Goal: Task Accomplishment & Management: Use online tool/utility

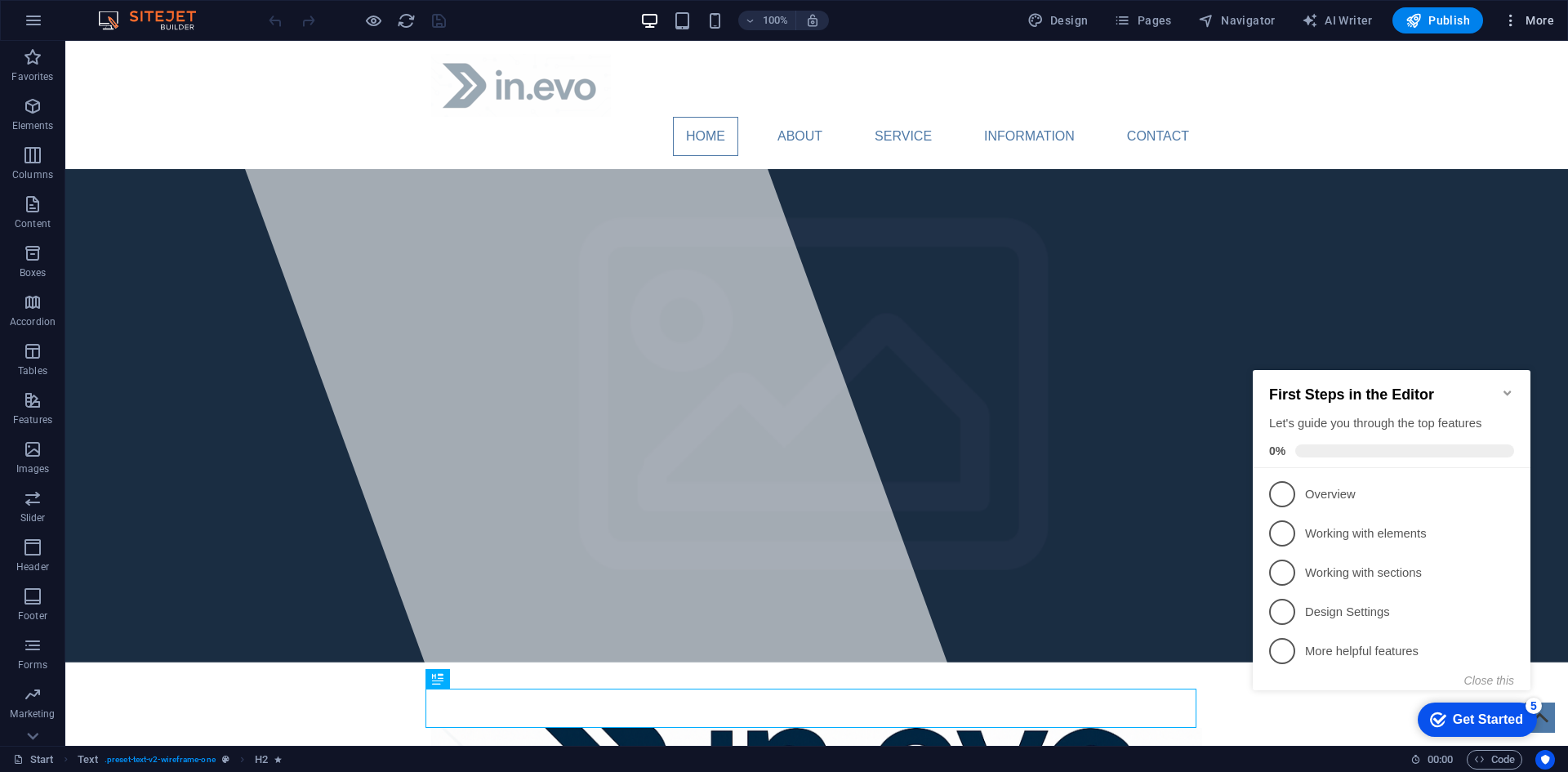
click at [1537, 21] on span "More" at bounding box center [1528, 21] width 51 height 16
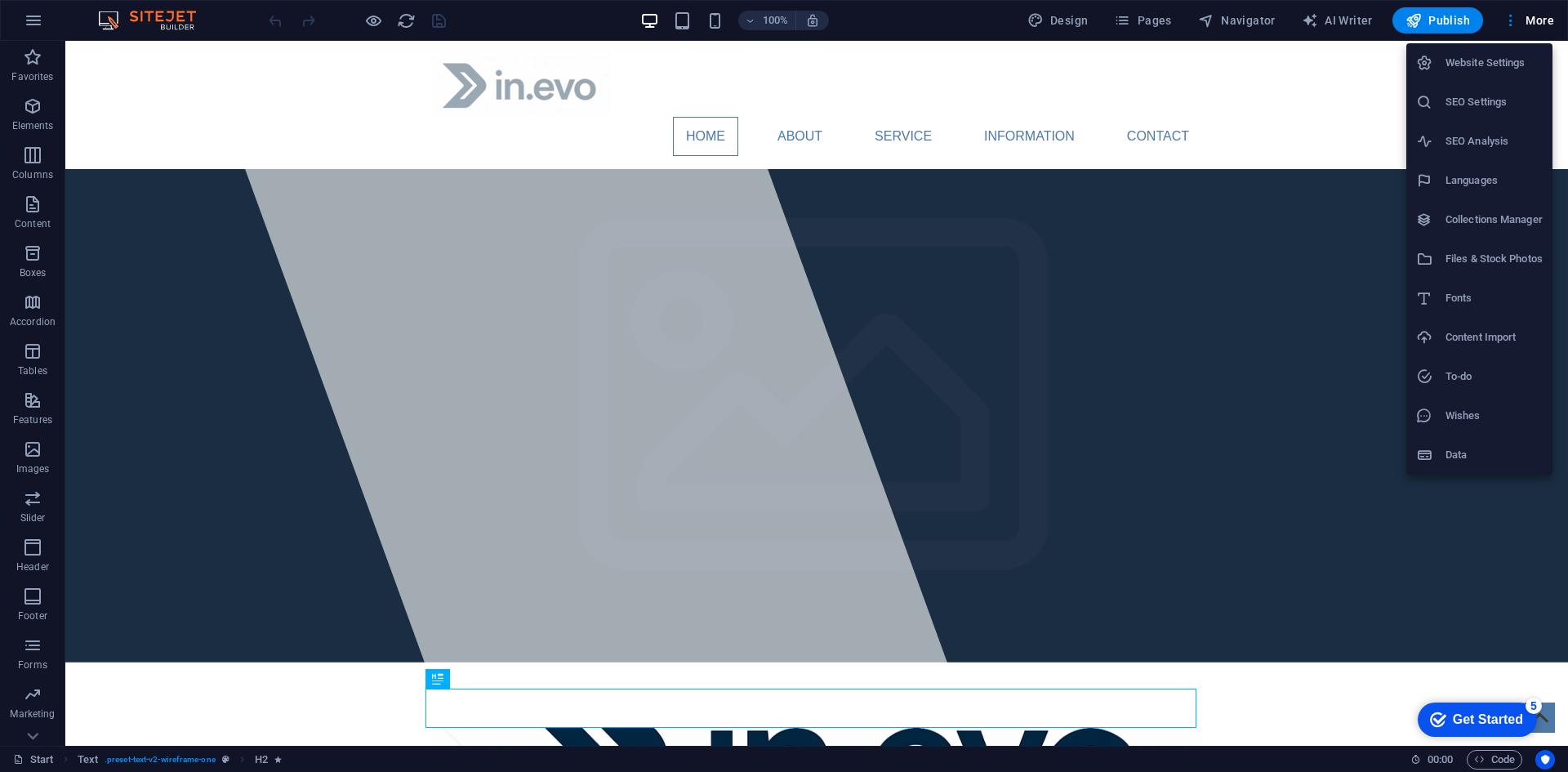
click at [1495, 66] on h6 "Website Settings" at bounding box center [1494, 63] width 97 height 20
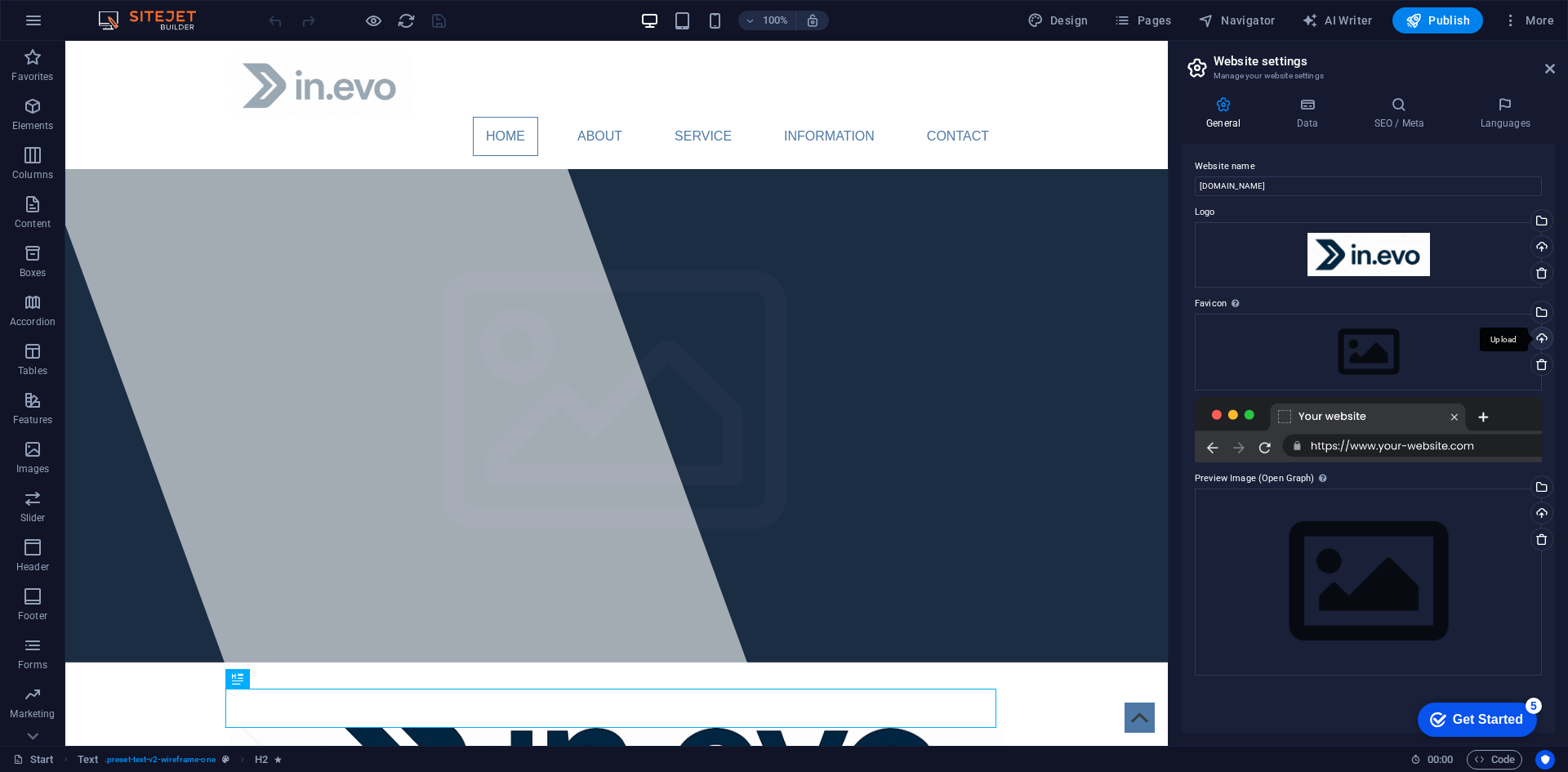
click at [1538, 339] on div "Upload" at bounding box center [1539, 339] width 24 height 24
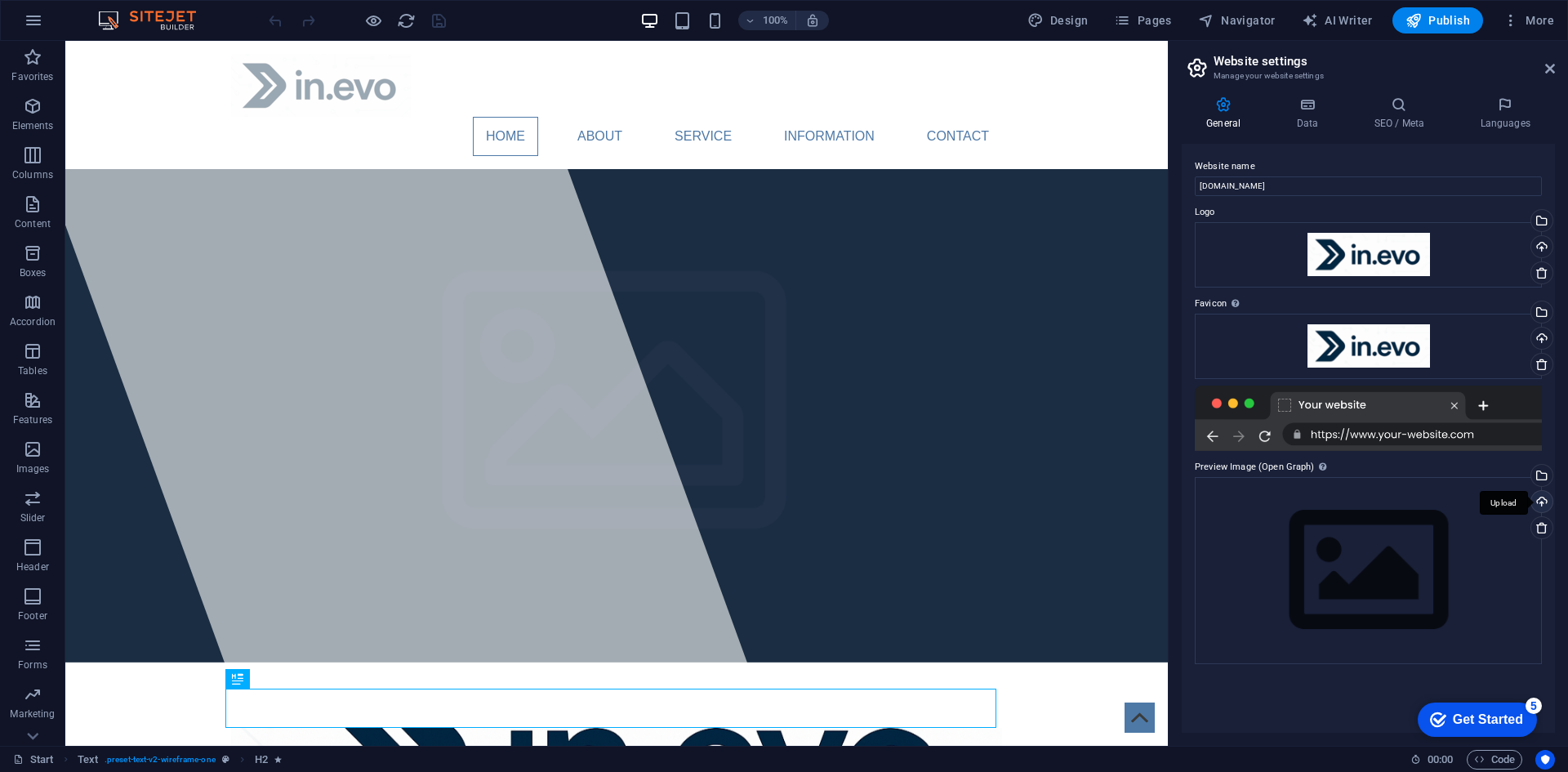
click at [1539, 504] on div "Upload" at bounding box center [1539, 502] width 24 height 24
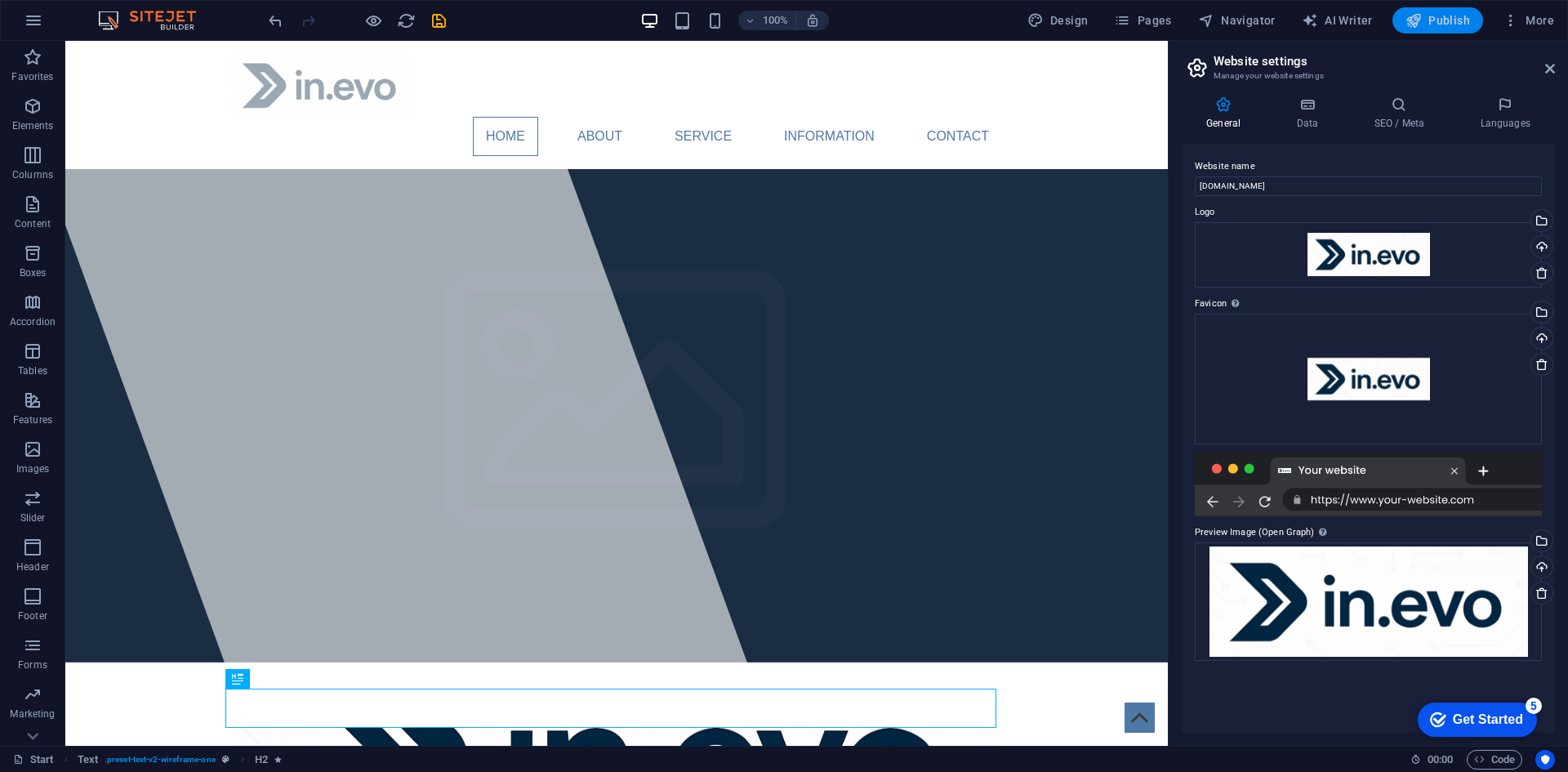
click at [1438, 22] on span "Publish" at bounding box center [1437, 21] width 64 height 16
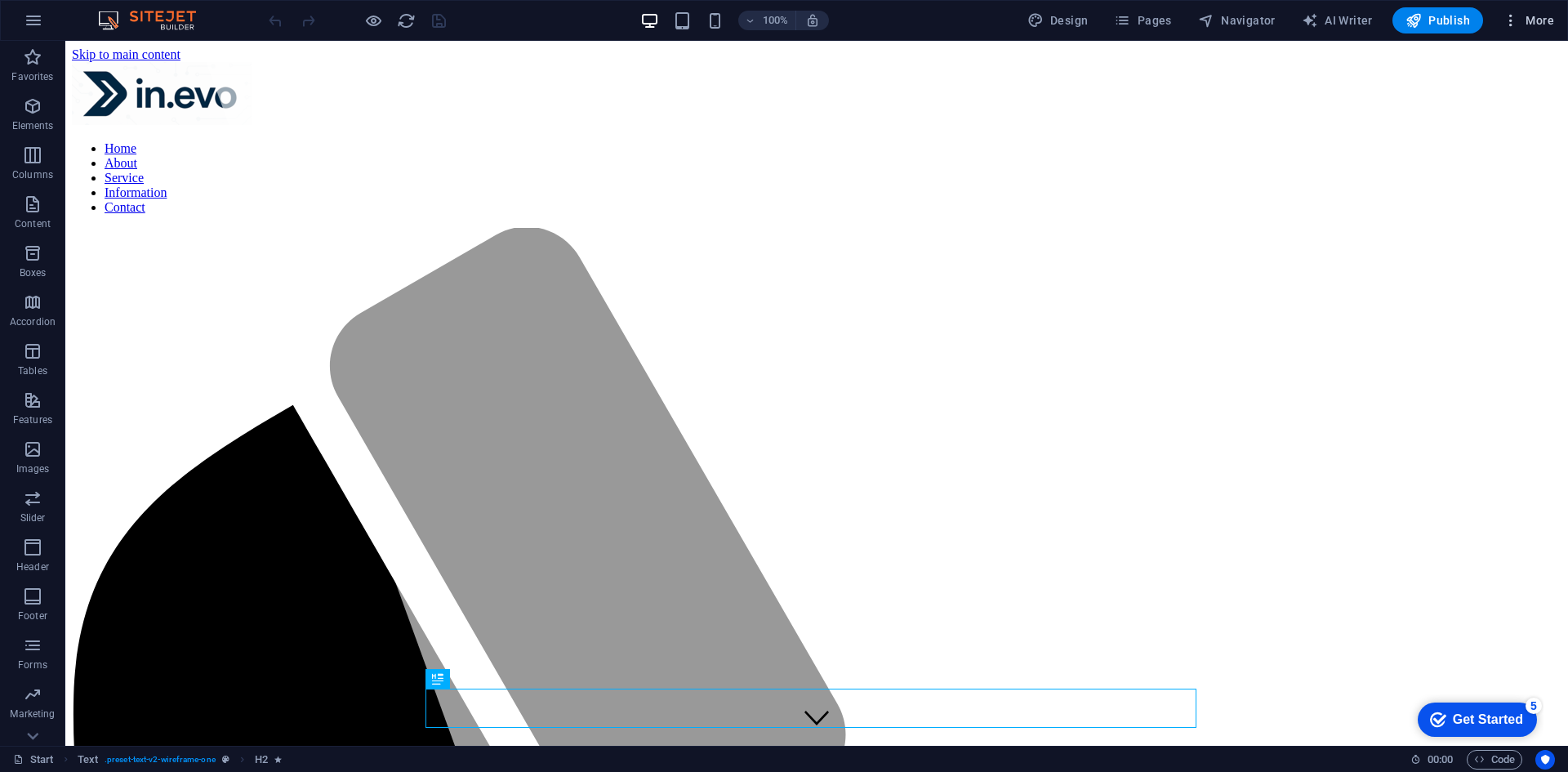
click at [1531, 23] on span "More" at bounding box center [1528, 21] width 51 height 16
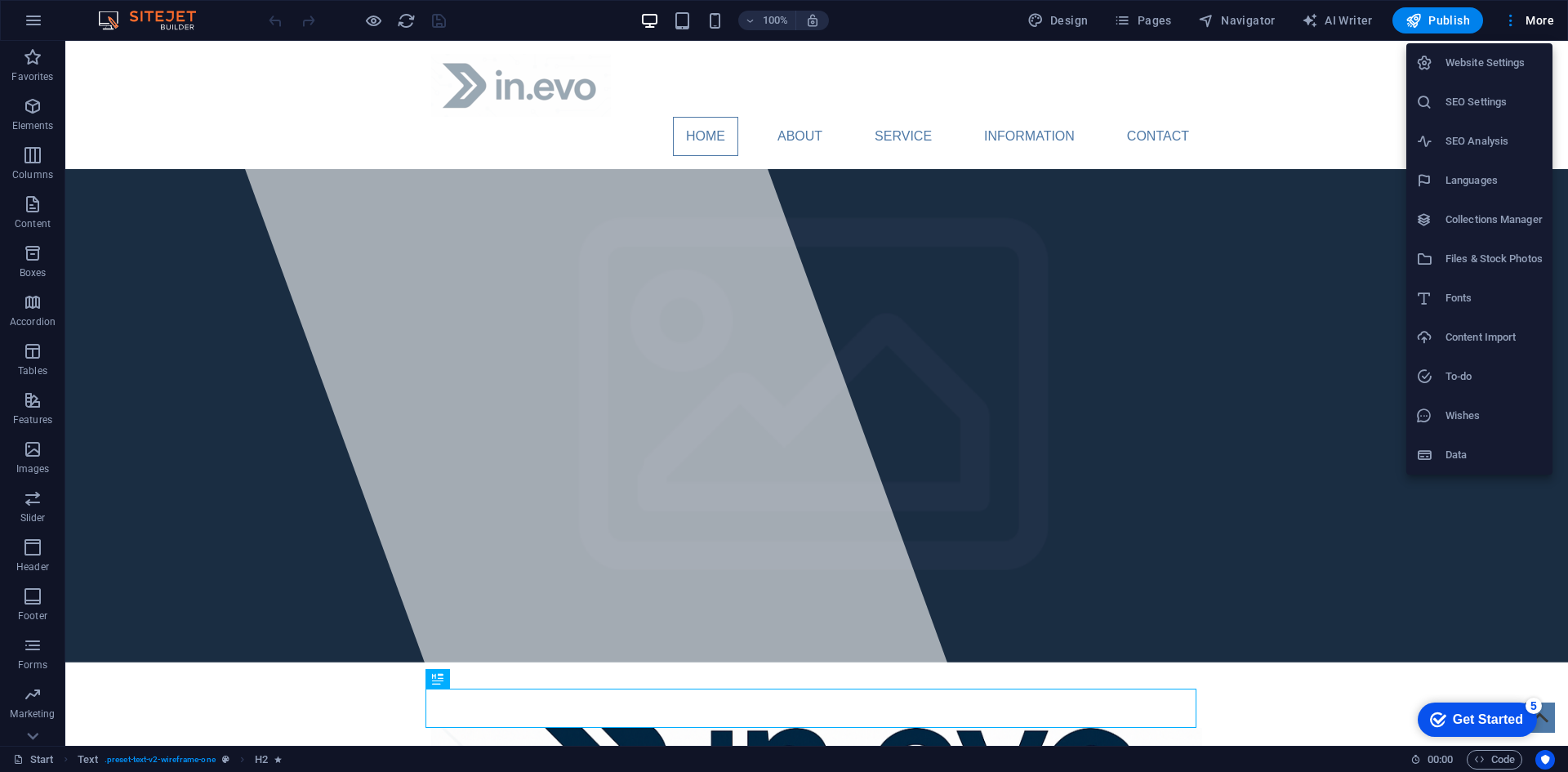
click at [1495, 55] on h6 "Website Settings" at bounding box center [1494, 63] width 97 height 20
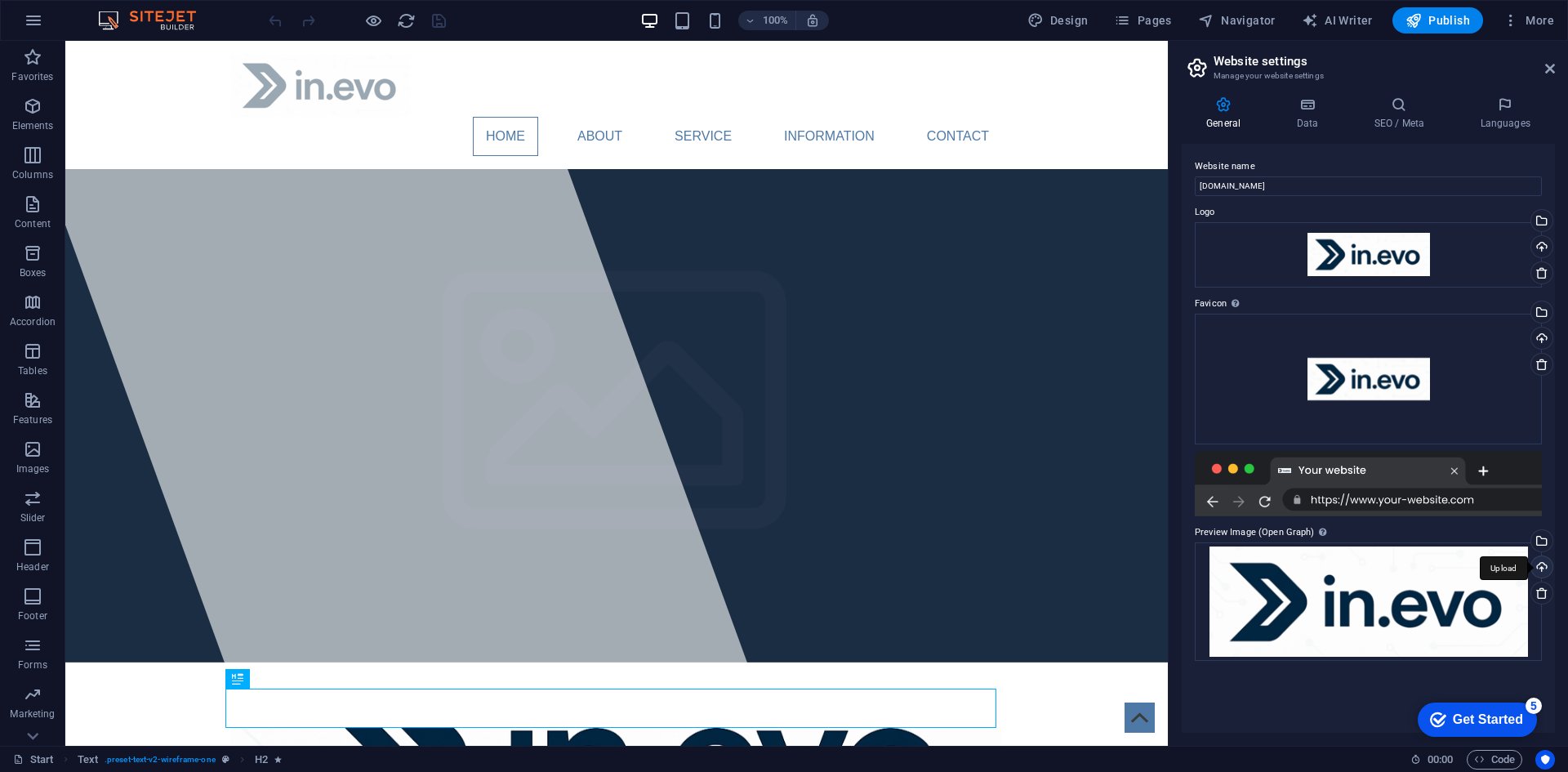
click at [1542, 569] on div "Upload" at bounding box center [1539, 568] width 24 height 24
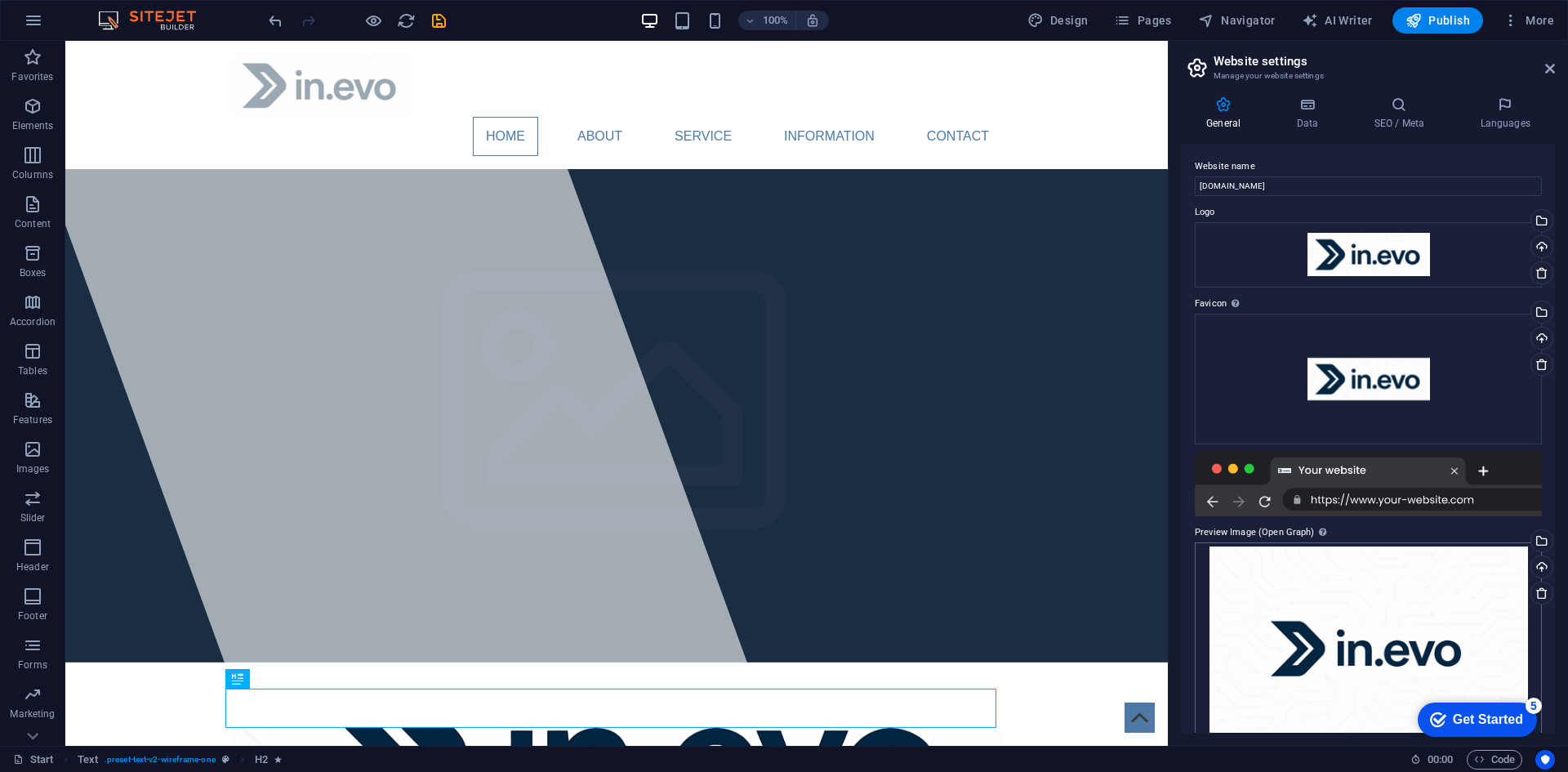
scroll to position [43, 0]
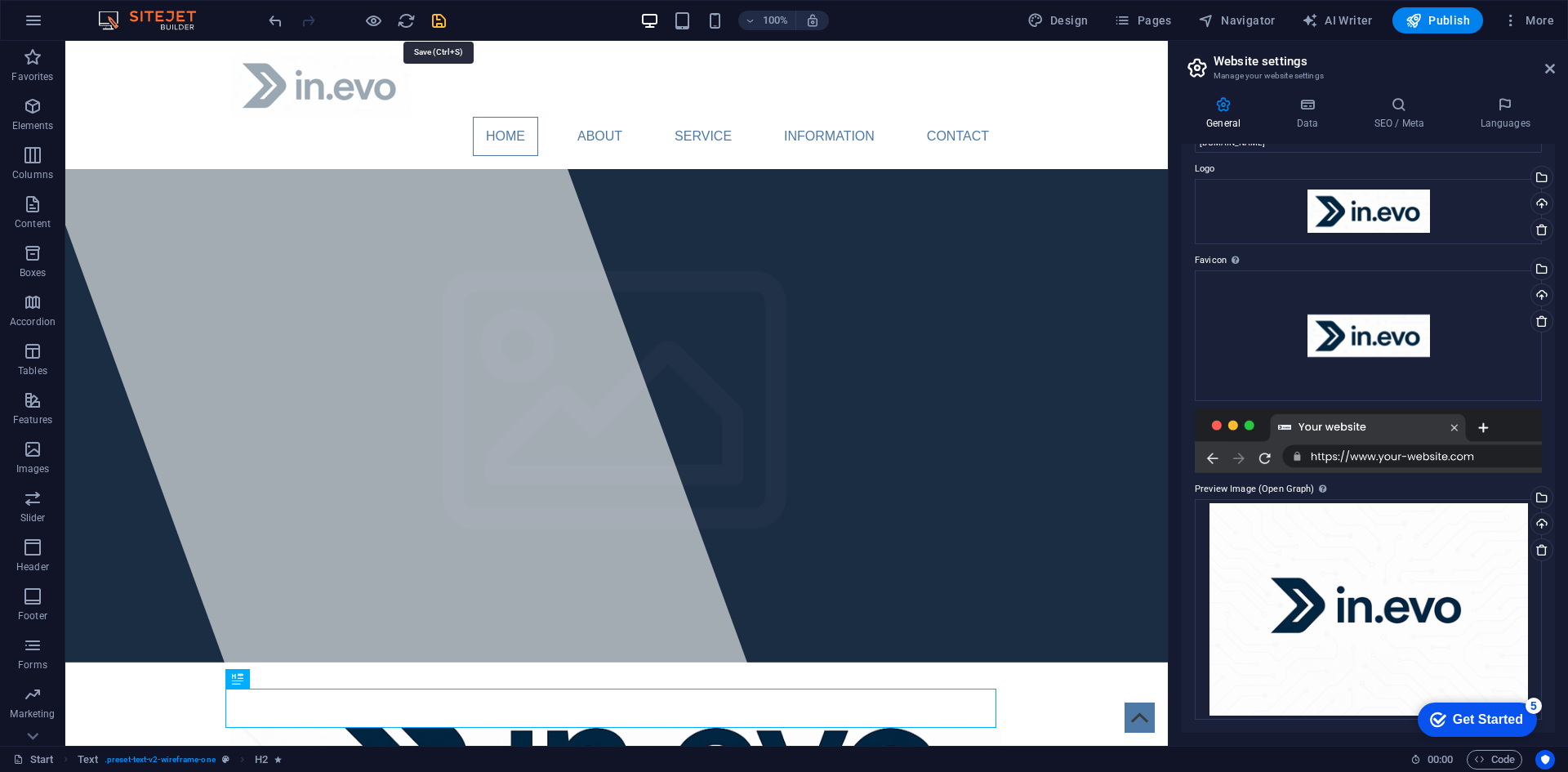
click at [441, 14] on icon "save" at bounding box center [439, 21] width 19 height 19
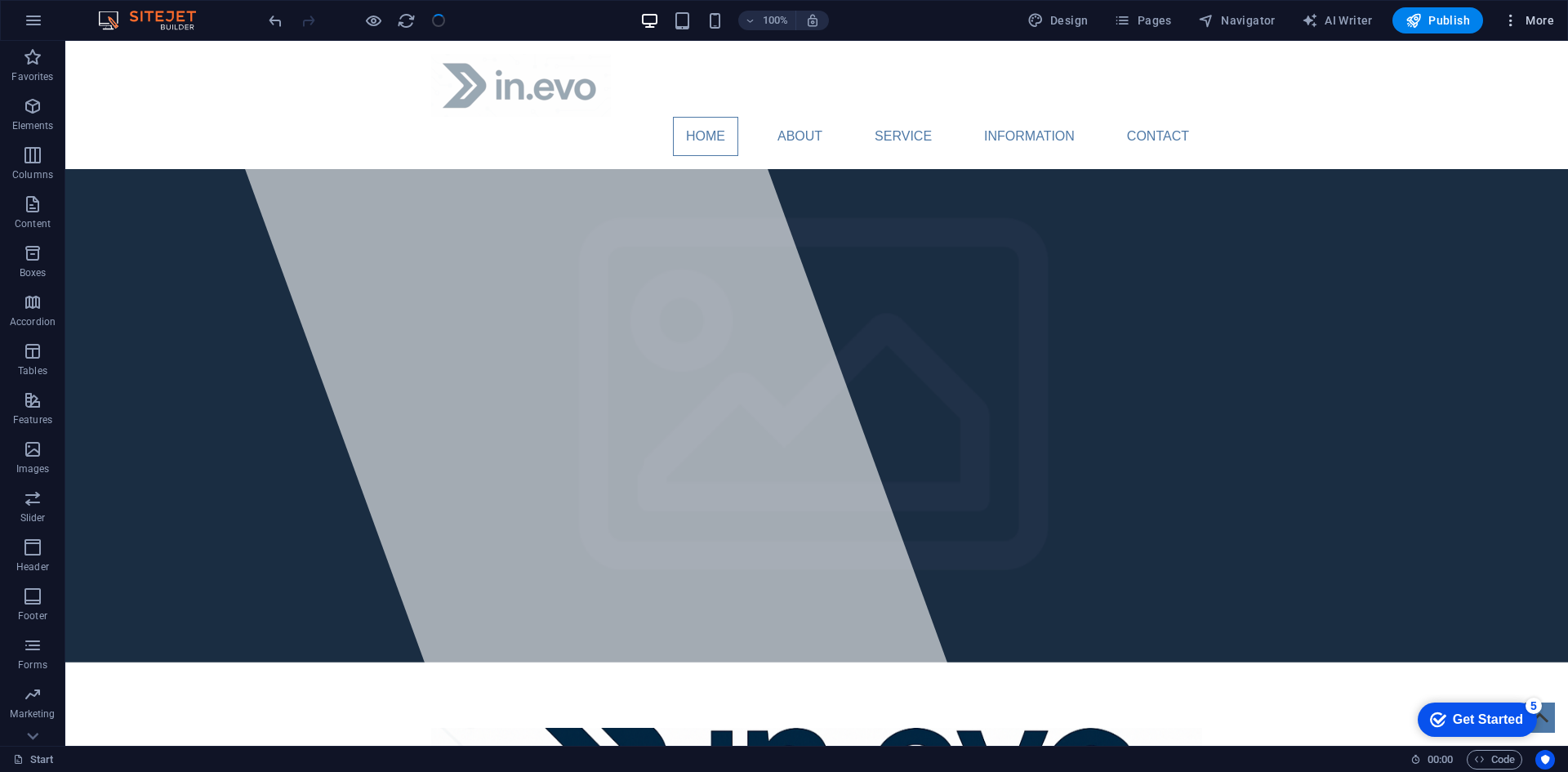
click at [1531, 15] on span "More" at bounding box center [1528, 21] width 51 height 16
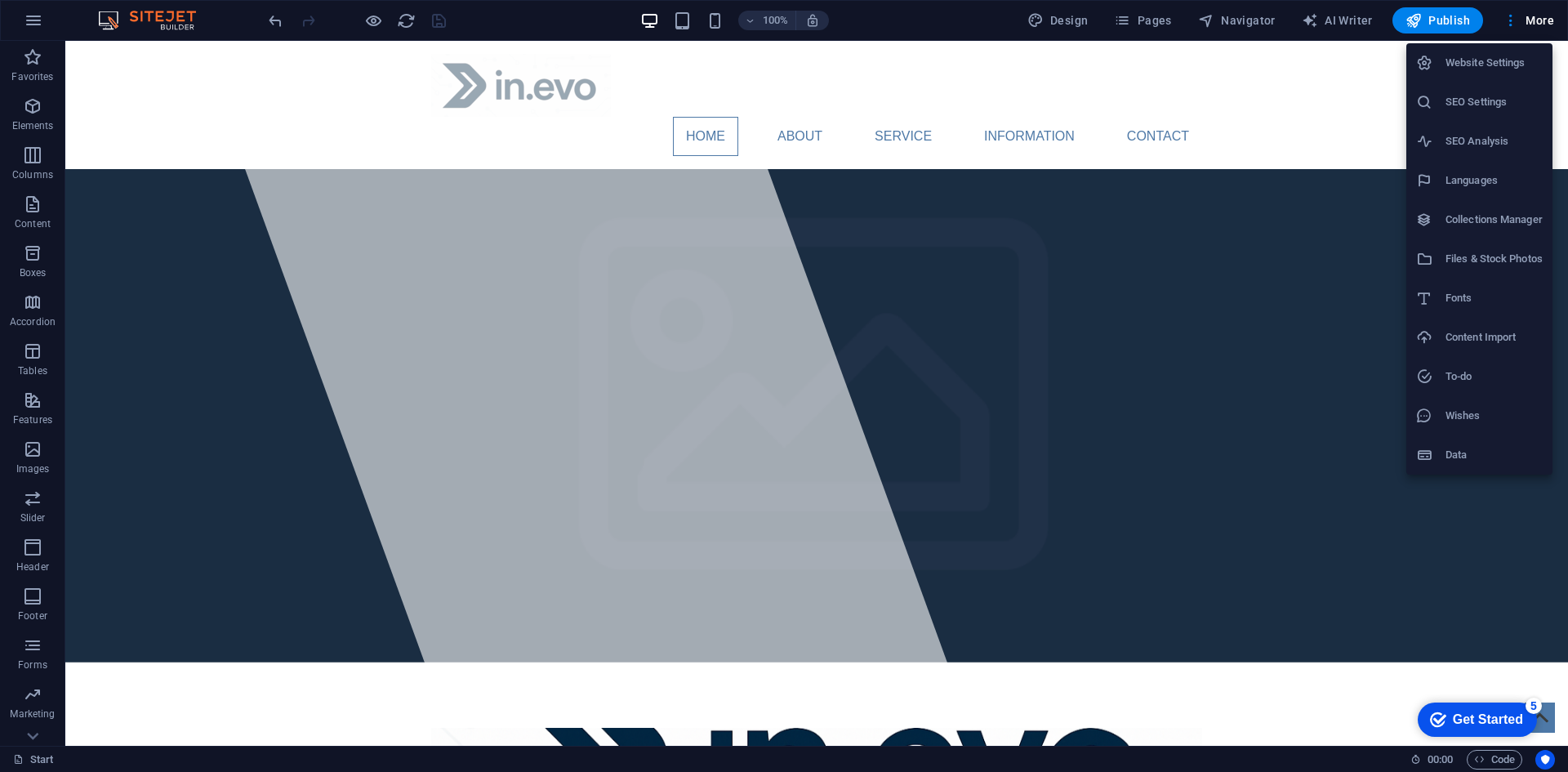
click at [1497, 101] on h6 "SEO Settings" at bounding box center [1494, 102] width 97 height 20
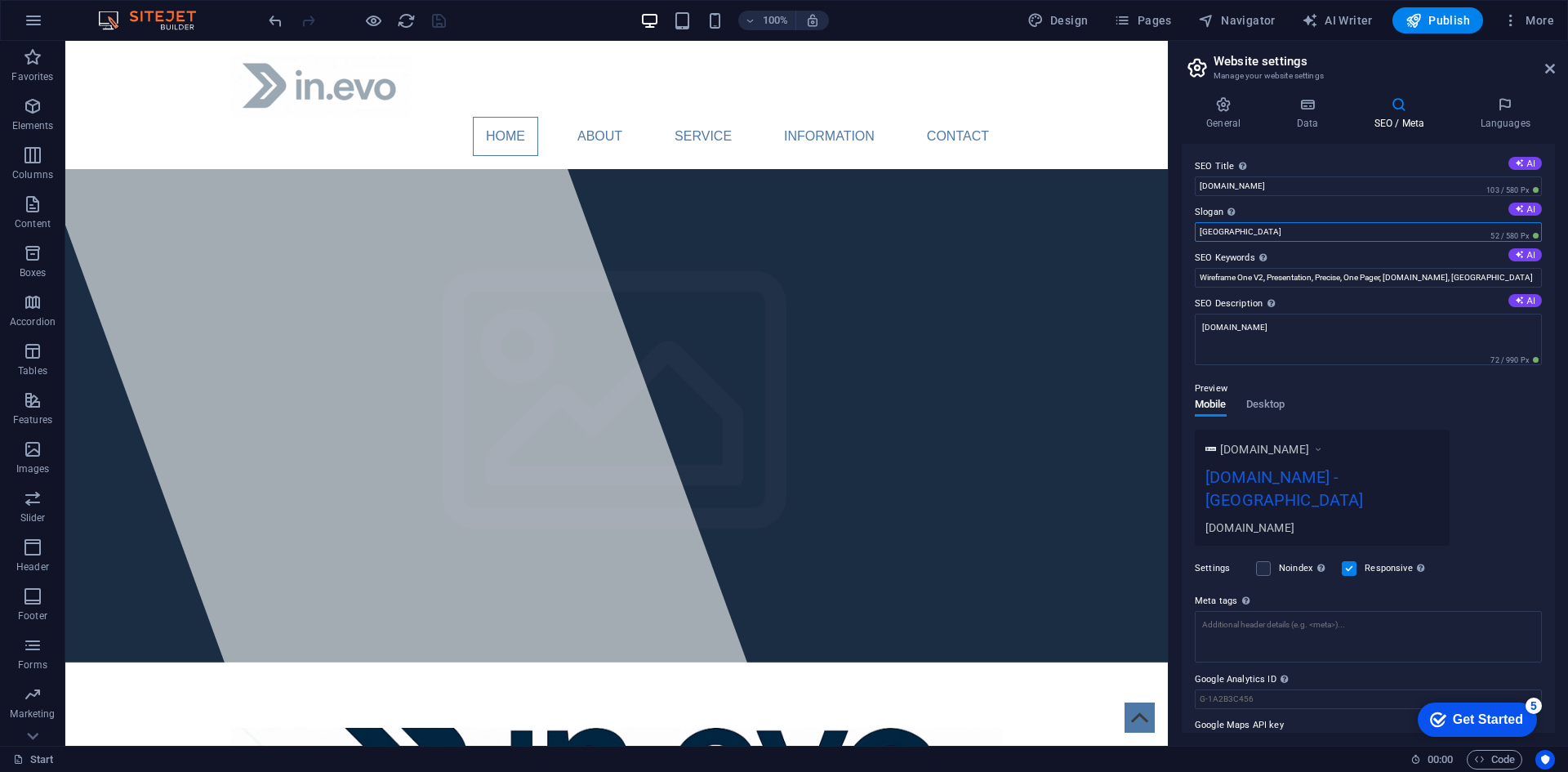
drag, startPoint x: 1401, startPoint y: 236, endPoint x: 1439, endPoint y: 232, distance: 38.2
click at [1439, 232] on input "[GEOGRAPHIC_DATA]" at bounding box center [1367, 232] width 347 height 20
type input "B"
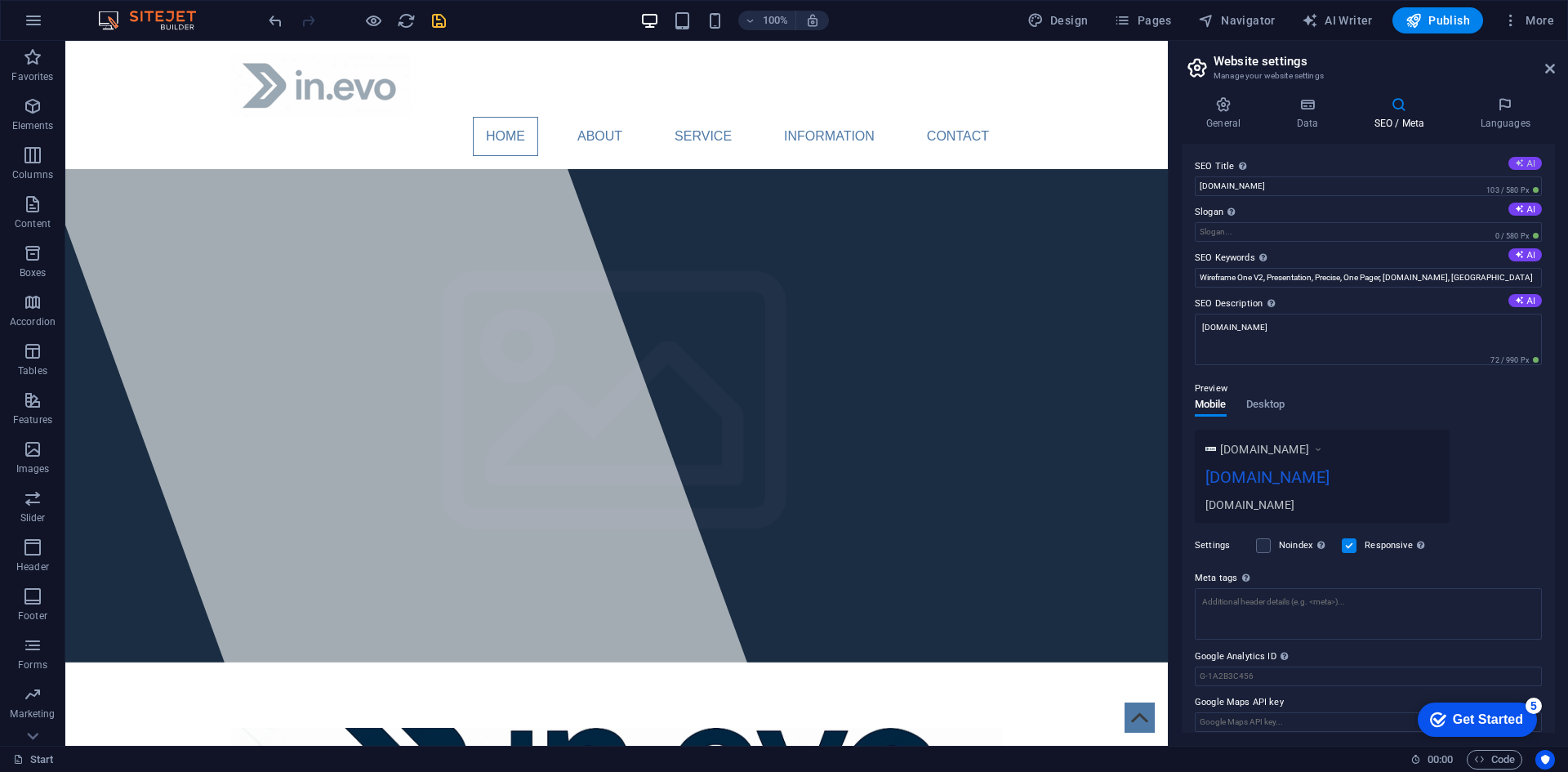
click at [1514, 161] on icon at bounding box center [1519, 163] width 9 height 9
click at [273, 21] on icon "undo" at bounding box center [275, 21] width 19 height 19
type input "[DOMAIN_NAME]"
click at [1521, 253] on button "AI" at bounding box center [1524, 254] width 33 height 13
type input "cybersecurity, data protection, risk management, IT governance, access control,…"
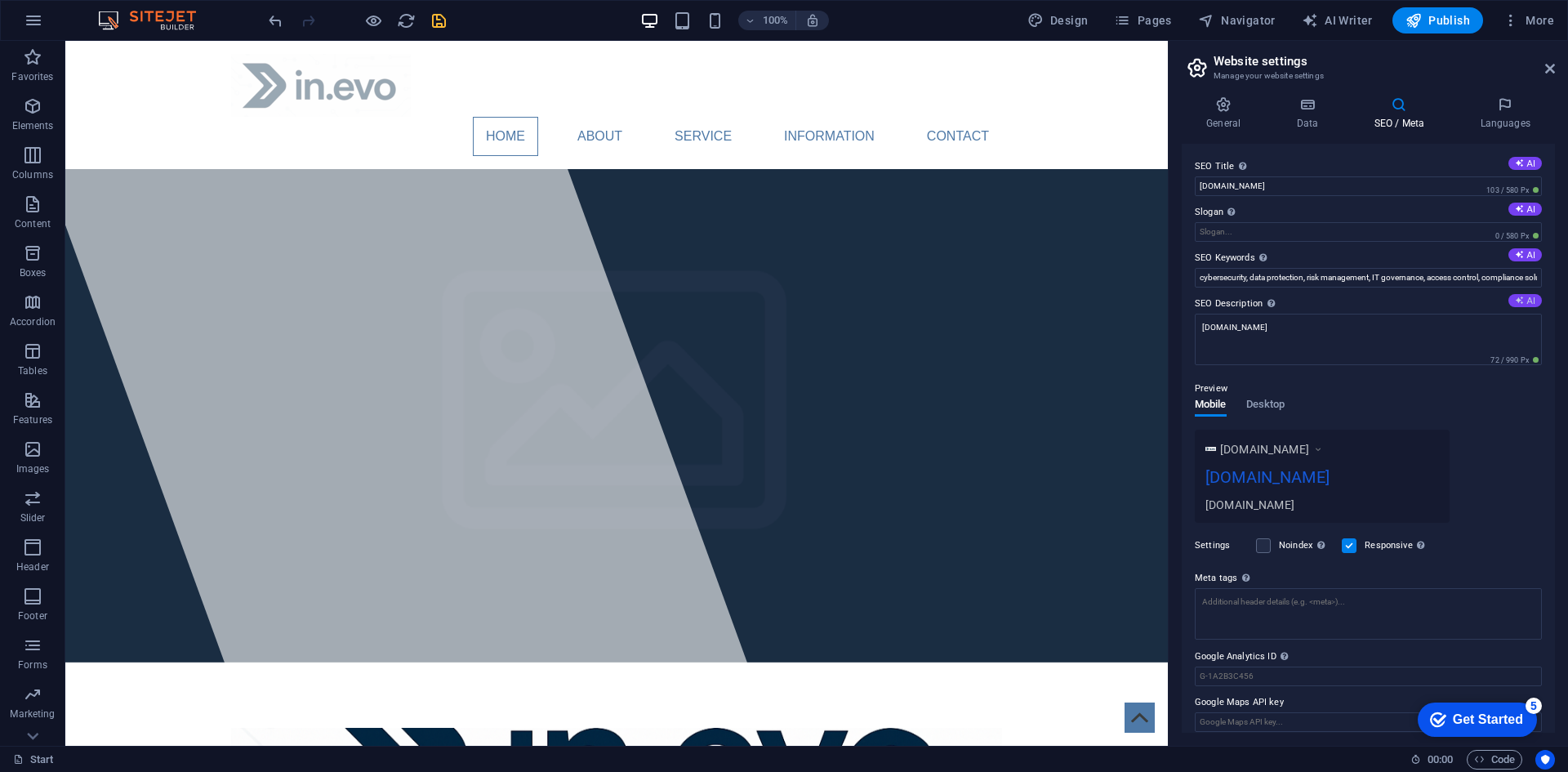
click at [1520, 305] on icon at bounding box center [1519, 300] width 9 height 9
type textarea "Empower your organization with in.evos innovative cybersecurity solutions for r…"
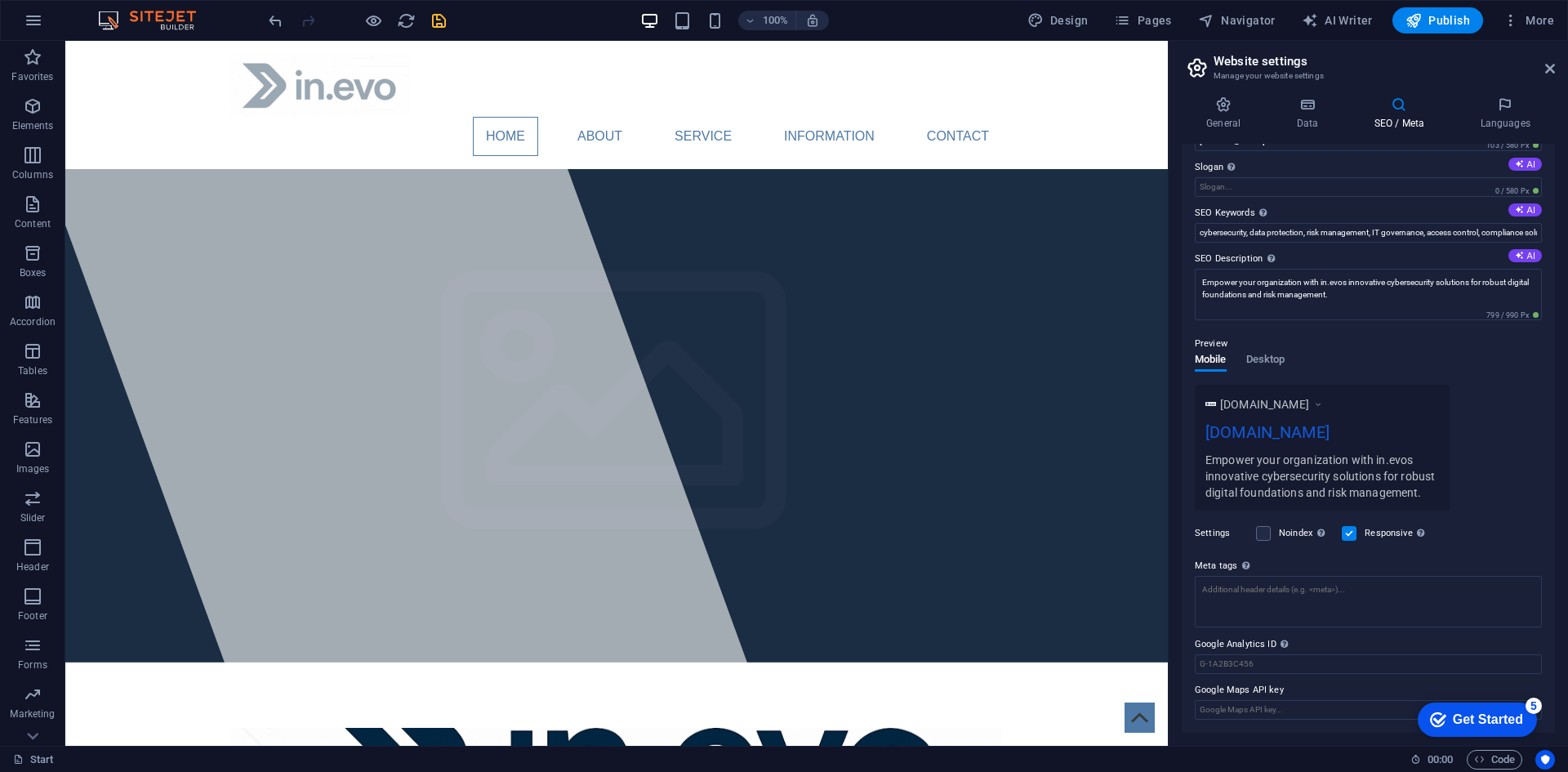
scroll to position [0, 0]
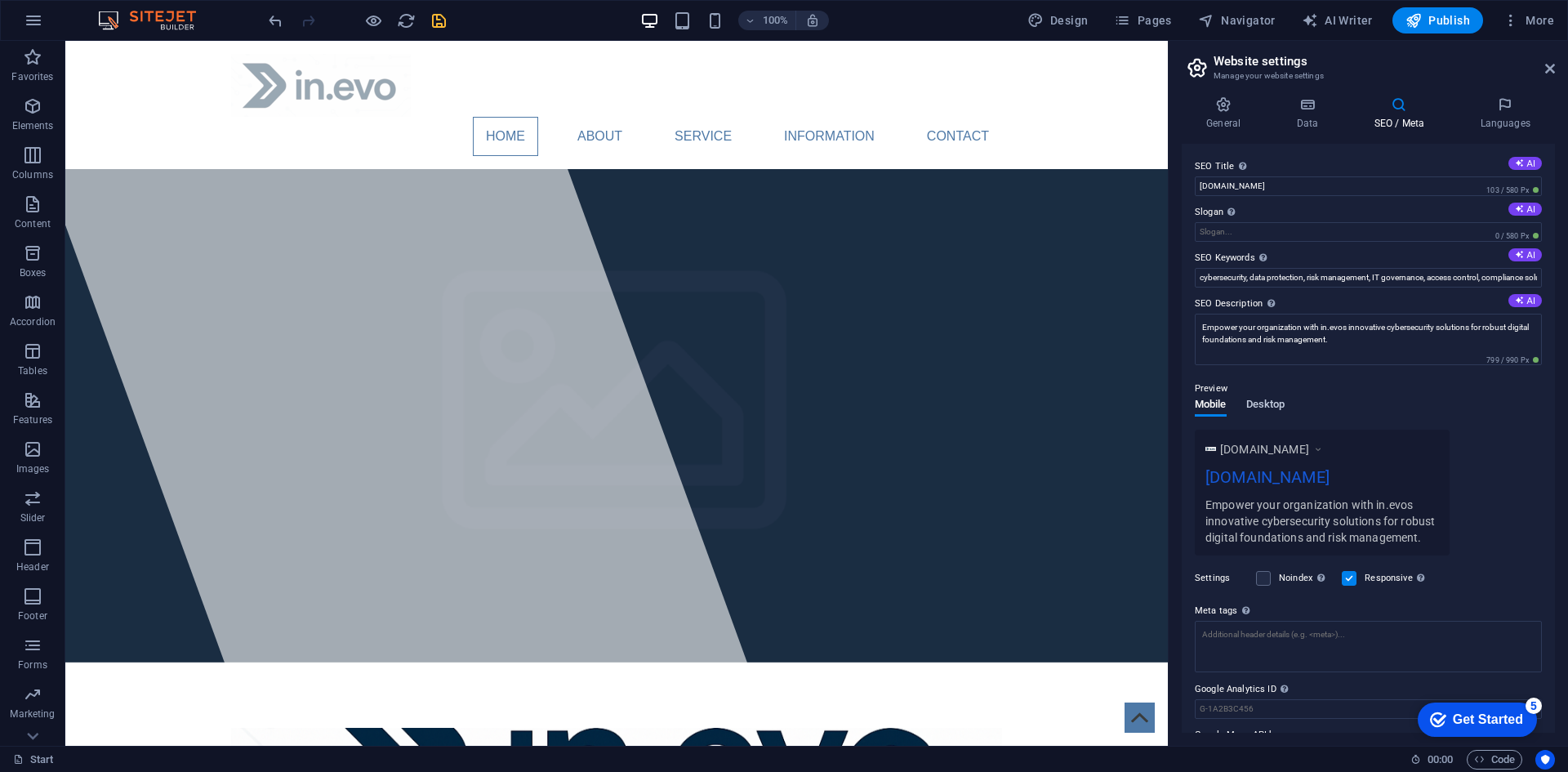
click at [1273, 401] on span "Desktop" at bounding box center [1265, 406] width 39 height 23
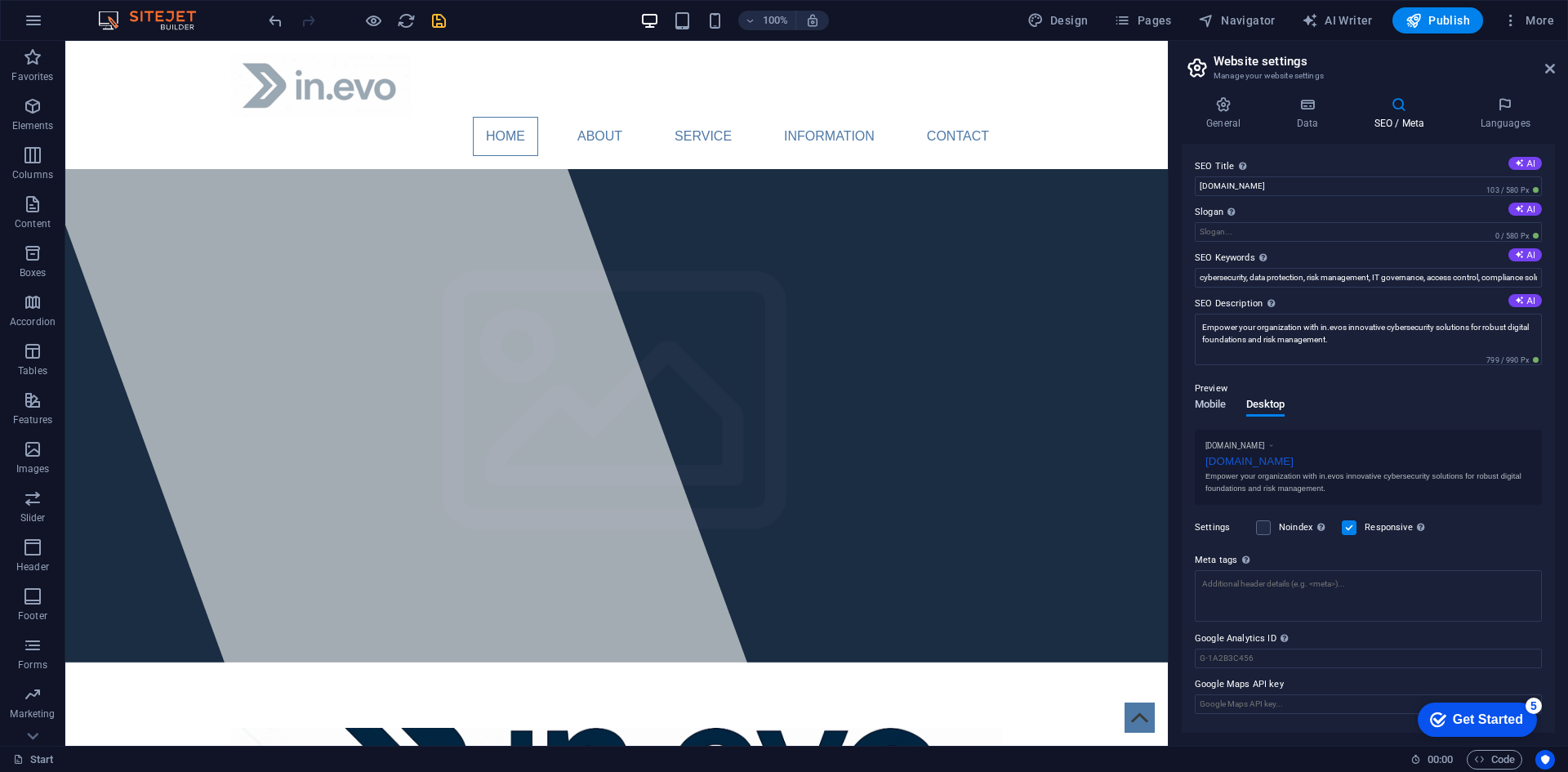
click at [1219, 402] on span "Mobile" at bounding box center [1211, 406] width 32 height 23
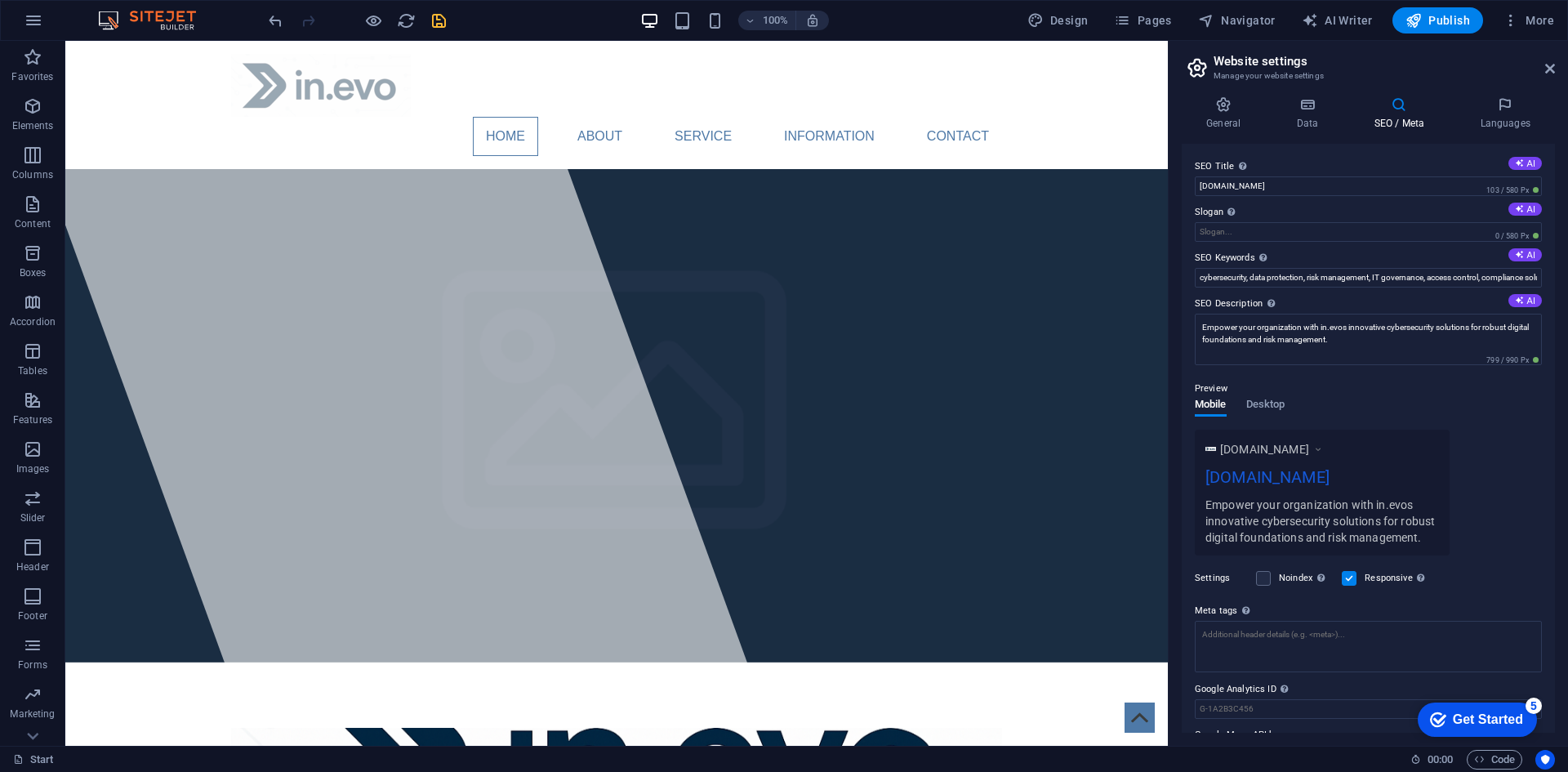
scroll to position [45, 0]
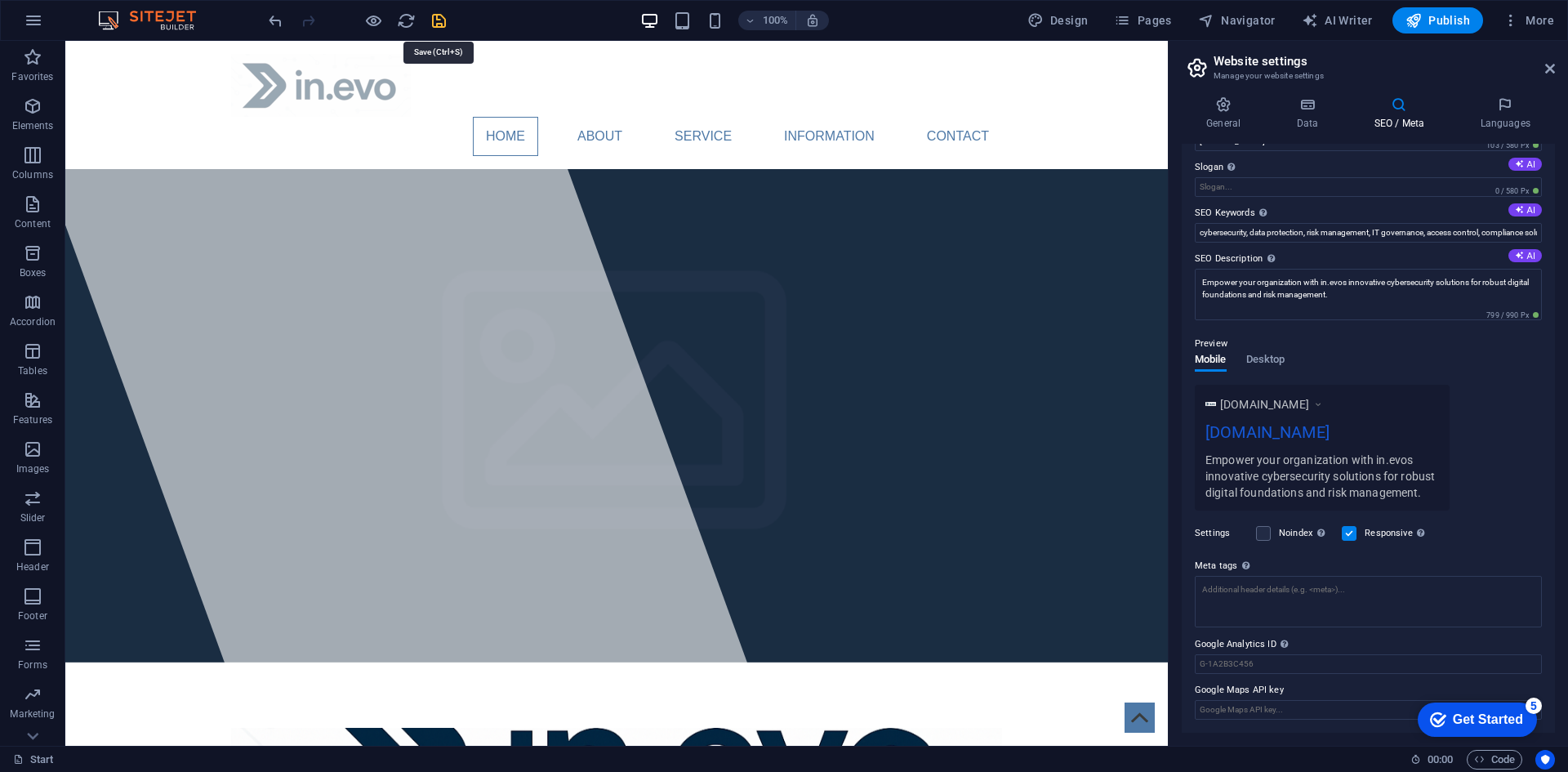
click at [440, 16] on icon "save" at bounding box center [439, 21] width 19 height 19
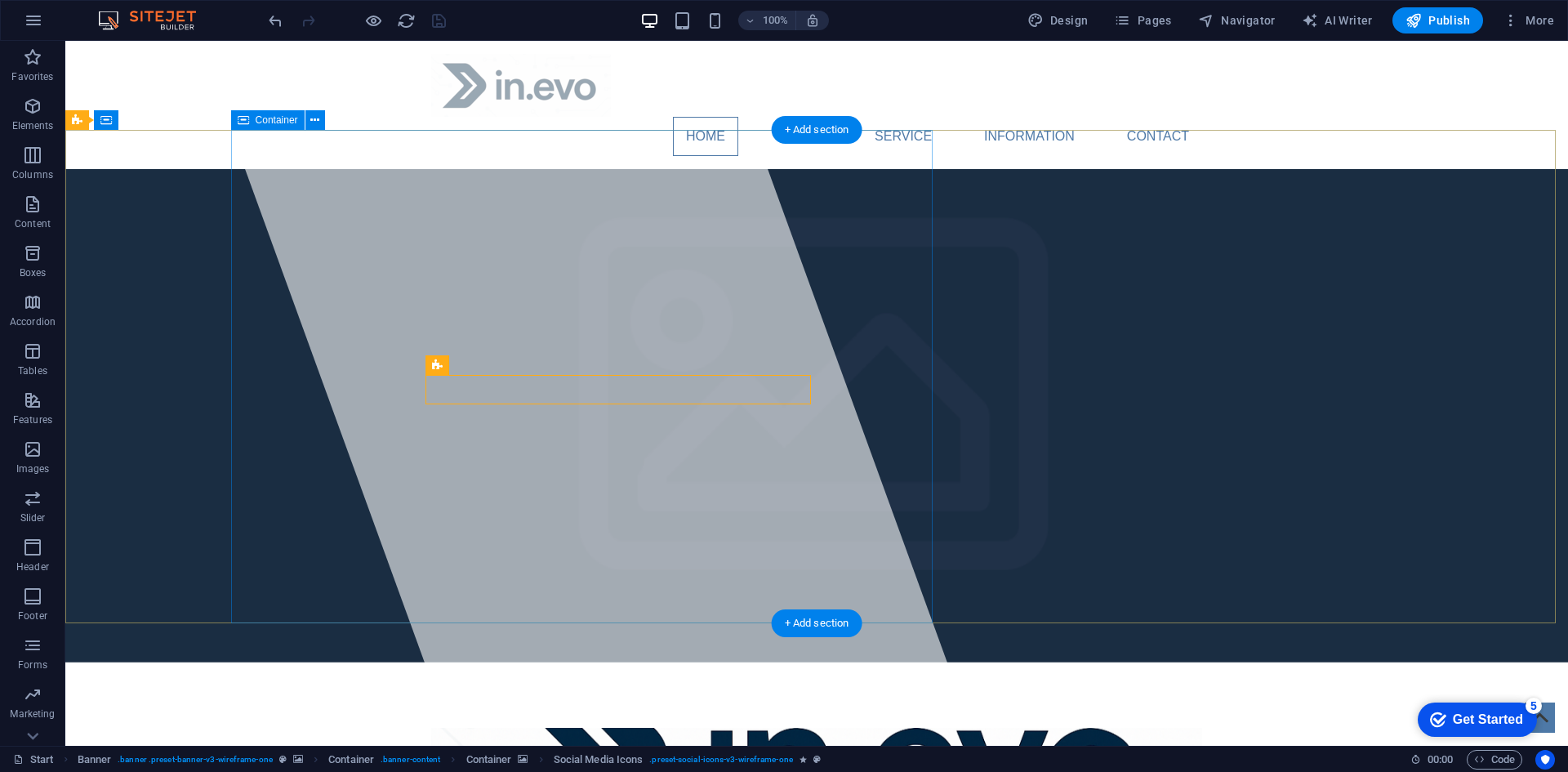
click at [810, 364] on div at bounding box center [588, 393] width 779 height 705
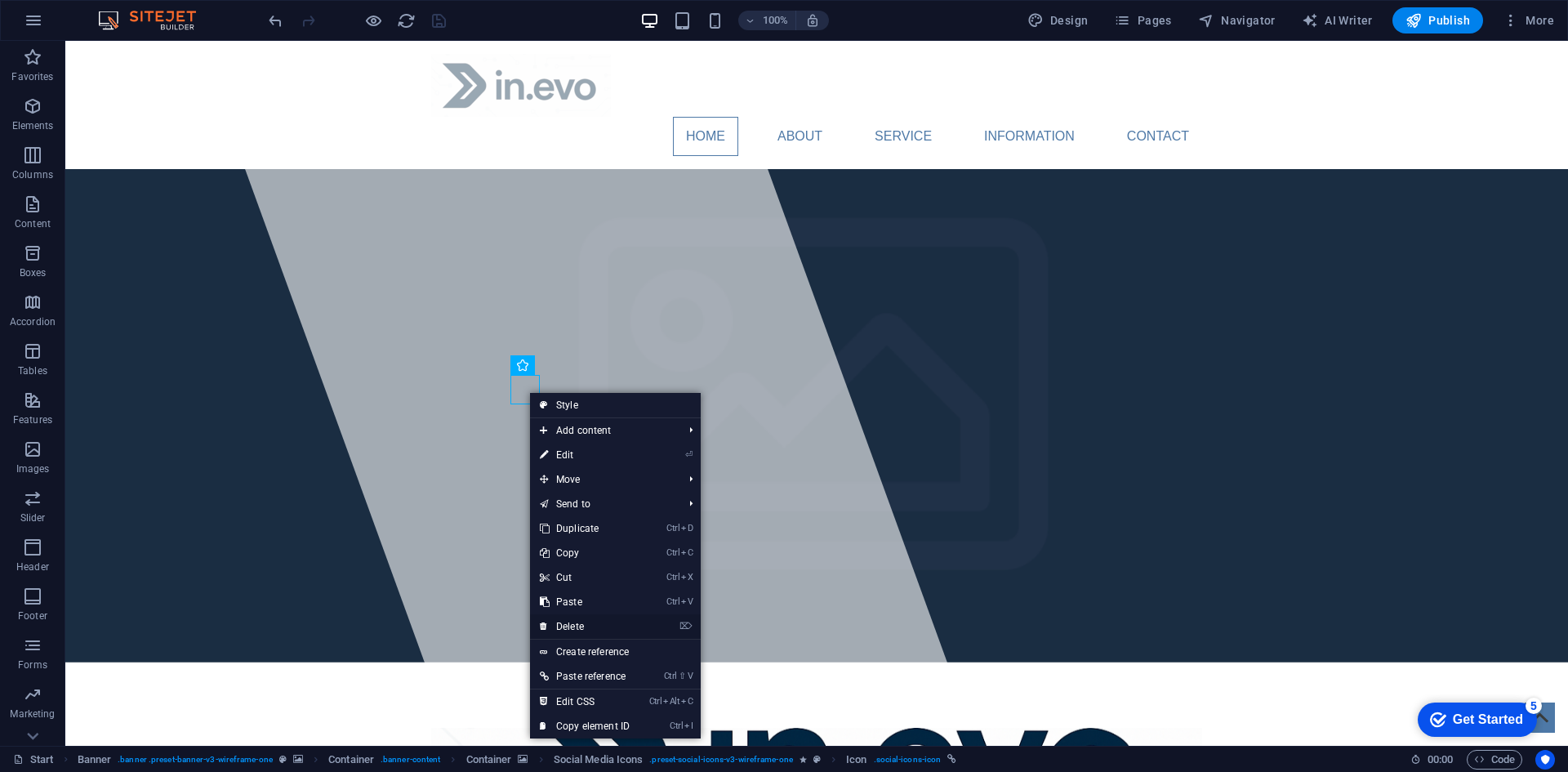
click at [570, 622] on link "⌦ Delete" at bounding box center [585, 626] width 109 height 24
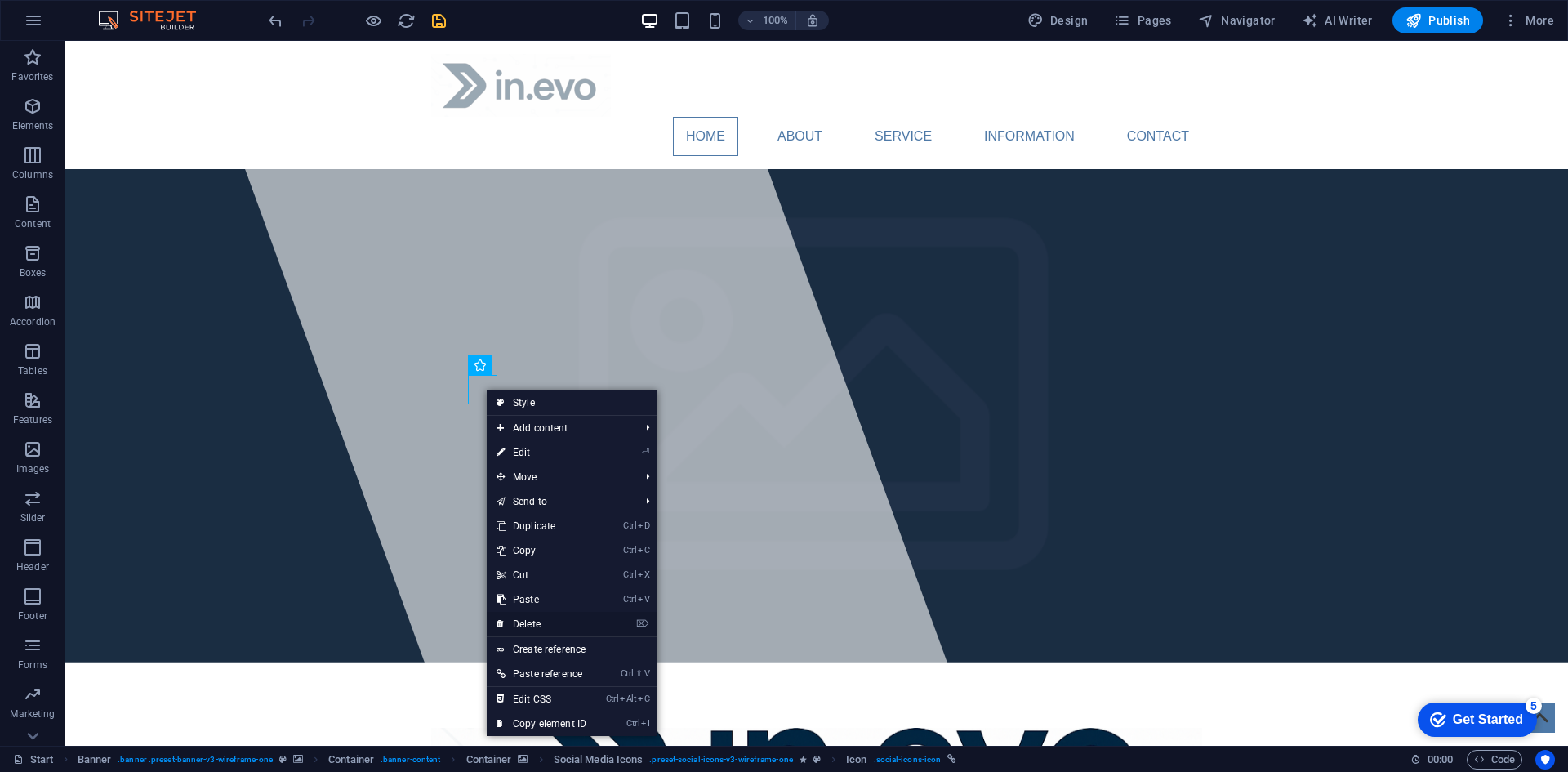
click at [537, 613] on link "⌦ Delete" at bounding box center [541, 623] width 109 height 24
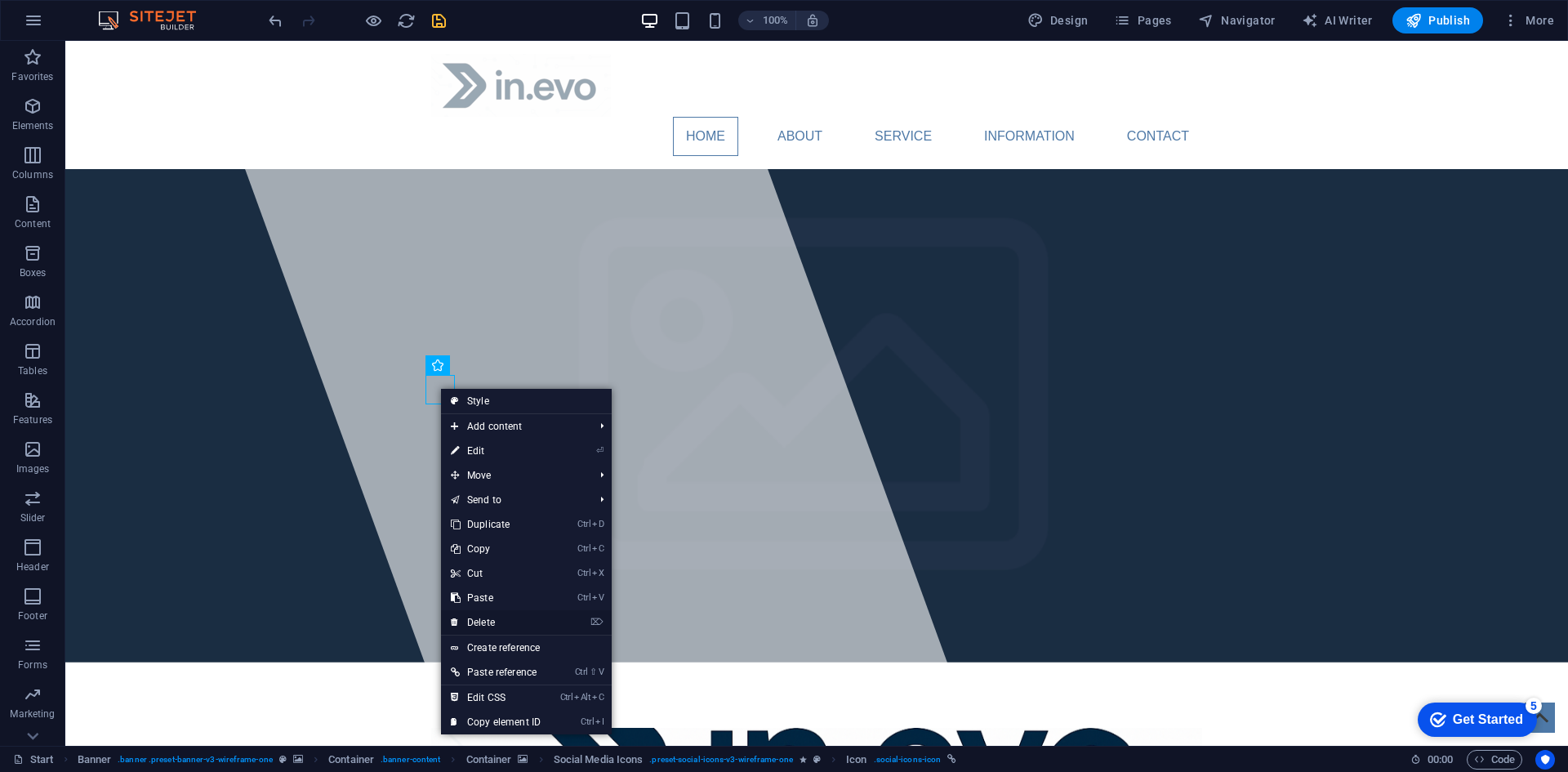
click at [494, 616] on link "⌦ Delete" at bounding box center [495, 622] width 109 height 24
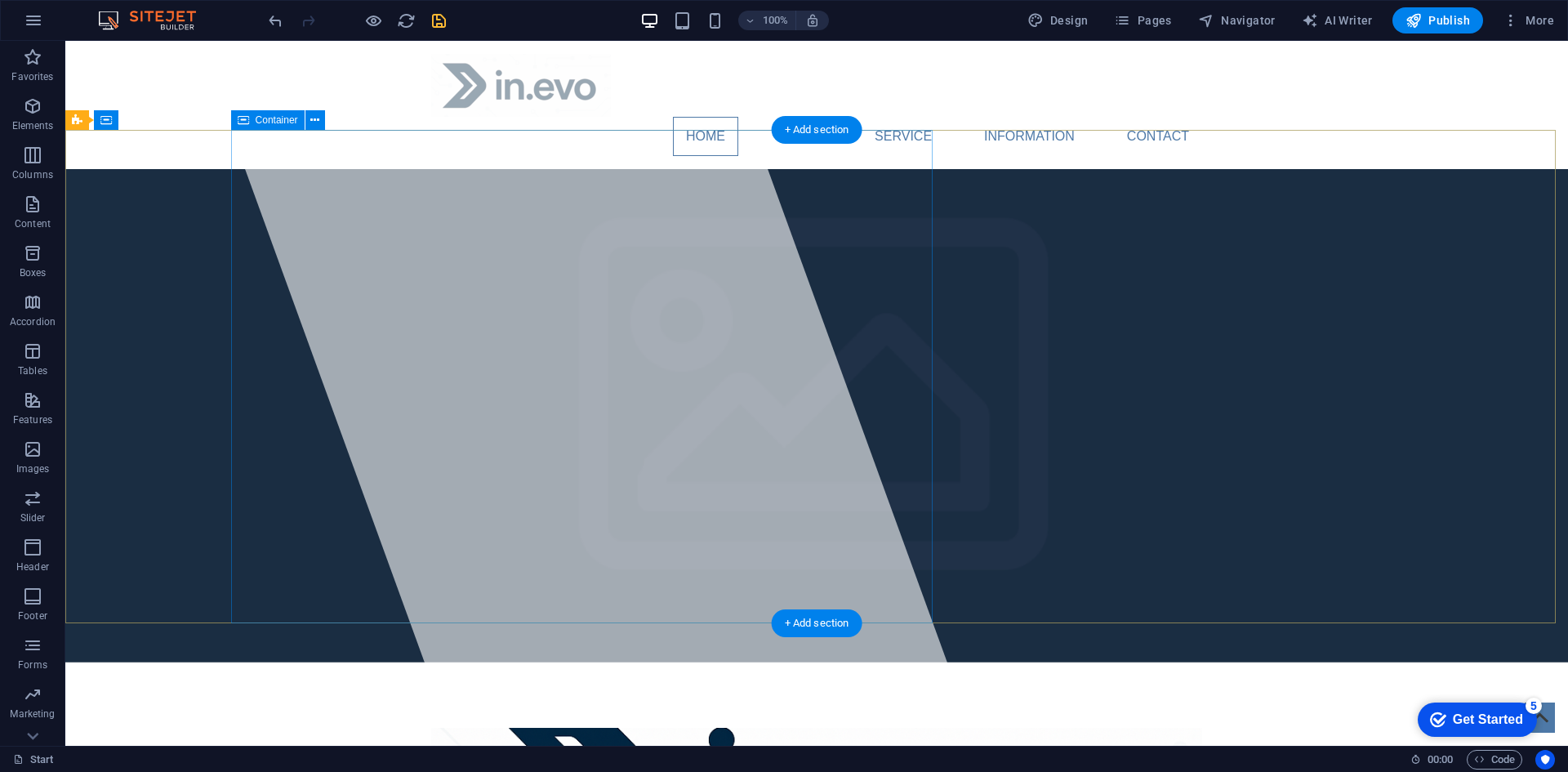
click at [639, 477] on div at bounding box center [588, 393] width 779 height 705
click at [721, 161] on div at bounding box center [588, 393] width 779 height 705
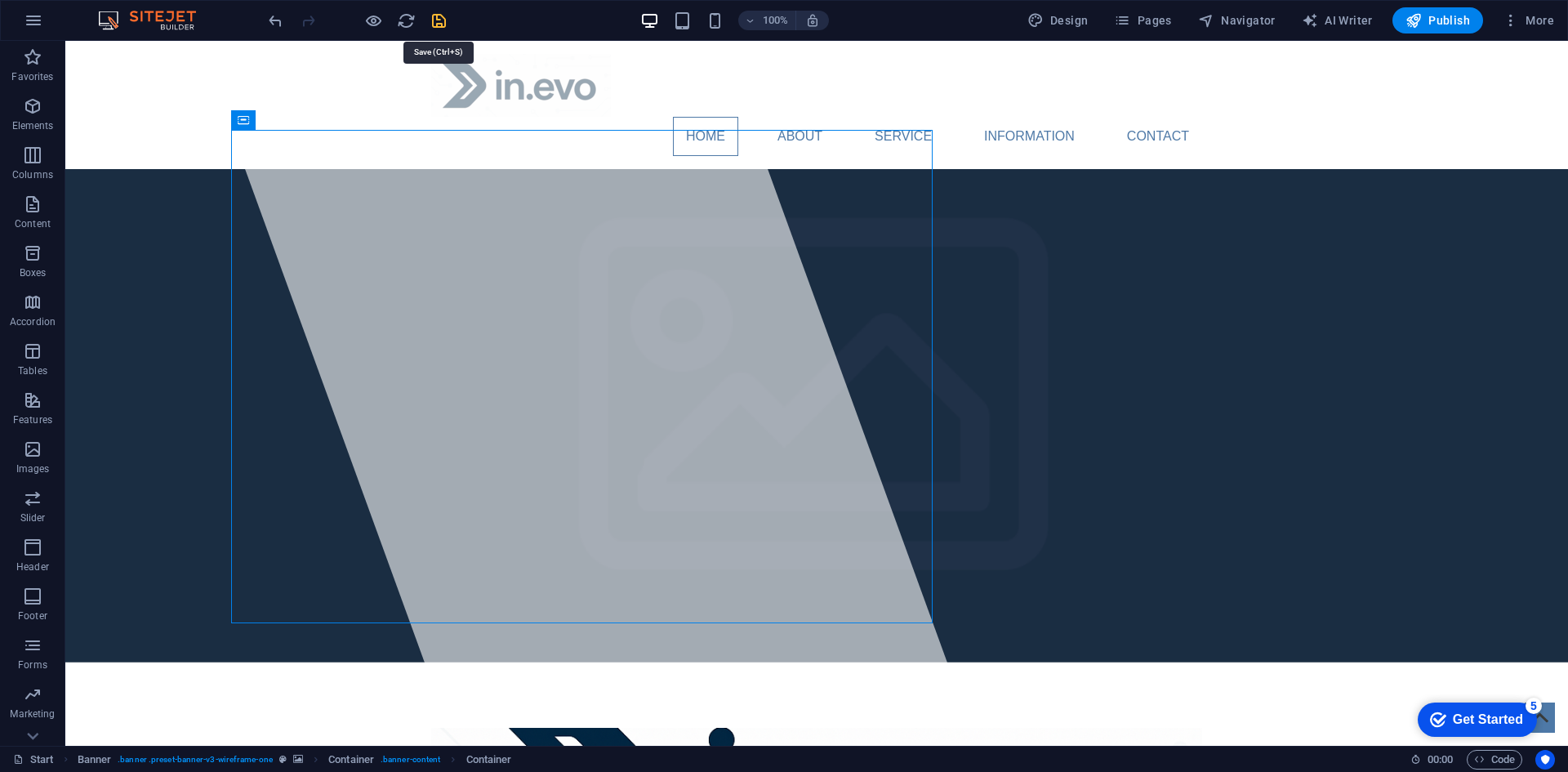
click at [432, 23] on icon "save" at bounding box center [439, 21] width 19 height 19
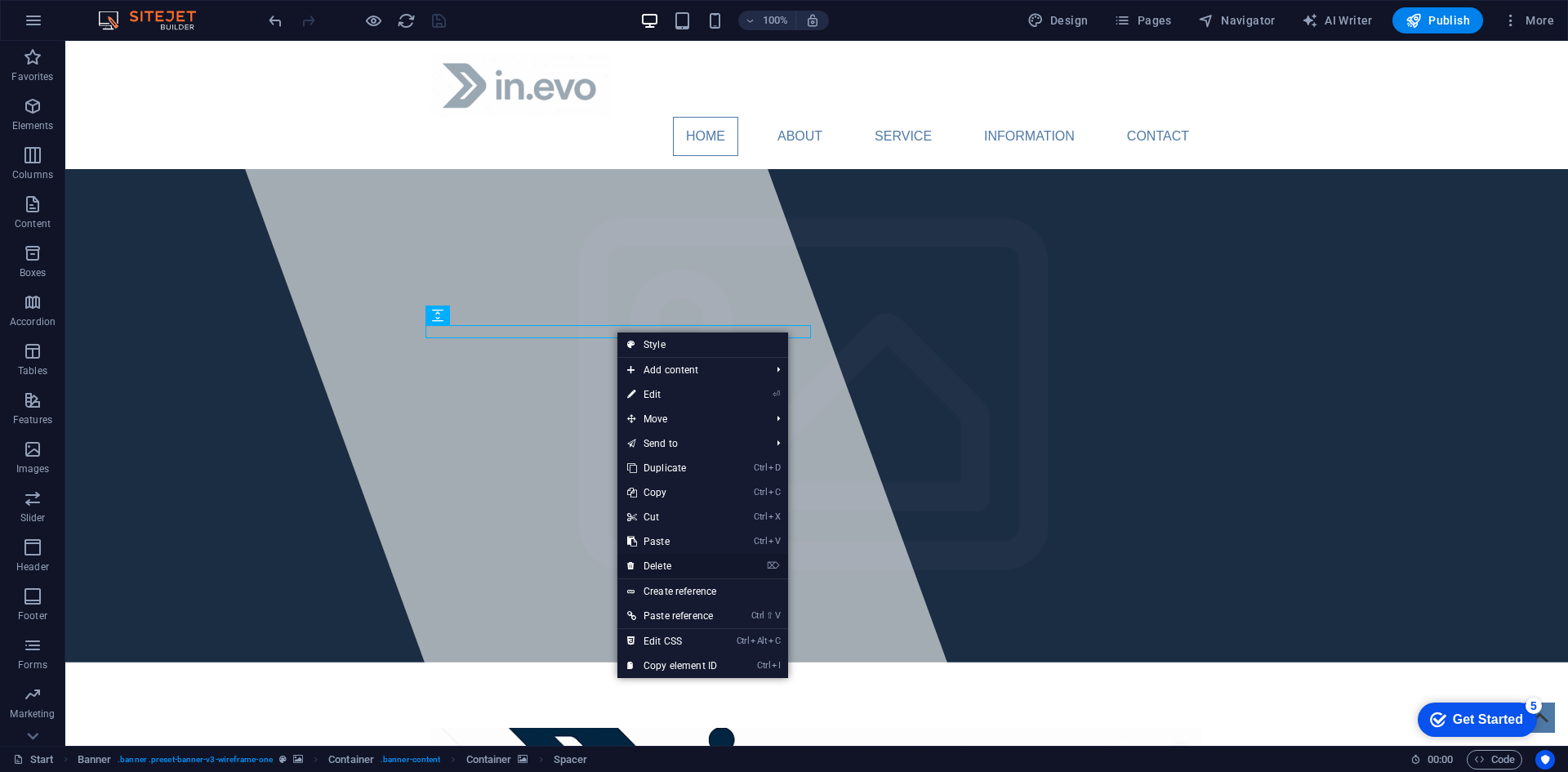
click at [687, 565] on link "⌦ Delete" at bounding box center [672, 565] width 109 height 24
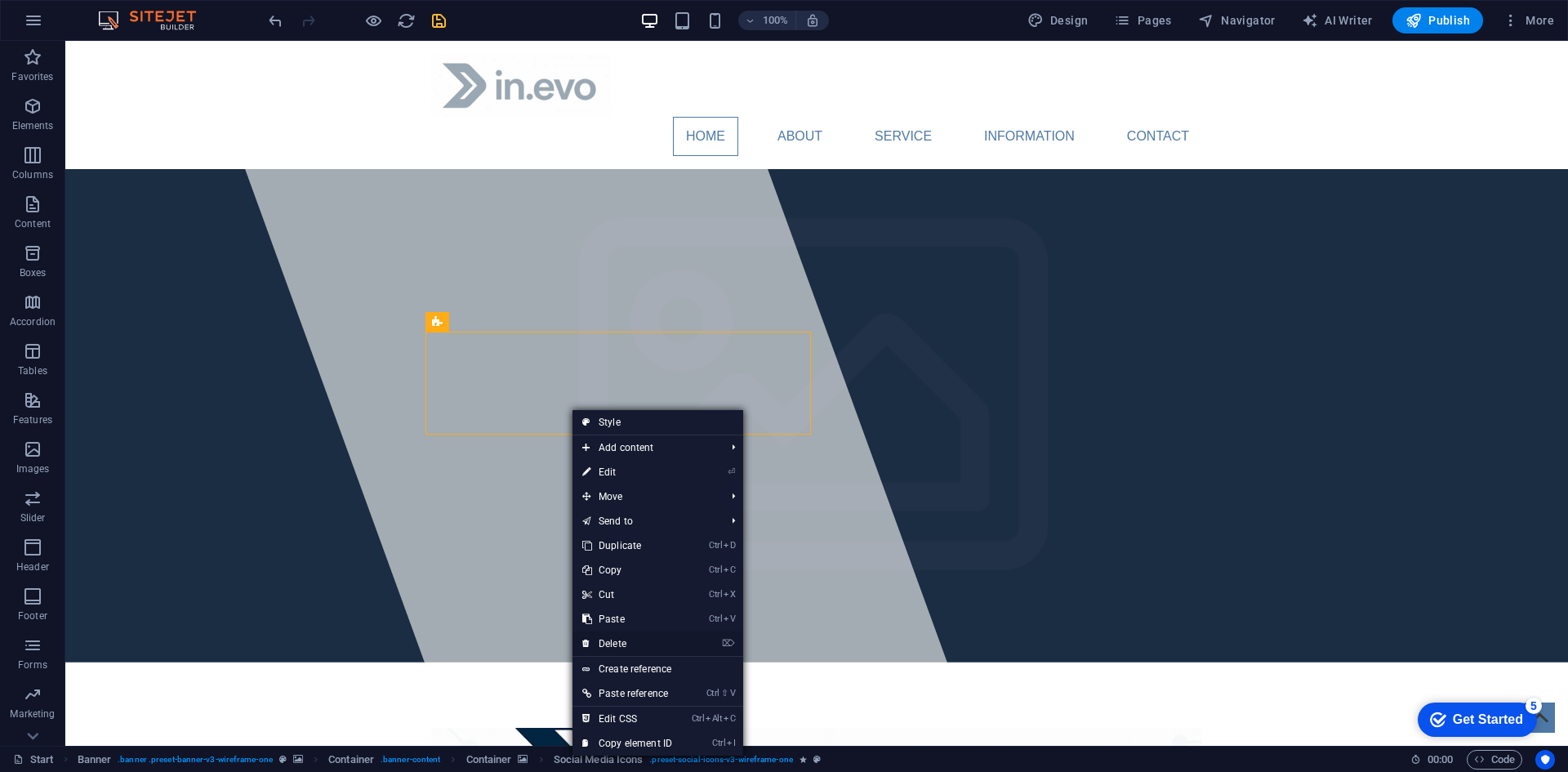
click at [633, 635] on link "⌦ Delete" at bounding box center [627, 643] width 109 height 24
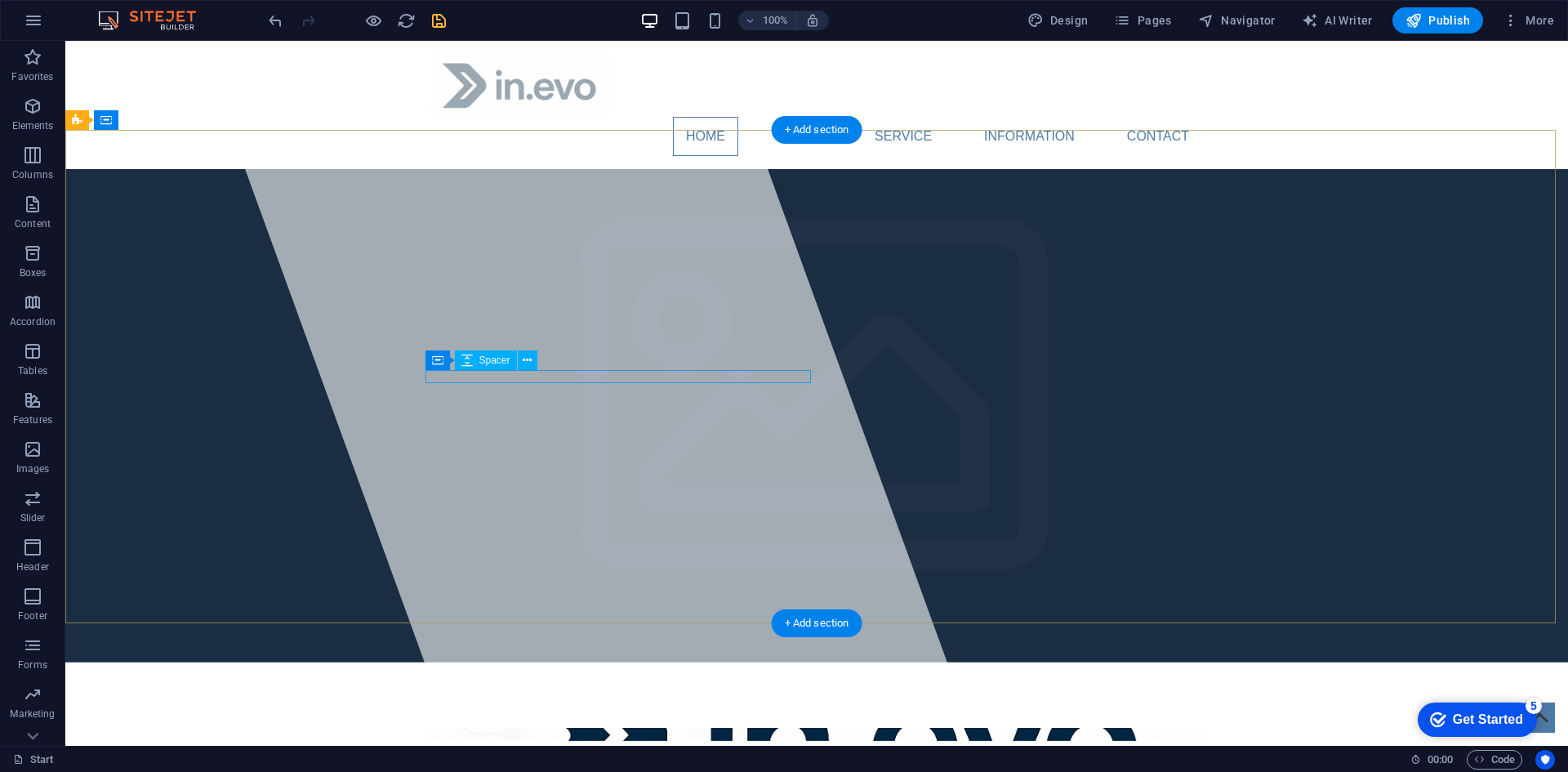
click at [561, 741] on div at bounding box center [816, 747] width 771 height 13
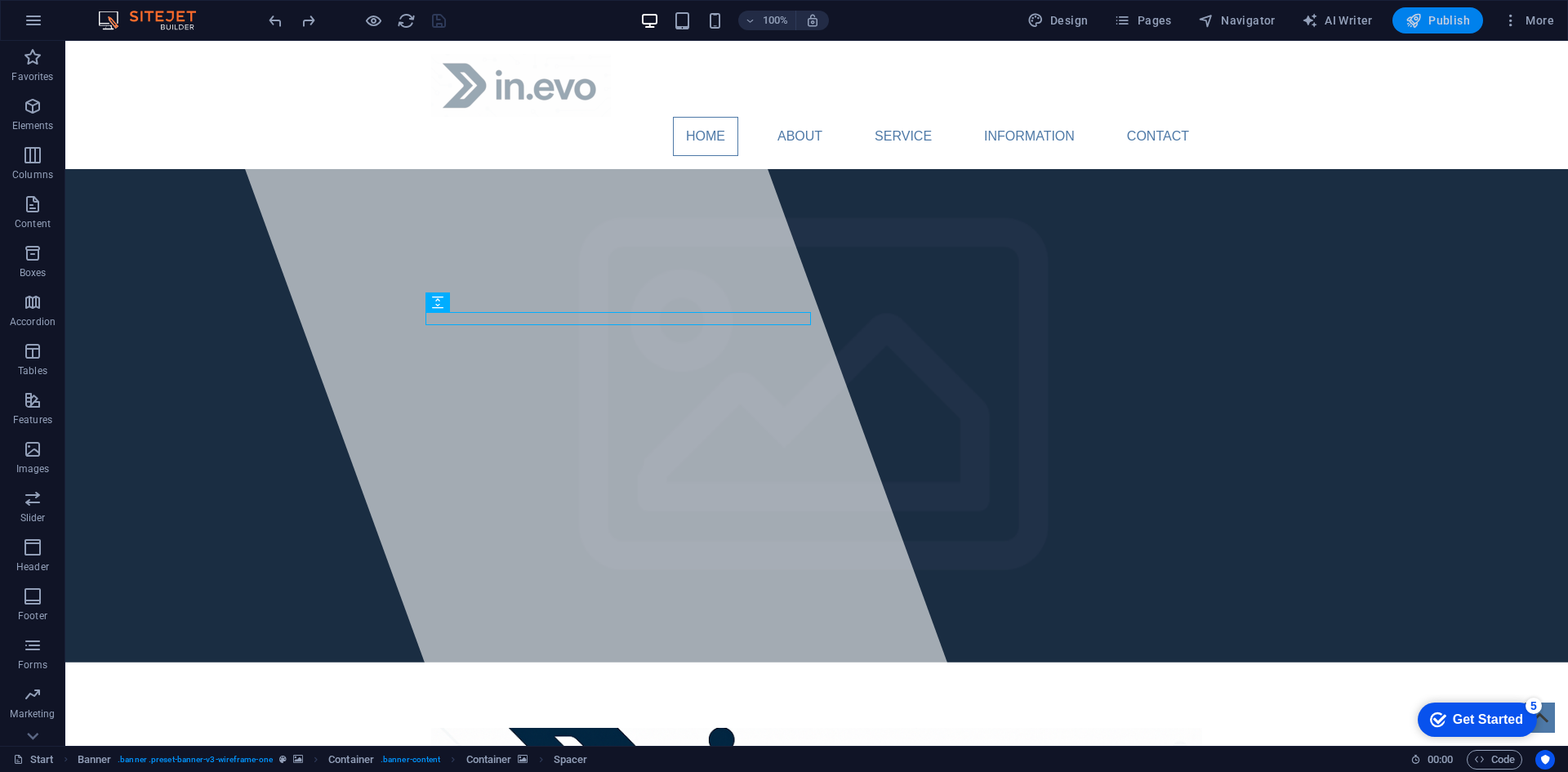
click at [1445, 23] on span "Publish" at bounding box center [1437, 21] width 64 height 16
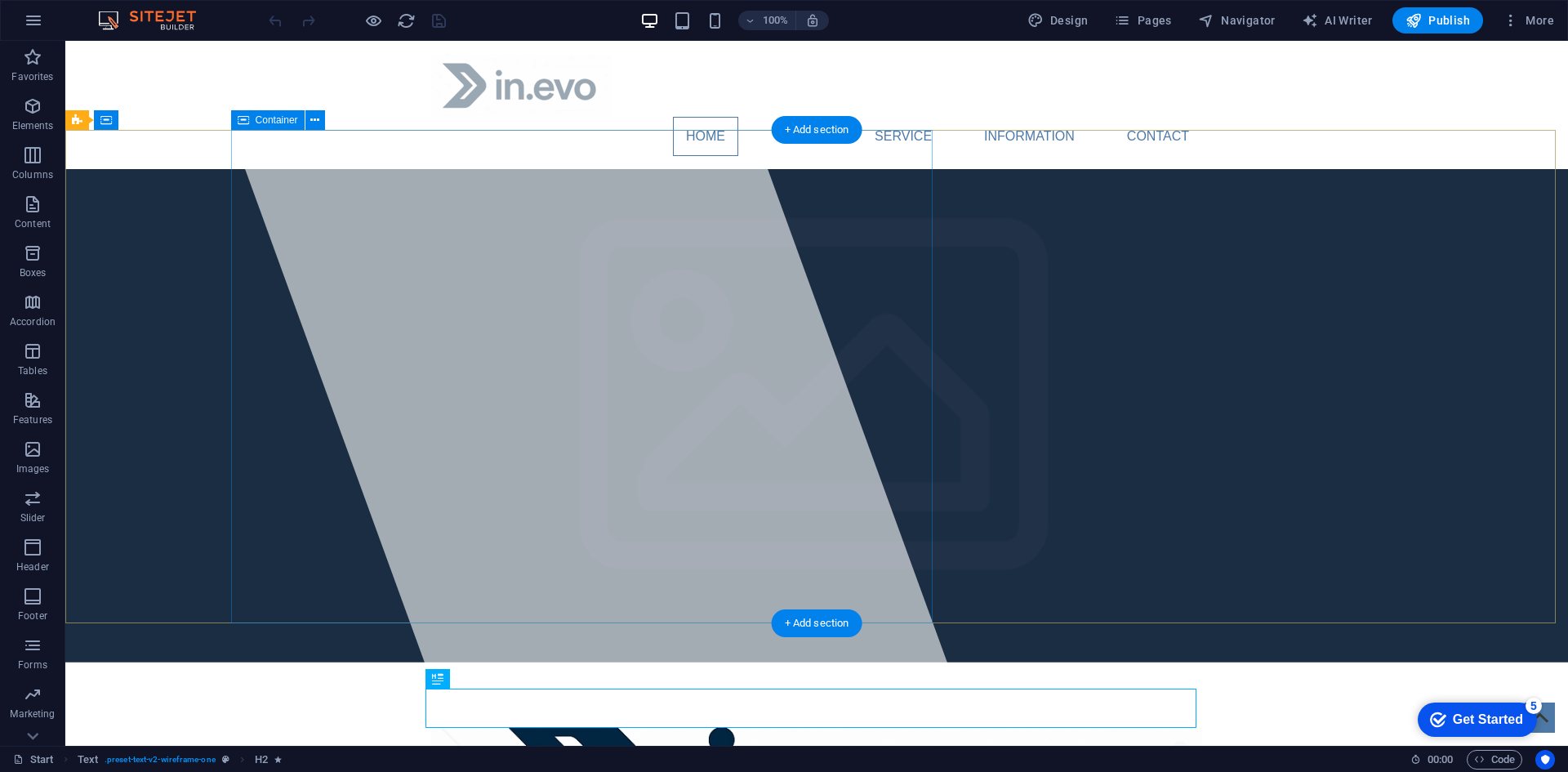
click at [679, 310] on div at bounding box center [588, 393] width 779 height 705
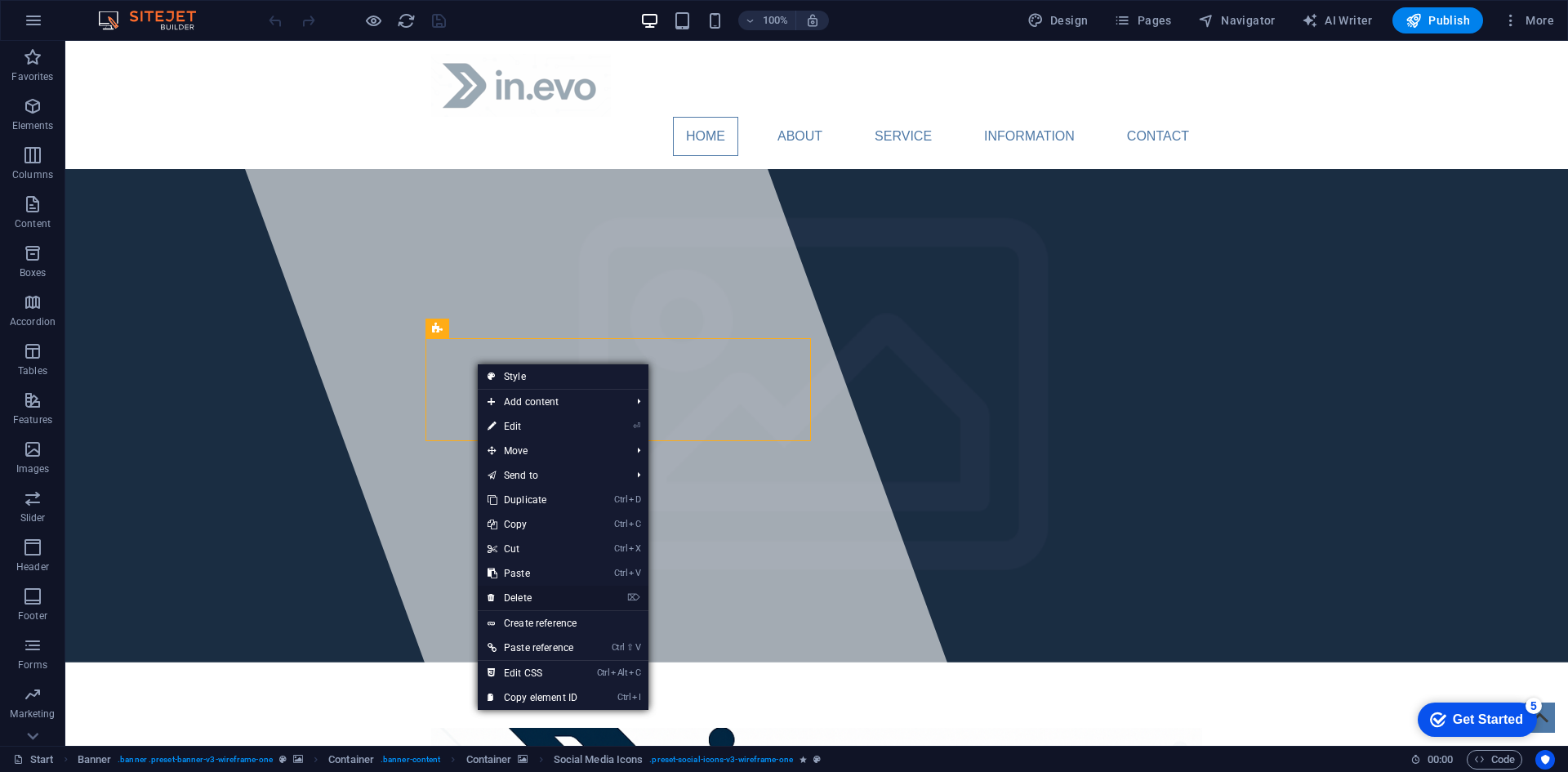
click at [524, 593] on link "⌦ Delete" at bounding box center [532, 597] width 109 height 24
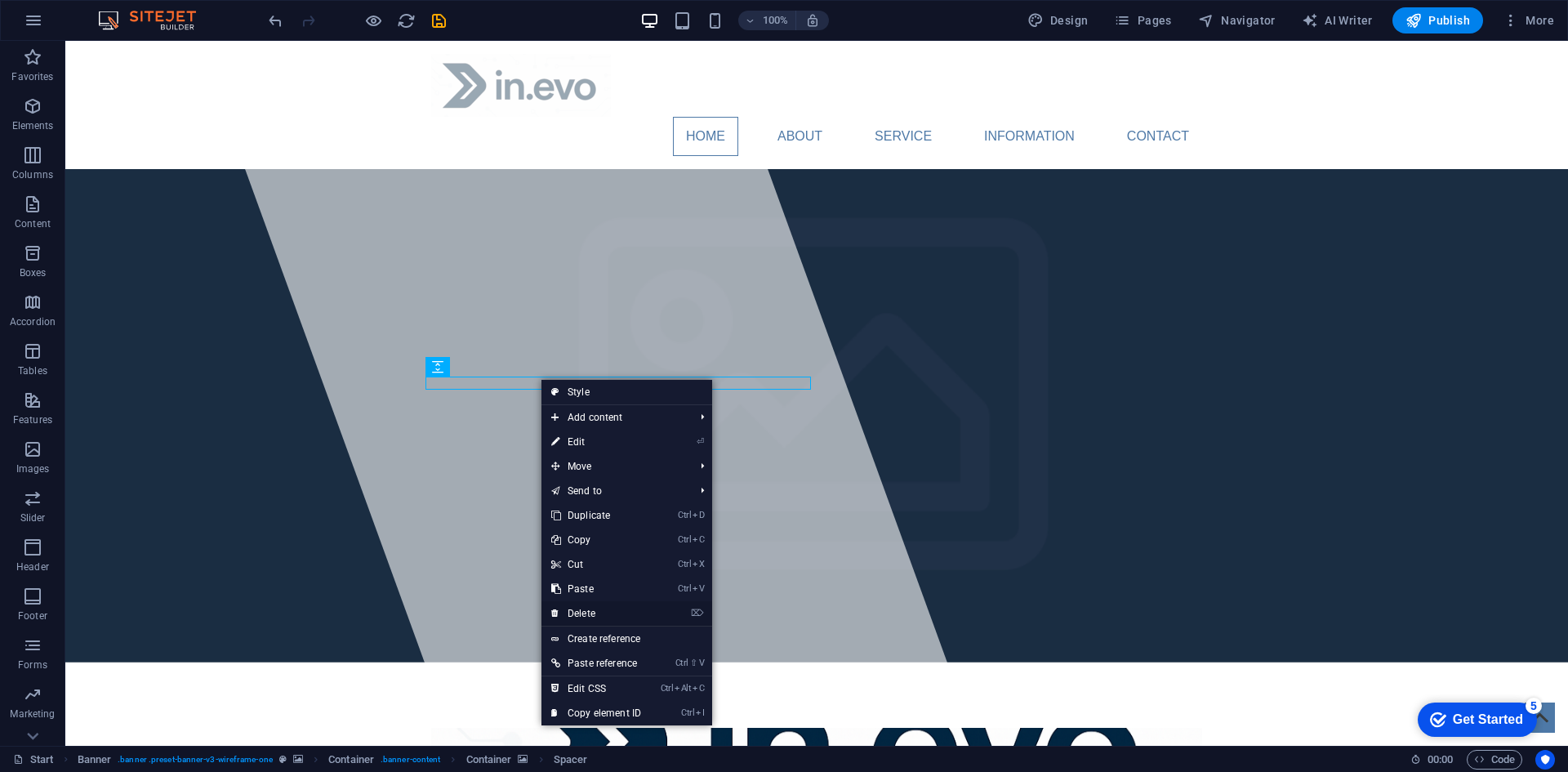
click at [585, 608] on link "⌦ Delete" at bounding box center [595, 613] width 109 height 24
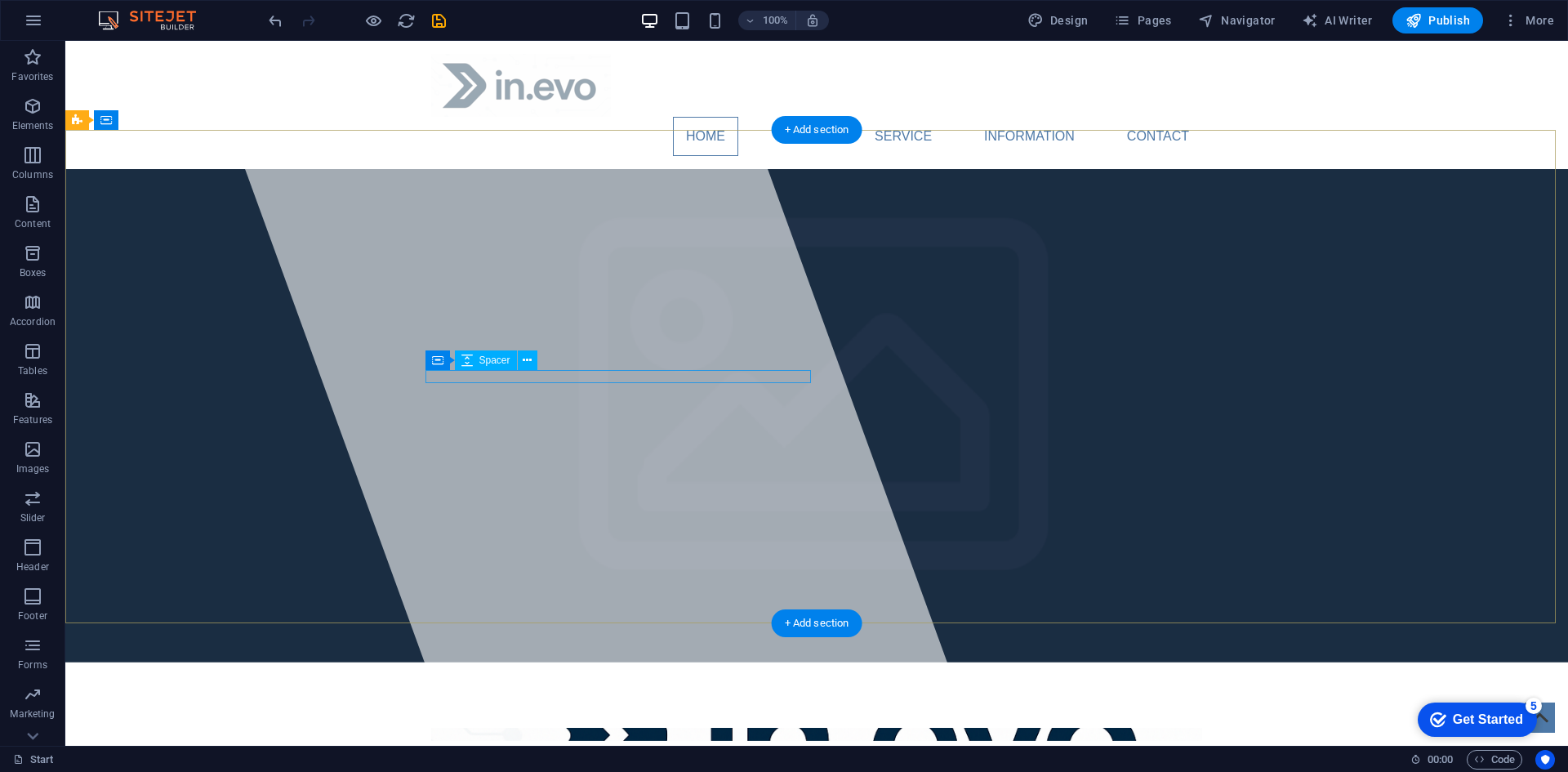
click at [530, 741] on div at bounding box center [816, 747] width 771 height 13
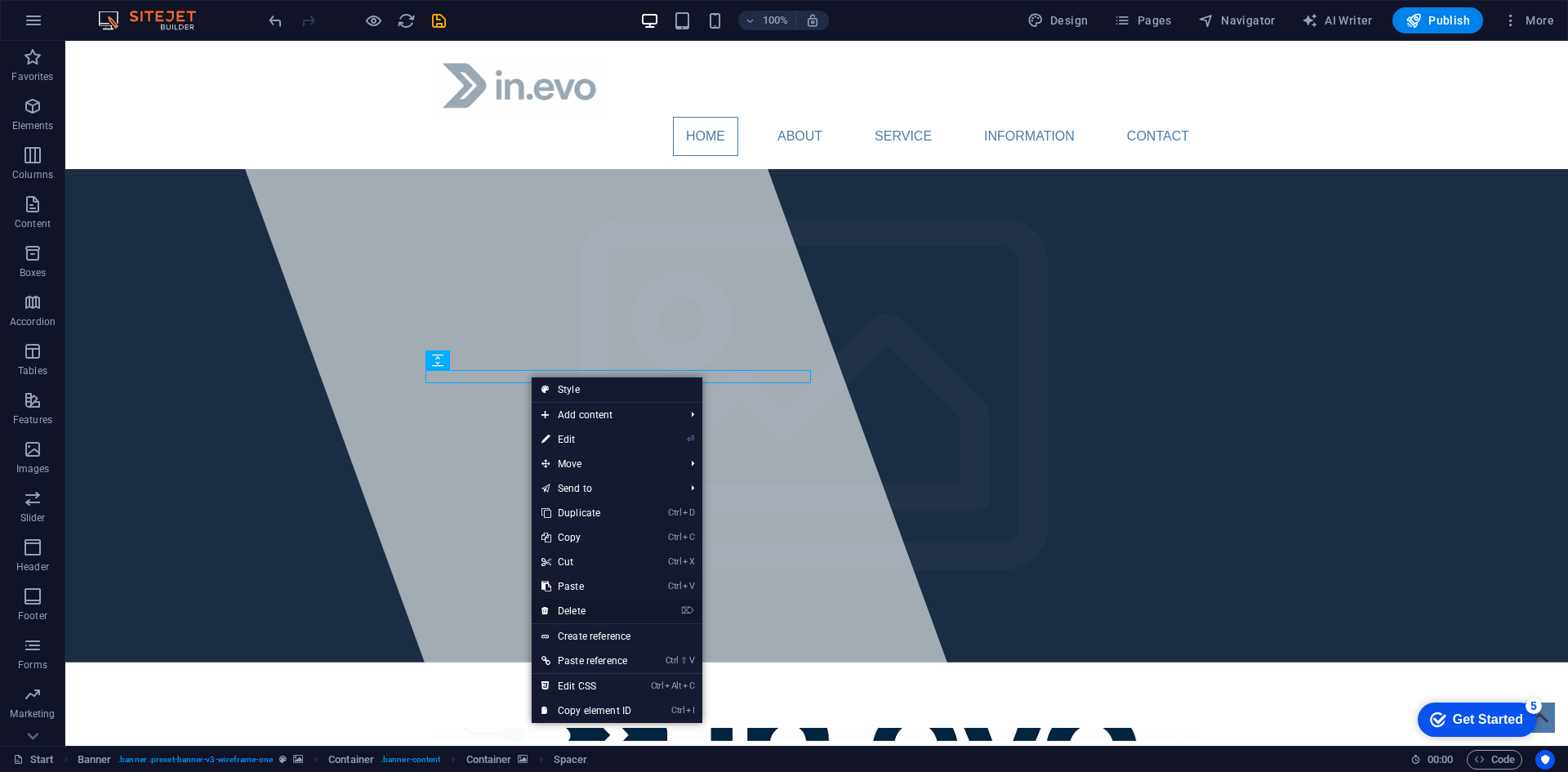
click at [578, 606] on link "⌦ Delete" at bounding box center [587, 610] width 109 height 24
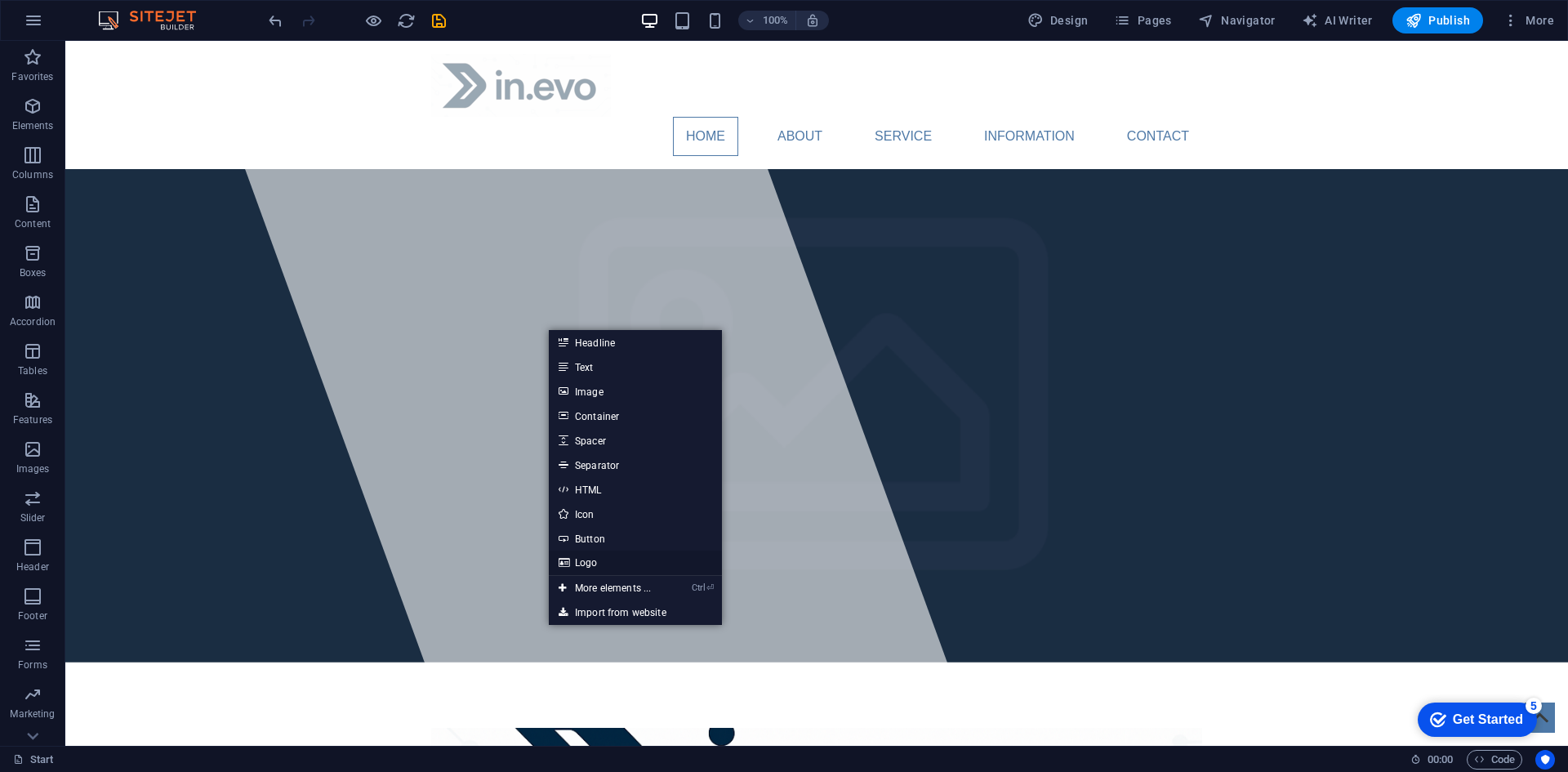
click at [595, 557] on link "Logo" at bounding box center [635, 562] width 173 height 24
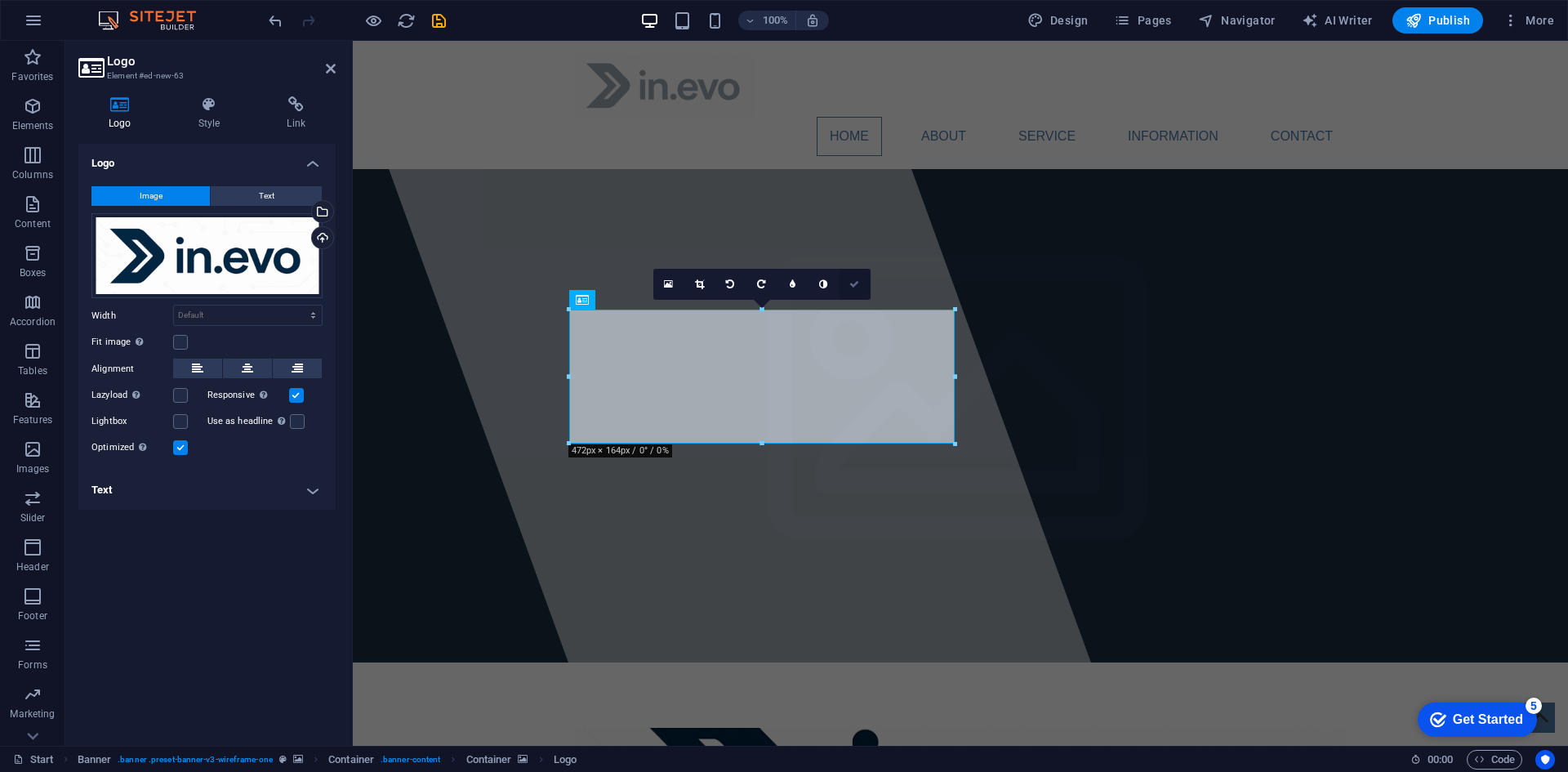
click at [852, 280] on icon at bounding box center [853, 284] width 10 height 10
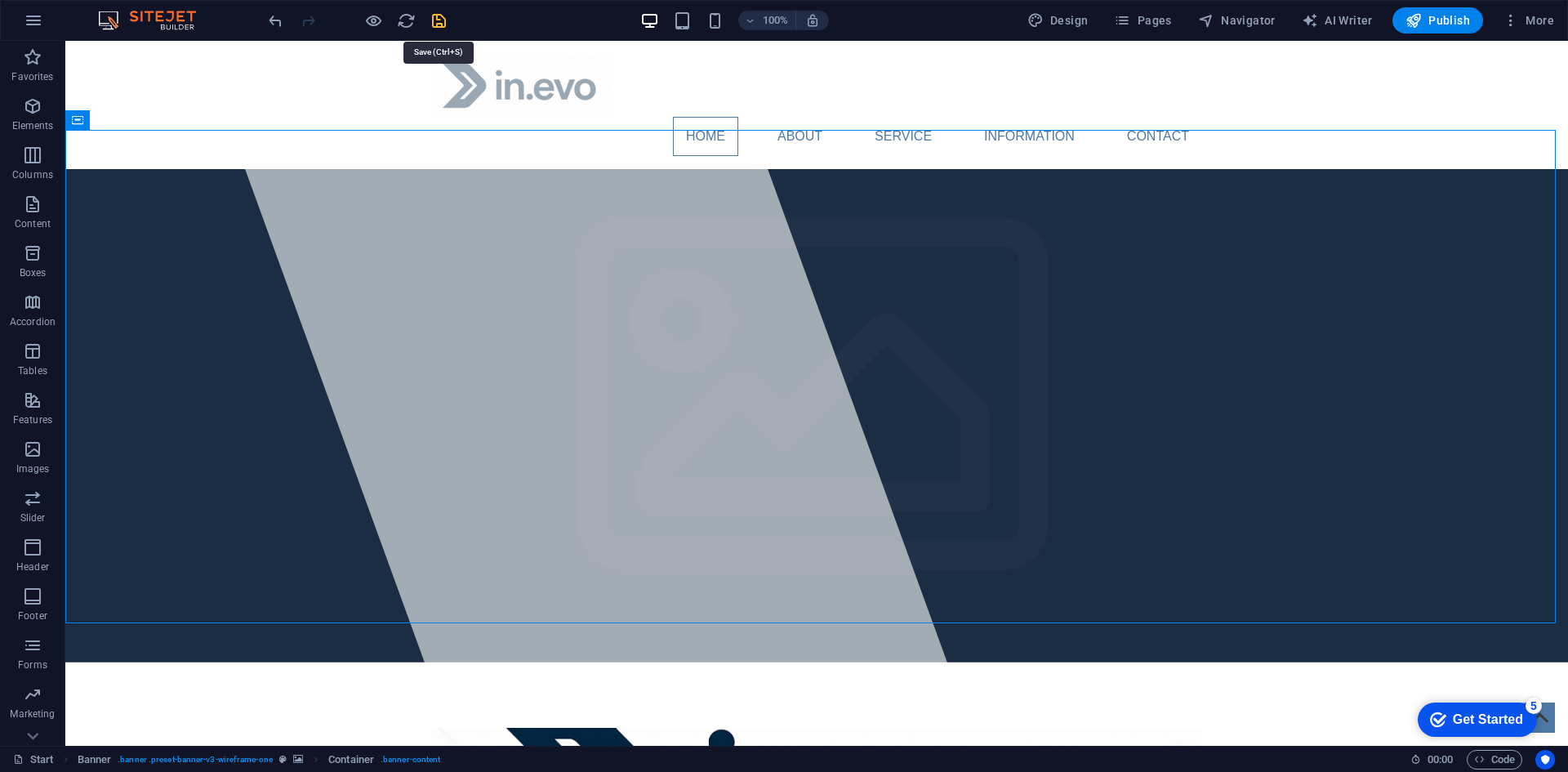
click at [433, 25] on icon "save" at bounding box center [439, 21] width 19 height 19
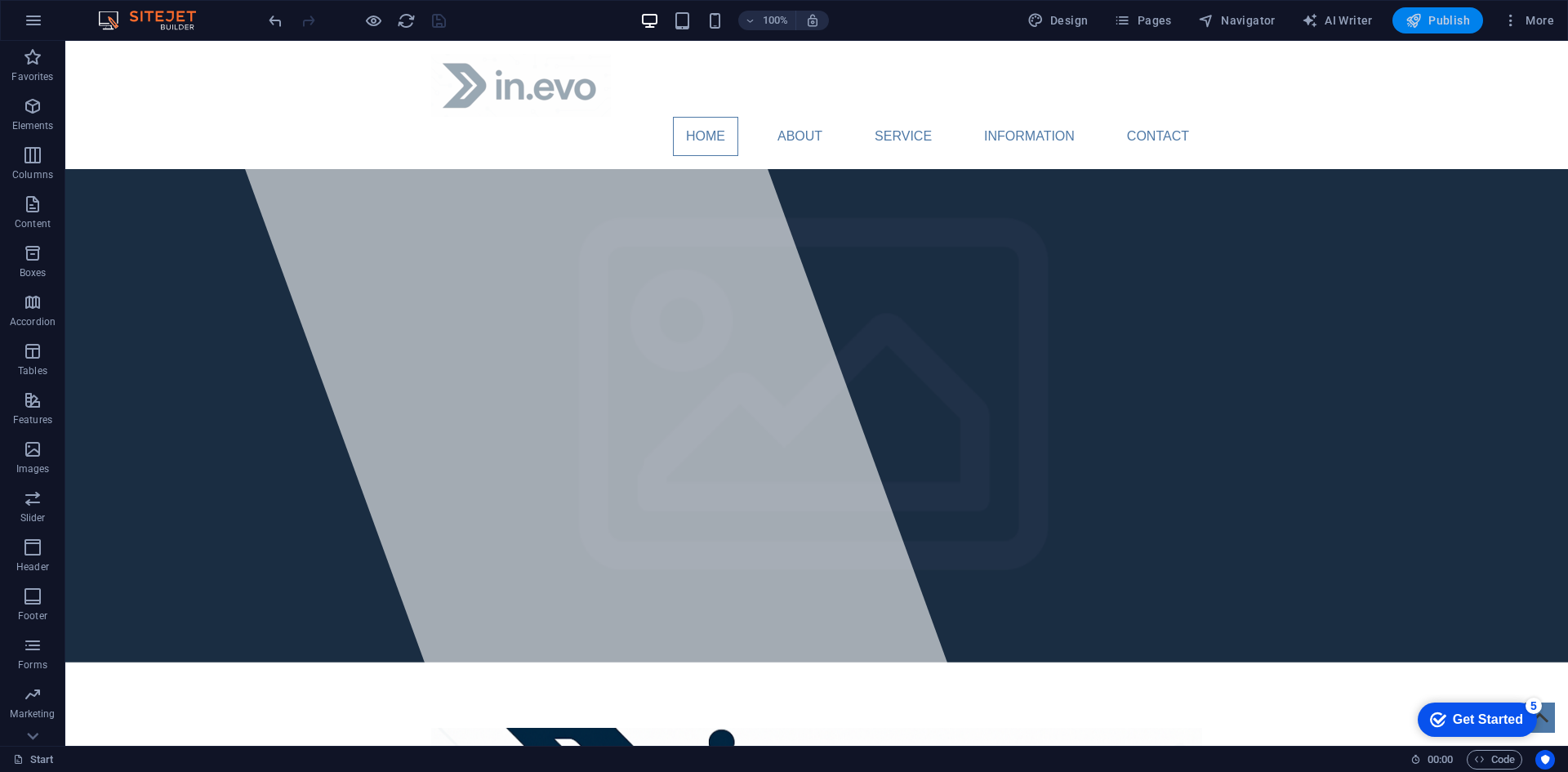
click at [1433, 13] on span "Publish" at bounding box center [1437, 21] width 64 height 16
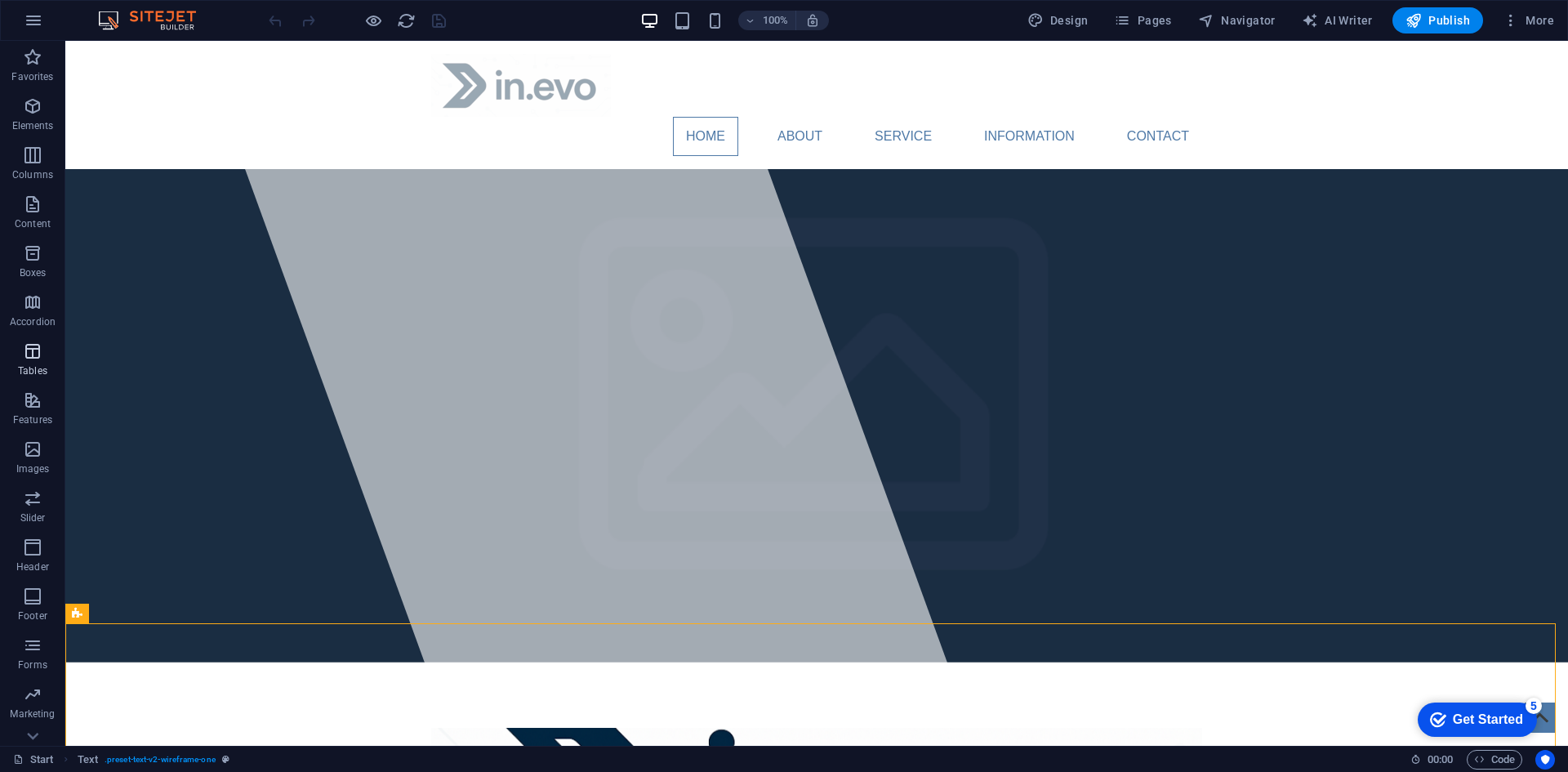
click at [41, 373] on p "Tables" at bounding box center [32, 371] width 30 height 13
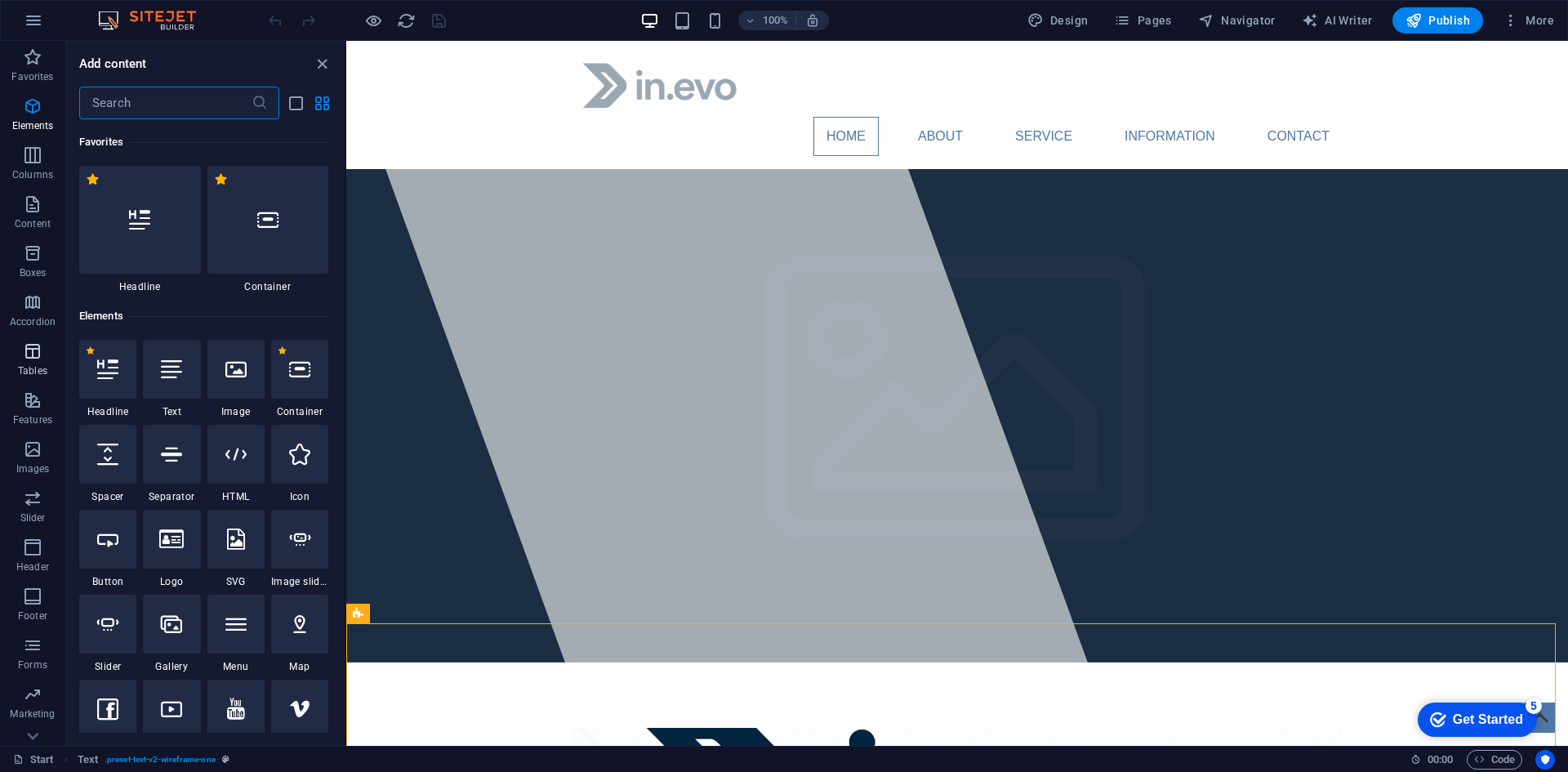
scroll to position [5656, 0]
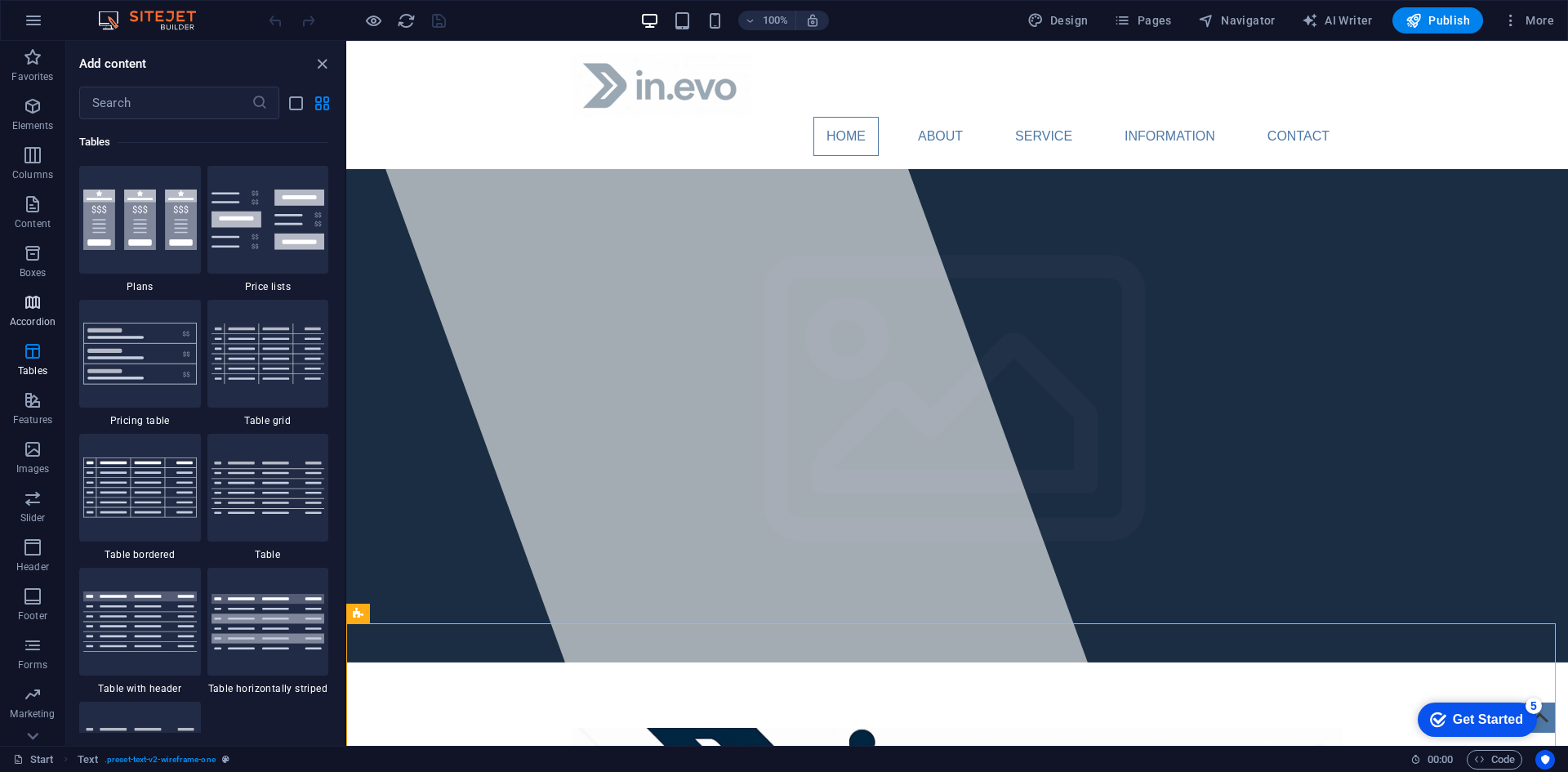
click at [31, 311] on icon "button" at bounding box center [33, 302] width 20 height 20
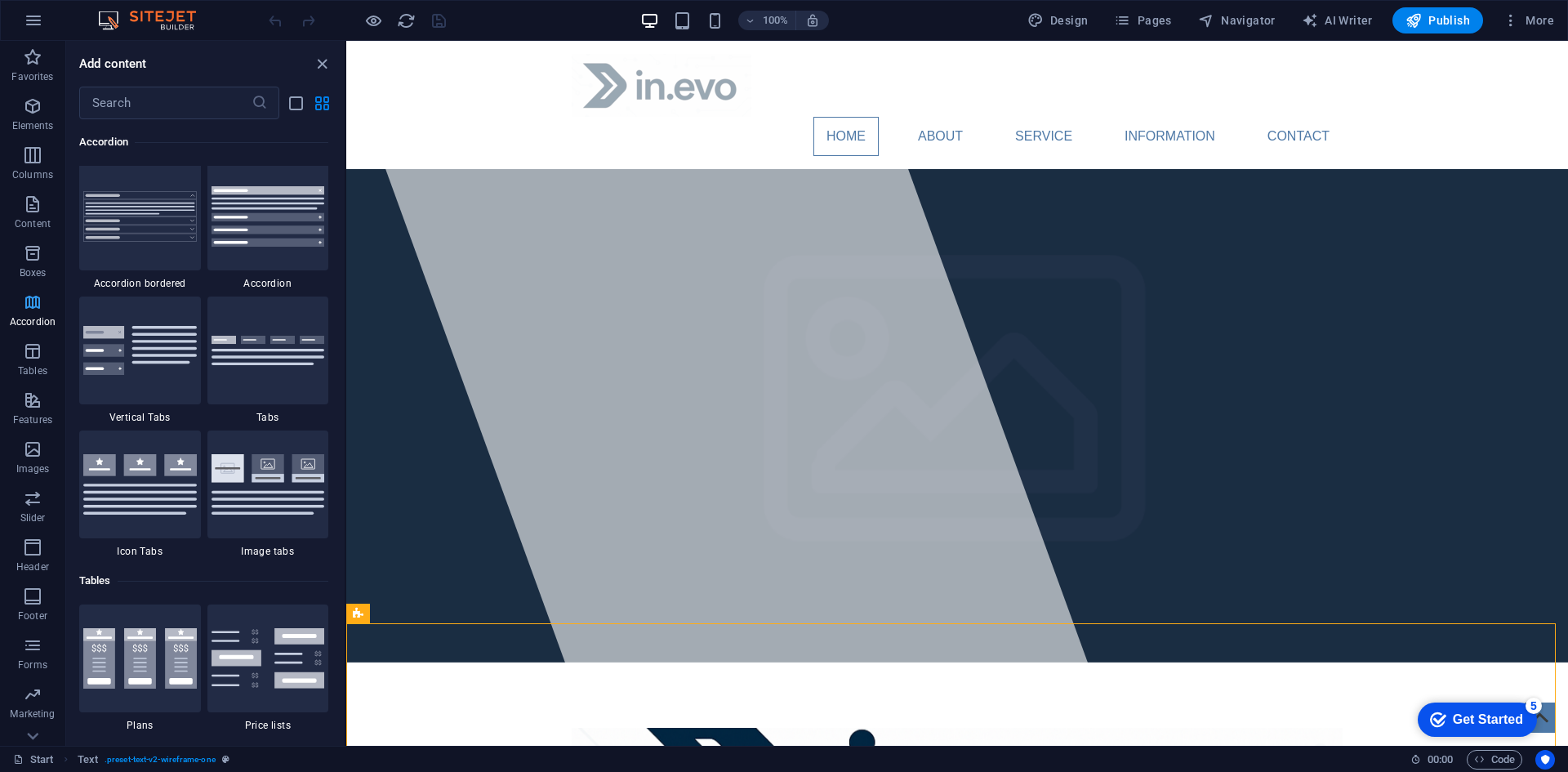
scroll to position [5214, 0]
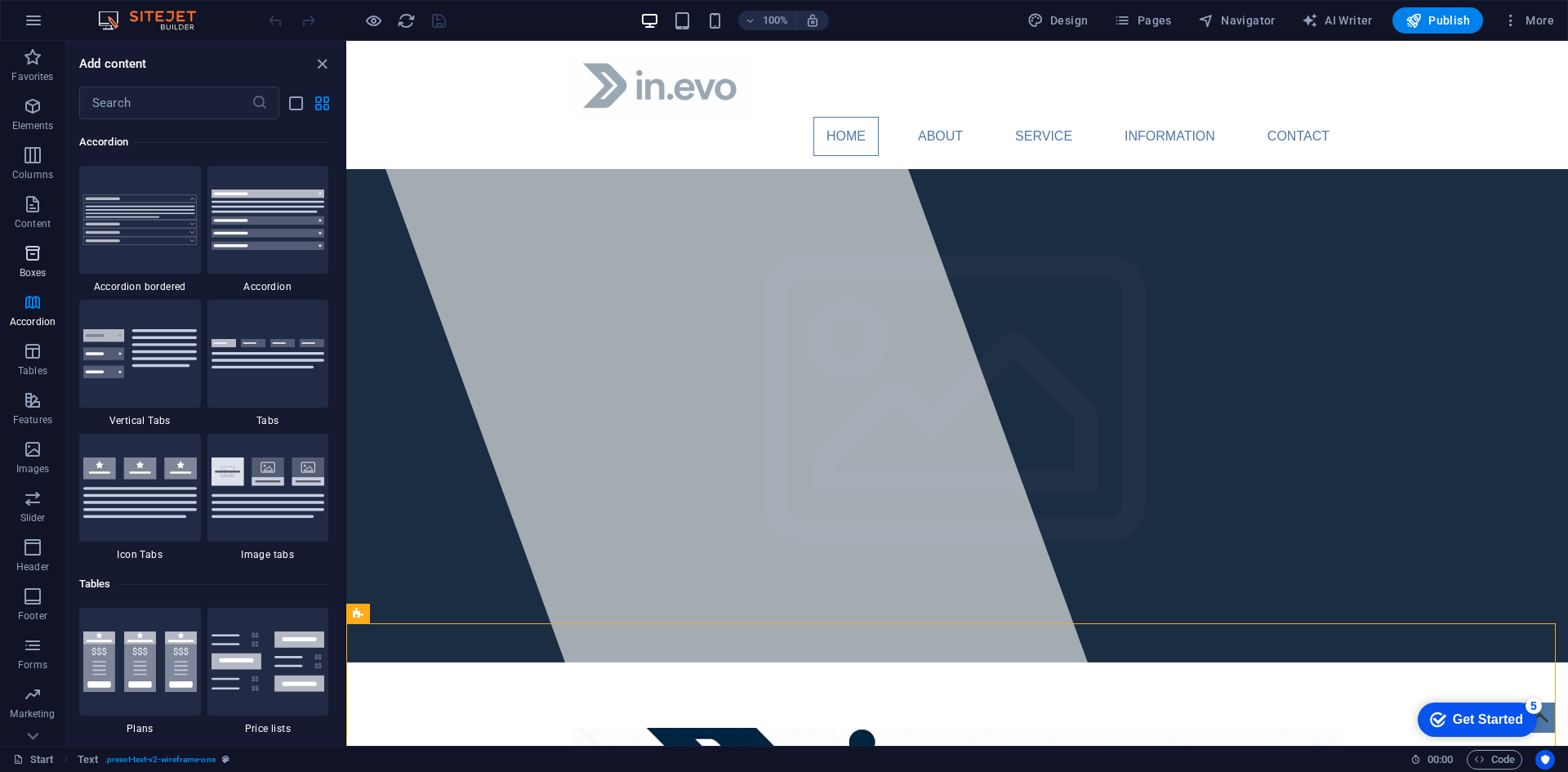
click at [30, 263] on span "Boxes" at bounding box center [32, 263] width 65 height 39
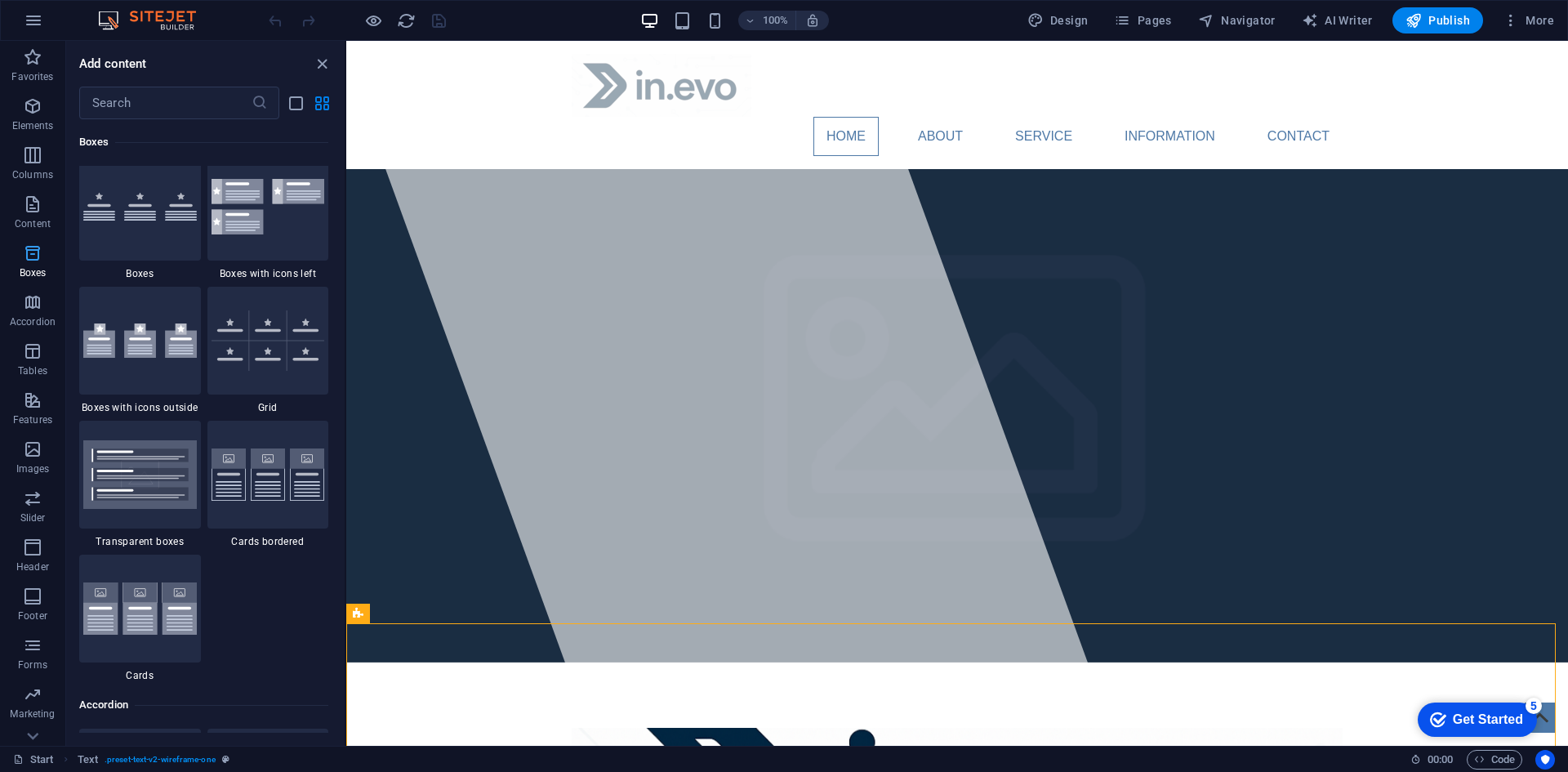
scroll to position [4504, 0]
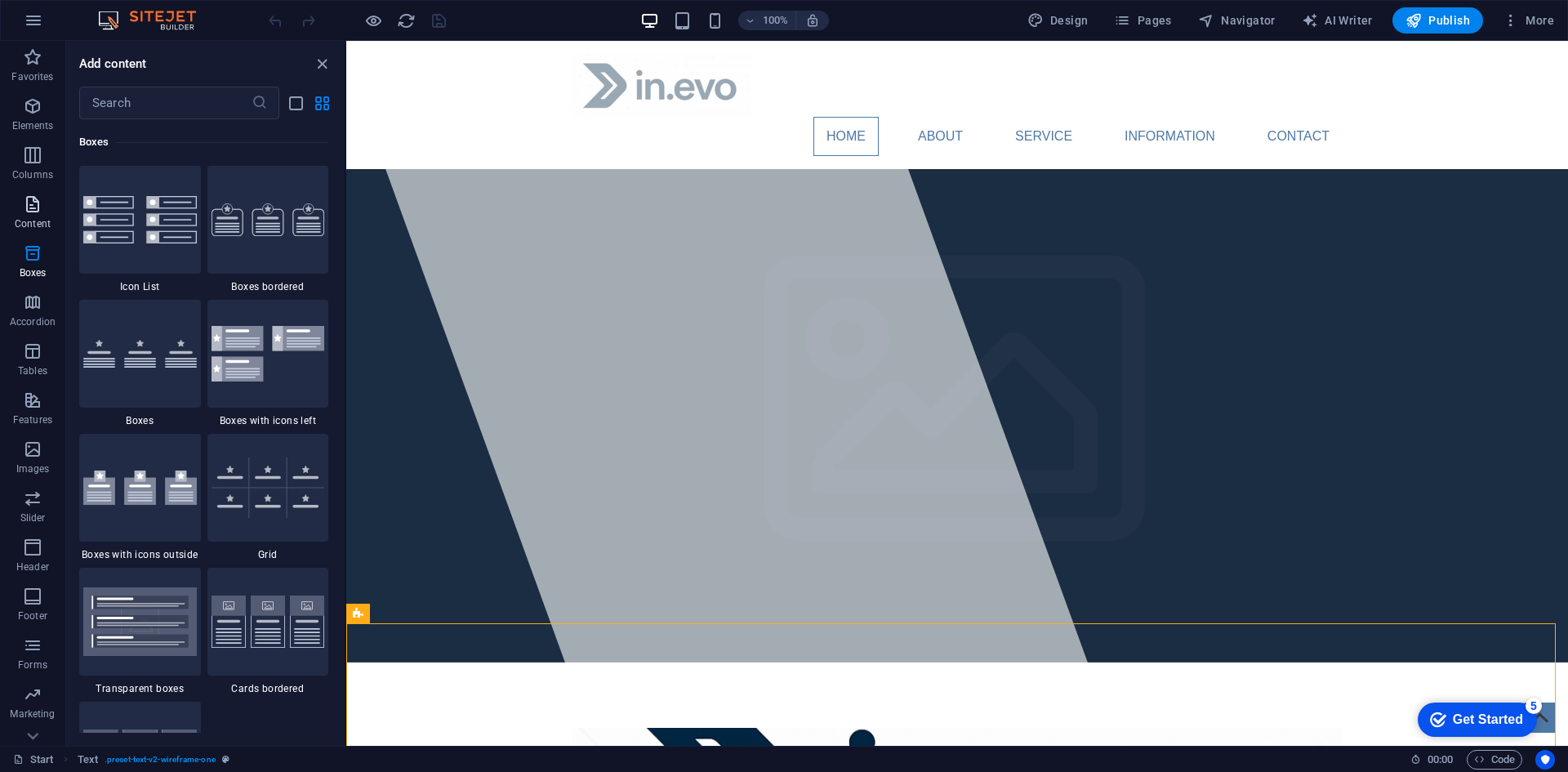
click at [30, 202] on icon "button" at bounding box center [33, 204] width 20 height 20
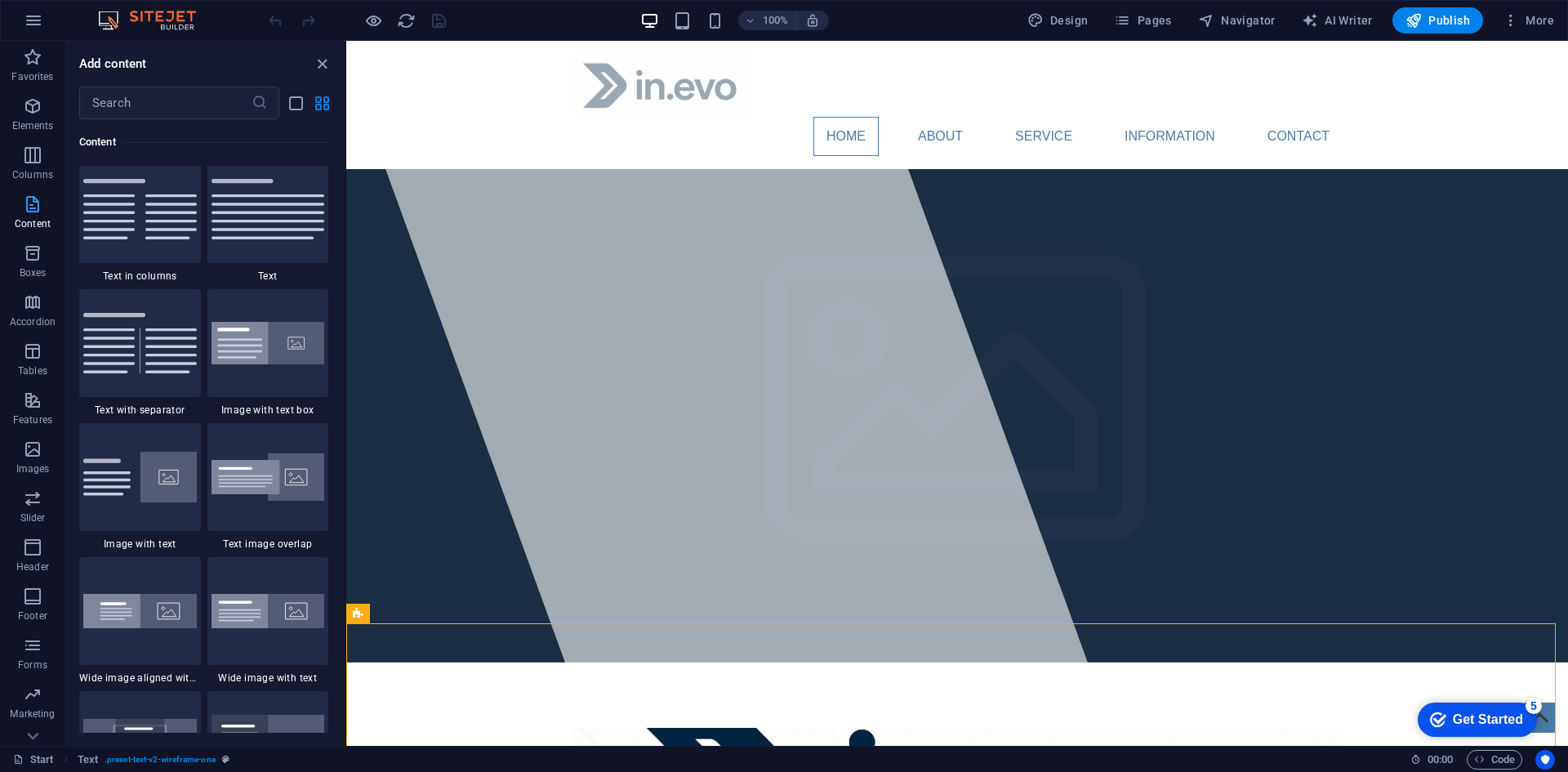
scroll to position [2857, 0]
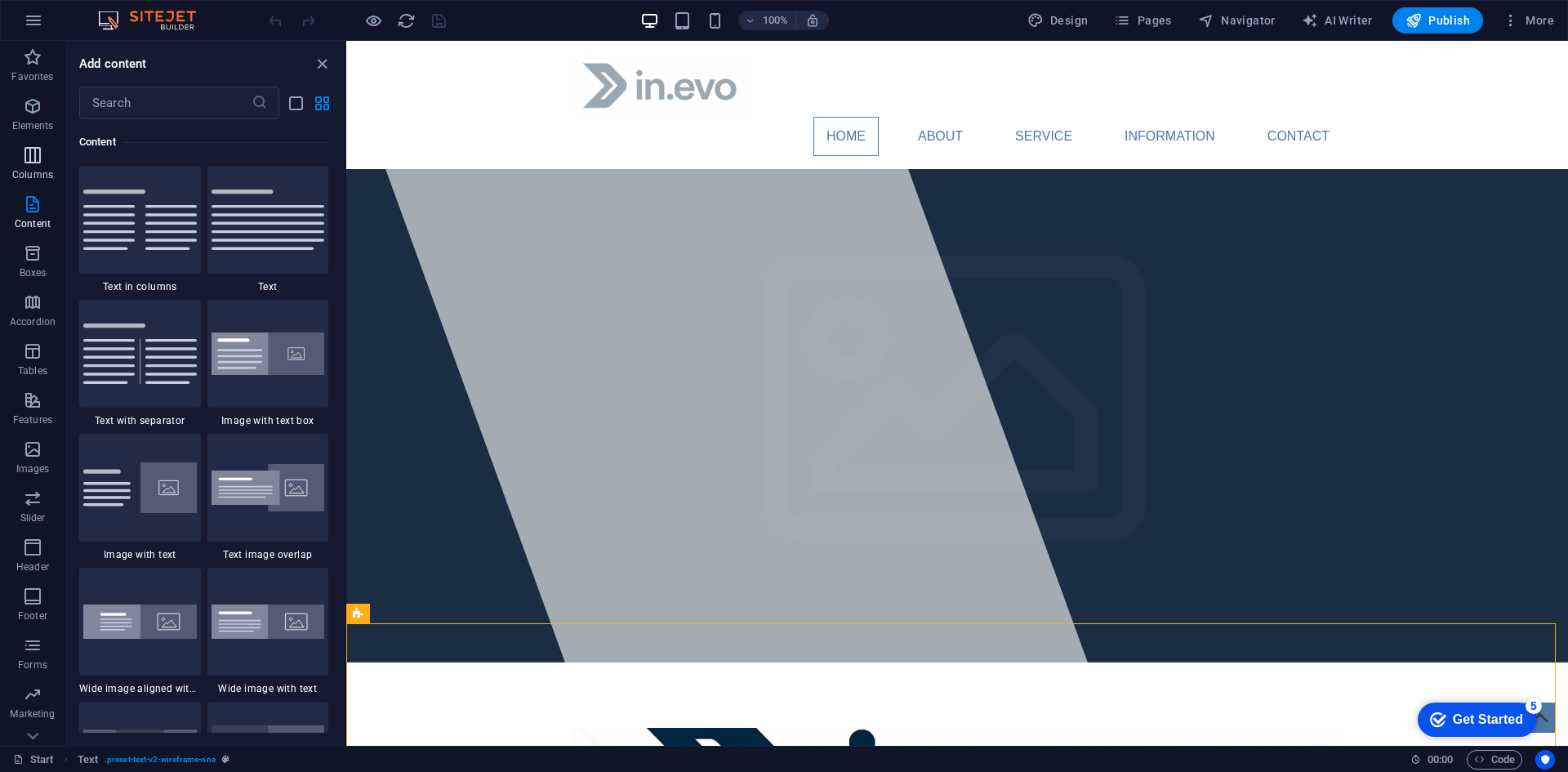
click at [31, 153] on icon "button" at bounding box center [33, 155] width 20 height 20
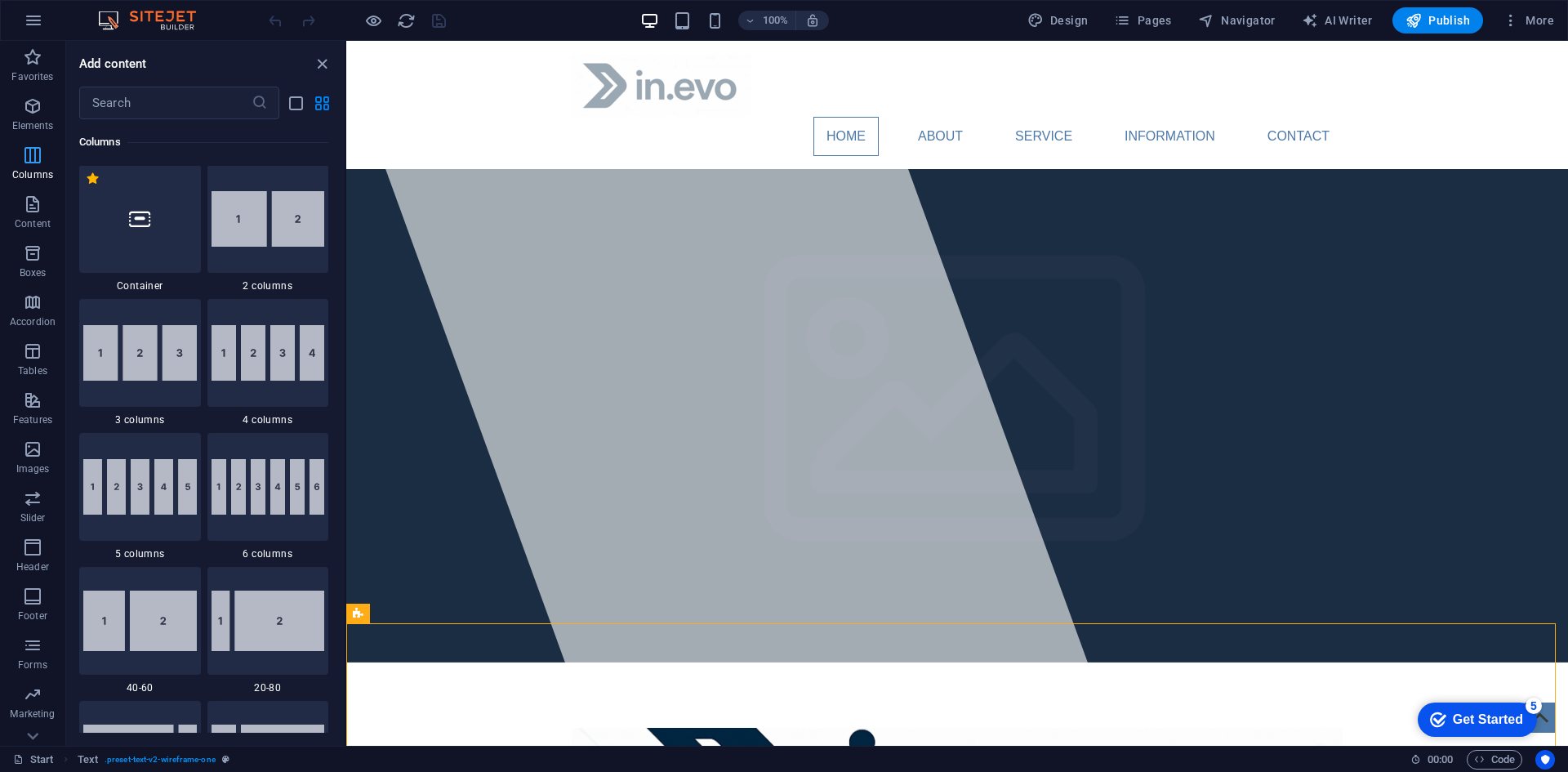
scroll to position [809, 0]
click at [1151, 24] on span "Pages" at bounding box center [1143, 21] width 57 height 16
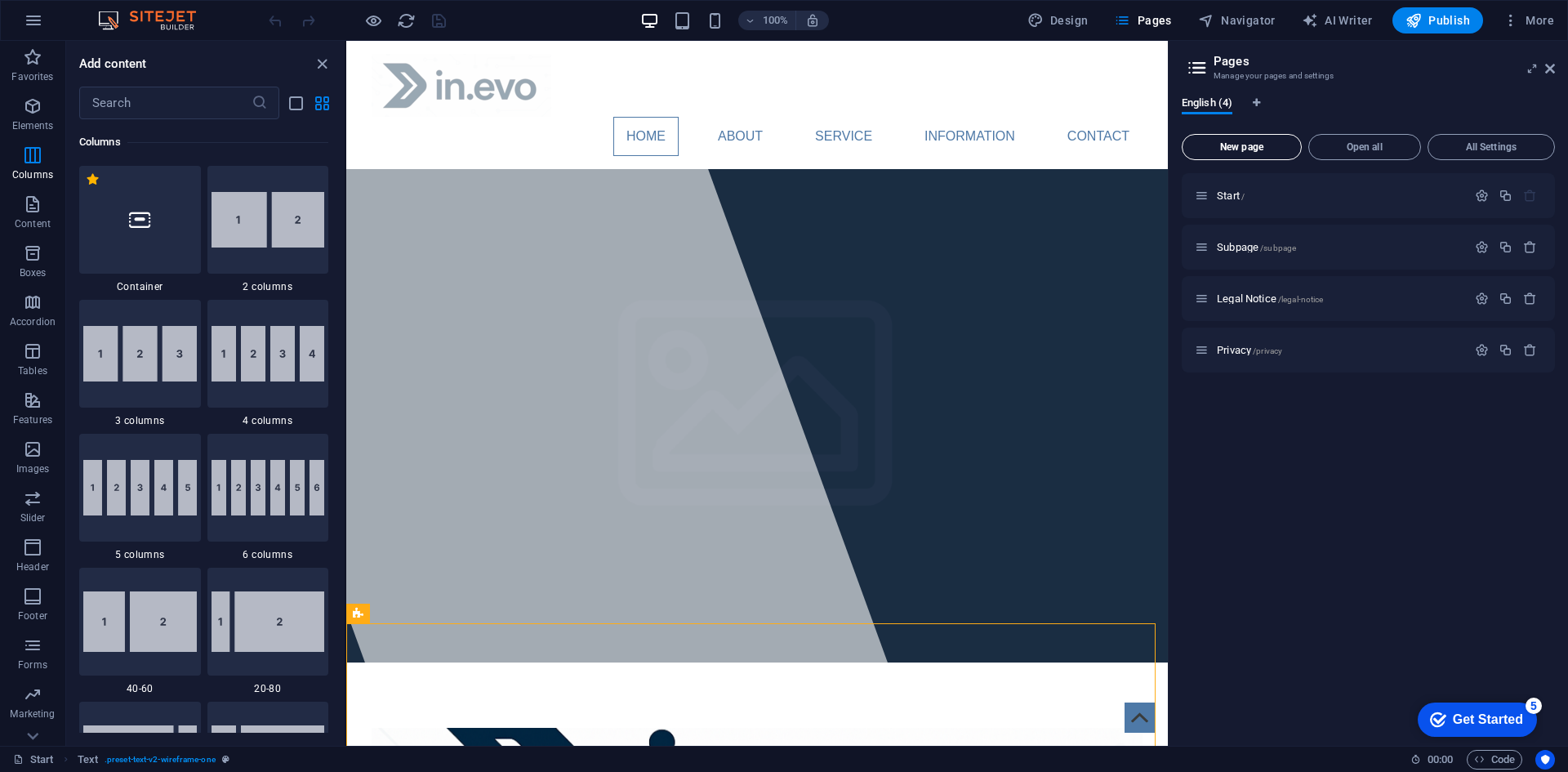
click at [1264, 156] on button "New page" at bounding box center [1241, 147] width 120 height 26
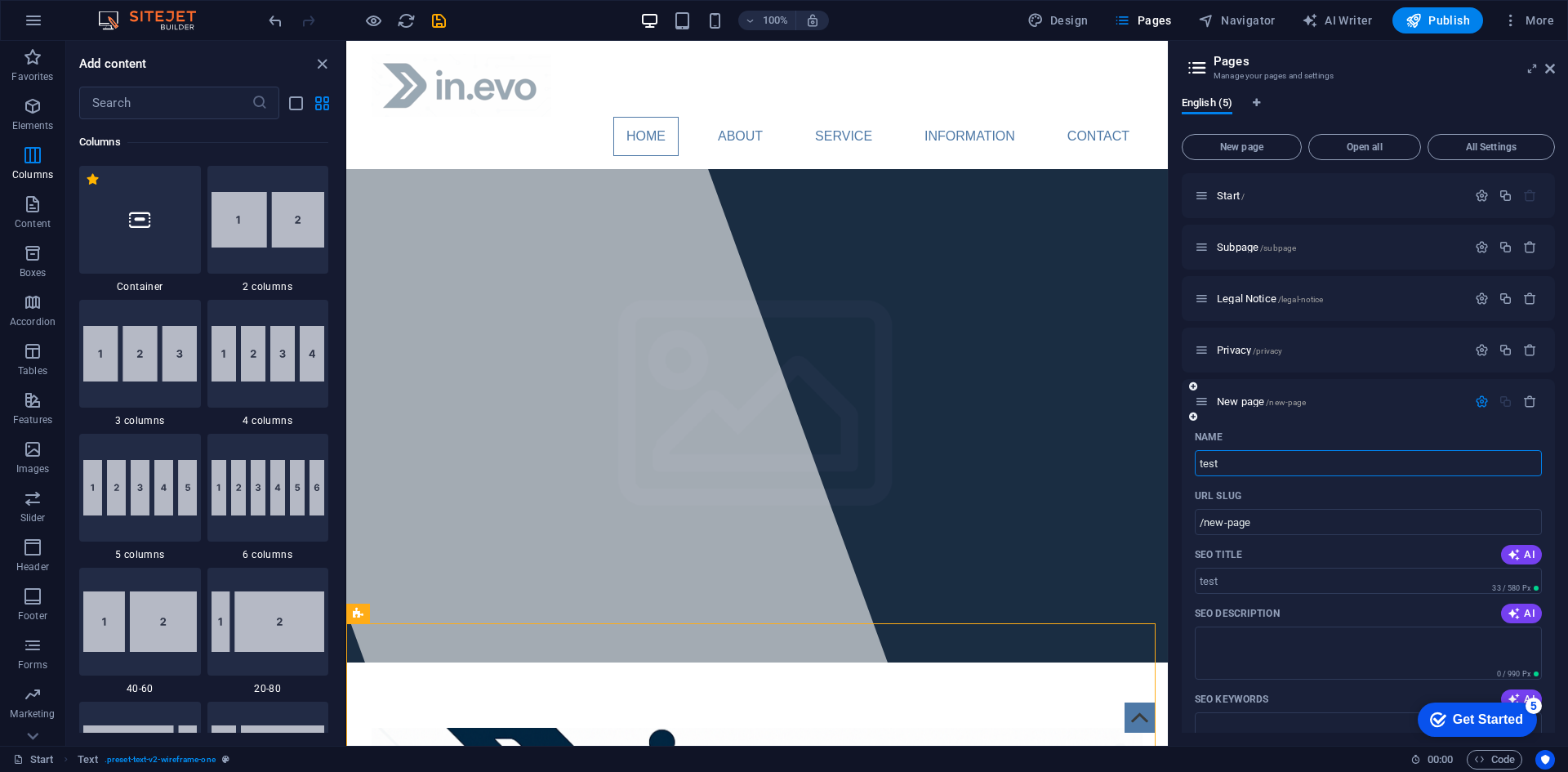
type input "test"
type input "/test"
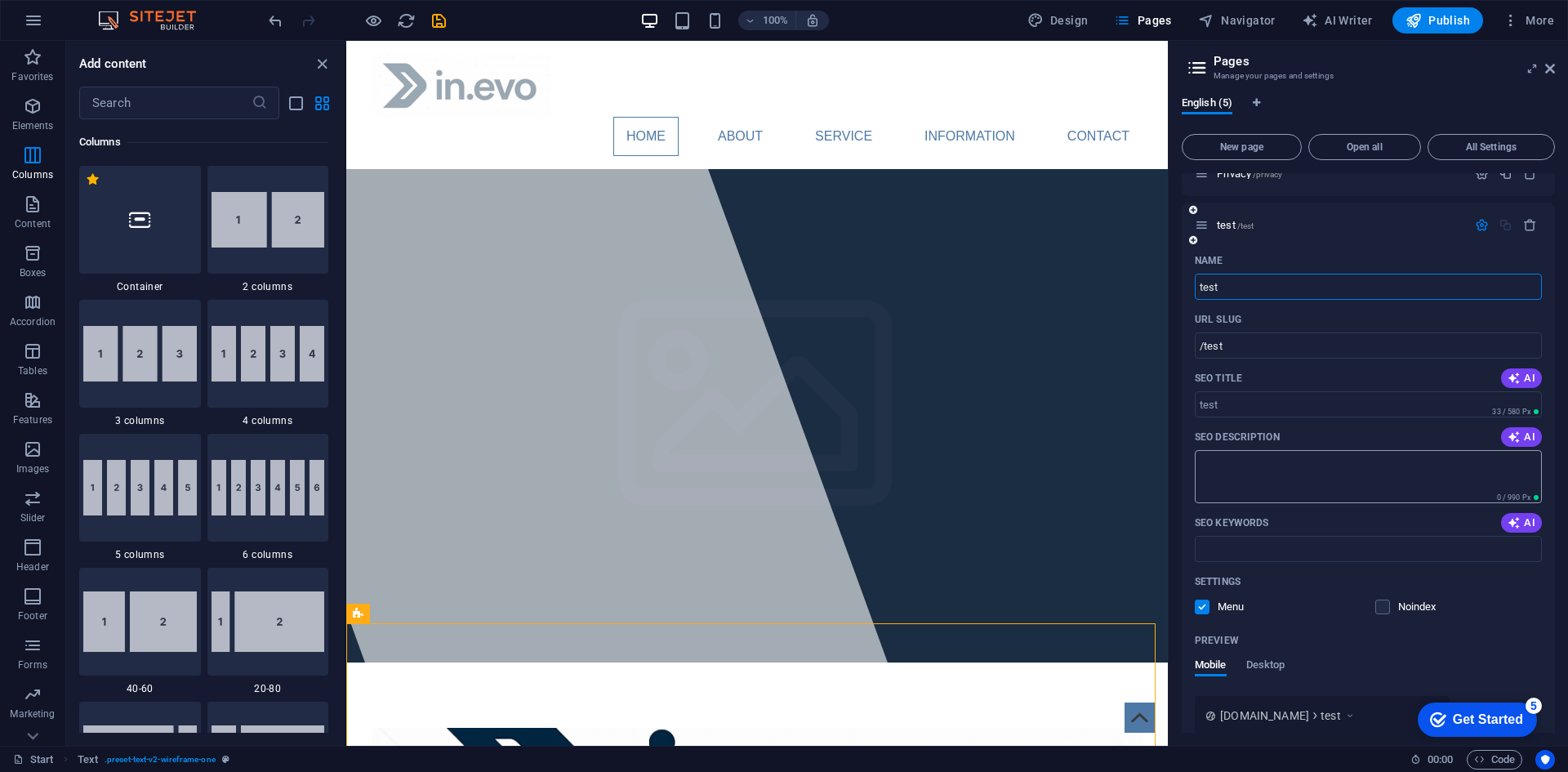
scroll to position [267, 0]
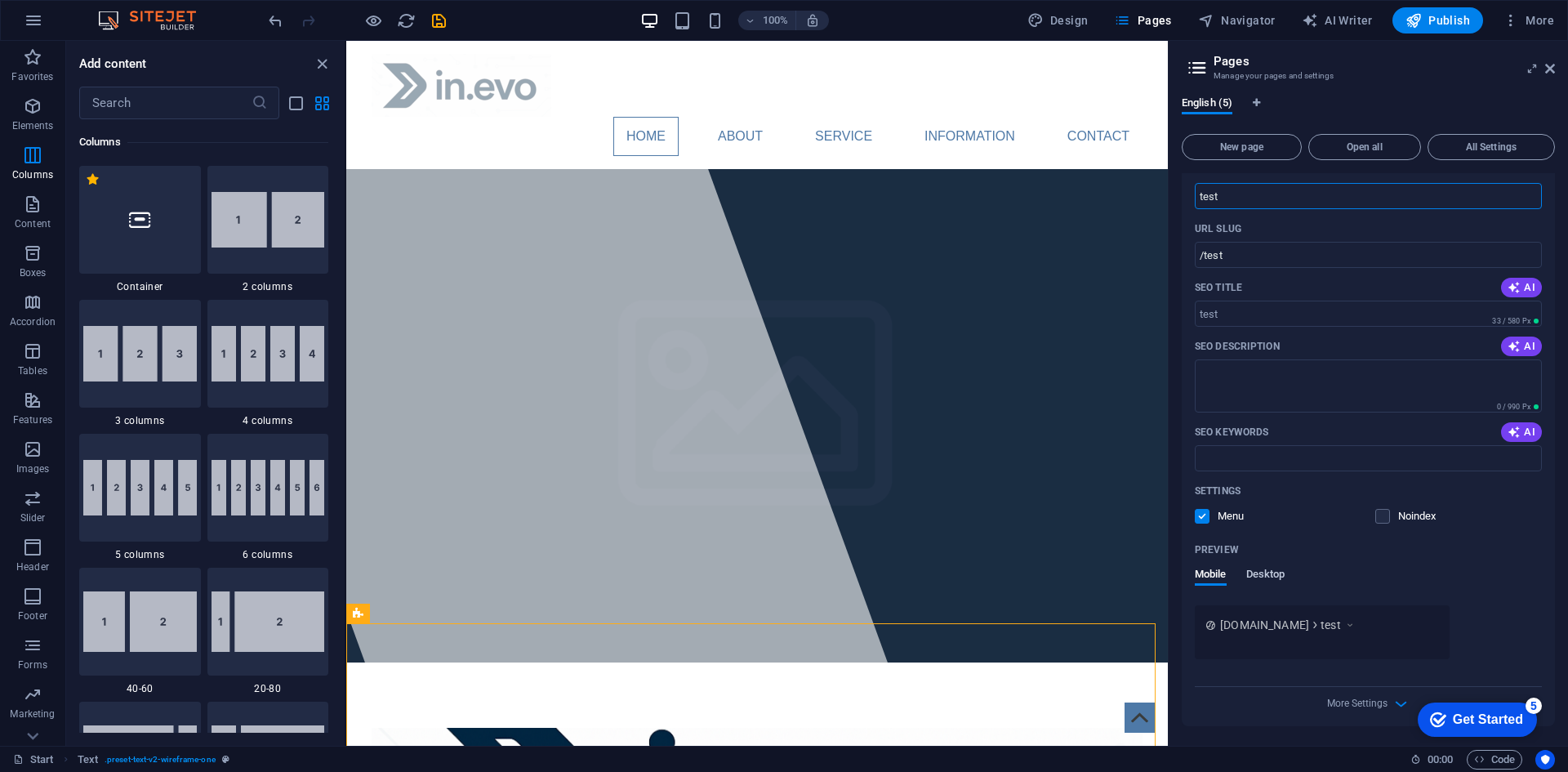
type input "test"
click at [1255, 579] on span "Desktop" at bounding box center [1265, 576] width 39 height 23
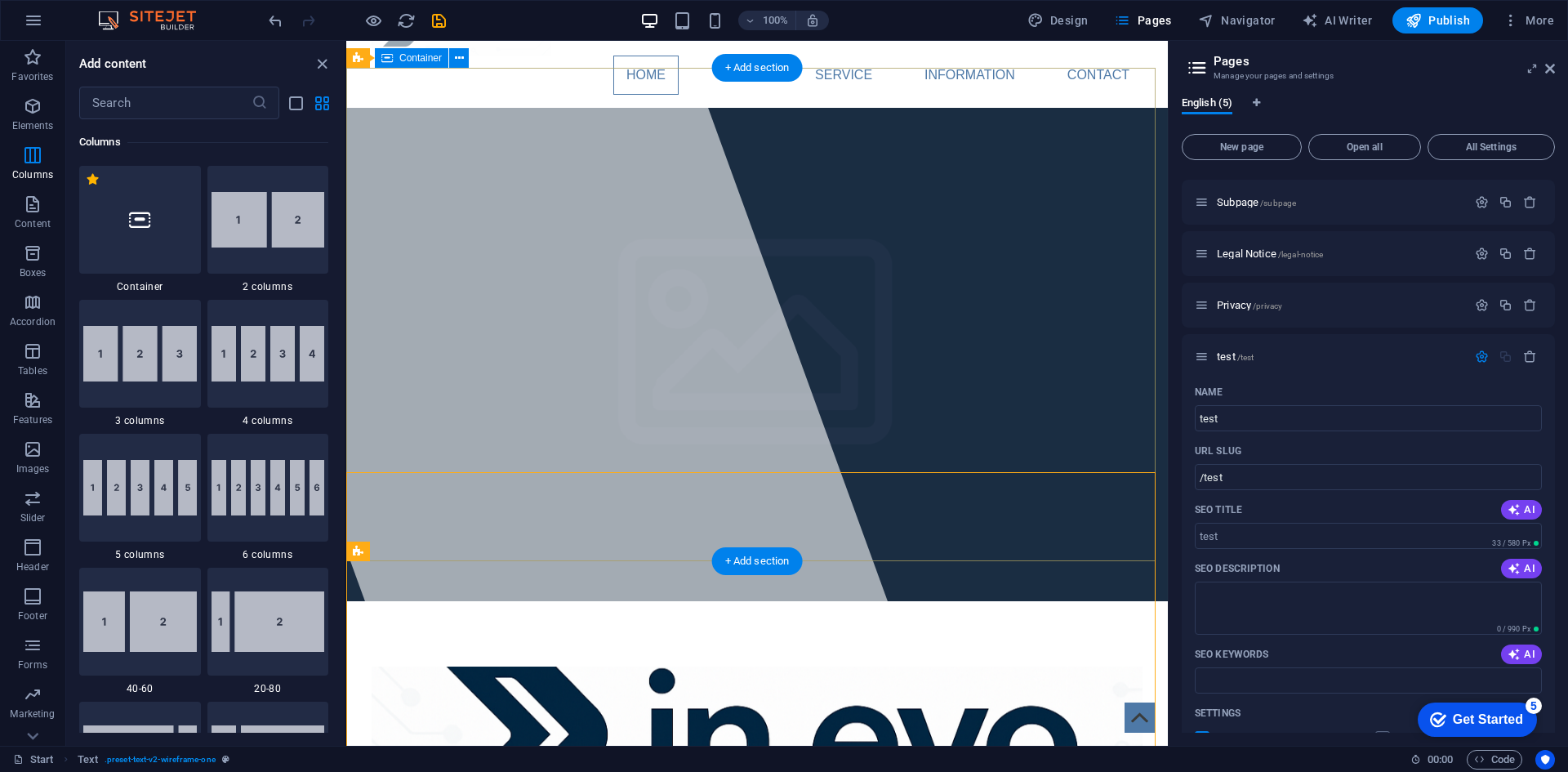
scroll to position [60, 0]
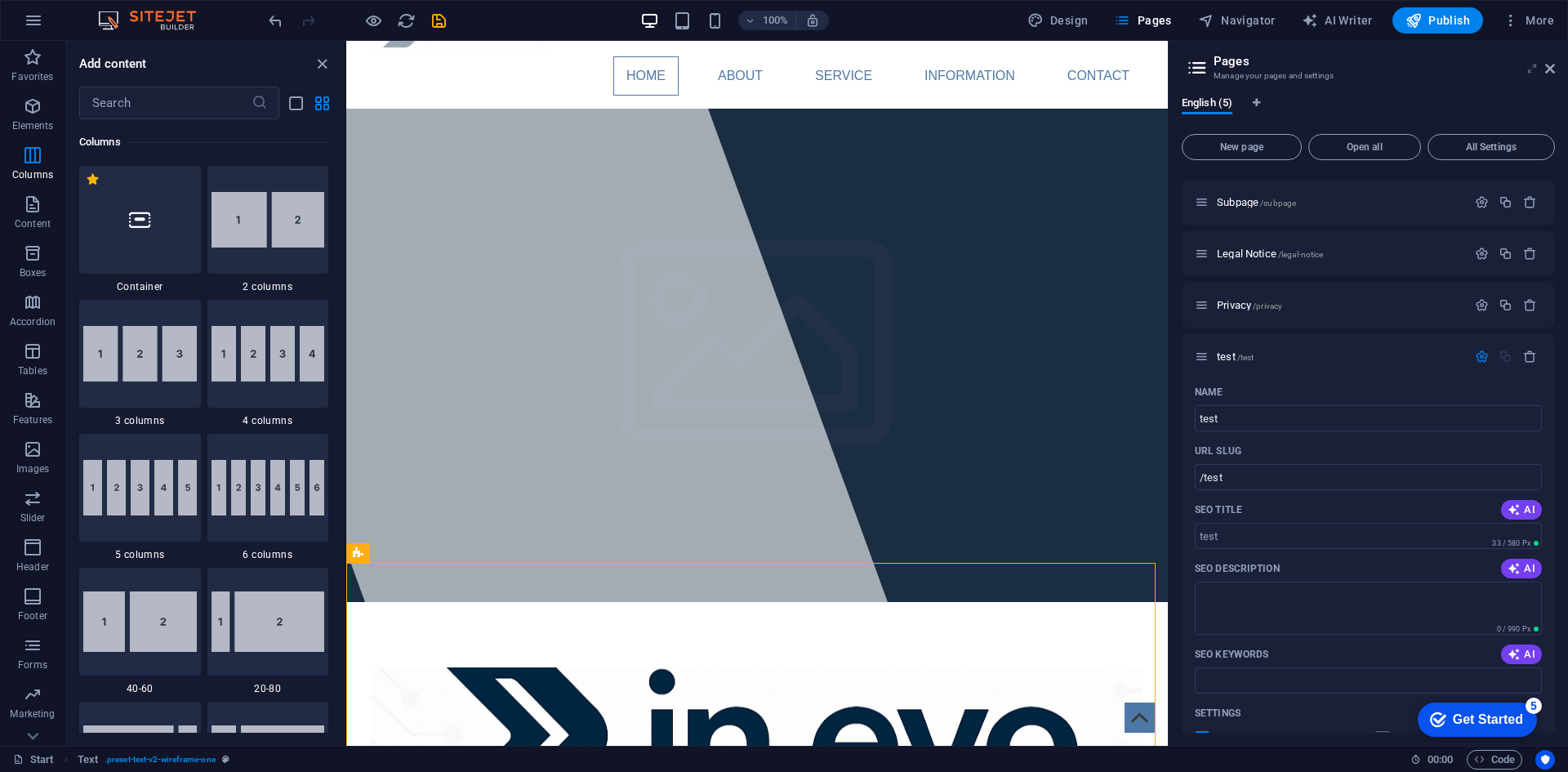
click at [1531, 67] on icon at bounding box center [1531, 68] width 0 height 13
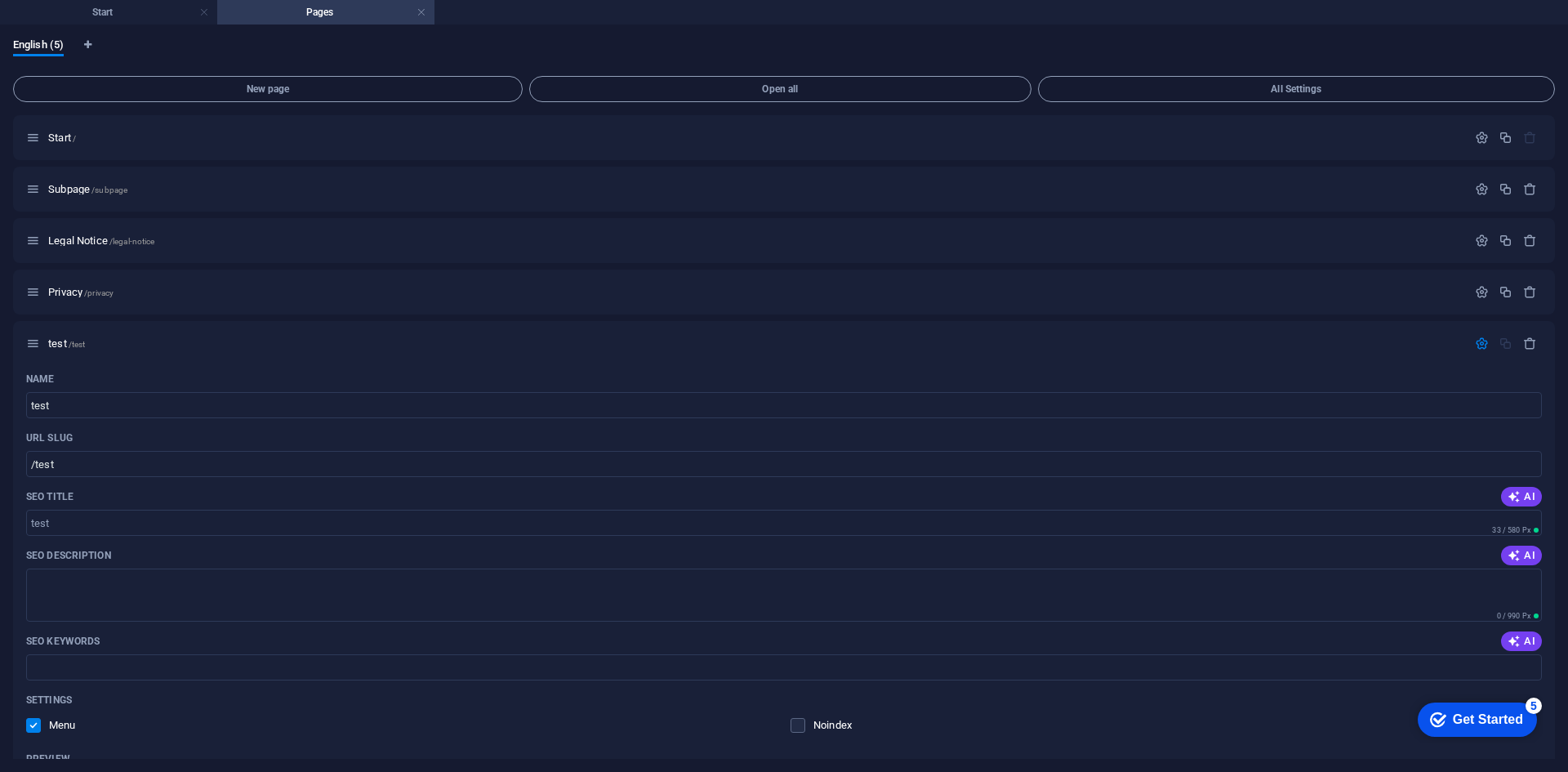
scroll to position [0, 0]
click at [124, 13] on h4 "Start" at bounding box center [108, 13] width 218 height 18
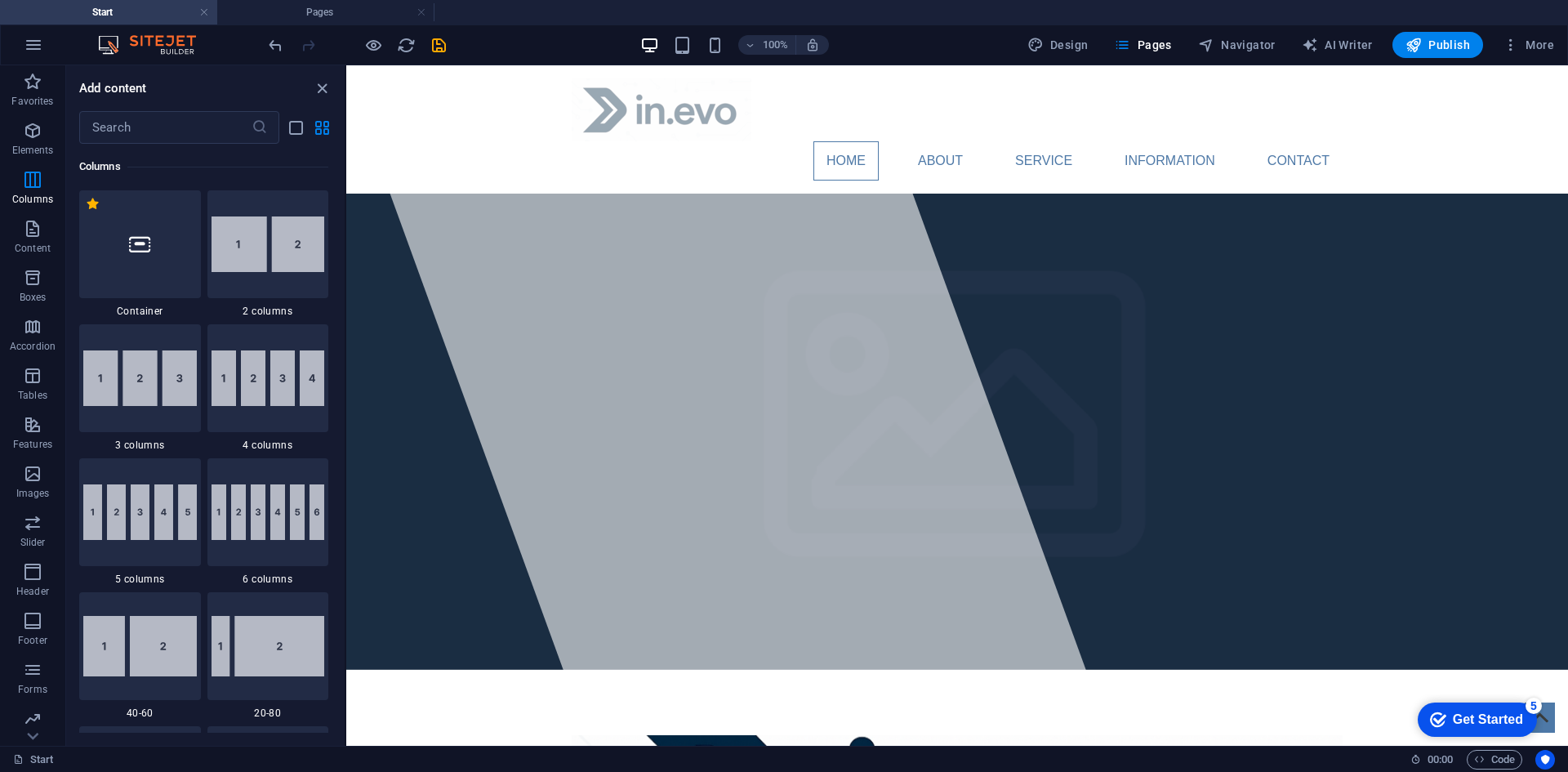
scroll to position [60, 0]
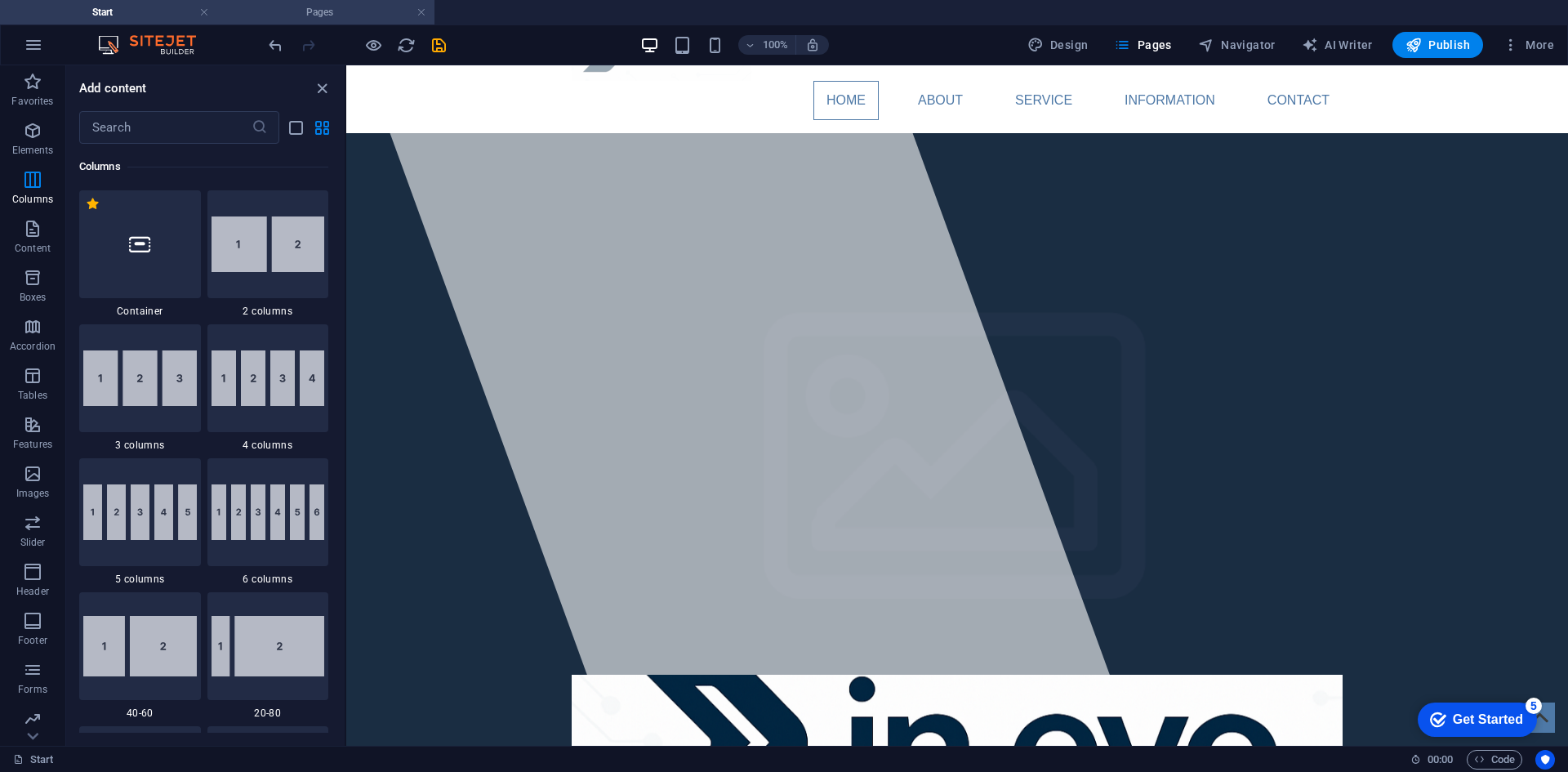
click at [315, 6] on h4 "Pages" at bounding box center [326, 13] width 218 height 18
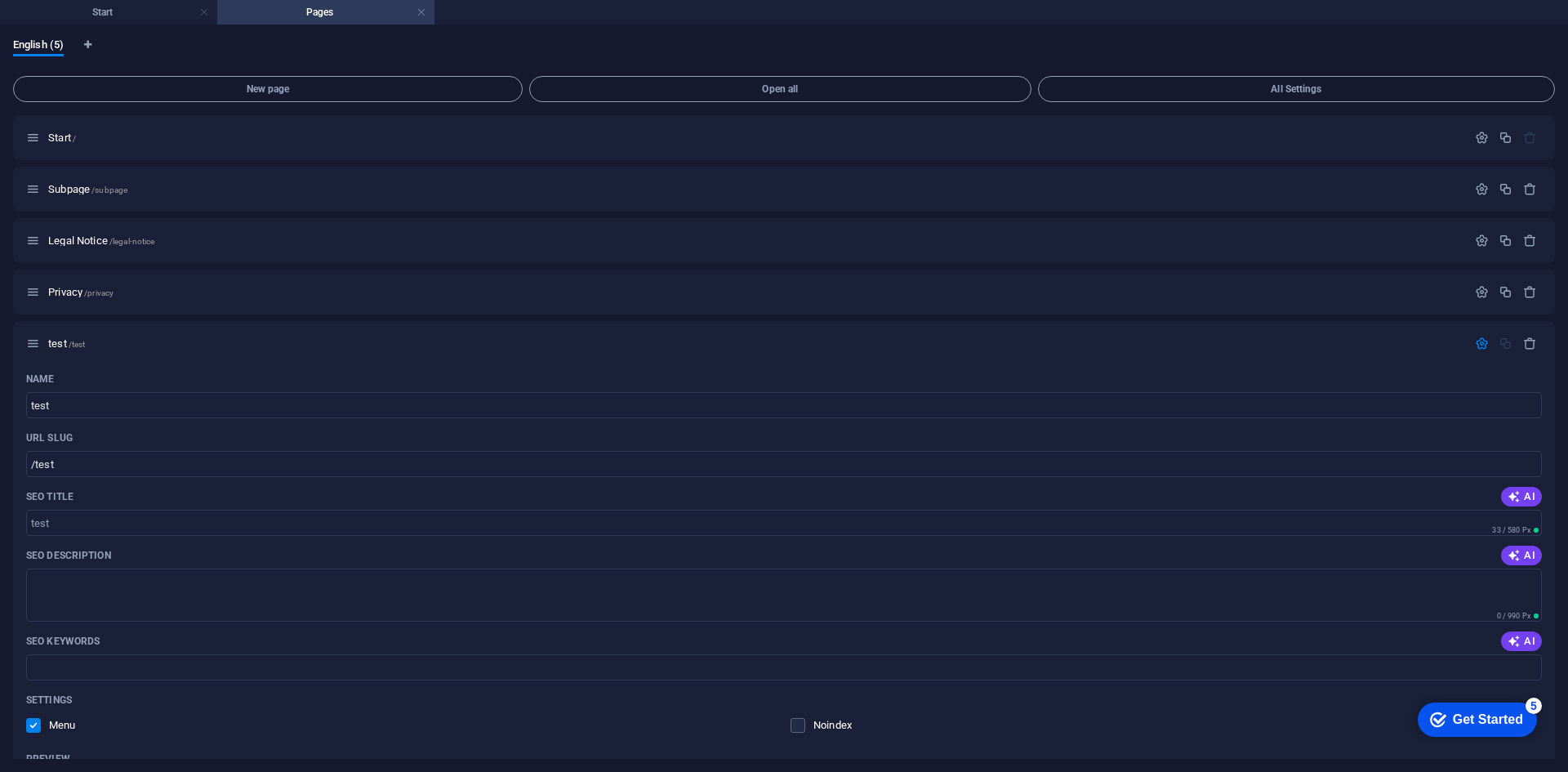
scroll to position [0, 0]
click at [30, 43] on span "English (5)" at bounding box center [39, 47] width 51 height 23
click at [93, 44] on span "Language Tabs" at bounding box center [88, 45] width 10 height 10
select select "41"
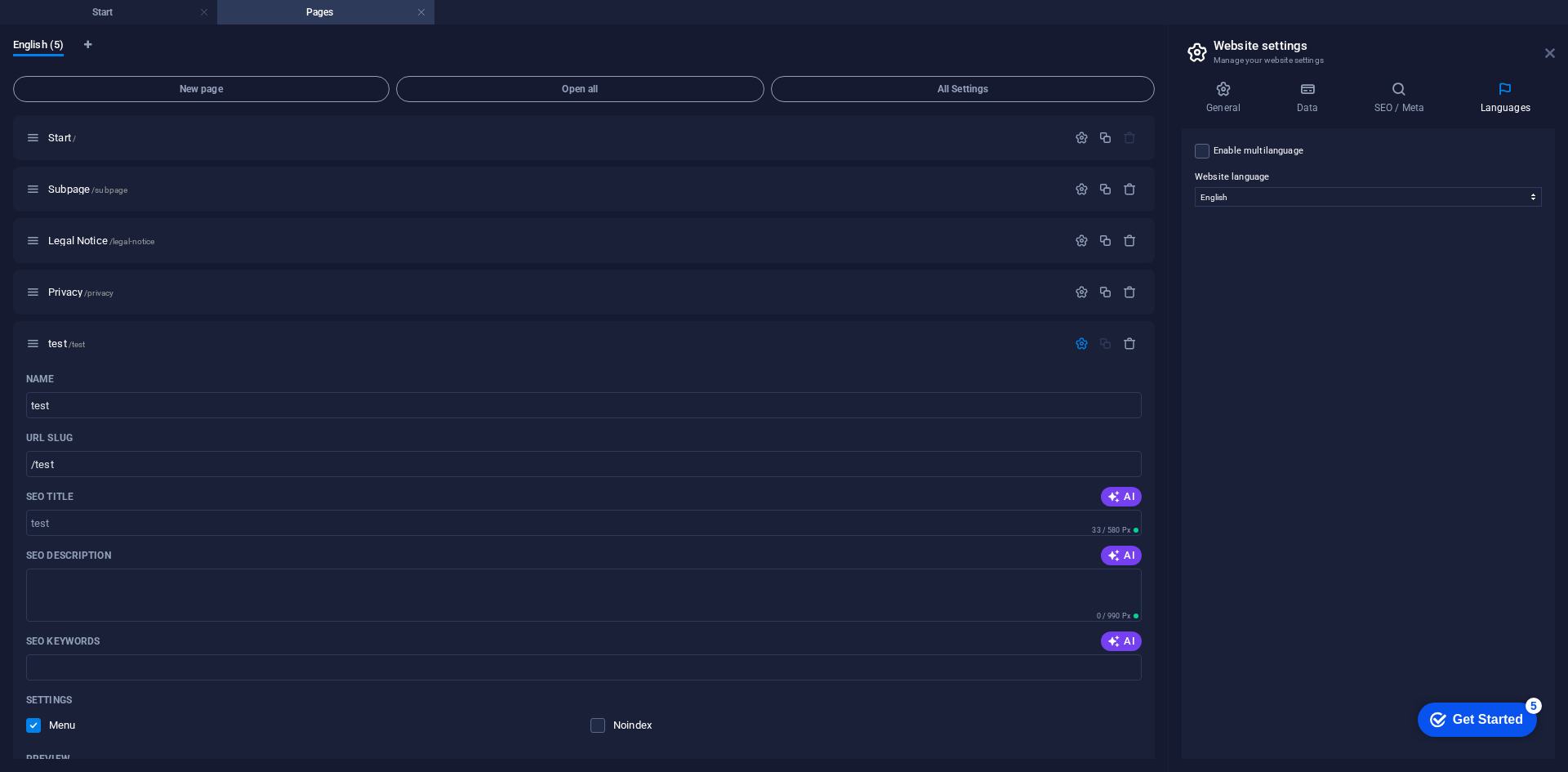
click at [1551, 60] on link at bounding box center [1549, 53] width 10 height 13
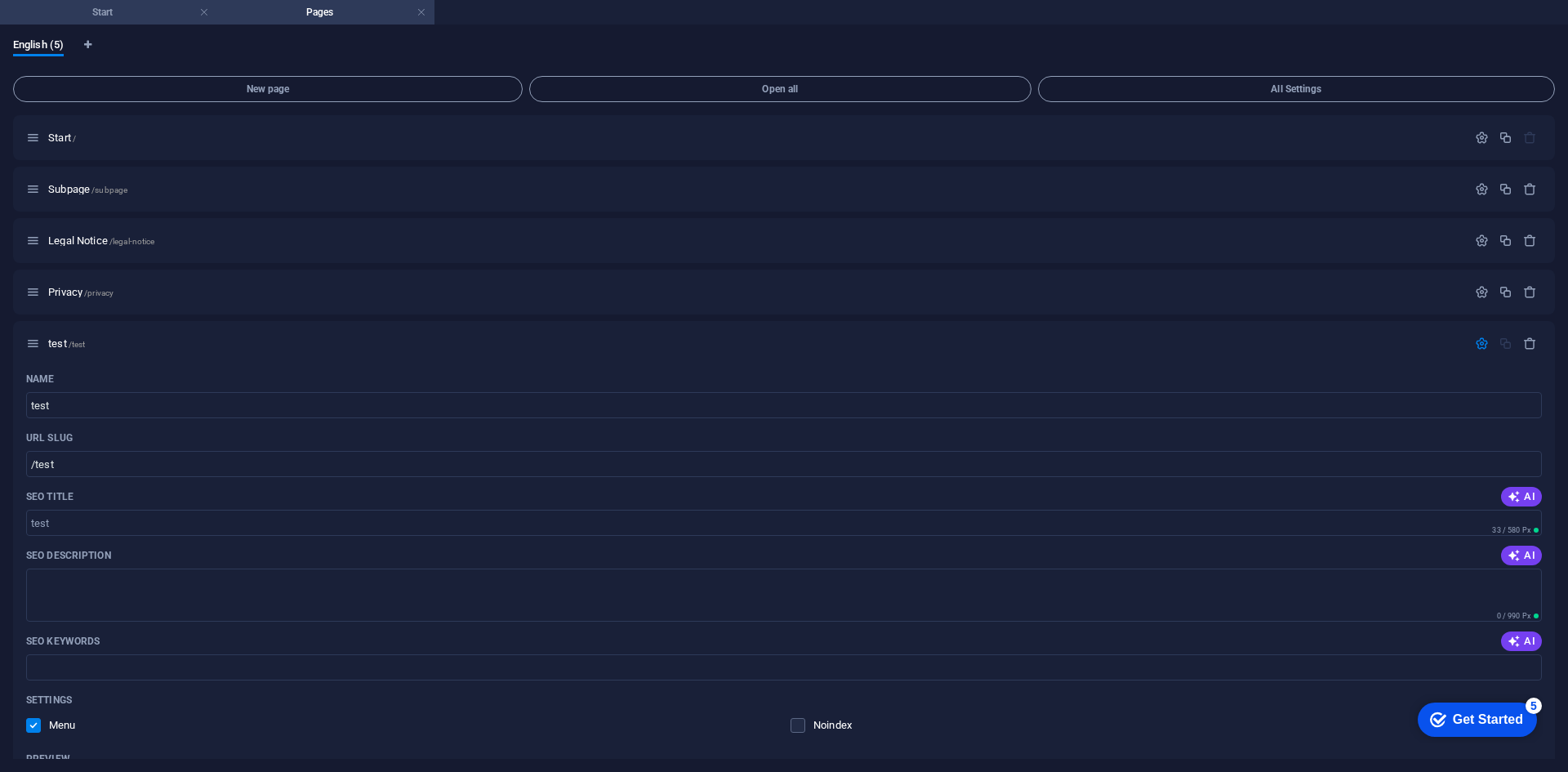
click at [149, 13] on h4 "Start" at bounding box center [108, 13] width 218 height 18
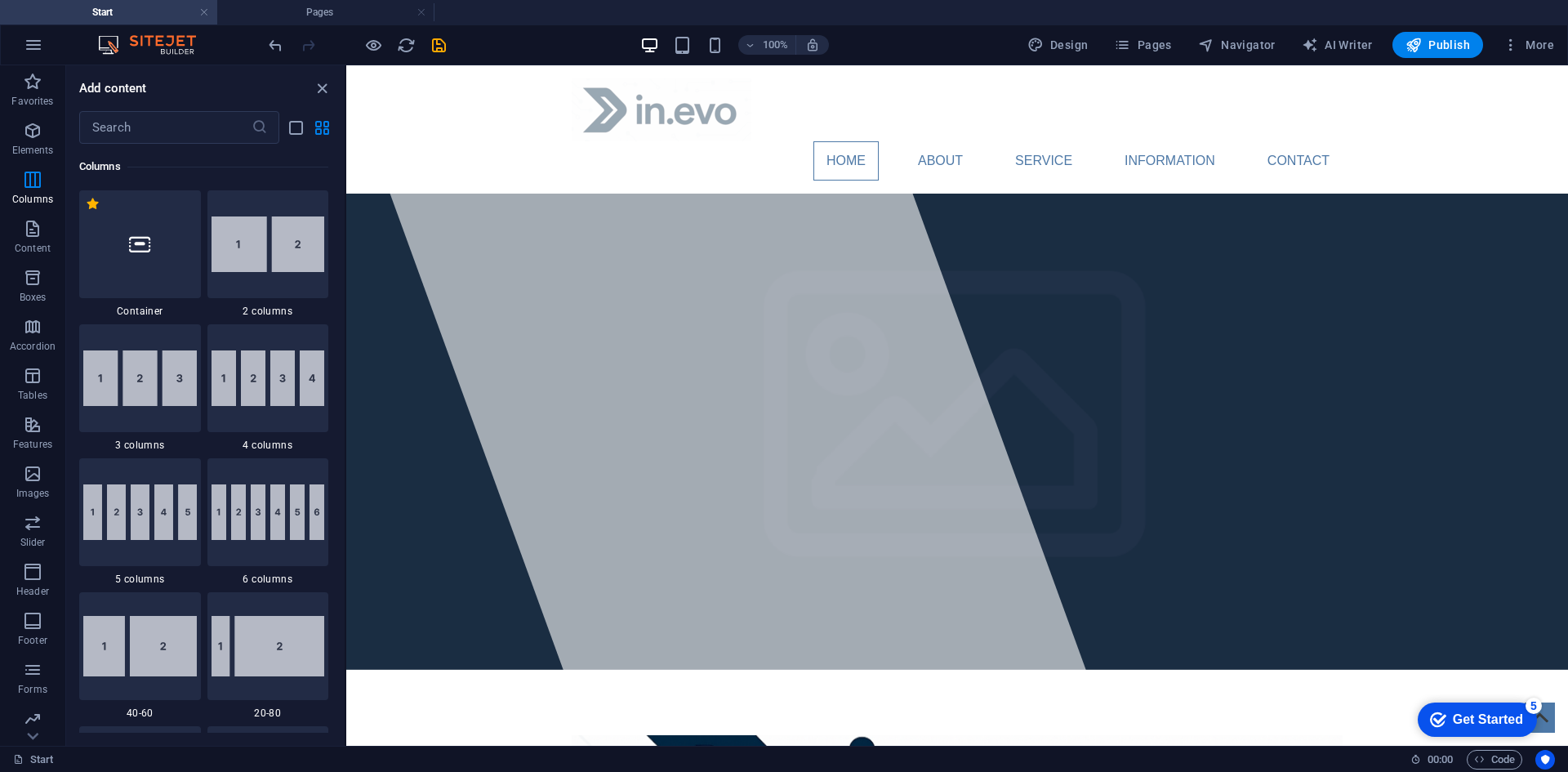
scroll to position [60, 0]
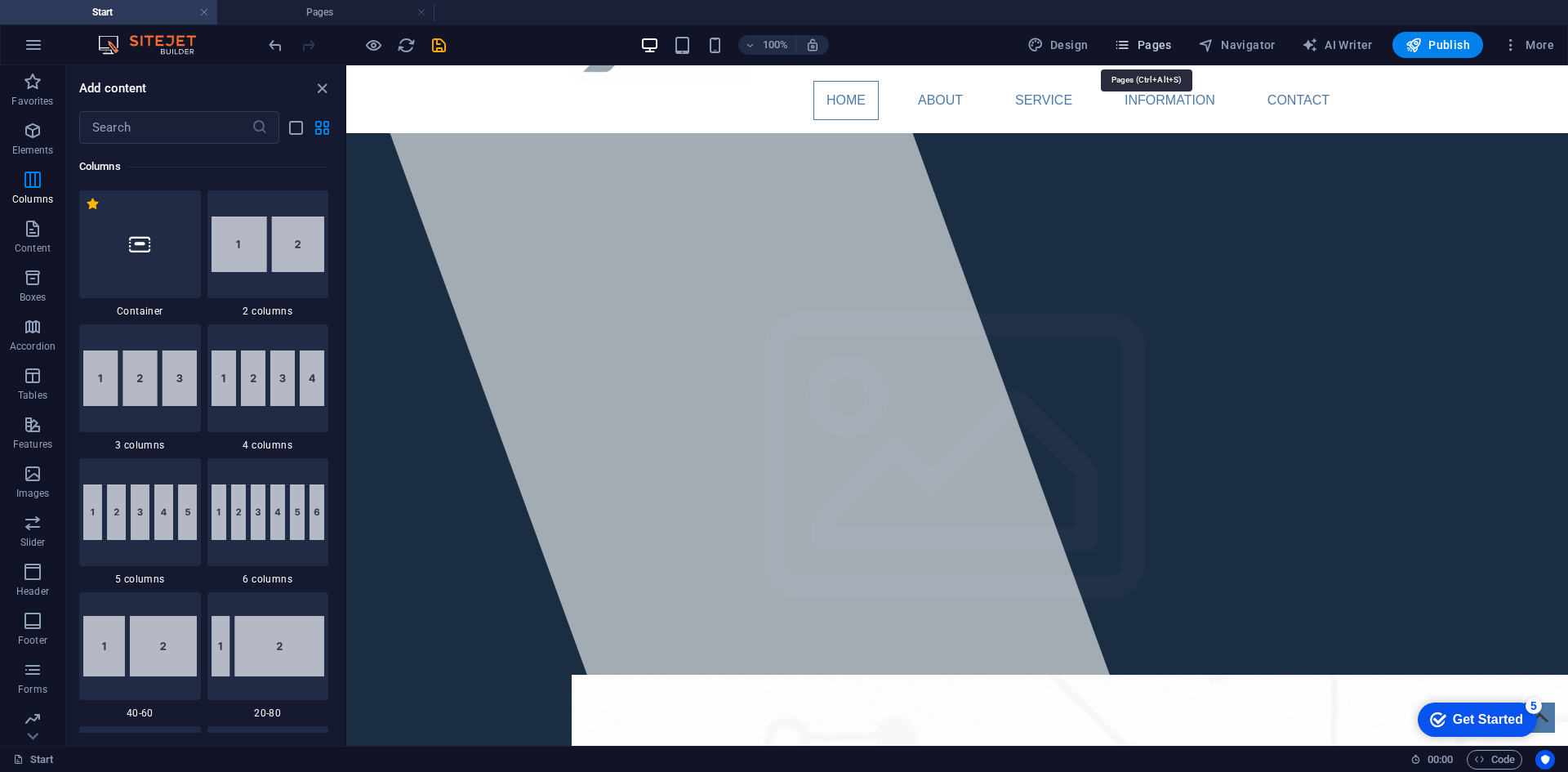
click at [1144, 50] on span "Pages" at bounding box center [1143, 45] width 57 height 16
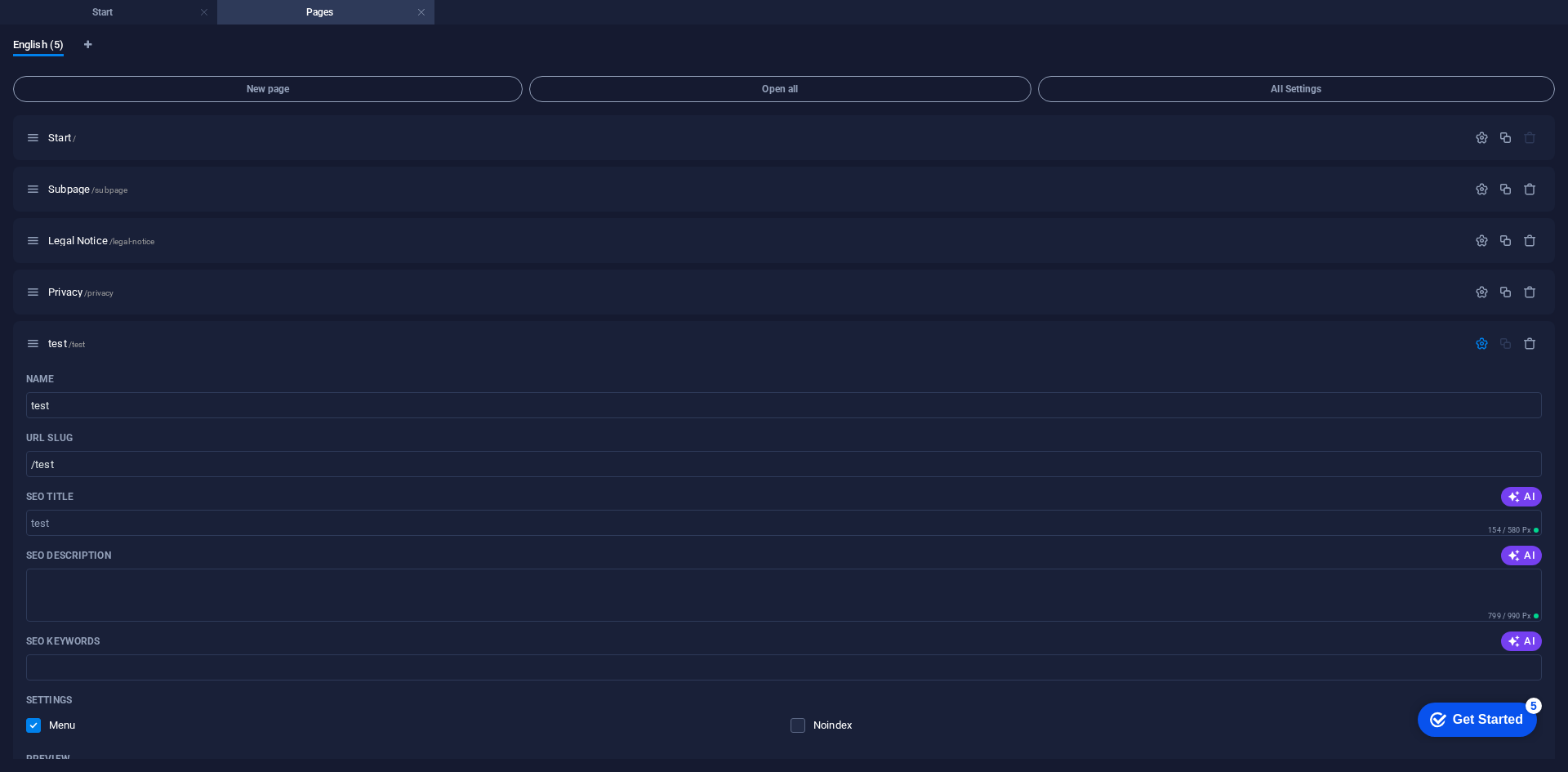
scroll to position [0, 0]
click at [422, 10] on link at bounding box center [421, 12] width 10 height 15
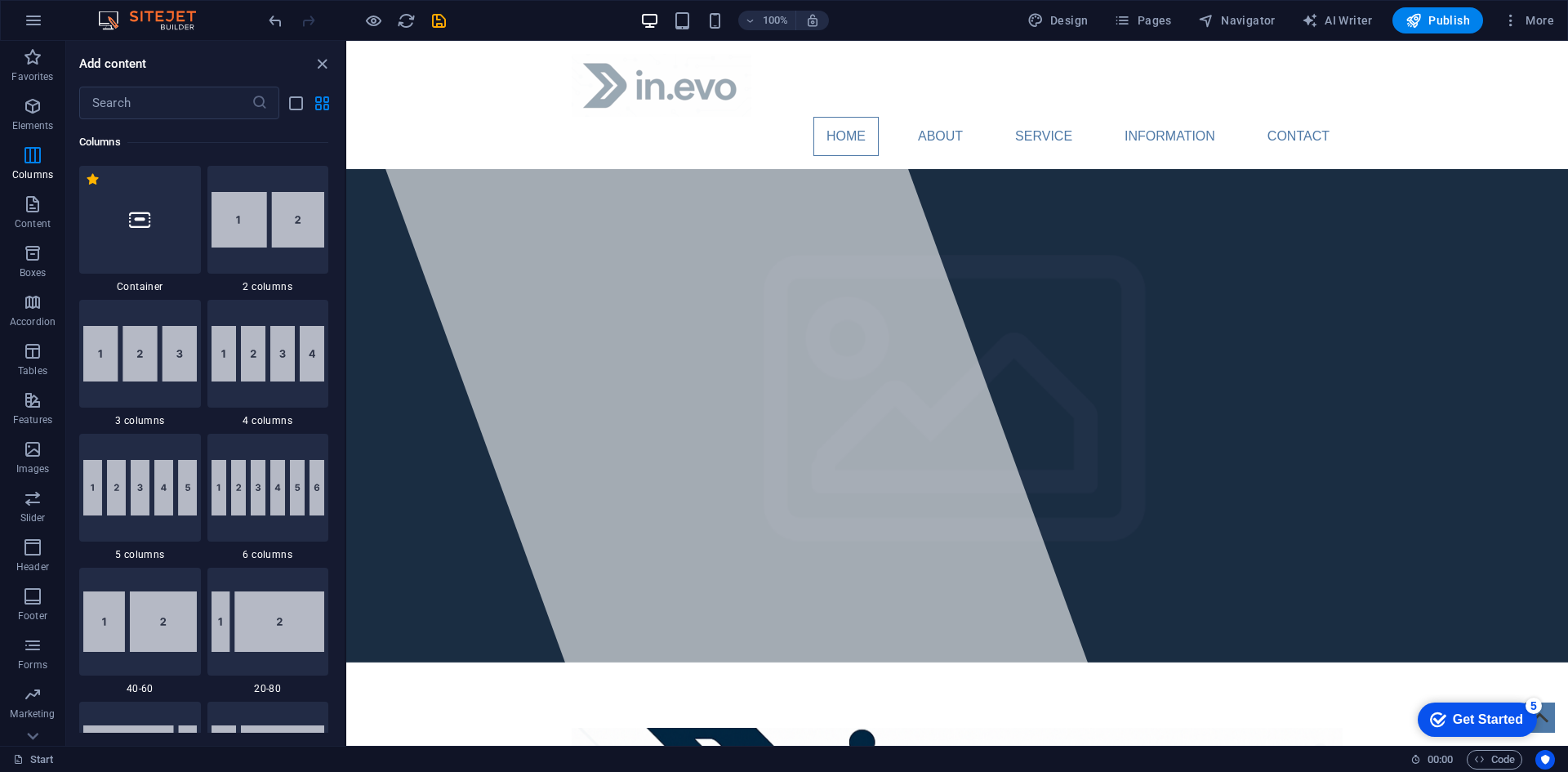
scroll to position [60, 0]
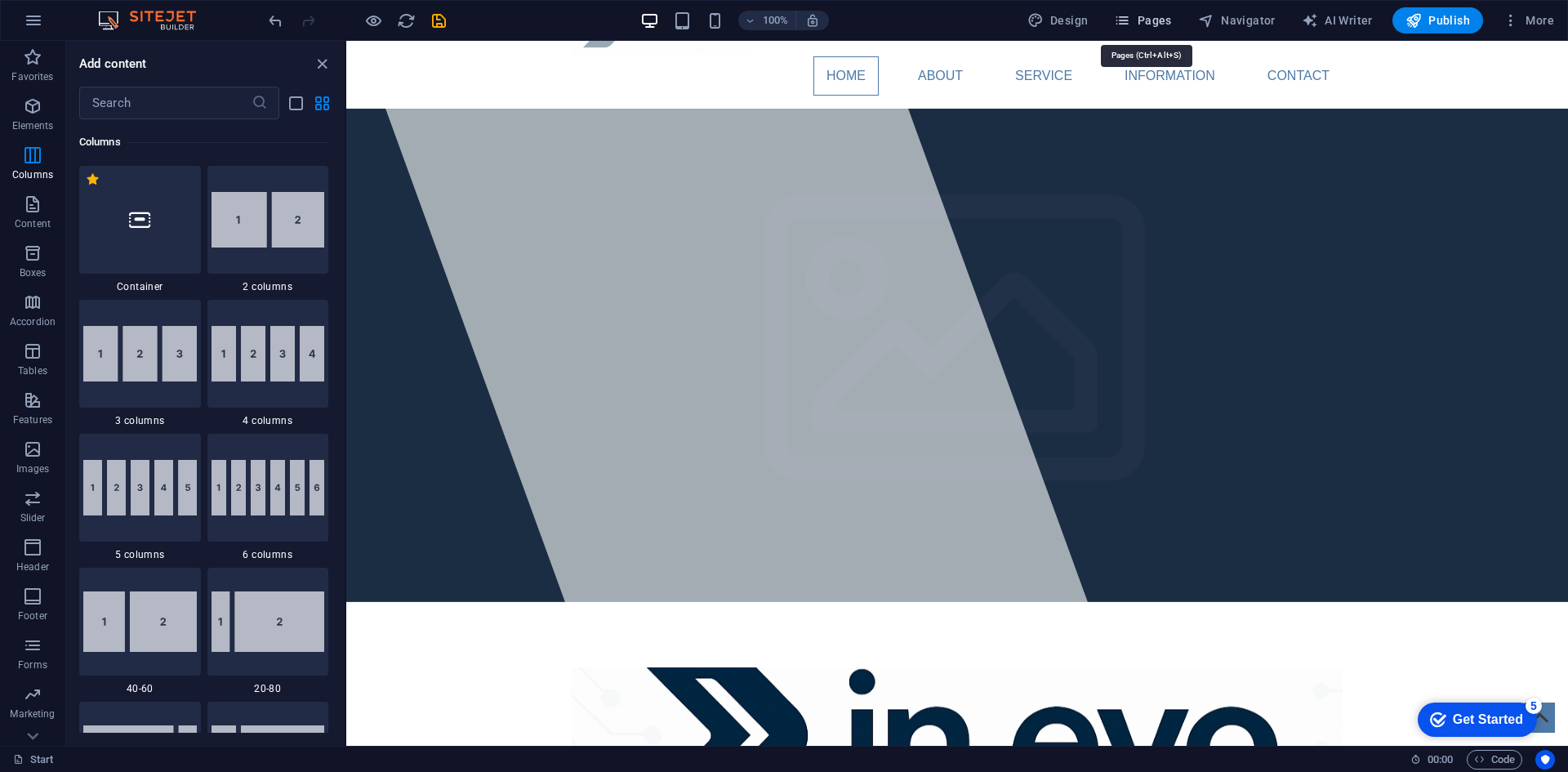
click at [1148, 23] on span "Pages" at bounding box center [1143, 21] width 57 height 16
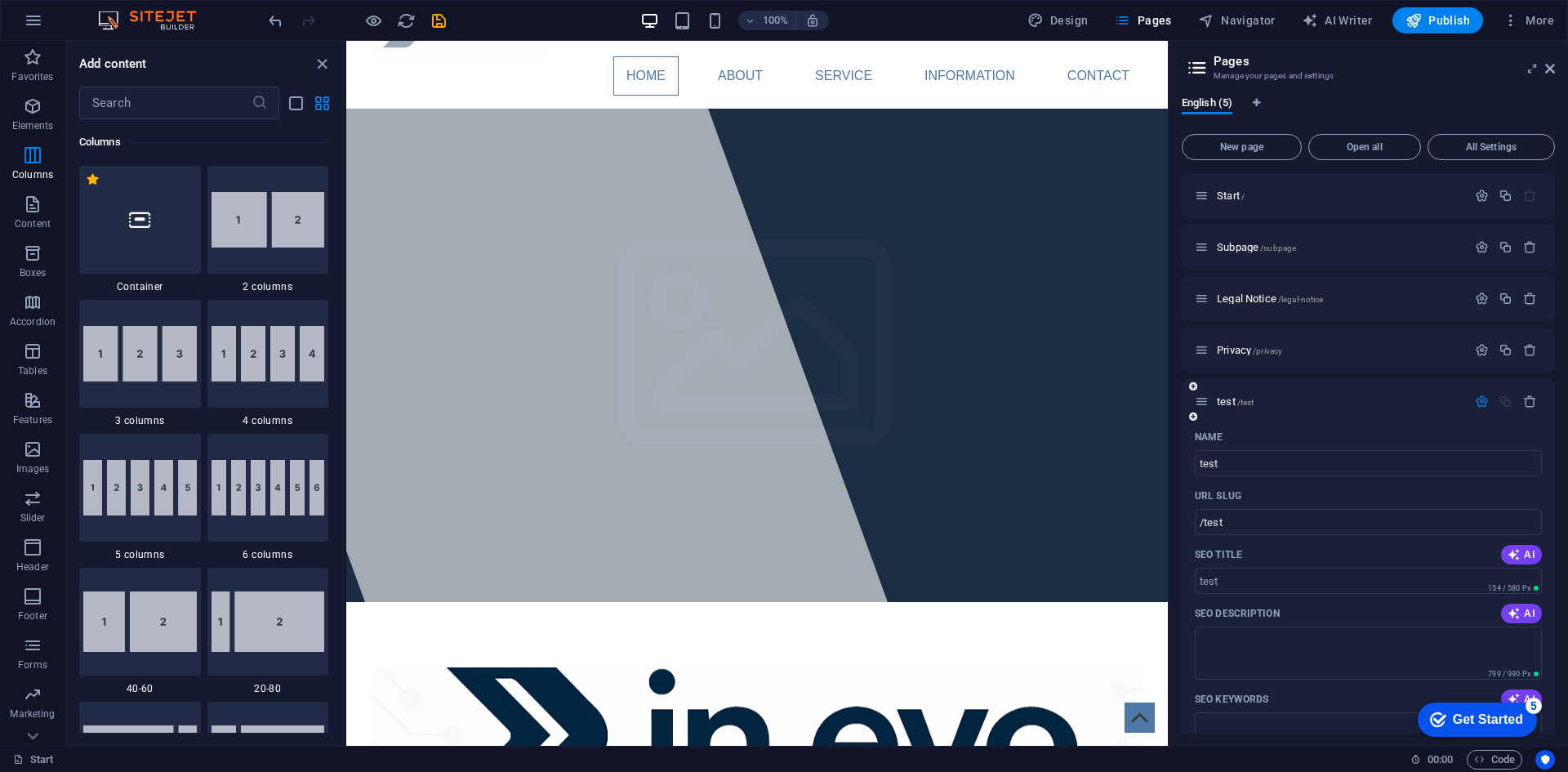
click at [1250, 392] on div "test /test" at bounding box center [1331, 401] width 272 height 19
click at [1189, 384] on icon at bounding box center [1193, 386] width 8 height 10
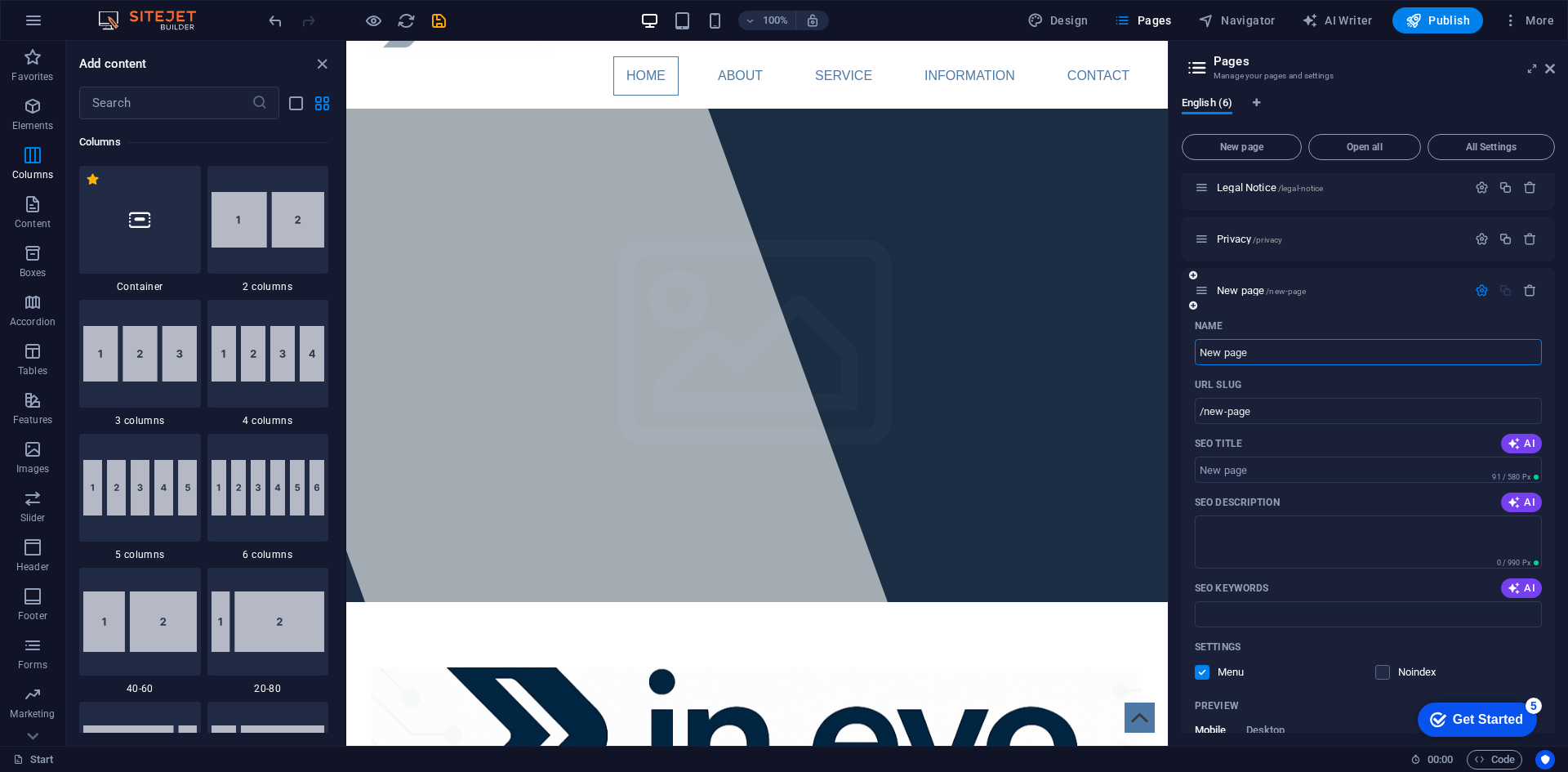
scroll to position [110, 0]
click at [1529, 290] on icon "button" at bounding box center [1529, 290] width 13 height 13
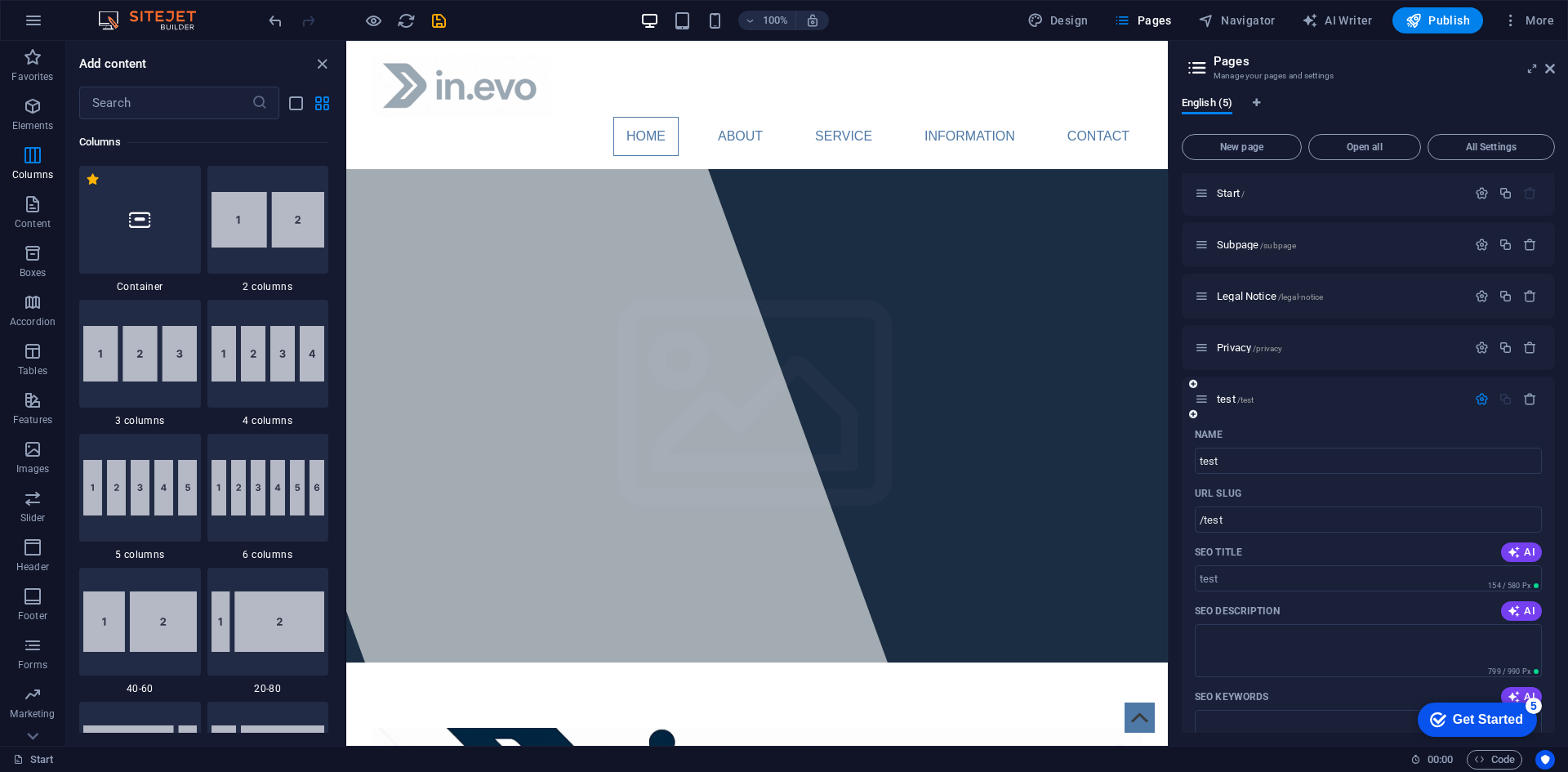
scroll to position [0, 0]
click at [1330, 191] on p "Start /" at bounding box center [1340, 195] width 245 height 11
click at [1206, 200] on icon at bounding box center [1201, 195] width 13 height 13
click at [1245, 190] on p "Start /" at bounding box center [1340, 195] width 245 height 11
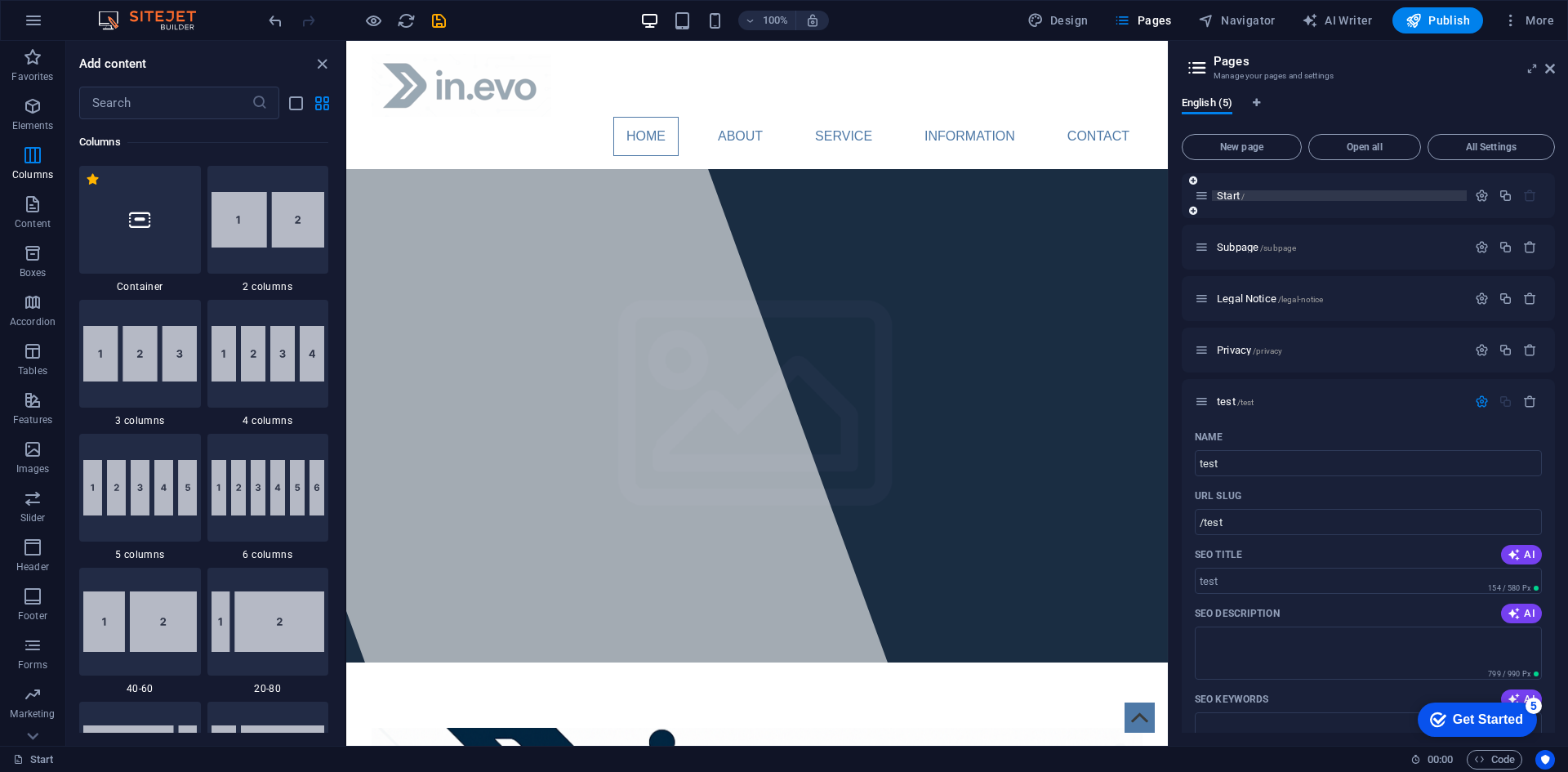
click at [1245, 190] on p "Start /" at bounding box center [1340, 195] width 245 height 11
click at [1482, 190] on icon "button" at bounding box center [1481, 195] width 13 height 13
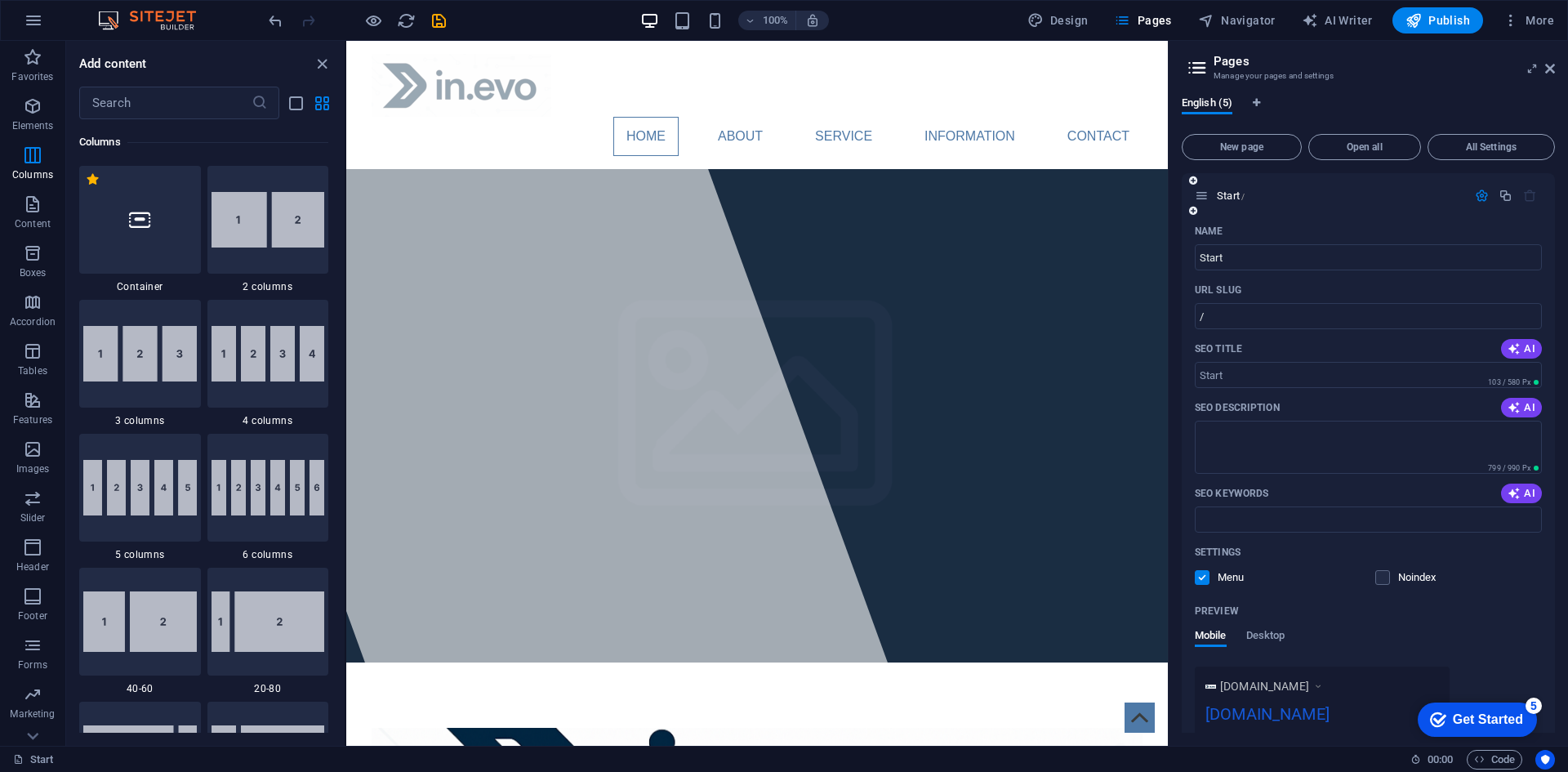
click at [1478, 199] on icon "button" at bounding box center [1481, 195] width 13 height 13
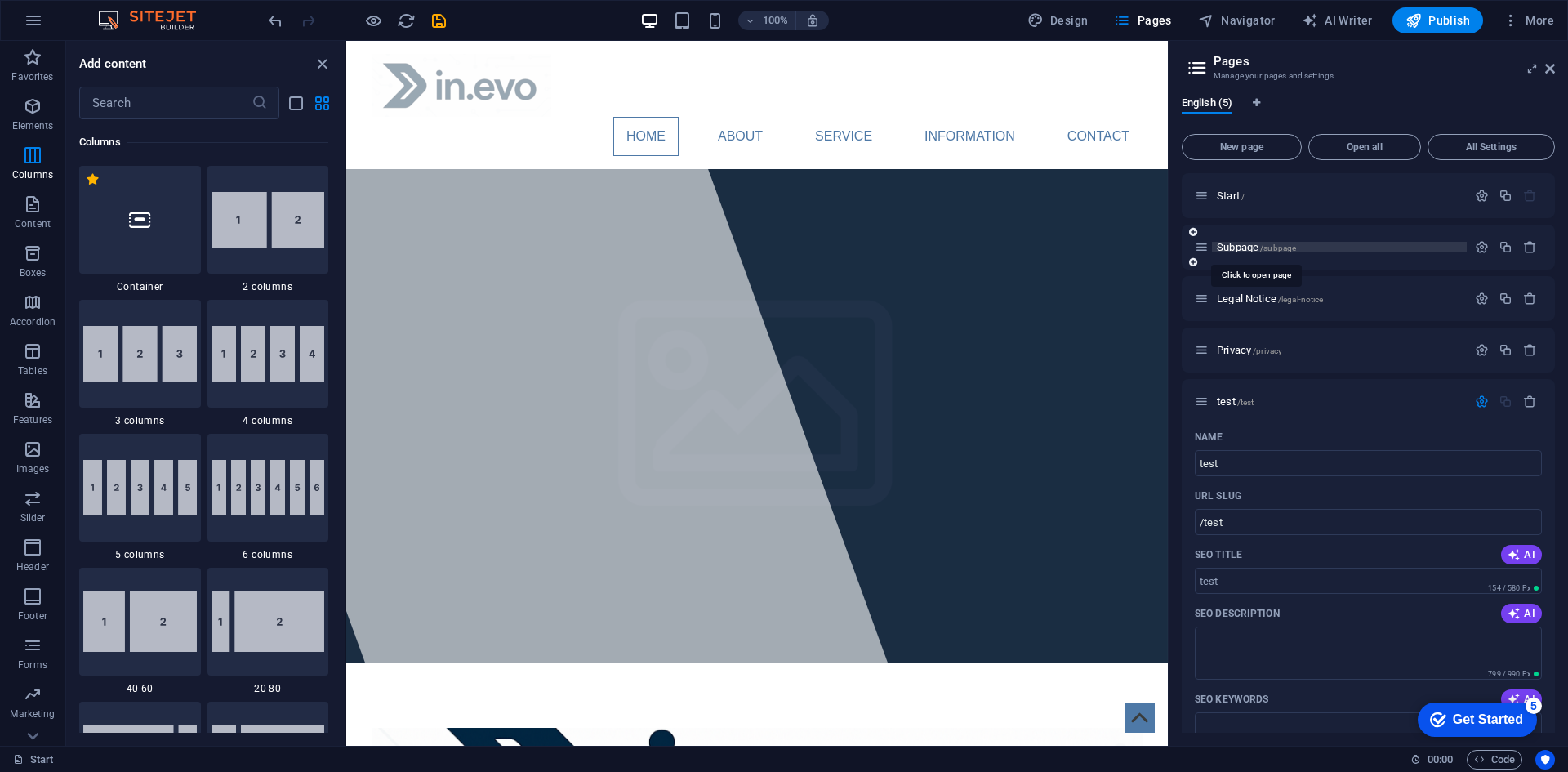
click at [1262, 245] on span "/subpage" at bounding box center [1278, 248] width 36 height 9
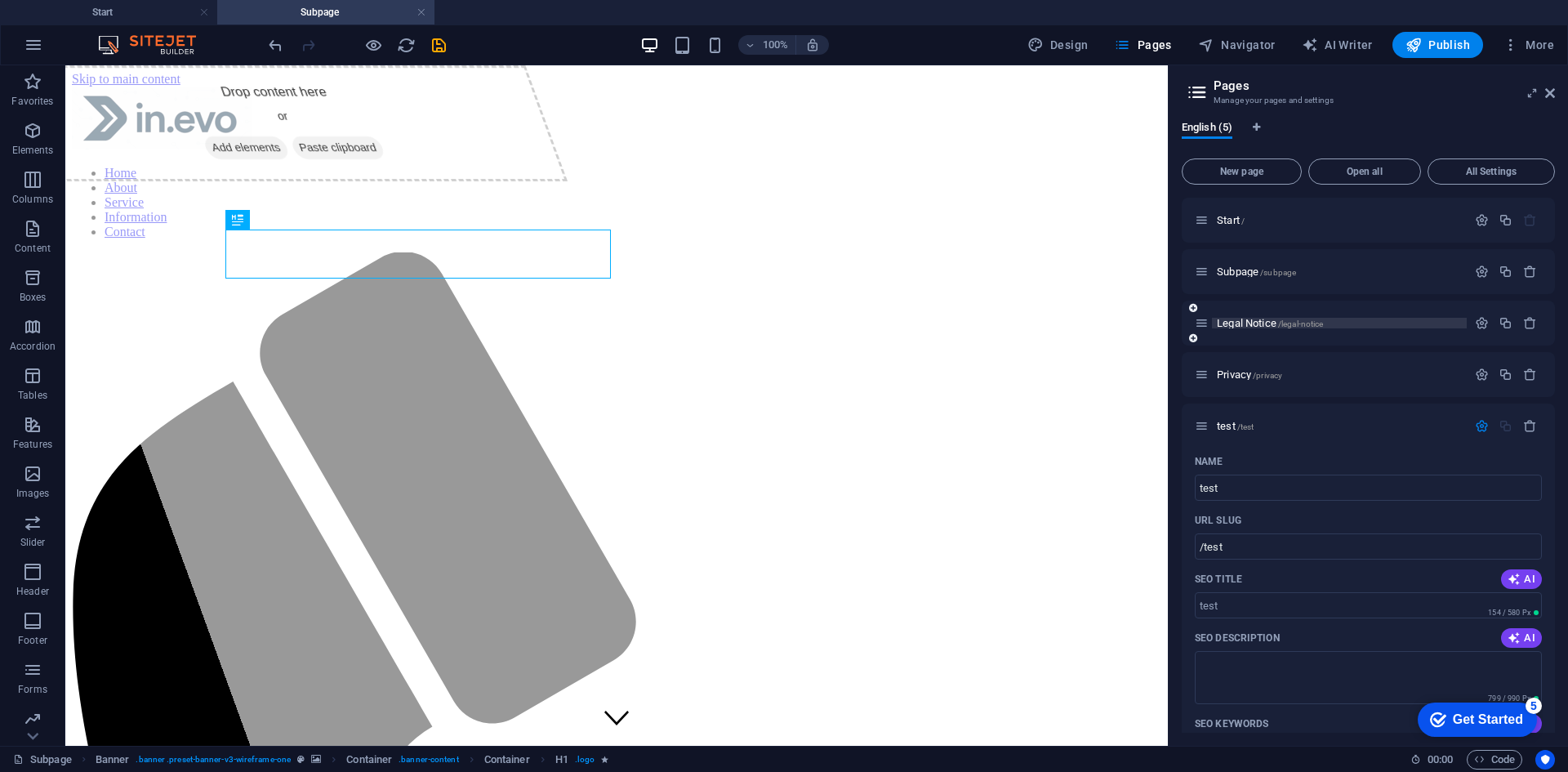
click at [1315, 325] on span "/legal-notice" at bounding box center [1300, 323] width 46 height 9
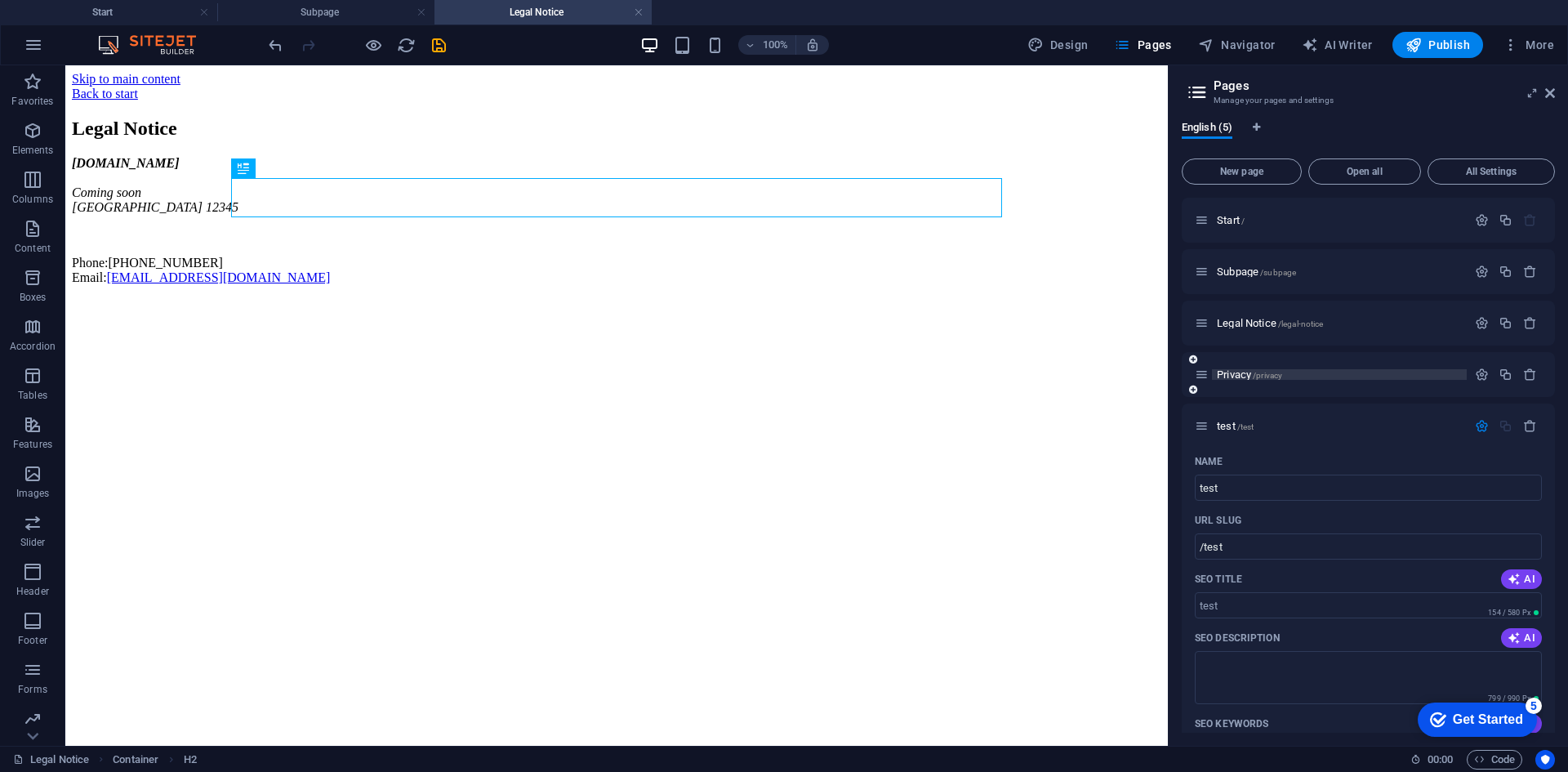
click at [1241, 374] on span "Privacy /privacy" at bounding box center [1249, 374] width 65 height 13
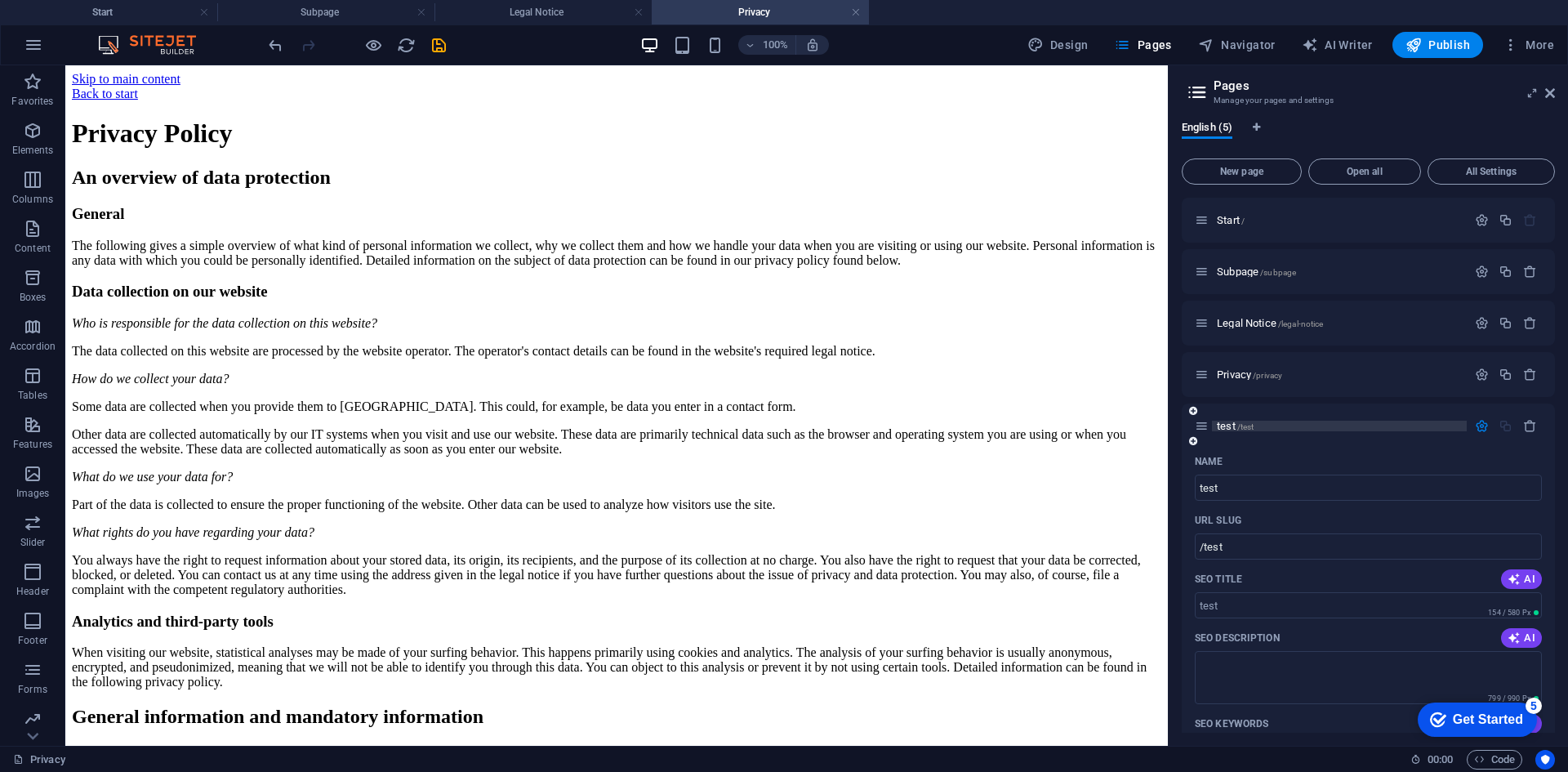
click at [1268, 421] on p "test /test" at bounding box center [1340, 426] width 245 height 11
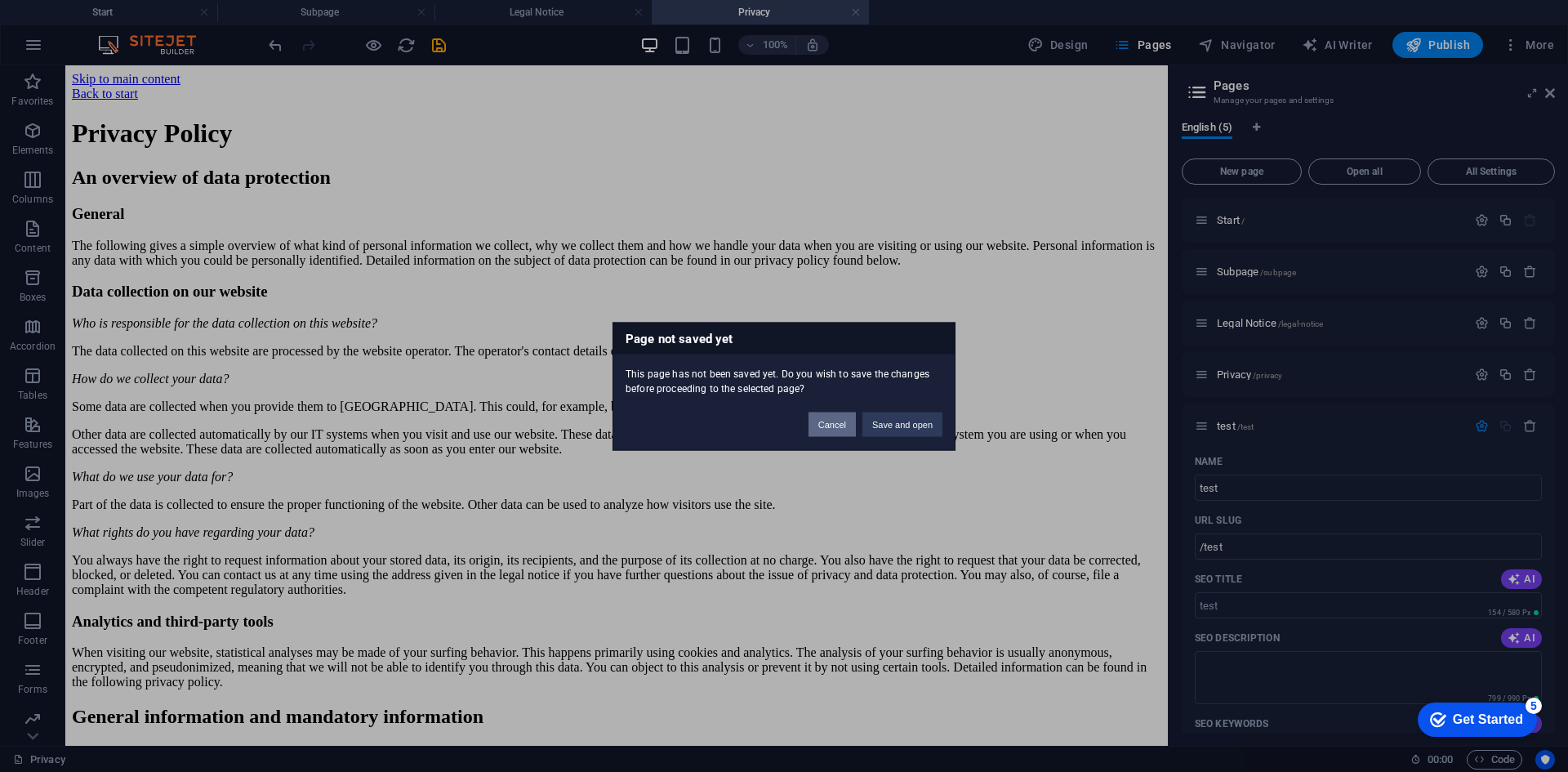
click at [845, 425] on button "Cancel" at bounding box center [832, 424] width 47 height 24
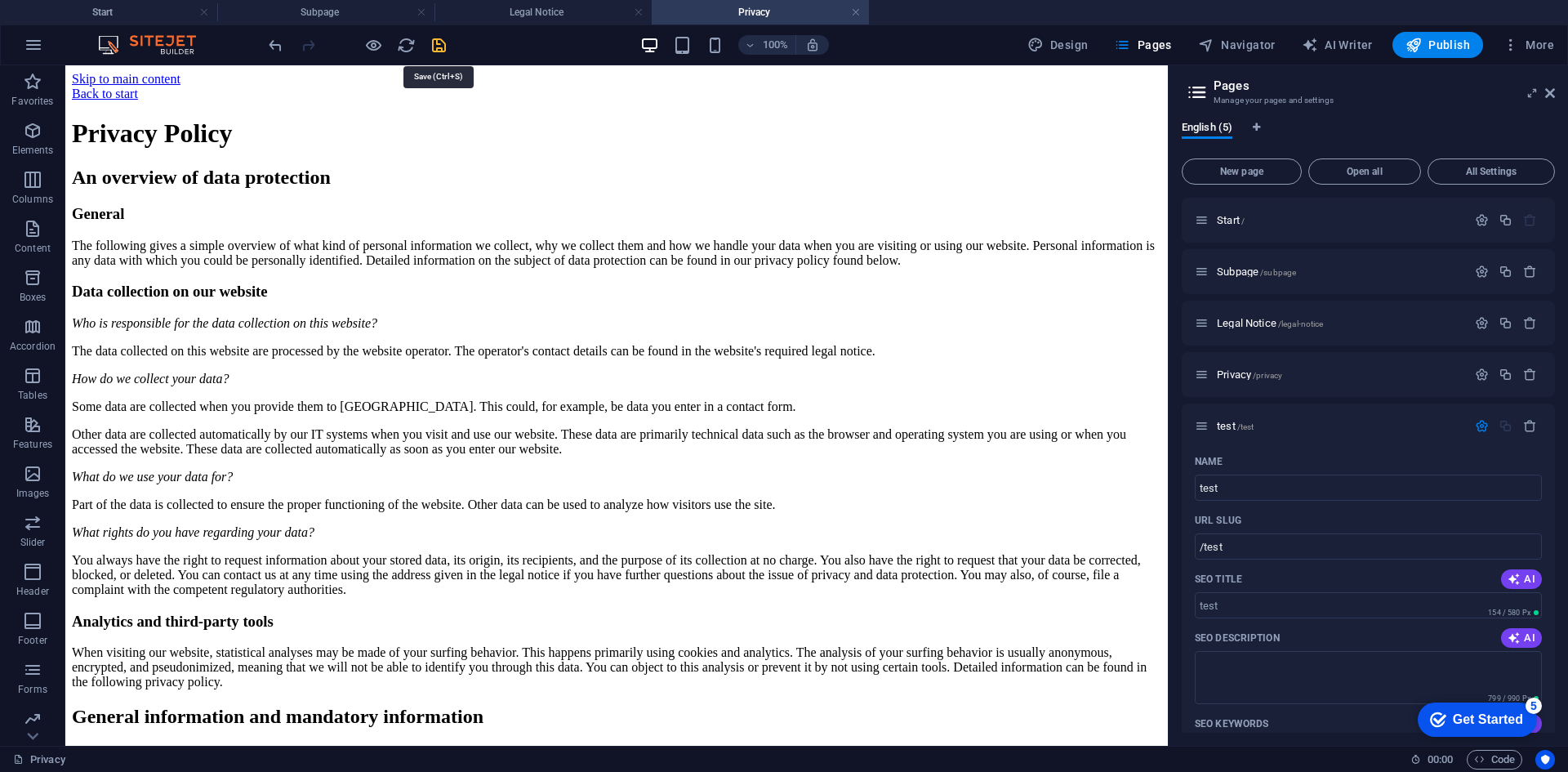
click at [437, 41] on icon "save" at bounding box center [439, 45] width 19 height 19
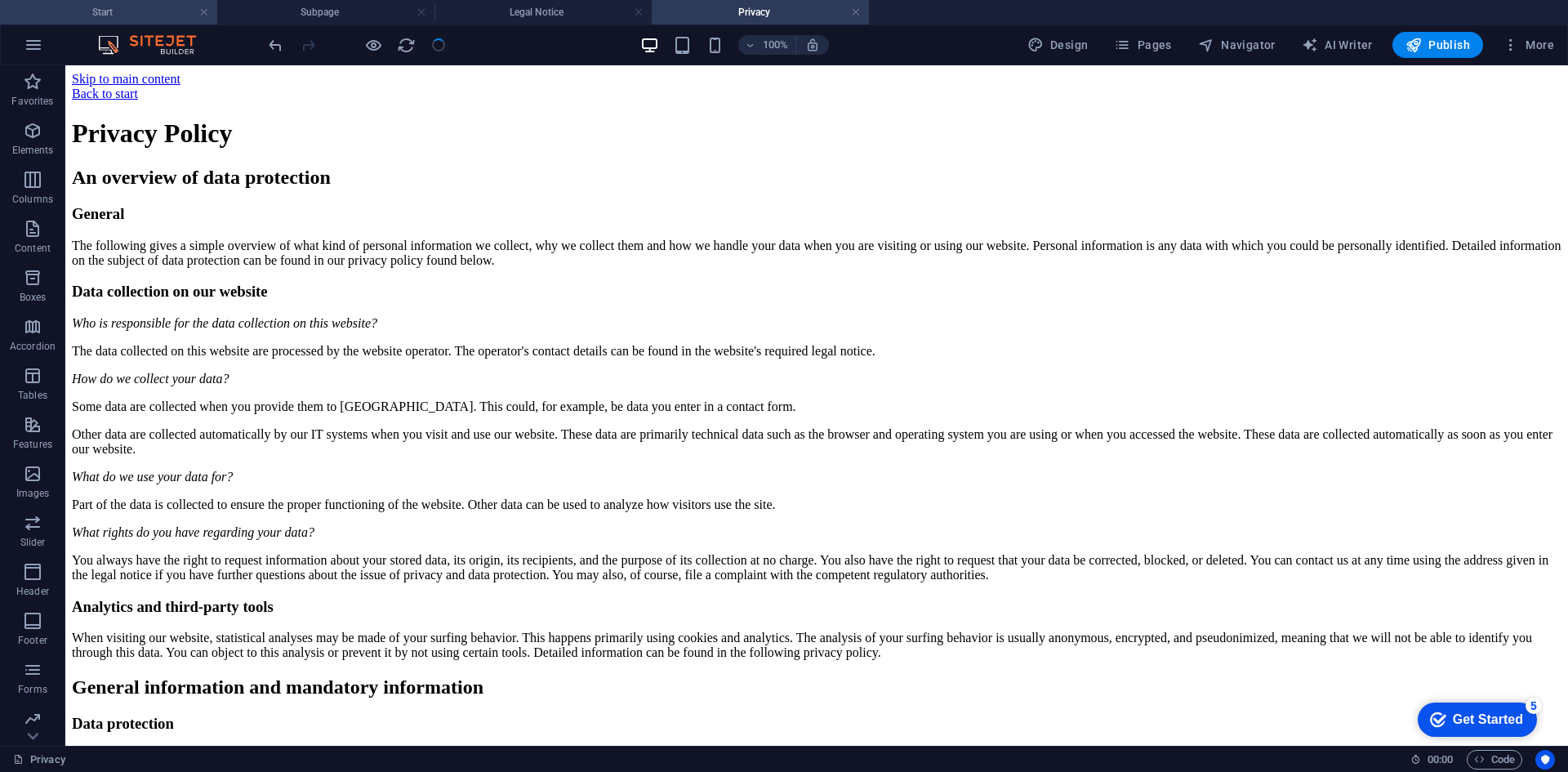
click at [134, 10] on h4 "Start" at bounding box center [108, 13] width 218 height 18
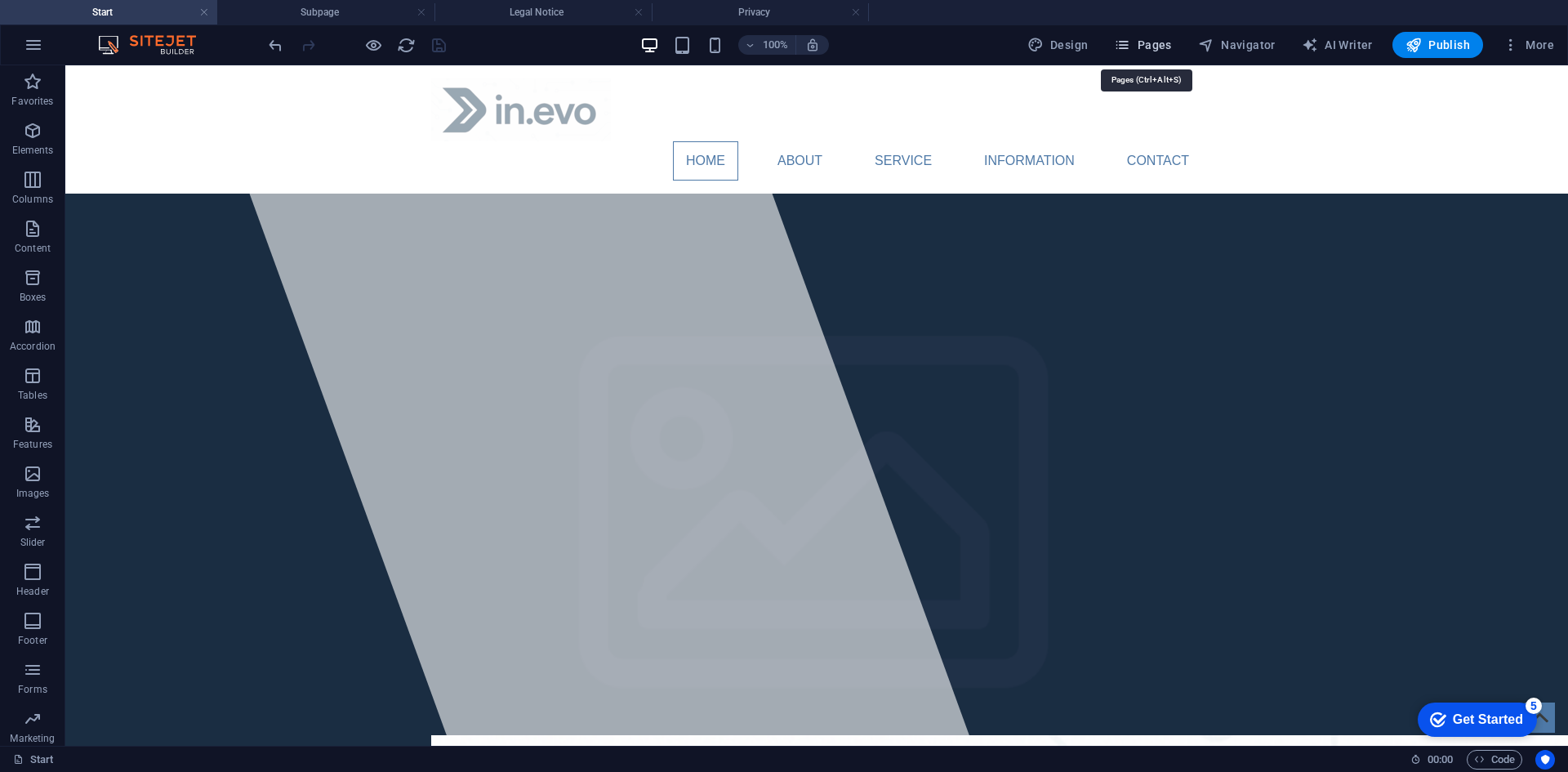
click at [1148, 41] on span "Pages" at bounding box center [1143, 45] width 57 height 16
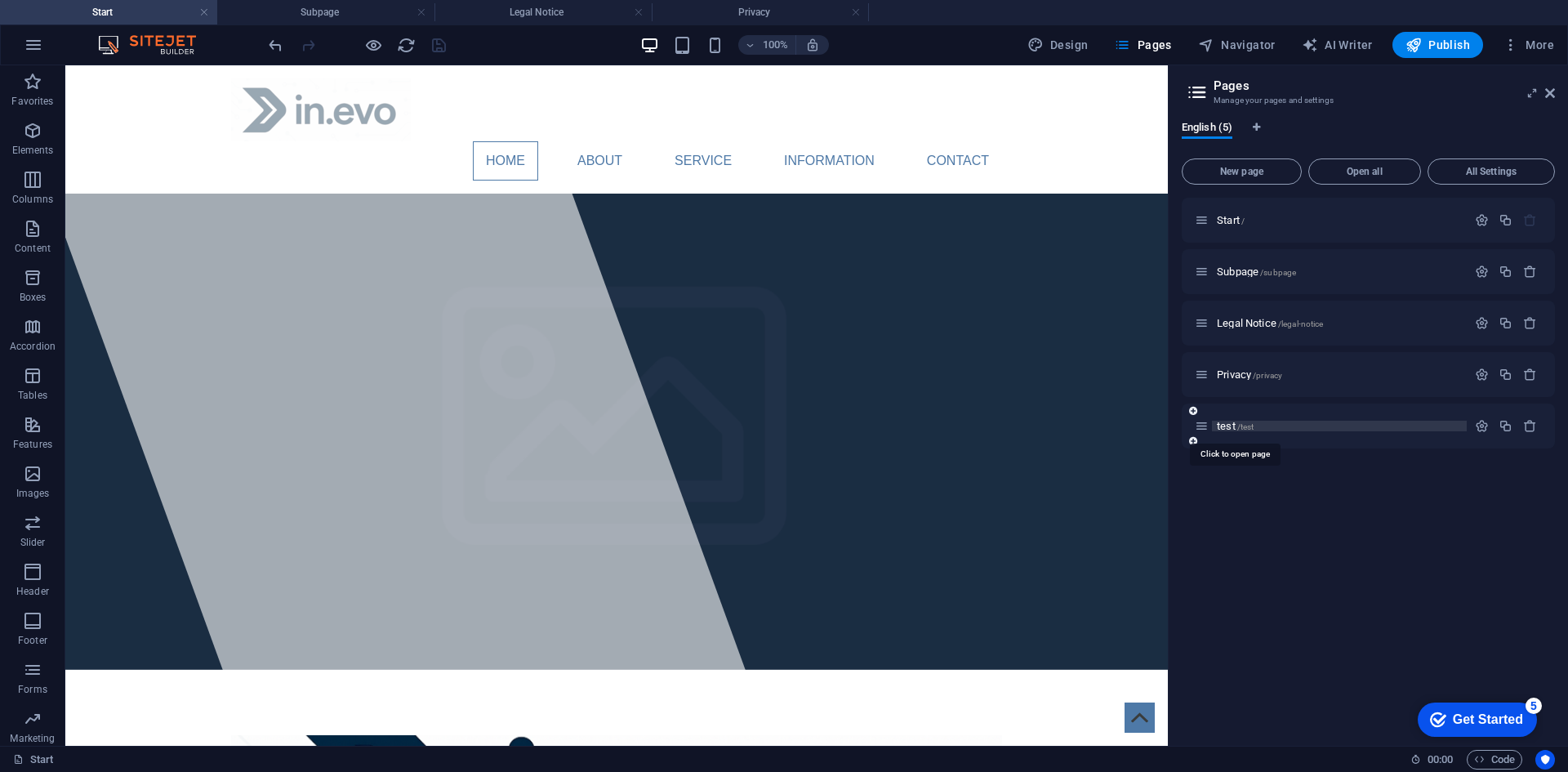
click at [1233, 425] on span "test /test" at bounding box center [1235, 426] width 37 height 13
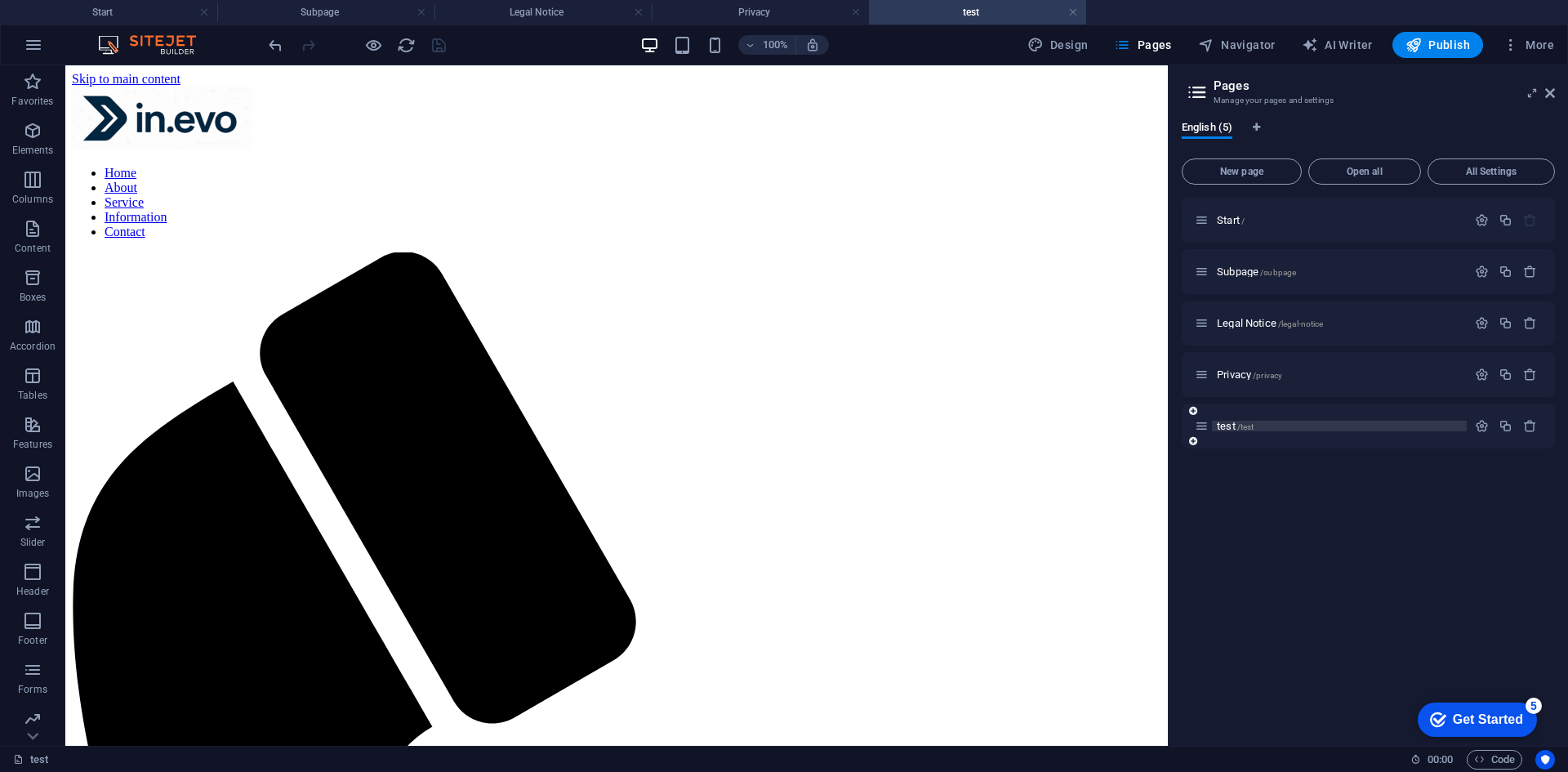
click at [1240, 428] on span "/test" at bounding box center [1245, 426] width 17 height 9
click at [1249, 373] on span "Privacy /privacy" at bounding box center [1249, 374] width 65 height 13
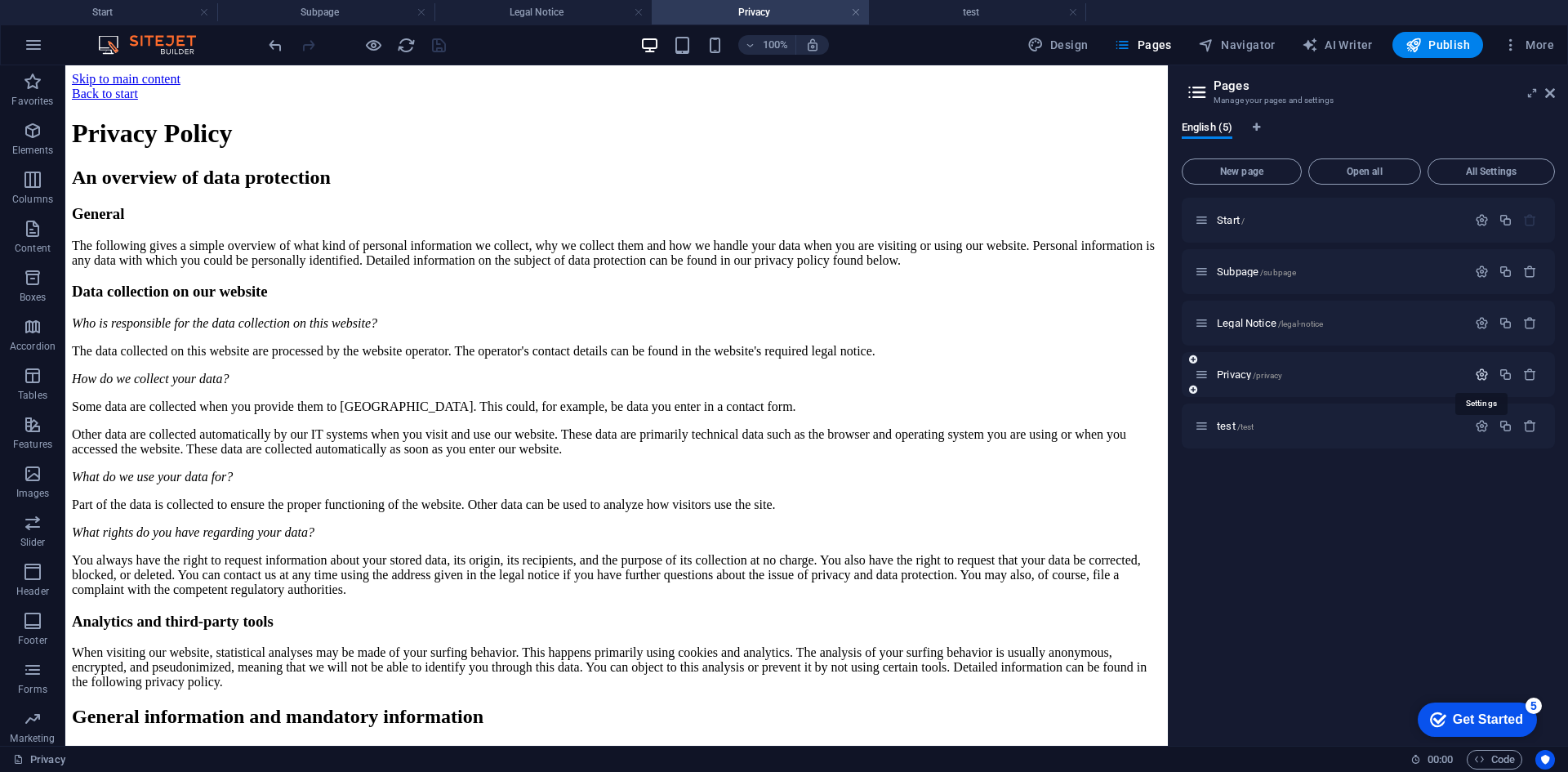
click at [1480, 377] on icon "button" at bounding box center [1481, 373] width 13 height 13
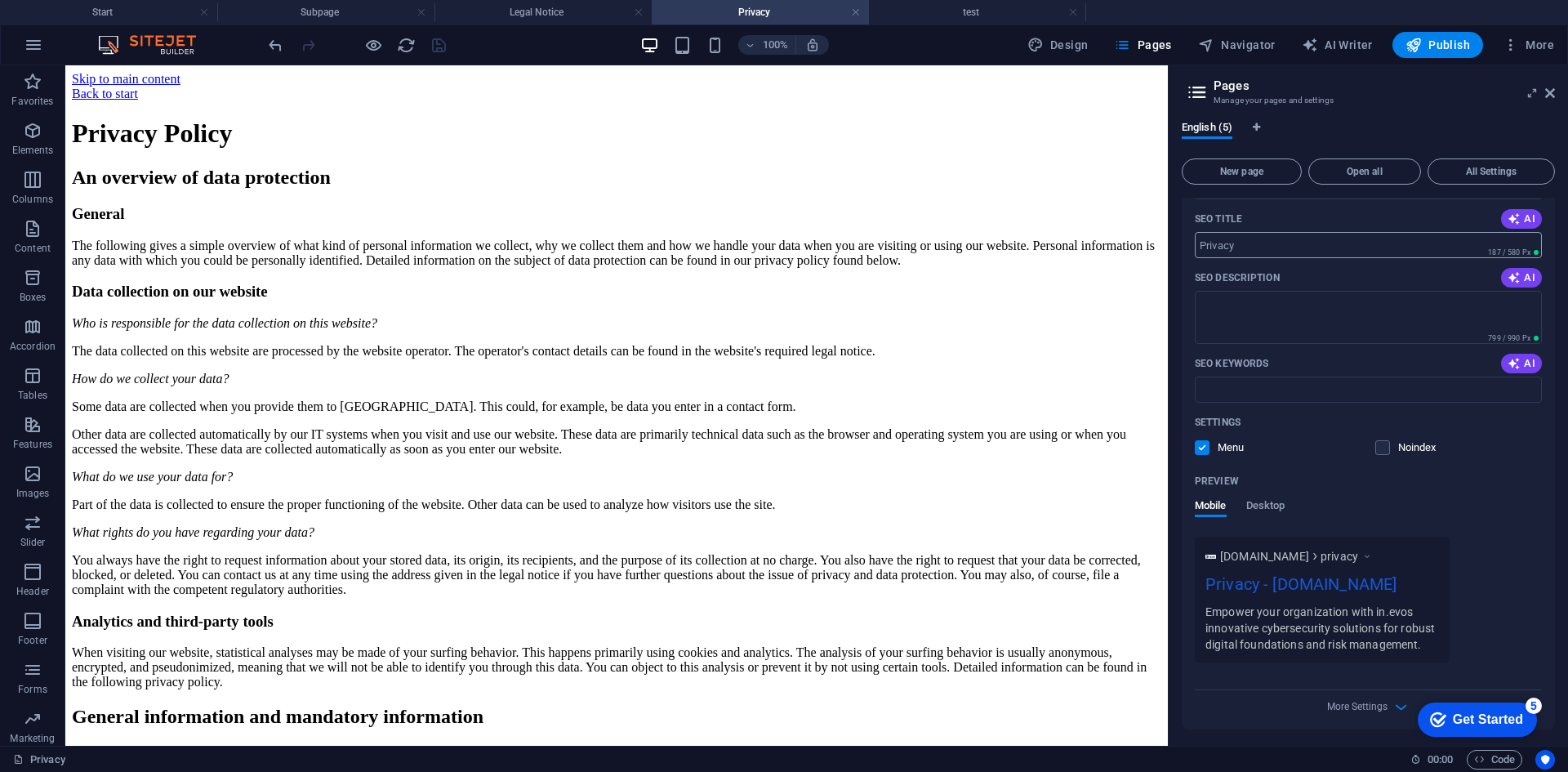
scroll to position [310, 0]
click at [1332, 710] on span "More Settings" at bounding box center [1357, 704] width 60 height 12
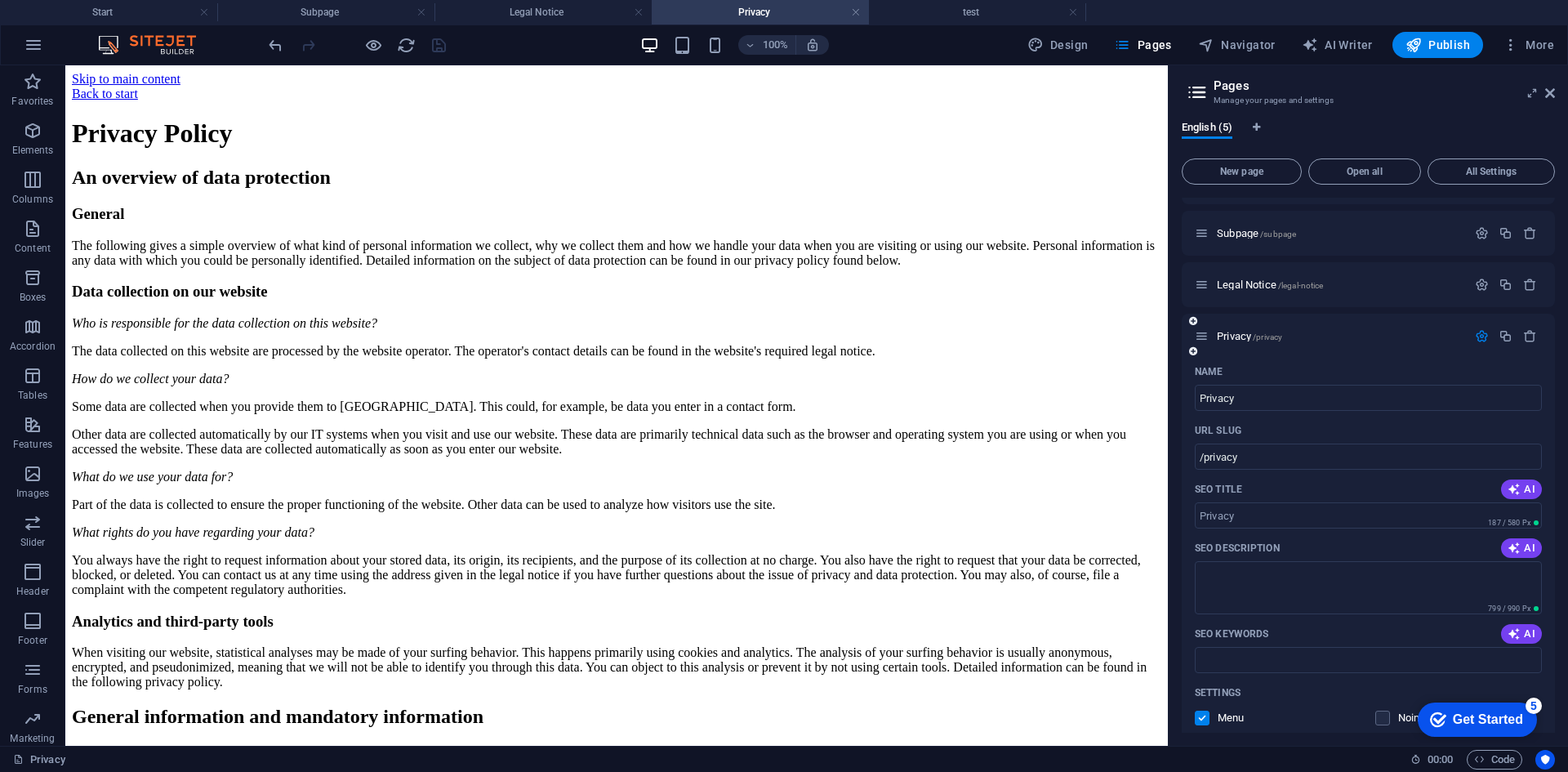
scroll to position [0, 0]
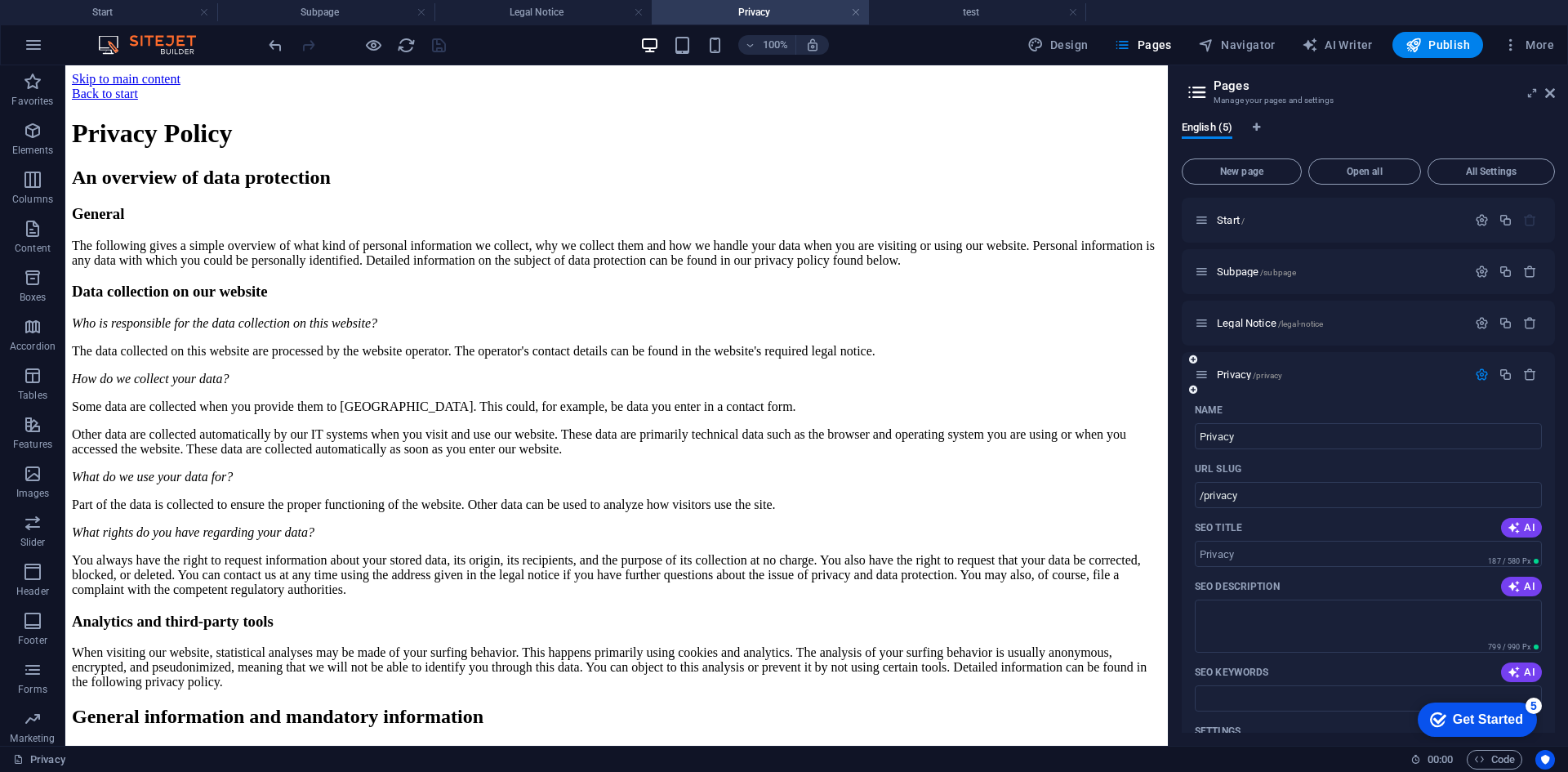
click at [1476, 374] on icon "button" at bounding box center [1481, 373] width 13 height 13
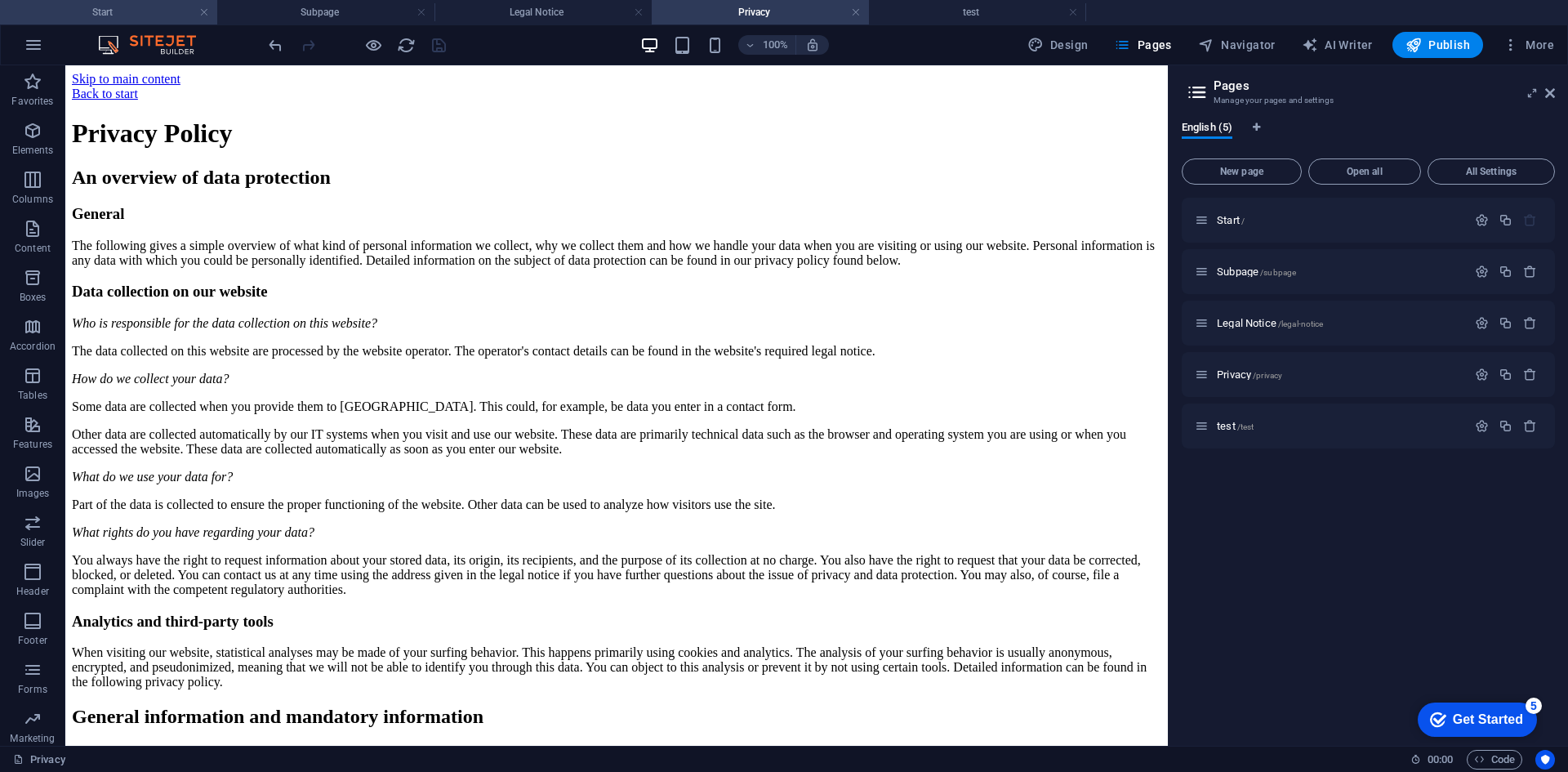
click at [147, 15] on h4 "Start" at bounding box center [108, 13] width 218 height 18
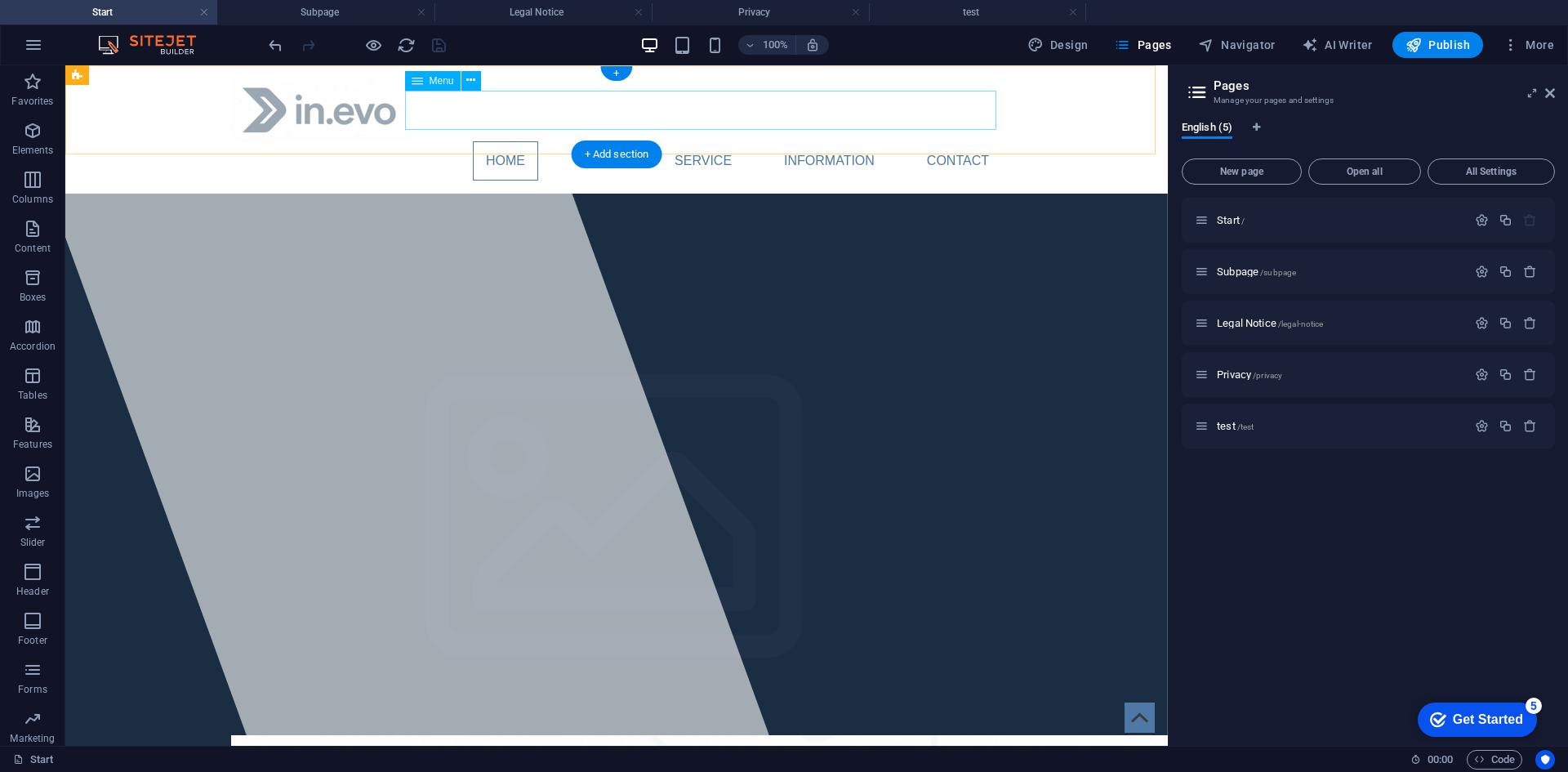
click at [593, 142] on nav "Home About Service Information Contact" at bounding box center [616, 161] width 771 height 39
click at [597, 142] on nav "Home About Service Information Contact" at bounding box center [616, 161] width 771 height 39
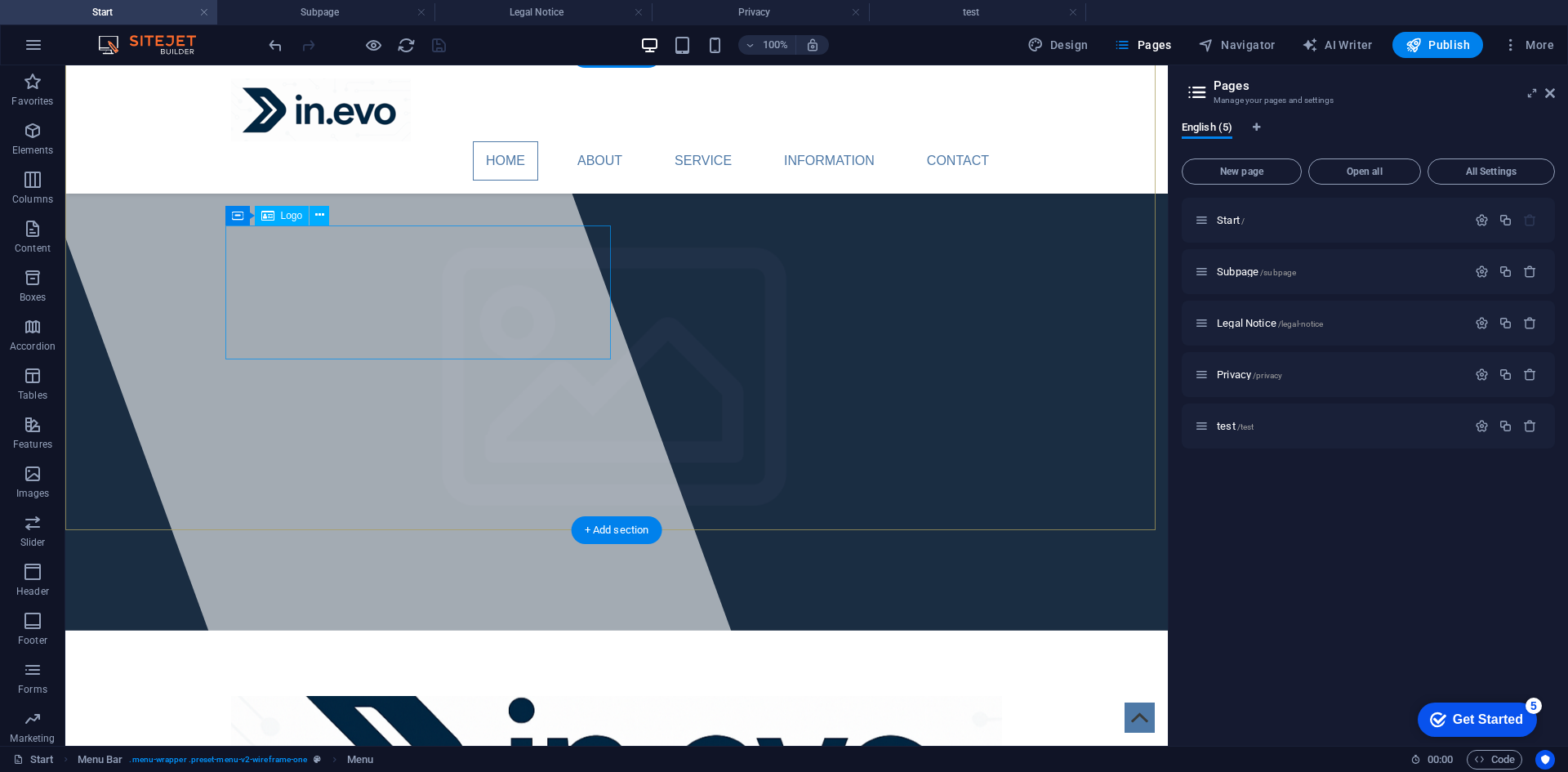
scroll to position [158, 0]
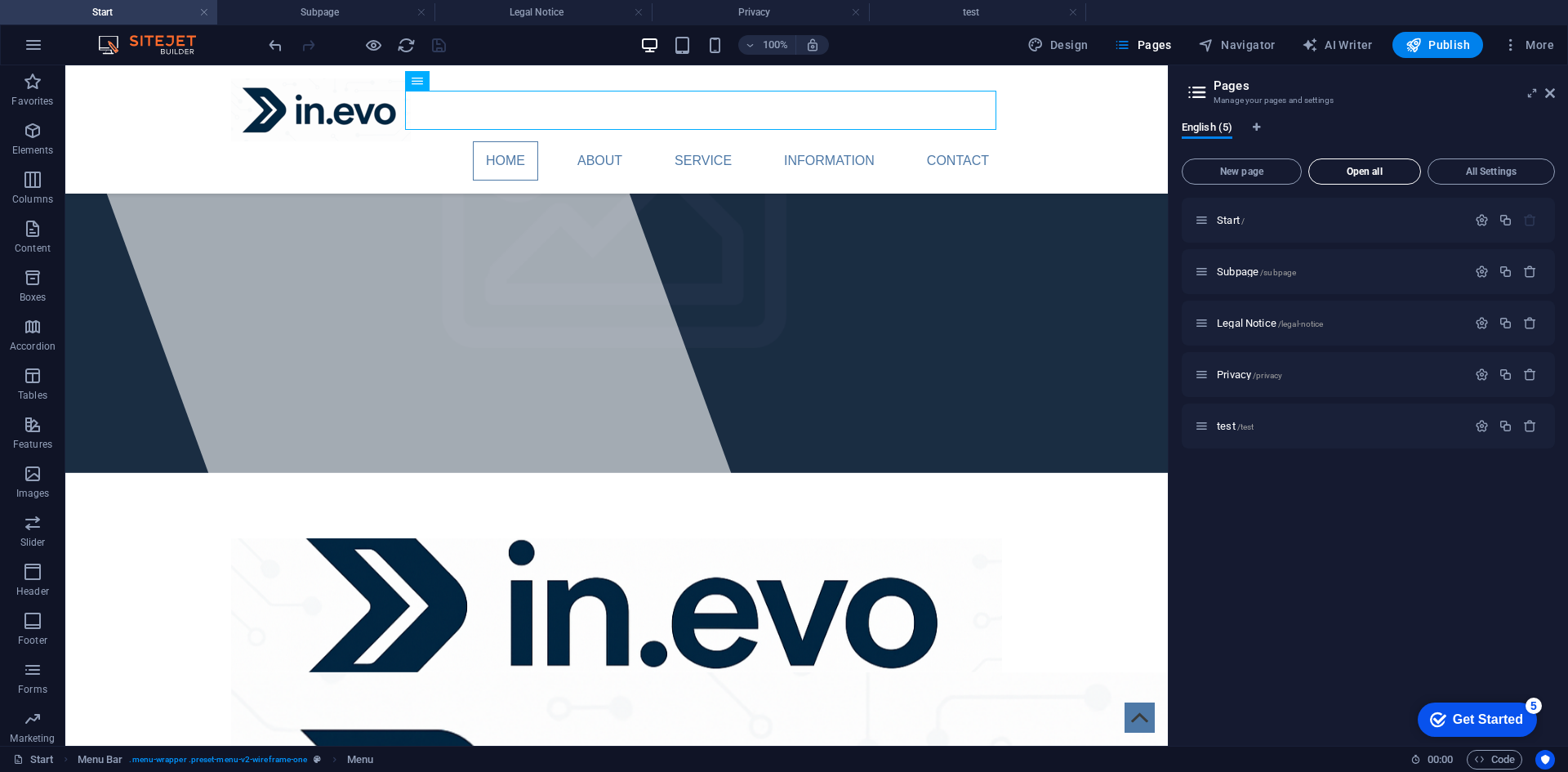
click at [1375, 173] on span "Open all" at bounding box center [1364, 171] width 98 height 10
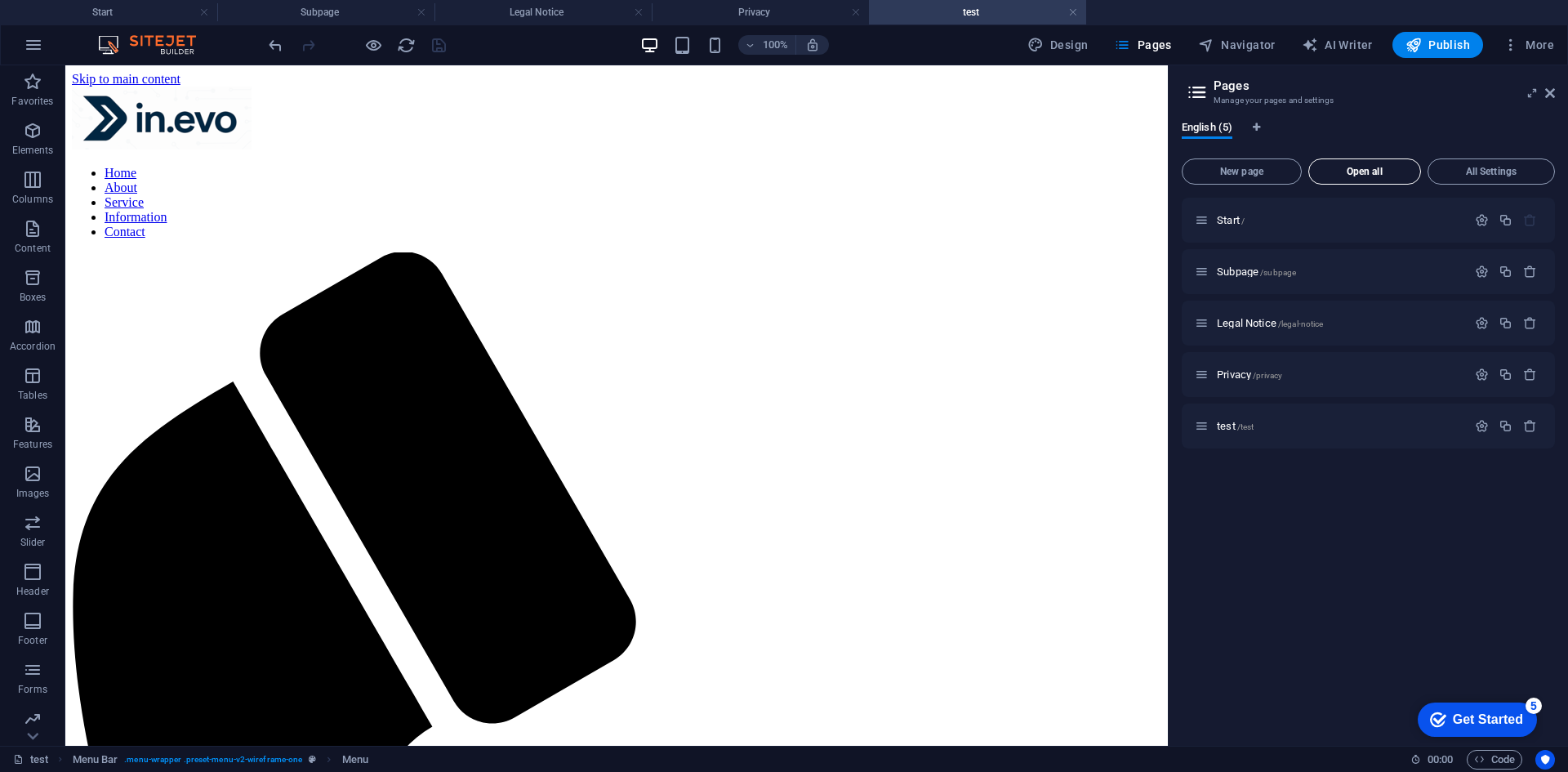
scroll to position [0, 0]
click at [1448, 161] on button "All Settings" at bounding box center [1491, 171] width 127 height 26
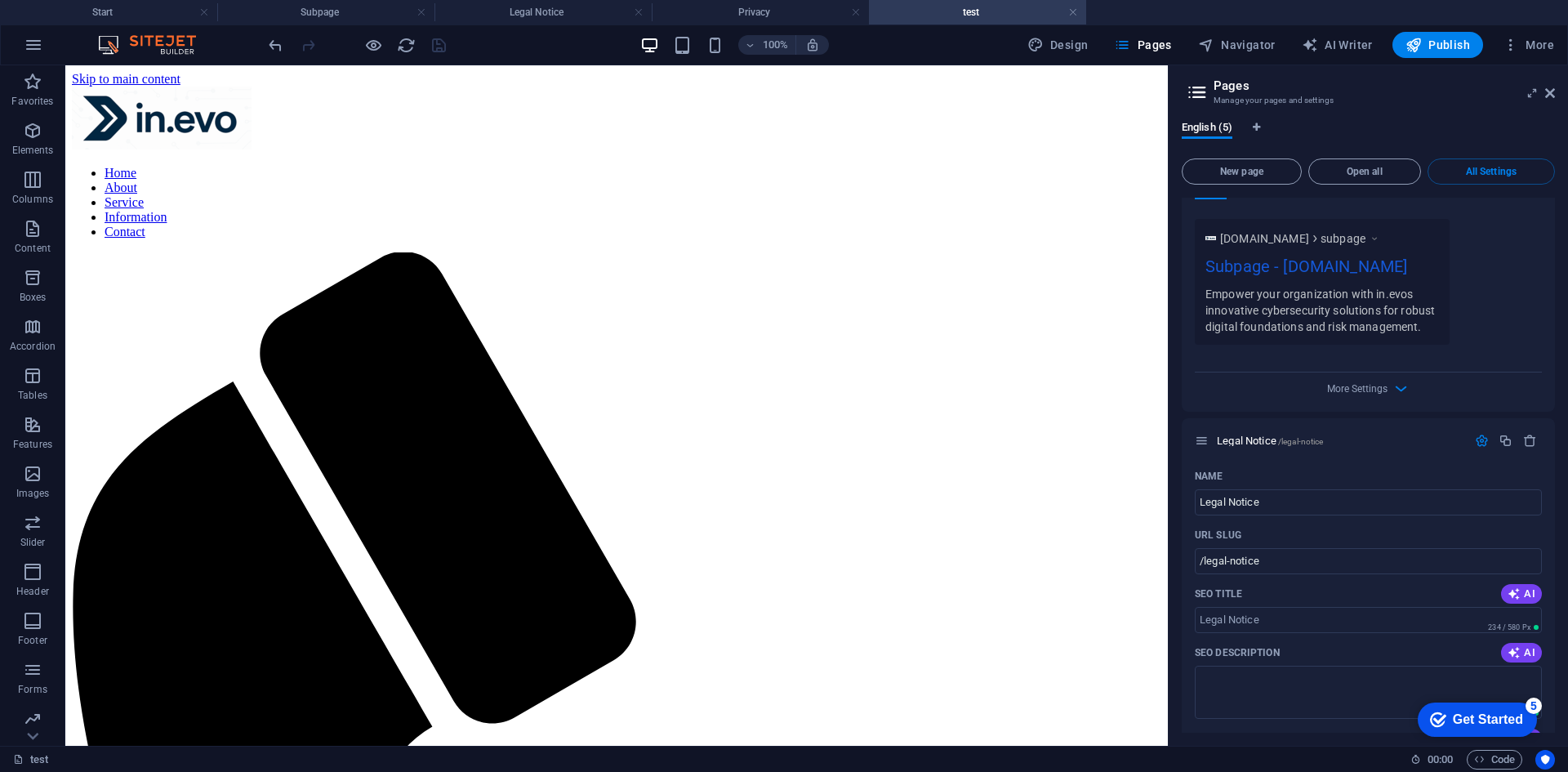
scroll to position [1151, 0]
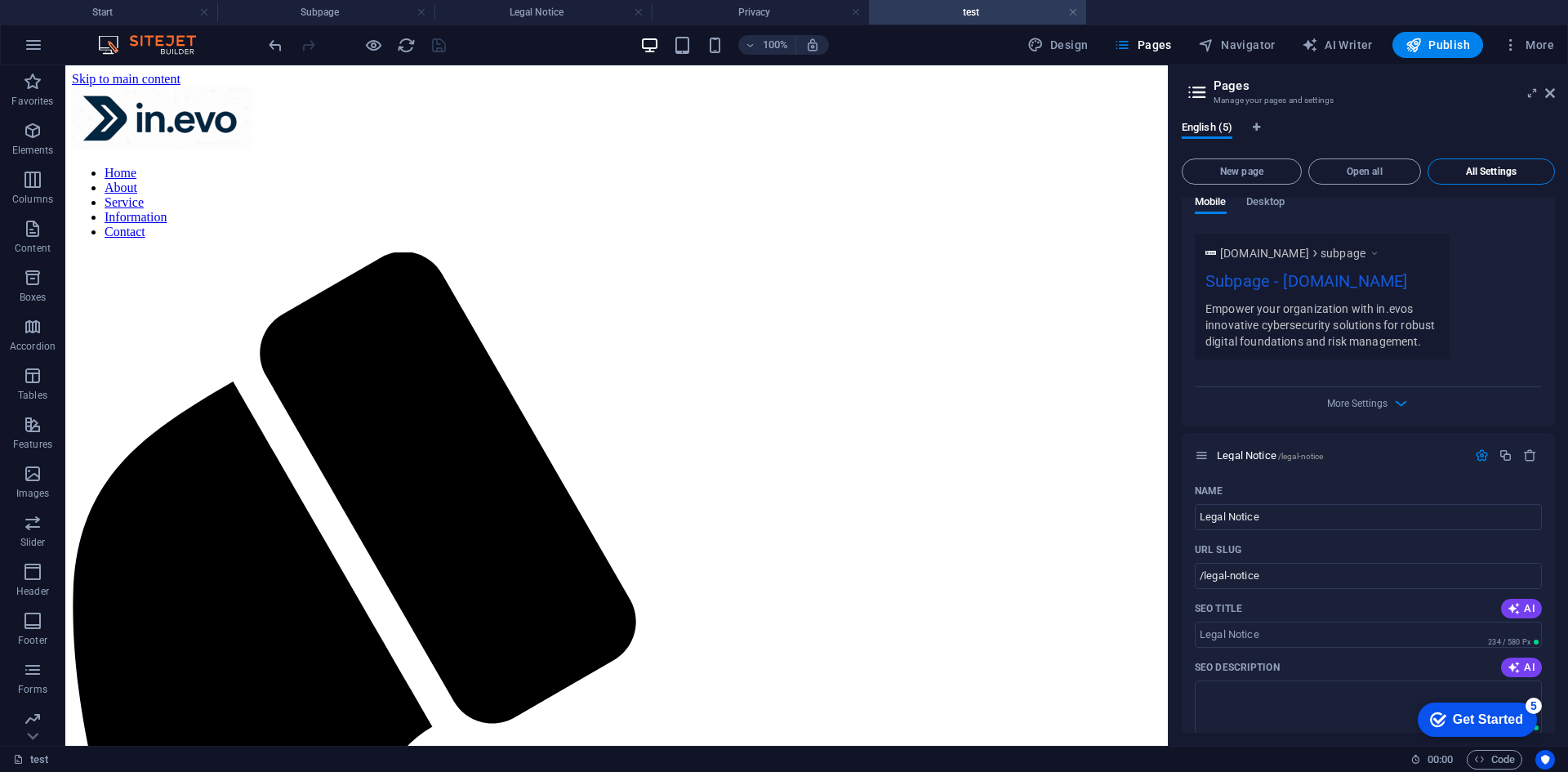
click at [1523, 180] on button "All Settings" at bounding box center [1491, 171] width 127 height 26
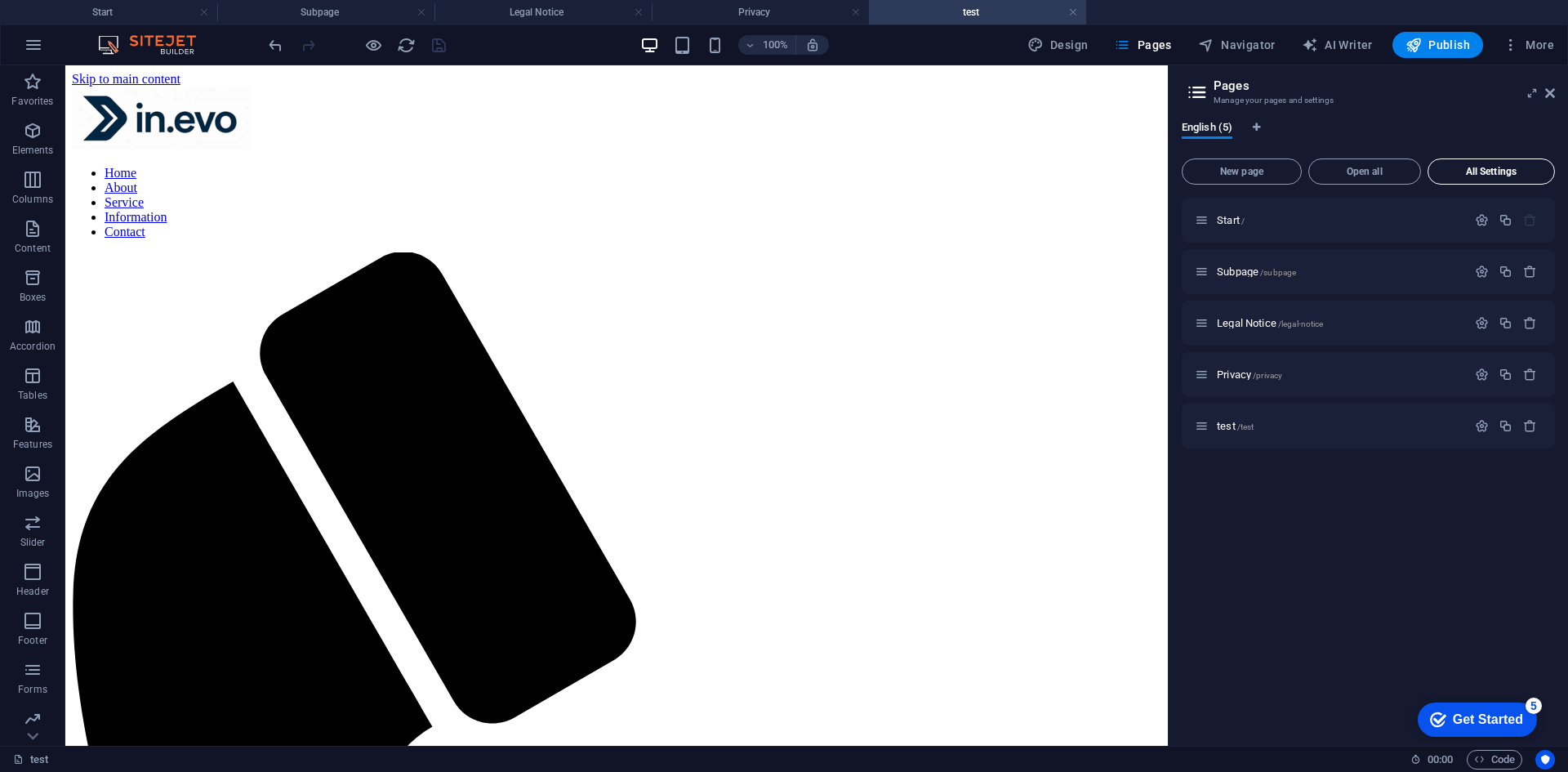
scroll to position [0, 0]
click at [1315, 94] on h3 "Manage your pages and settings" at bounding box center [1367, 100] width 309 height 14
click at [1184, 91] on aside "Pages Manage your pages and settings English (5) New page Open all All Settings…" at bounding box center [1367, 405] width 400 height 680
click at [1190, 91] on icon at bounding box center [1196, 92] width 24 height 23
click at [1423, 703] on div "checkmark Get Started 5" at bounding box center [1477, 719] width 119 height 34
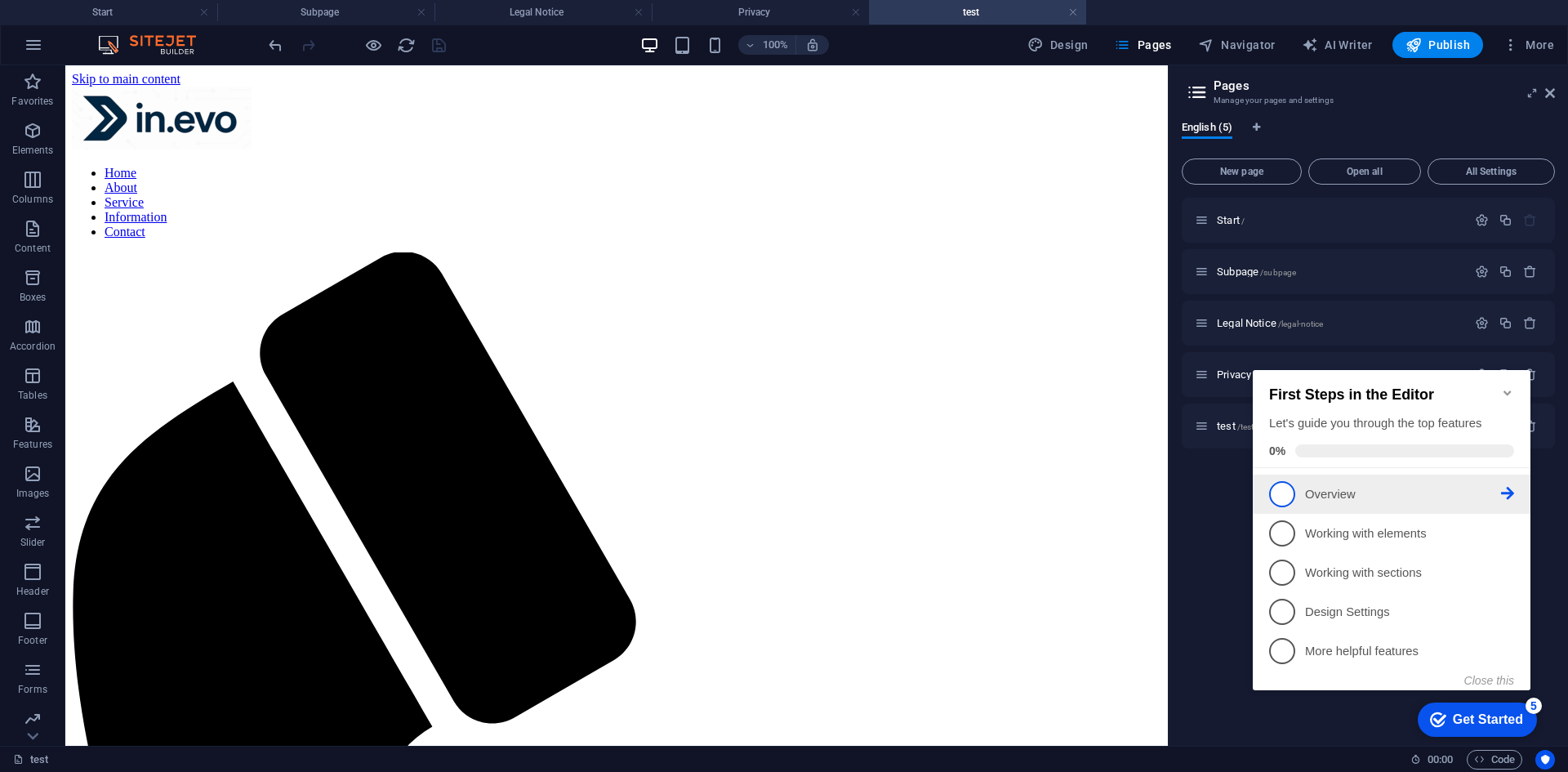
click at [1325, 502] on link "1 Overview - incomplete" at bounding box center [1392, 493] width 245 height 26
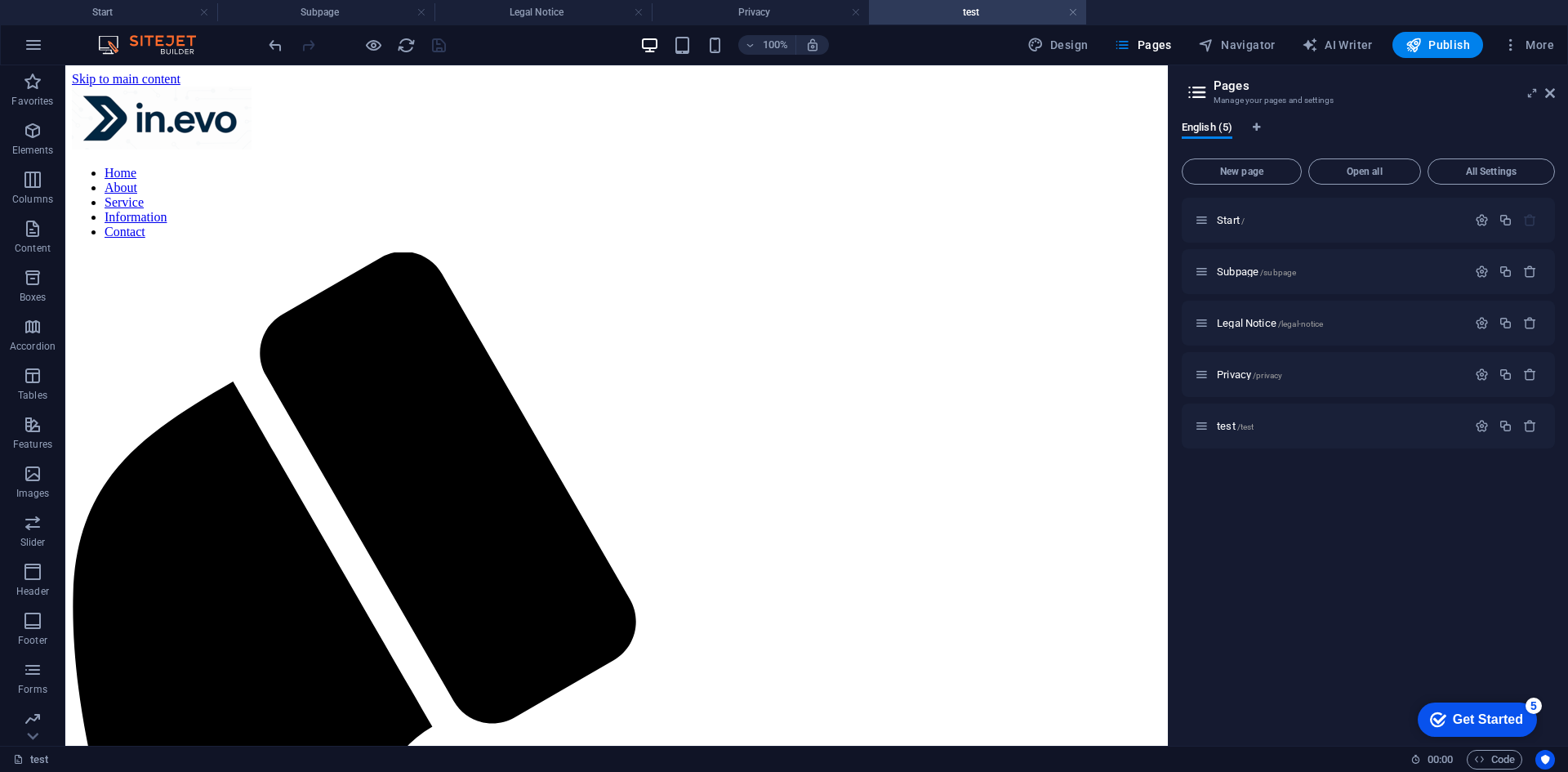
click at [1427, 708] on div "checkmark Get Started 5" at bounding box center [1477, 719] width 119 height 34
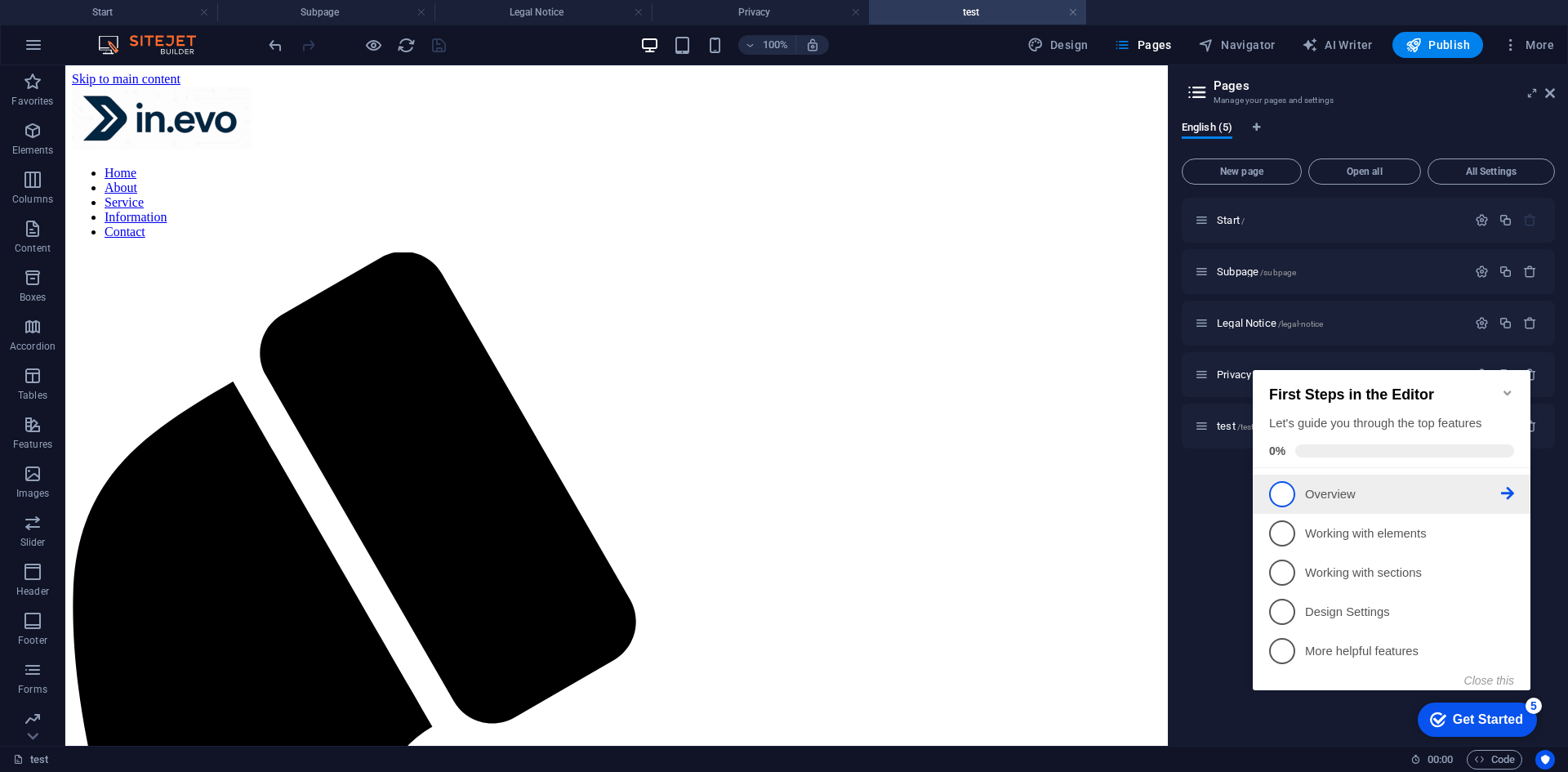
click at [1276, 495] on span "1" at bounding box center [1281, 493] width 26 height 26
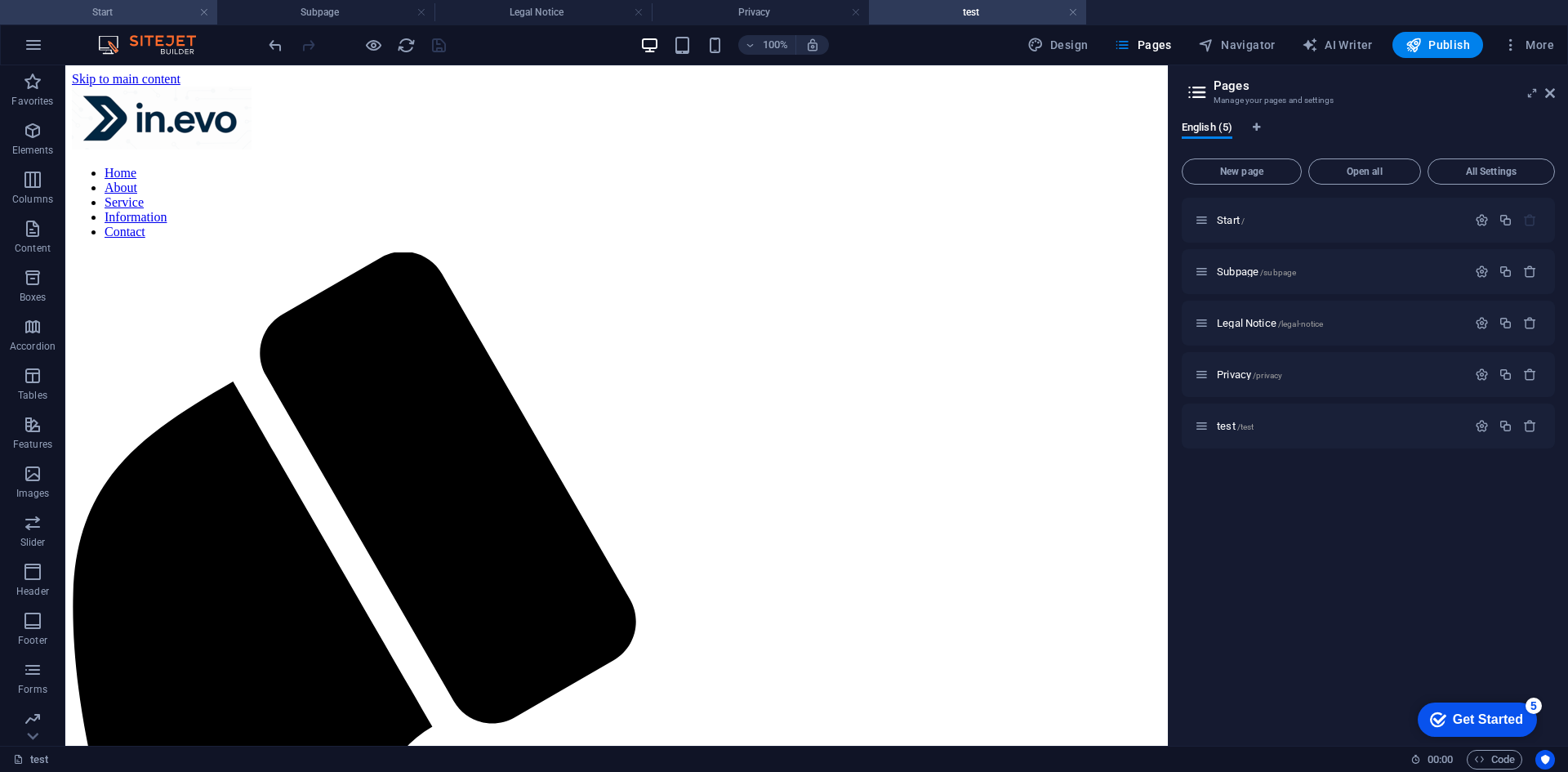
click at [105, 4] on h4 "Start" at bounding box center [108, 13] width 218 height 18
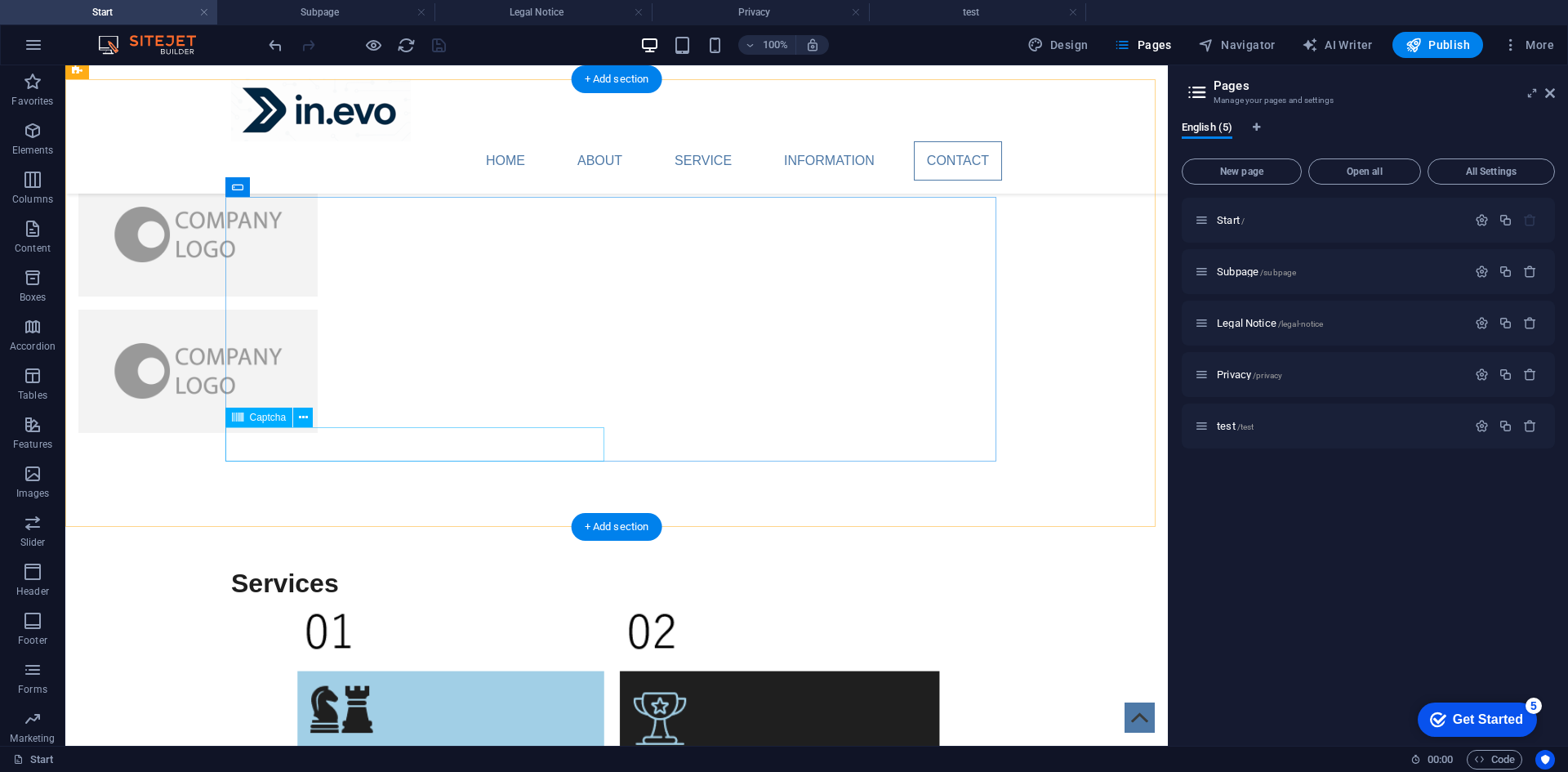
scroll to position [4188, 0]
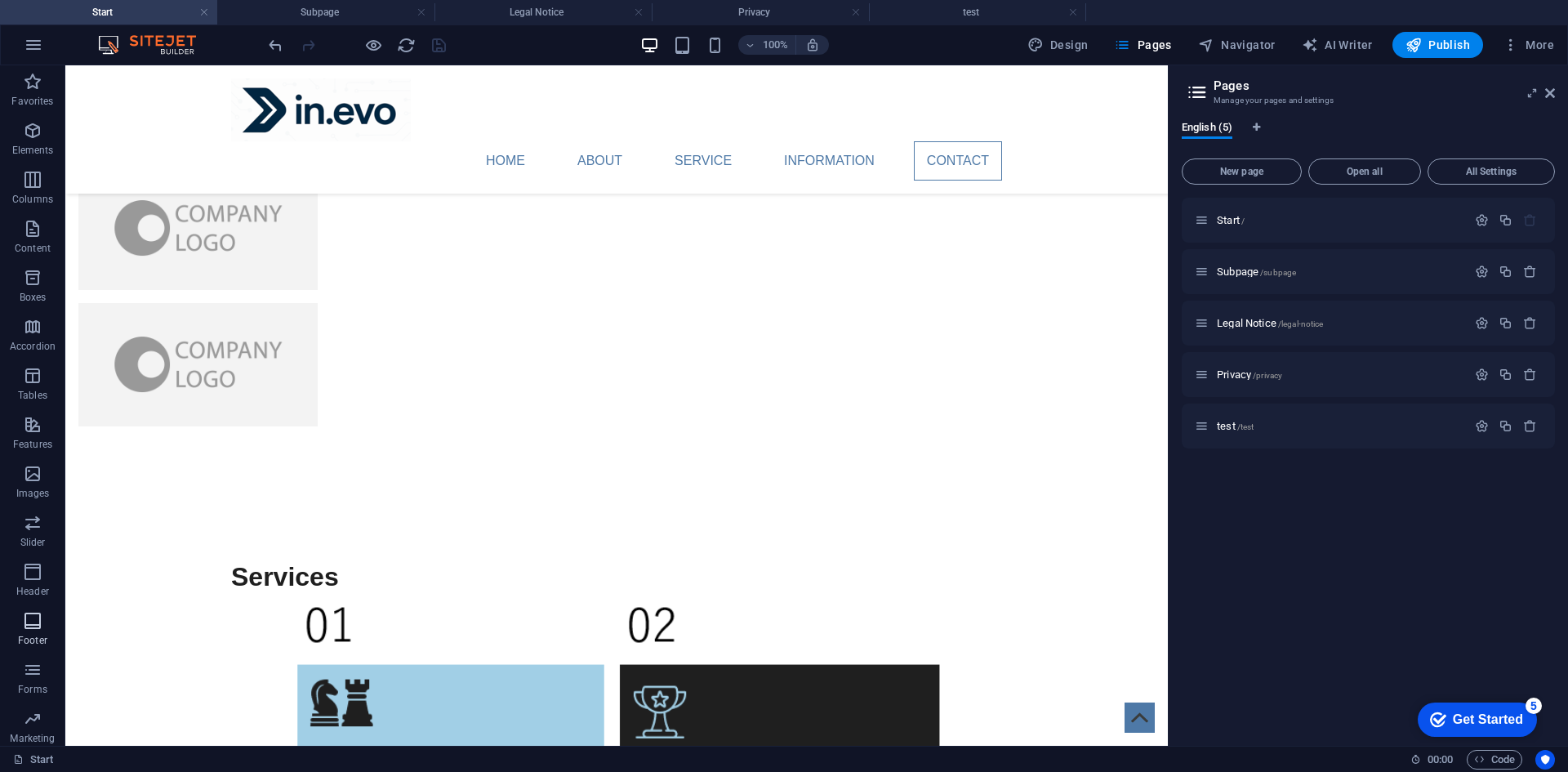
click at [34, 621] on icon "button" at bounding box center [33, 621] width 20 height 20
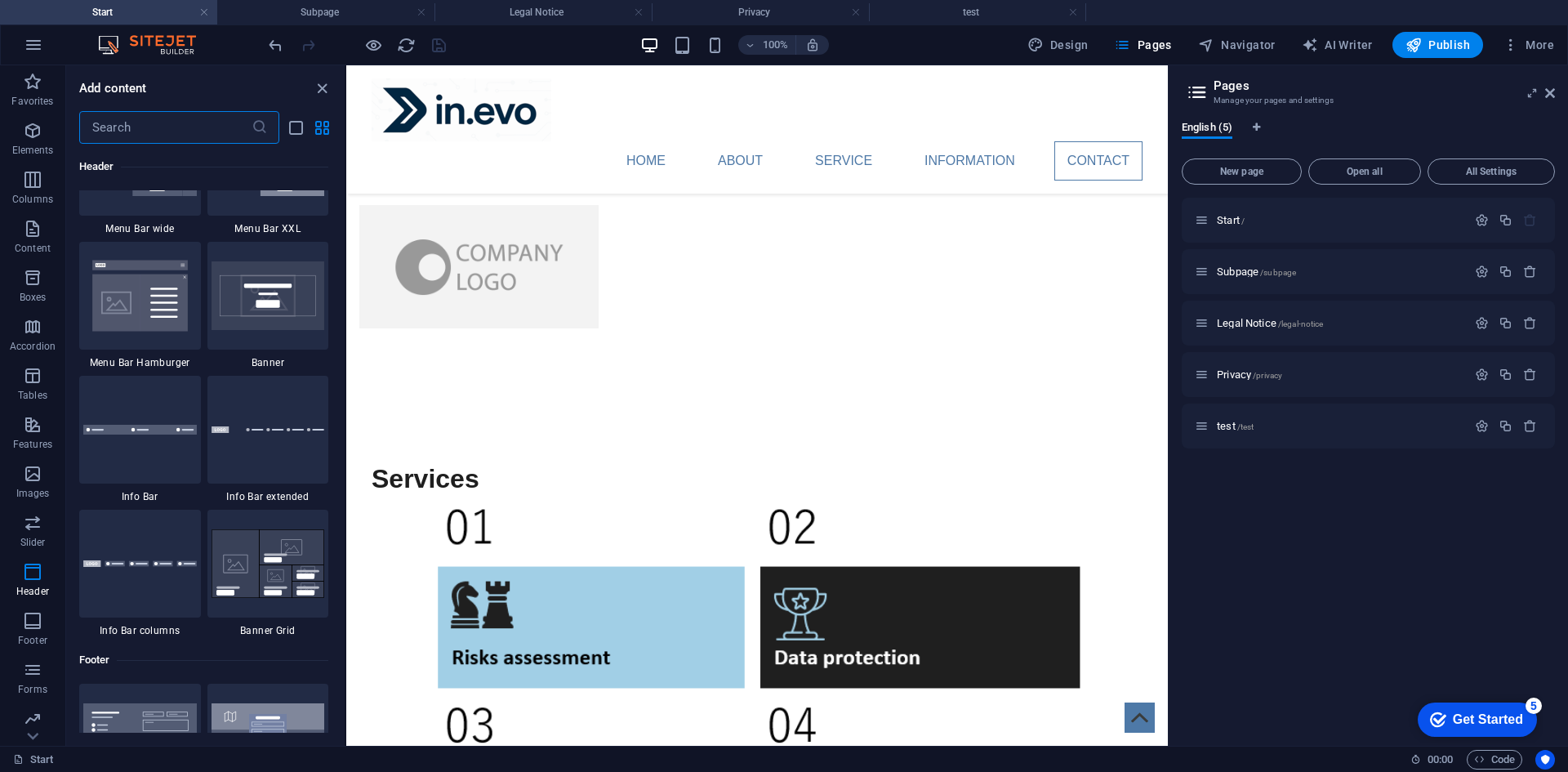
scroll to position [10318, 0]
click at [154, 591] on div at bounding box center [140, 562] width 122 height 107
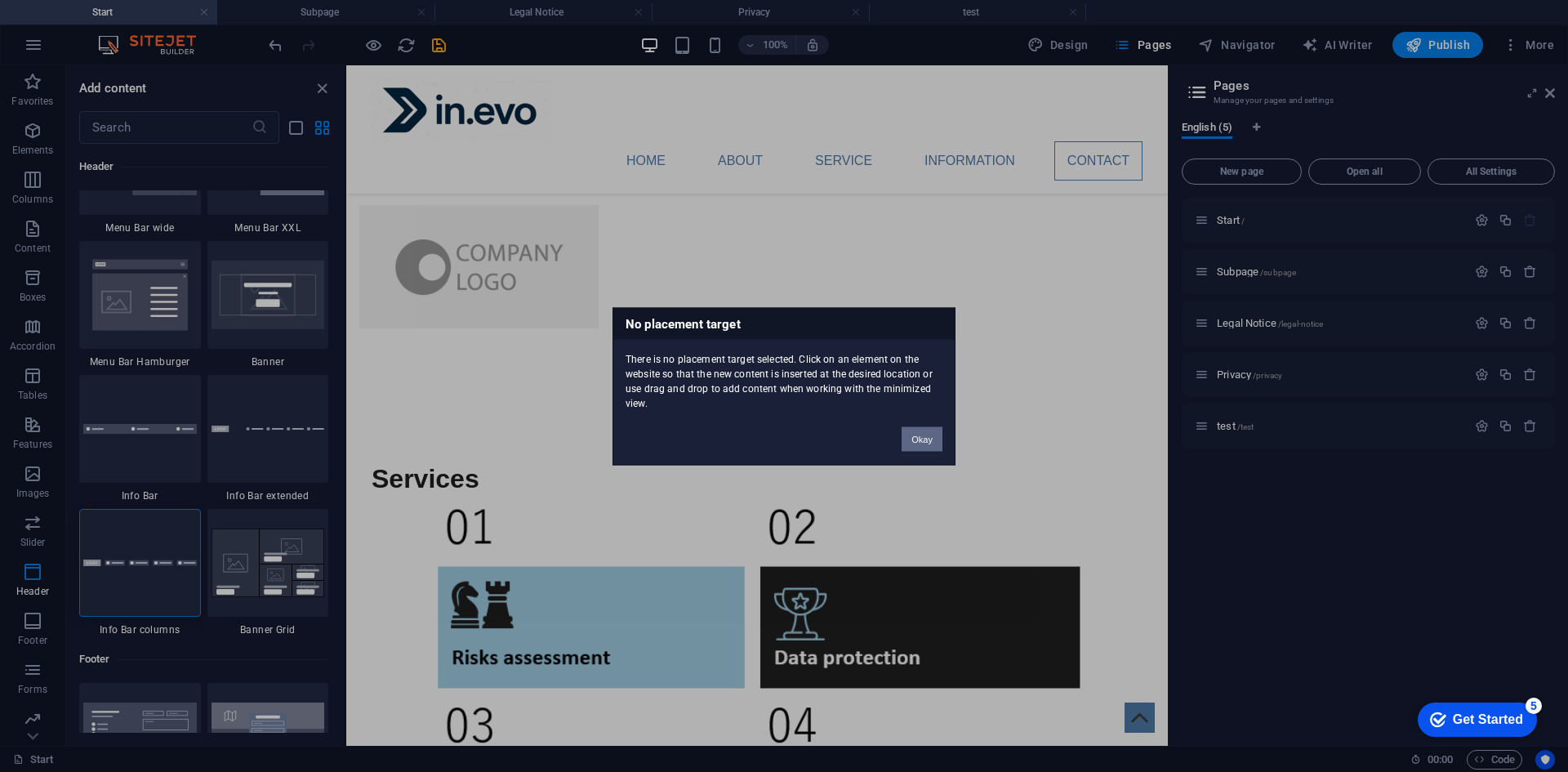
click at [910, 450] on button "Okay" at bounding box center [922, 438] width 41 height 24
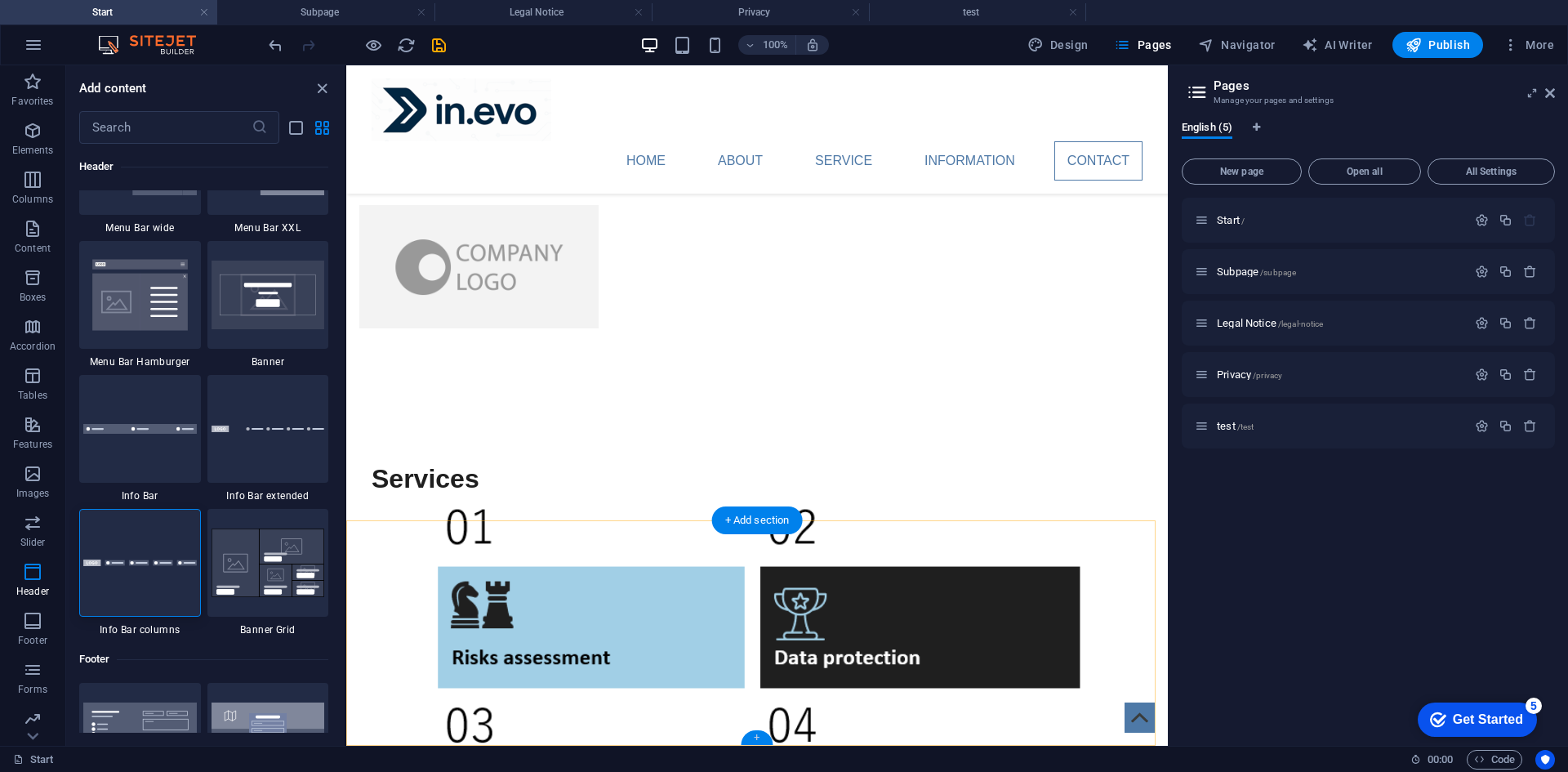
click at [757, 736] on div "+" at bounding box center [757, 737] width 32 height 14
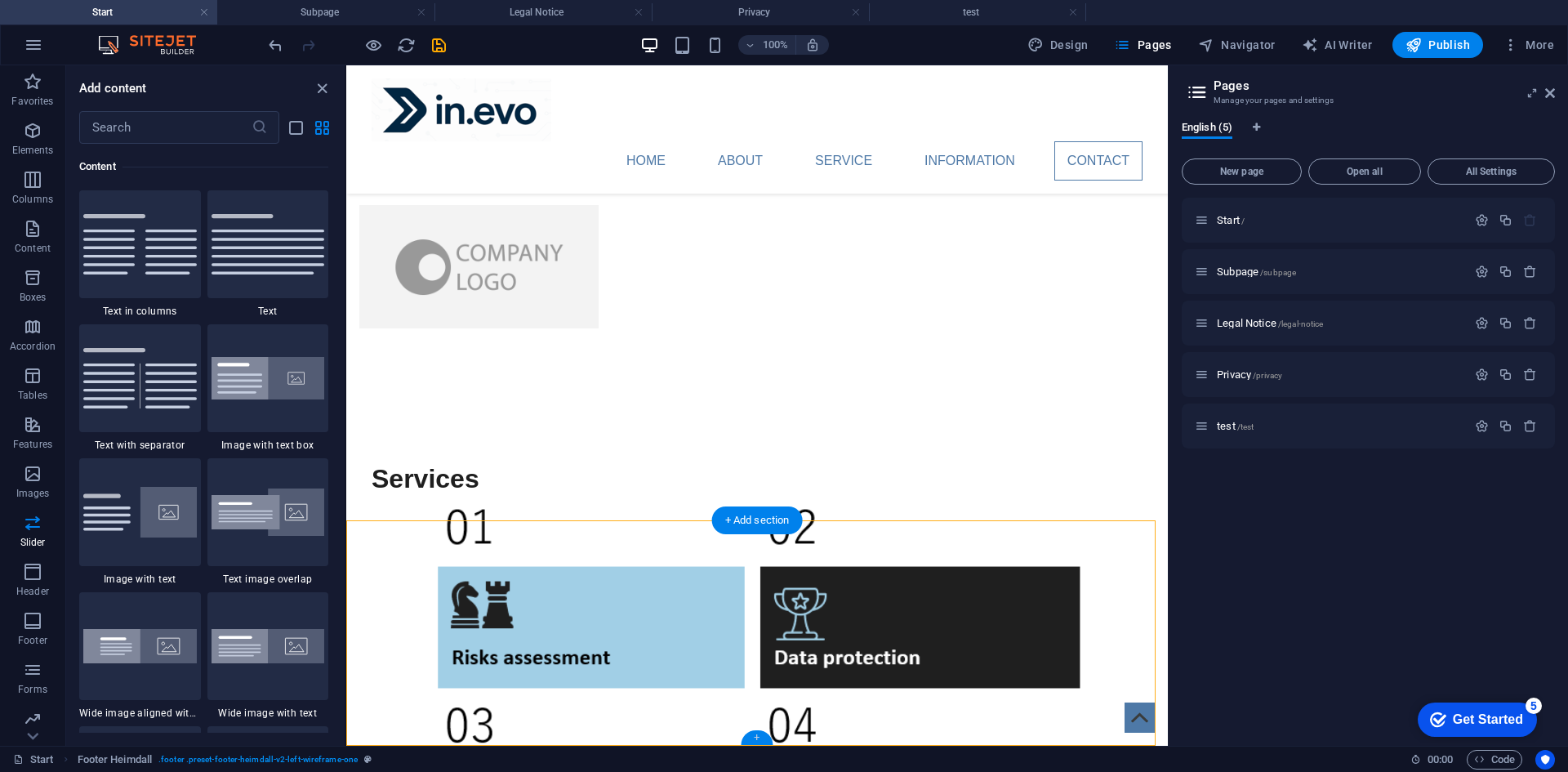
scroll to position [2857, 0]
click at [748, 737] on div "+" at bounding box center [757, 737] width 32 height 14
click at [39, 627] on icon "button" at bounding box center [33, 621] width 20 height 20
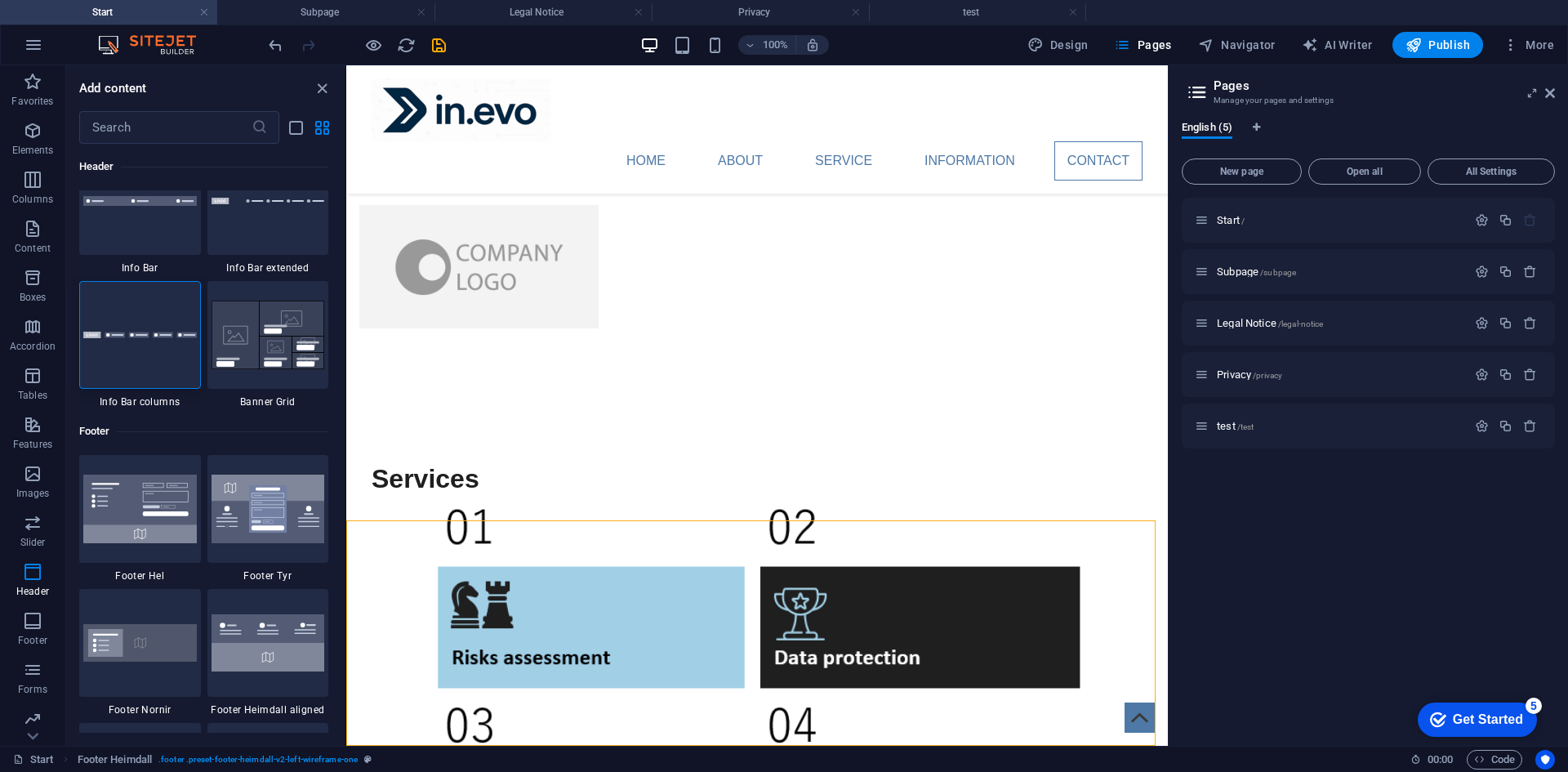
scroll to position [10545, 0]
drag, startPoint x: 153, startPoint y: 337, endPoint x: 319, endPoint y: 558, distance: 276.4
click at [153, 337] on img at bounding box center [140, 336] width 114 height 7
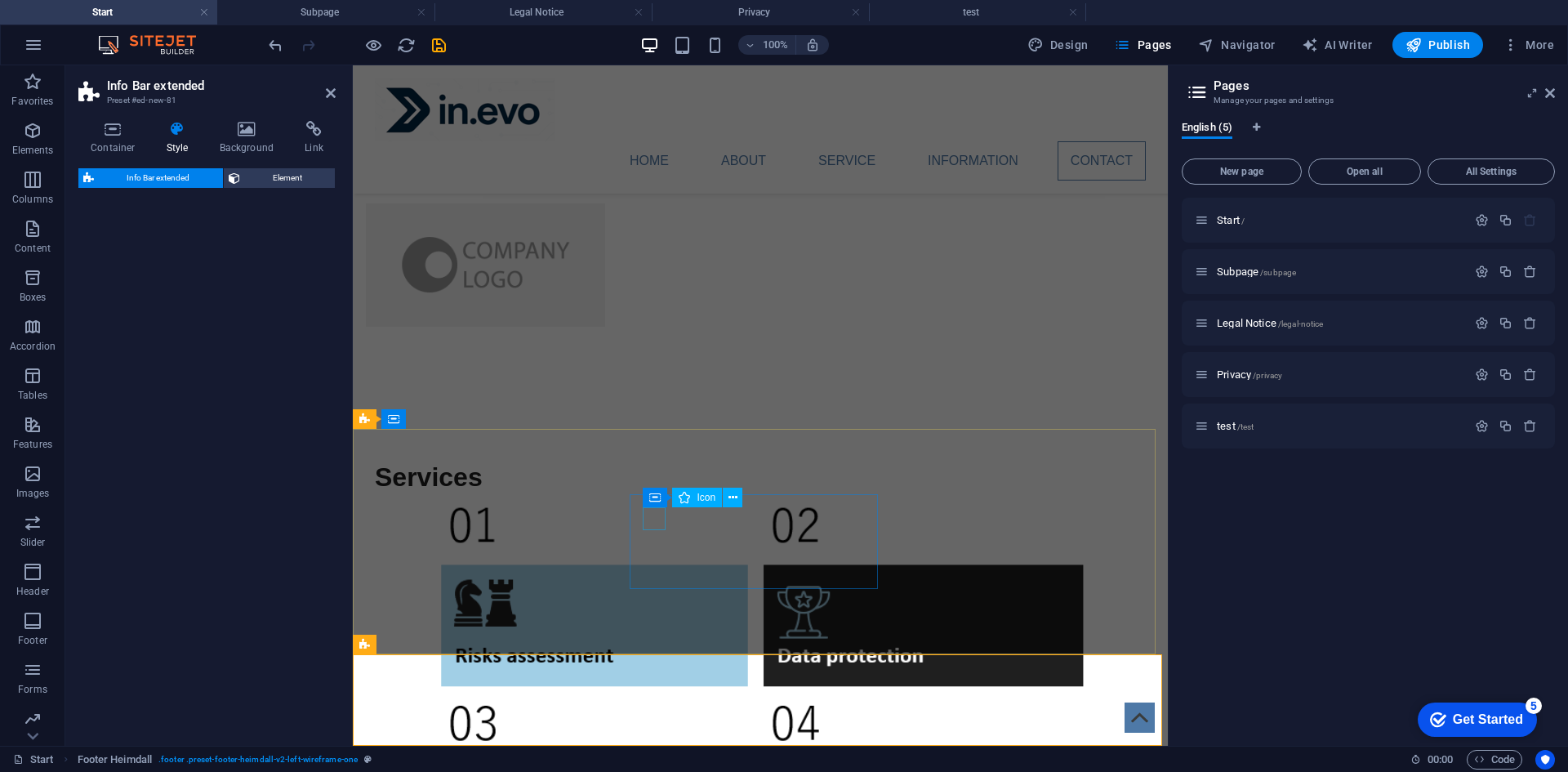
select select "rem"
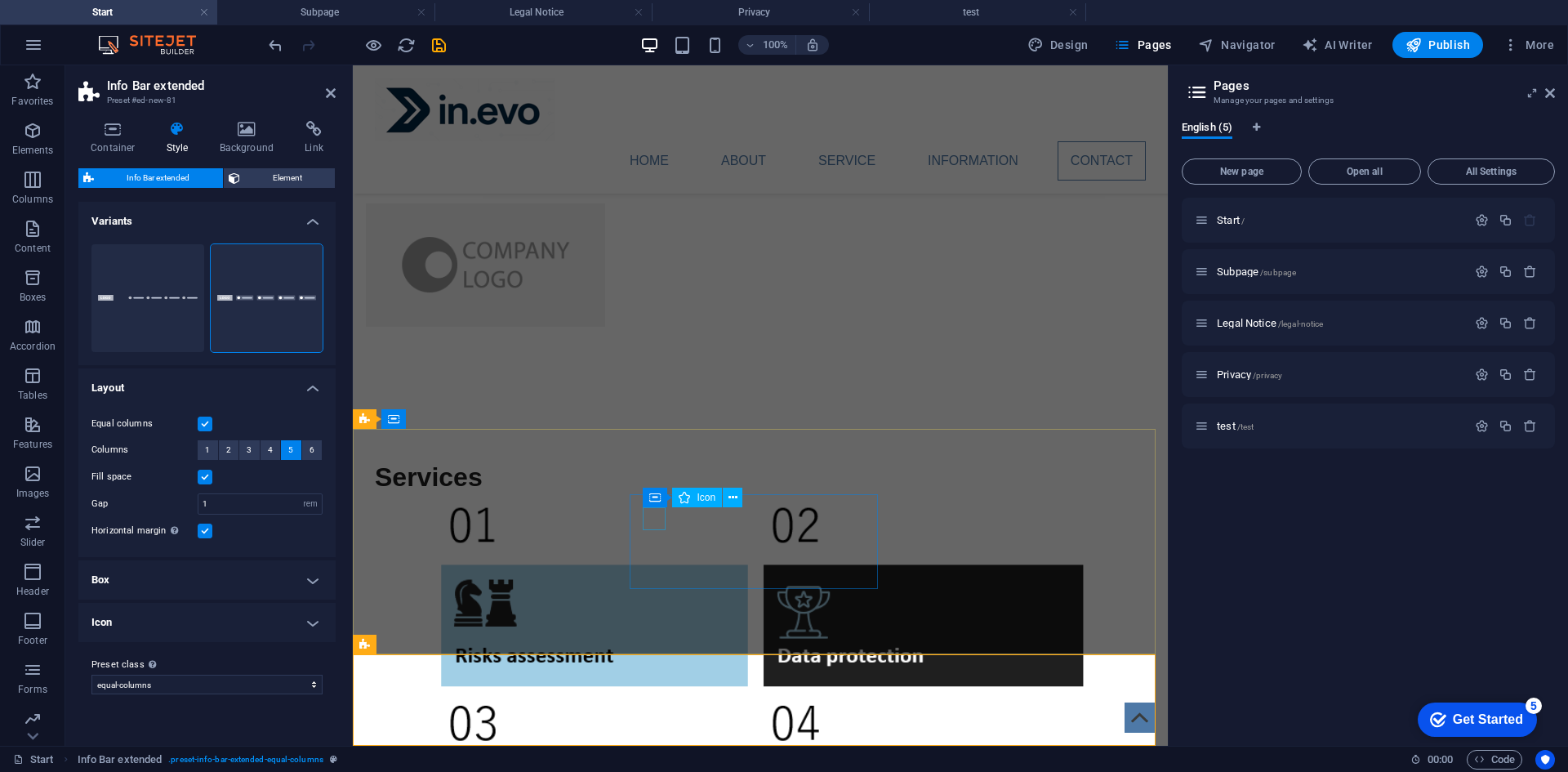
scroll to position [4279, 0]
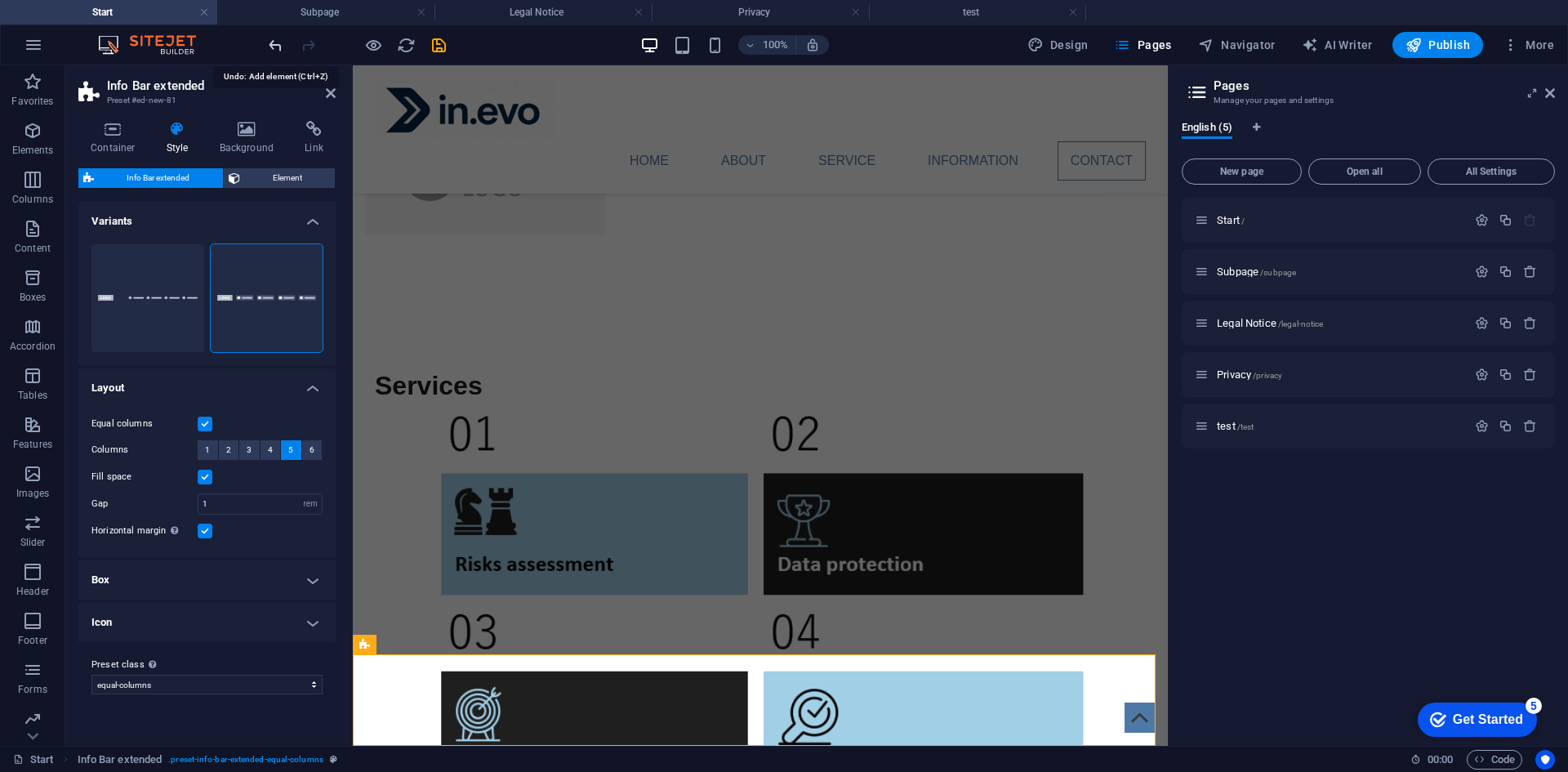
click at [270, 39] on icon "undo" at bounding box center [275, 45] width 19 height 19
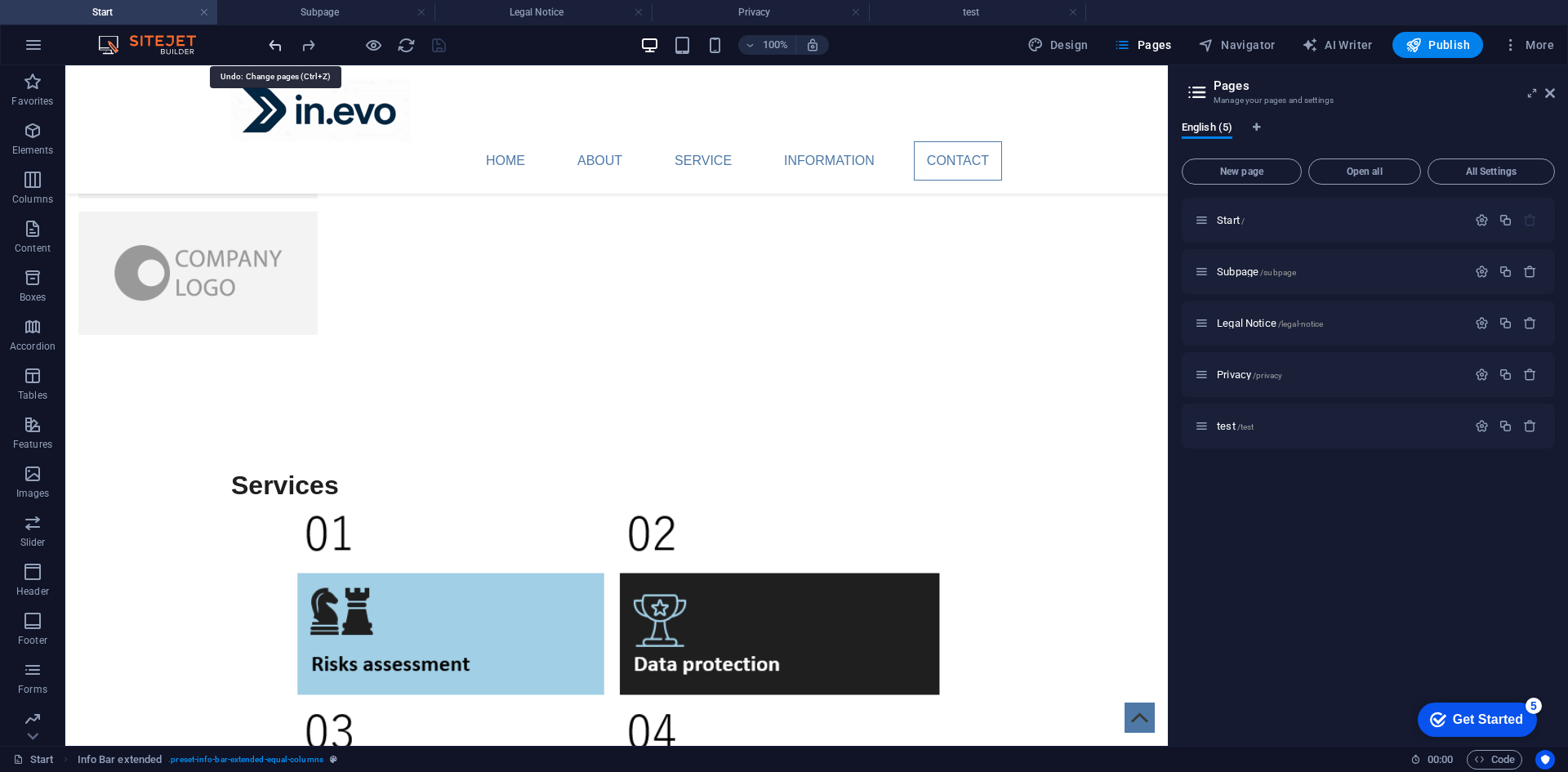
scroll to position [4188, 0]
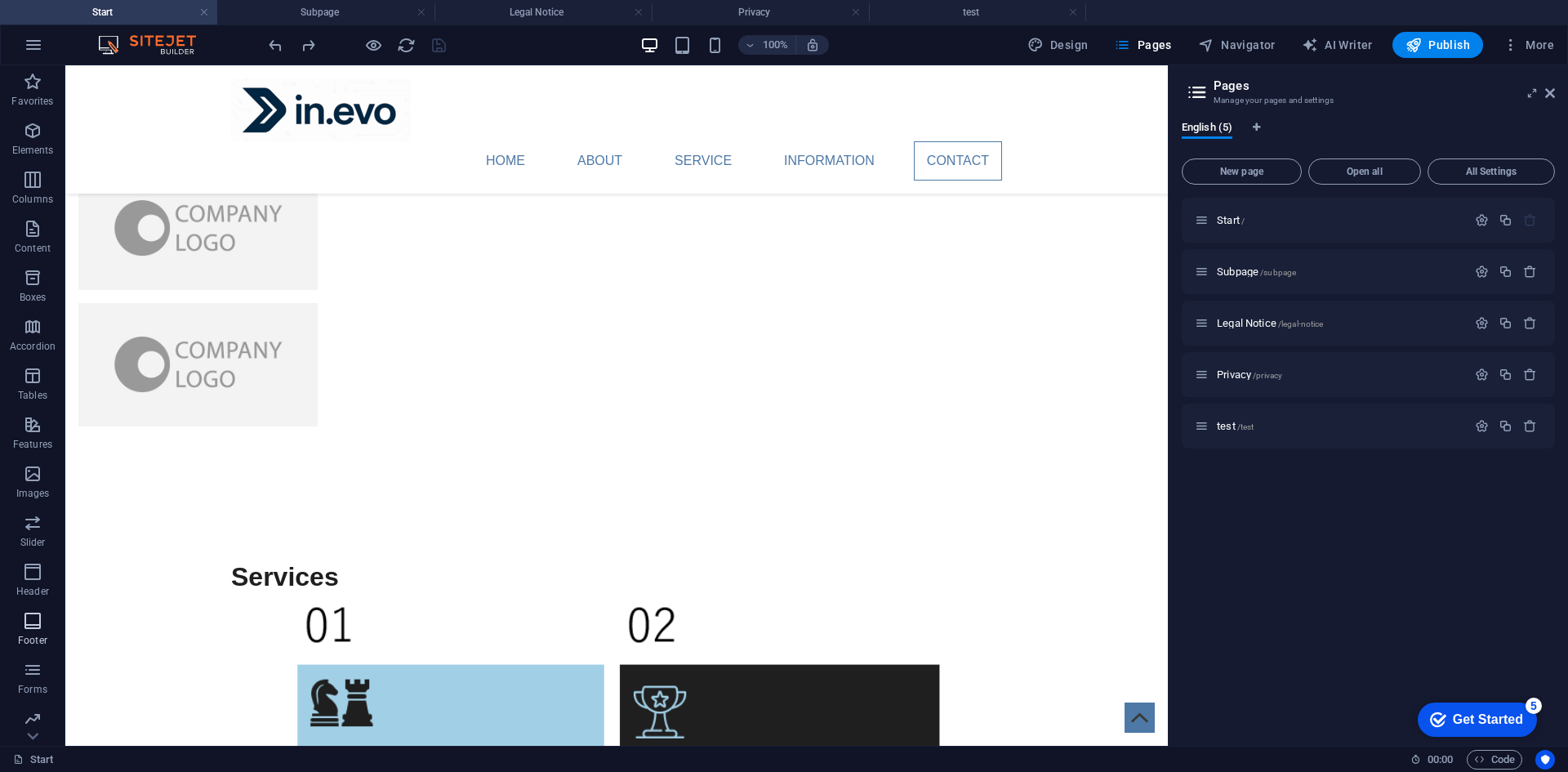
click at [41, 618] on icon "button" at bounding box center [33, 621] width 20 height 20
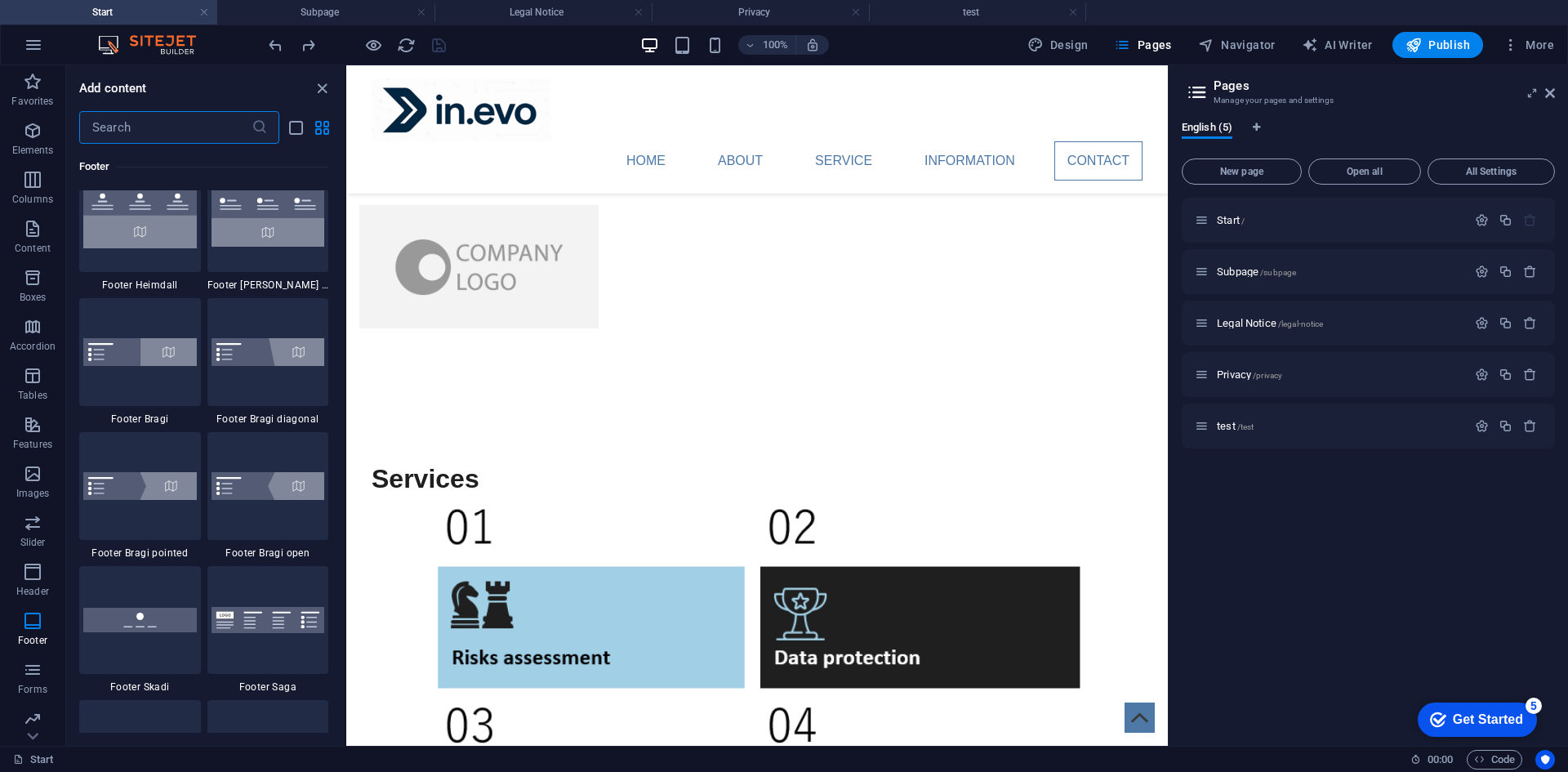
scroll to position [11105, 0]
click at [264, 610] on img at bounding box center [268, 620] width 114 height 27
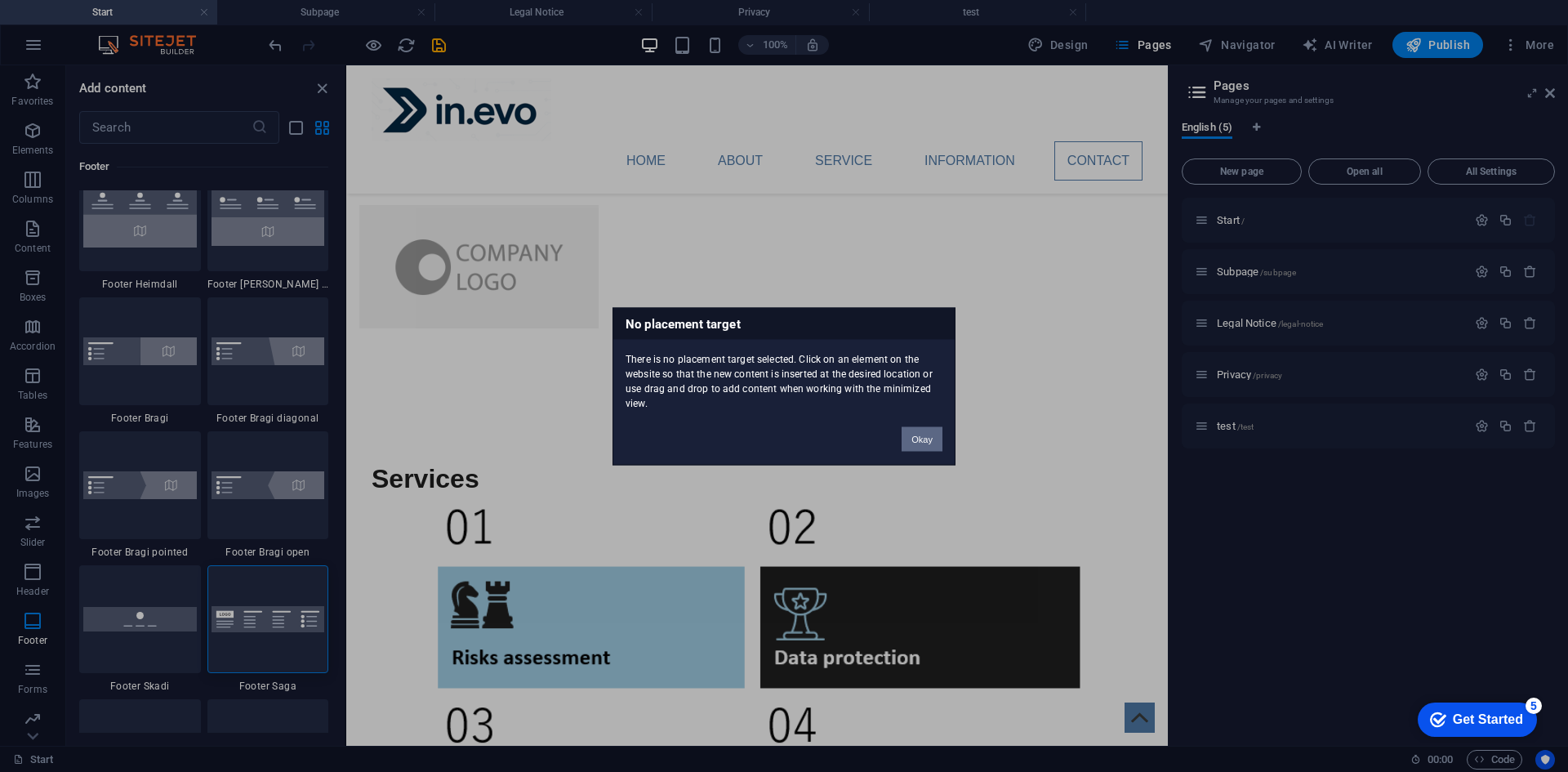
click at [922, 447] on button "Okay" at bounding box center [922, 438] width 41 height 24
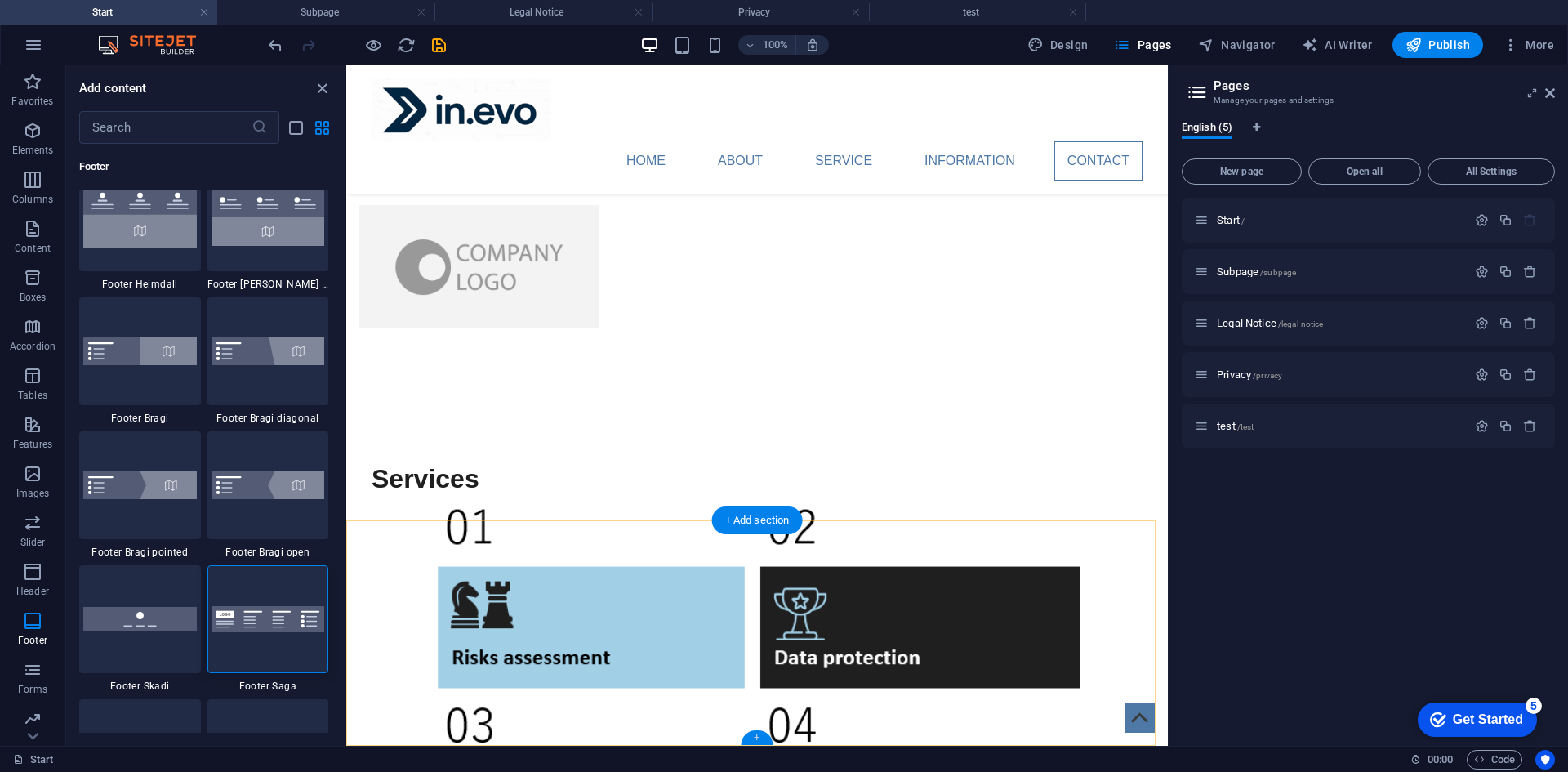
click at [754, 735] on div "+" at bounding box center [757, 737] width 32 height 14
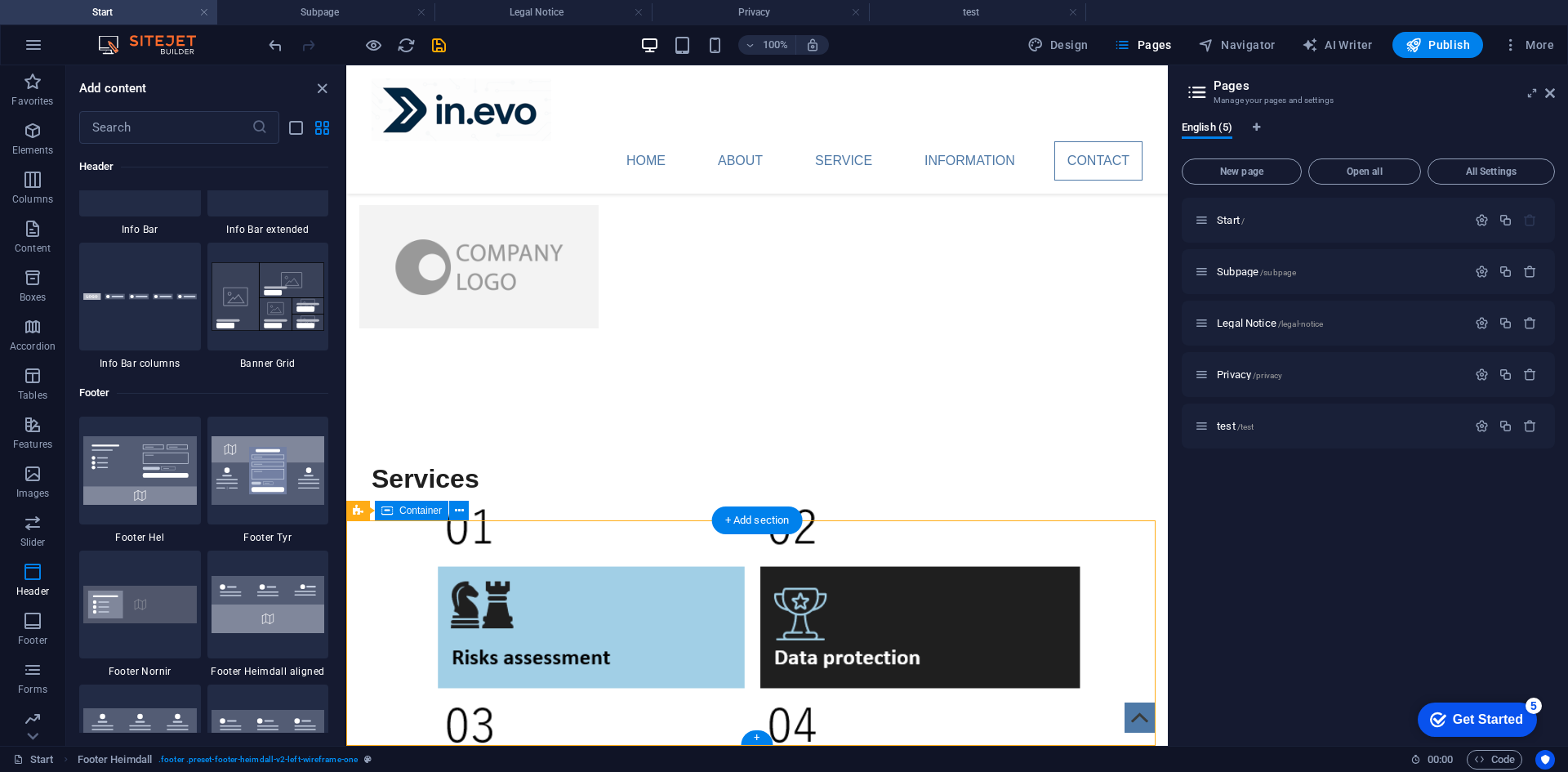
scroll to position [2857, 0]
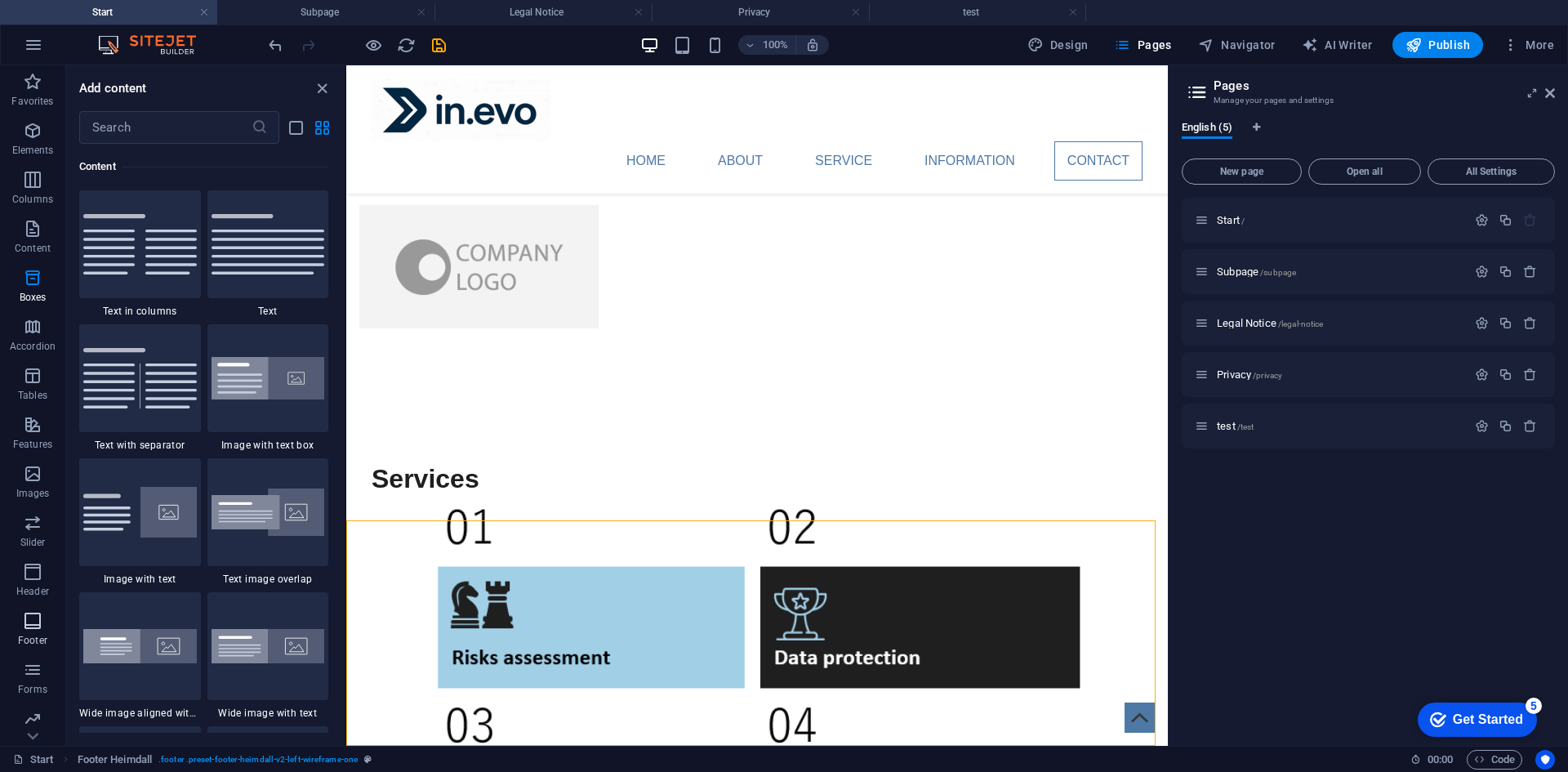
click at [28, 631] on span "Footer" at bounding box center [32, 630] width 65 height 39
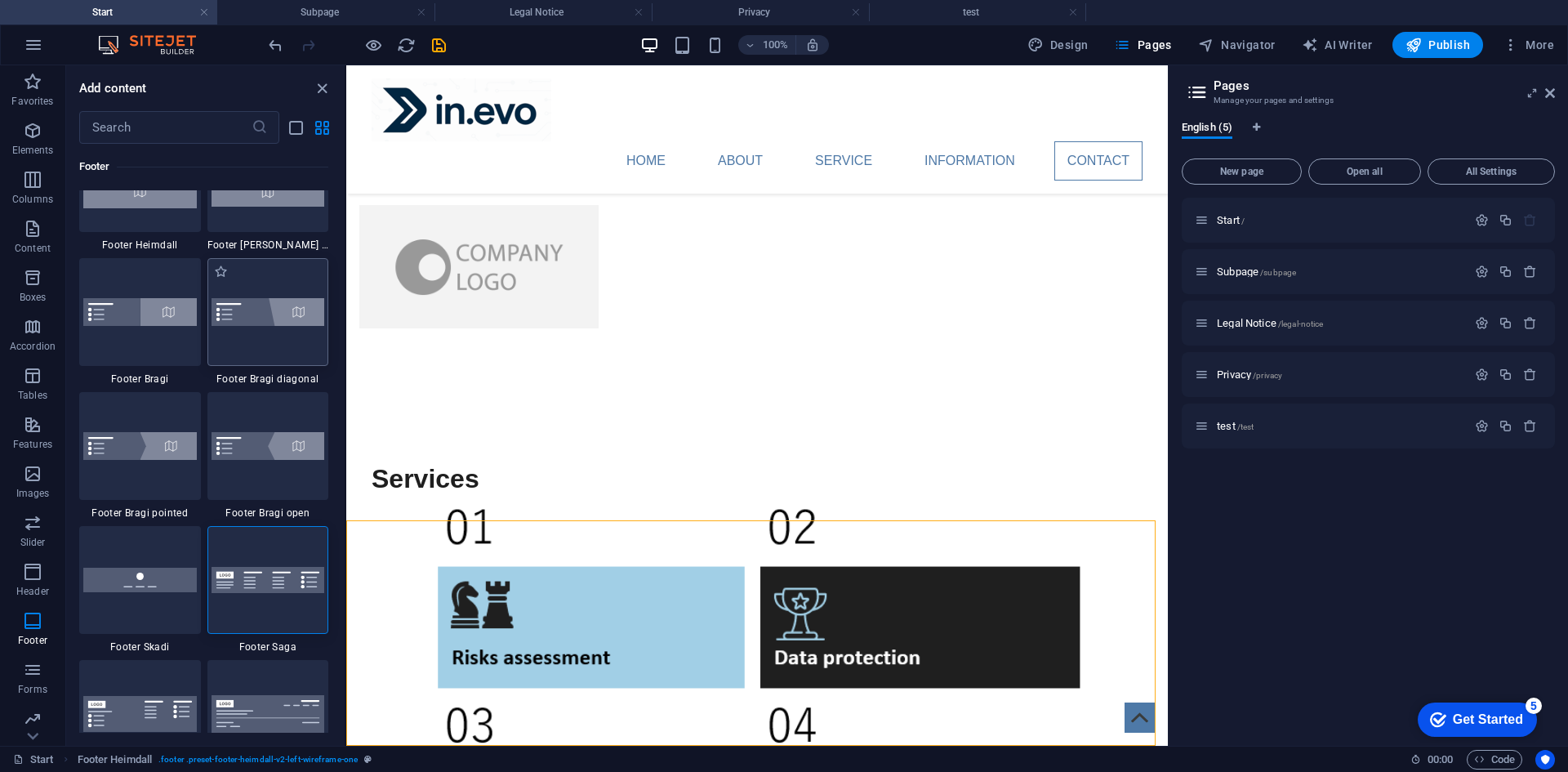
scroll to position [11146, 0]
click at [260, 601] on div at bounding box center [269, 578] width 122 height 107
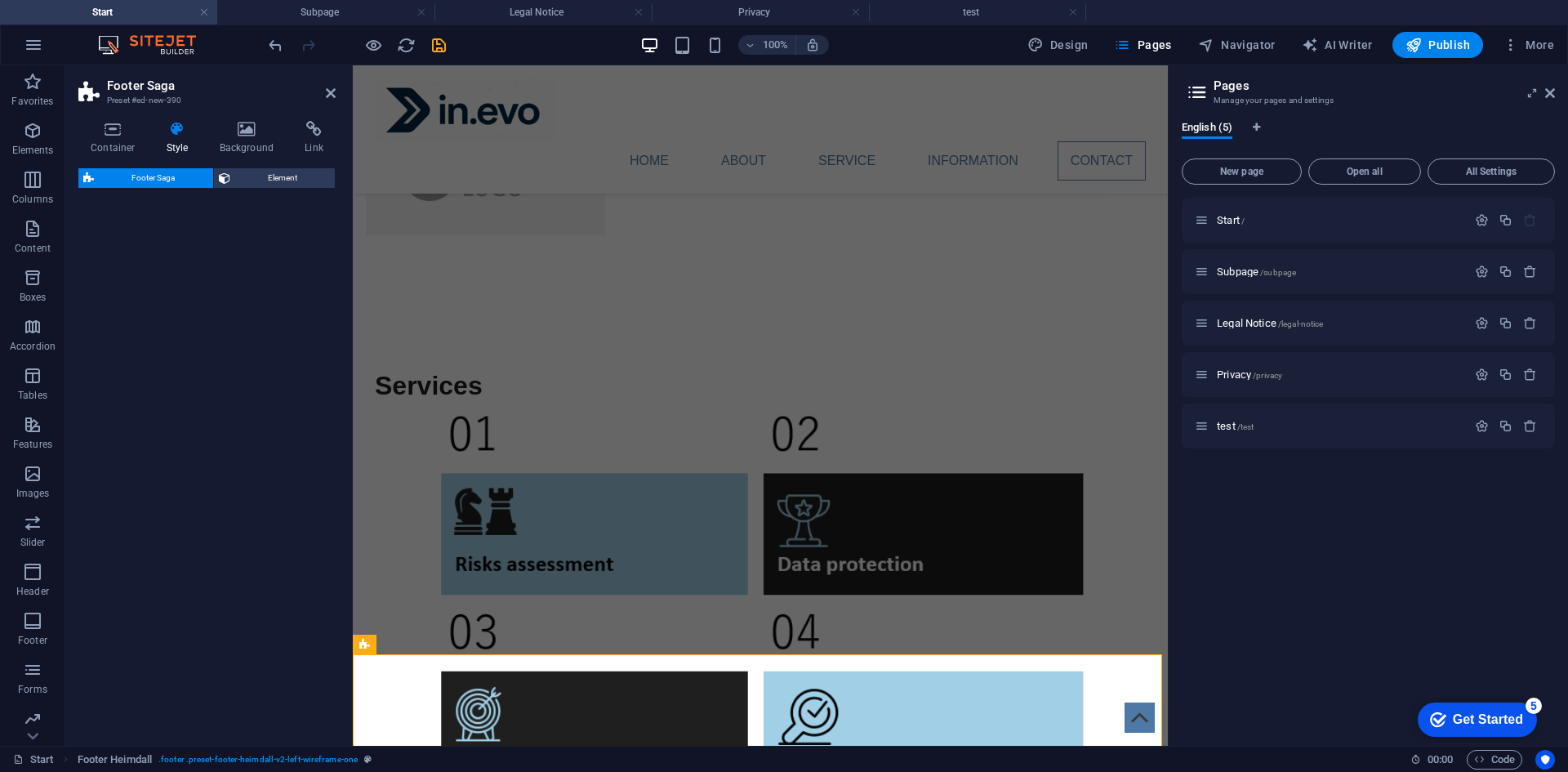
select select "rem"
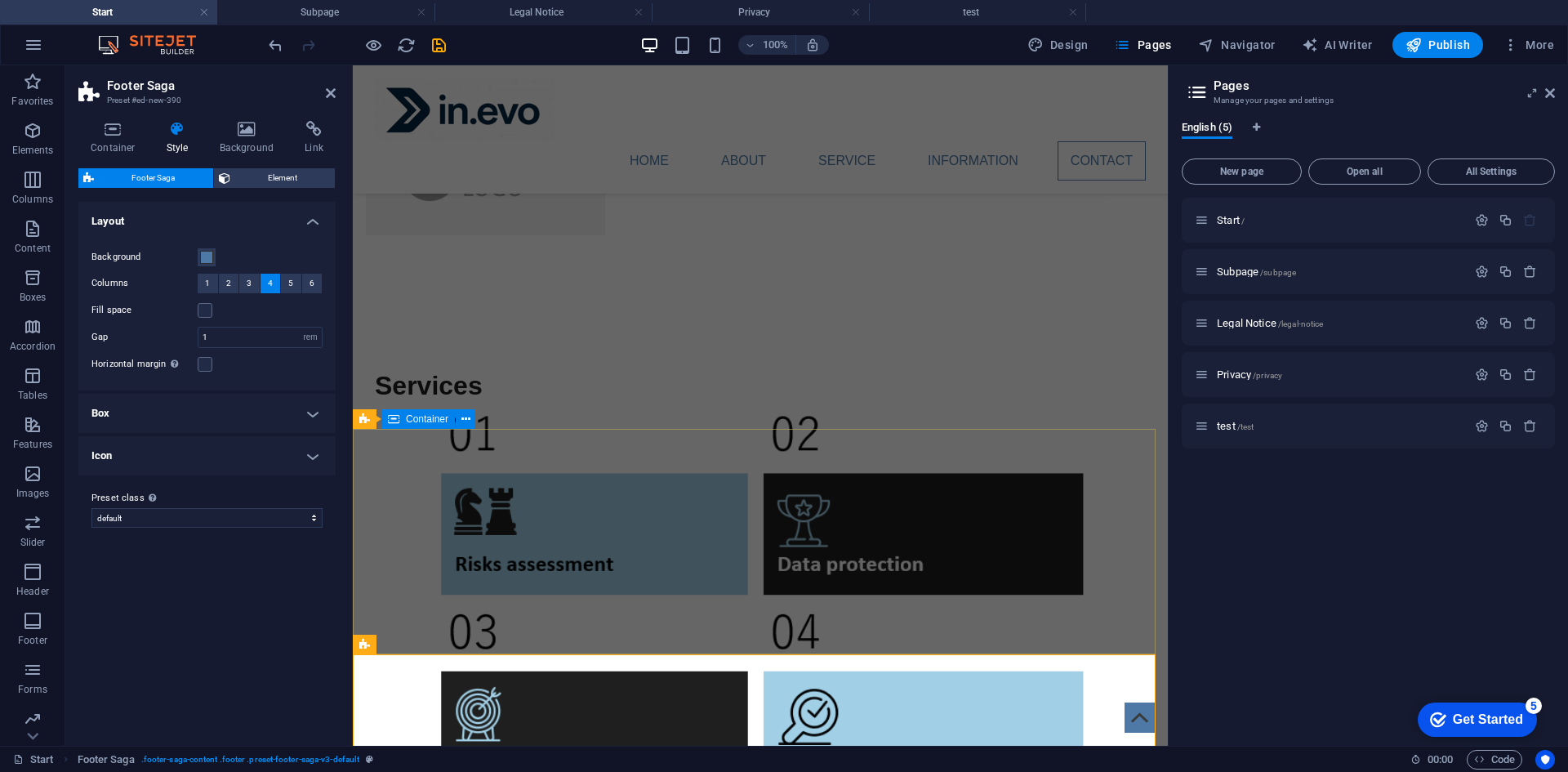
scroll to position [4483, 0]
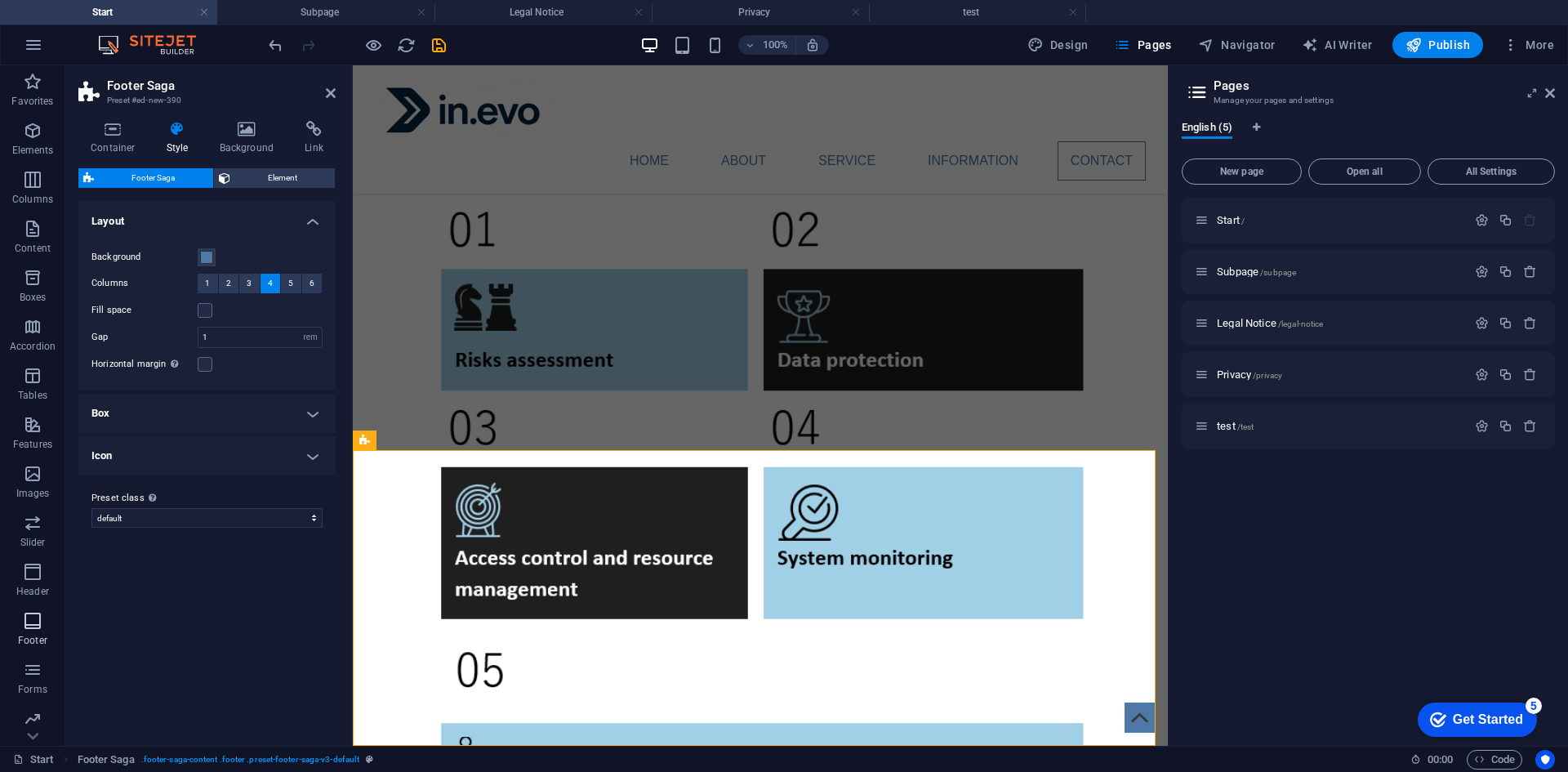
click at [38, 614] on icon "button" at bounding box center [33, 621] width 20 height 20
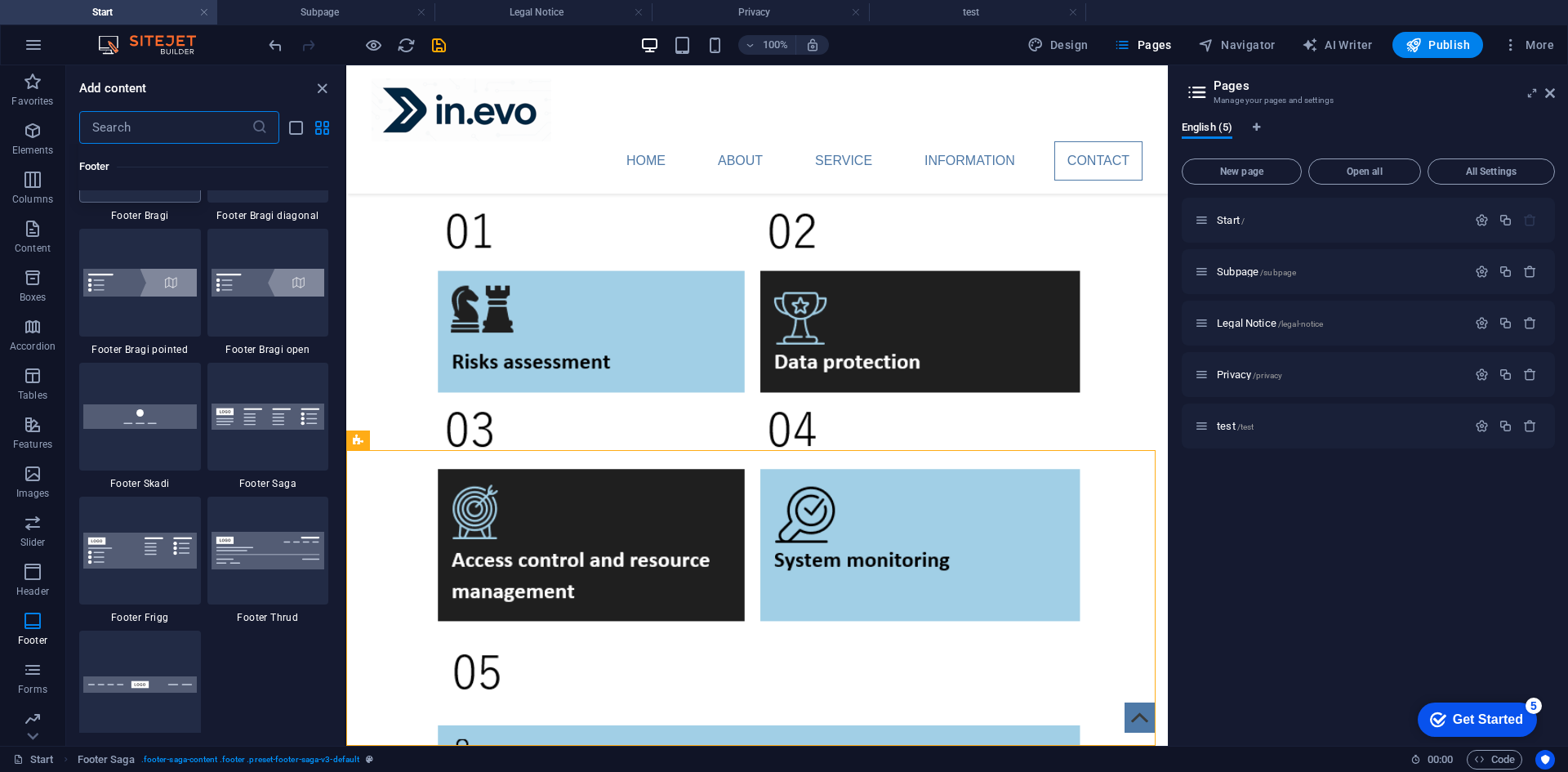
scroll to position [11310, 0]
click at [266, 566] on img at bounding box center [268, 548] width 114 height 37
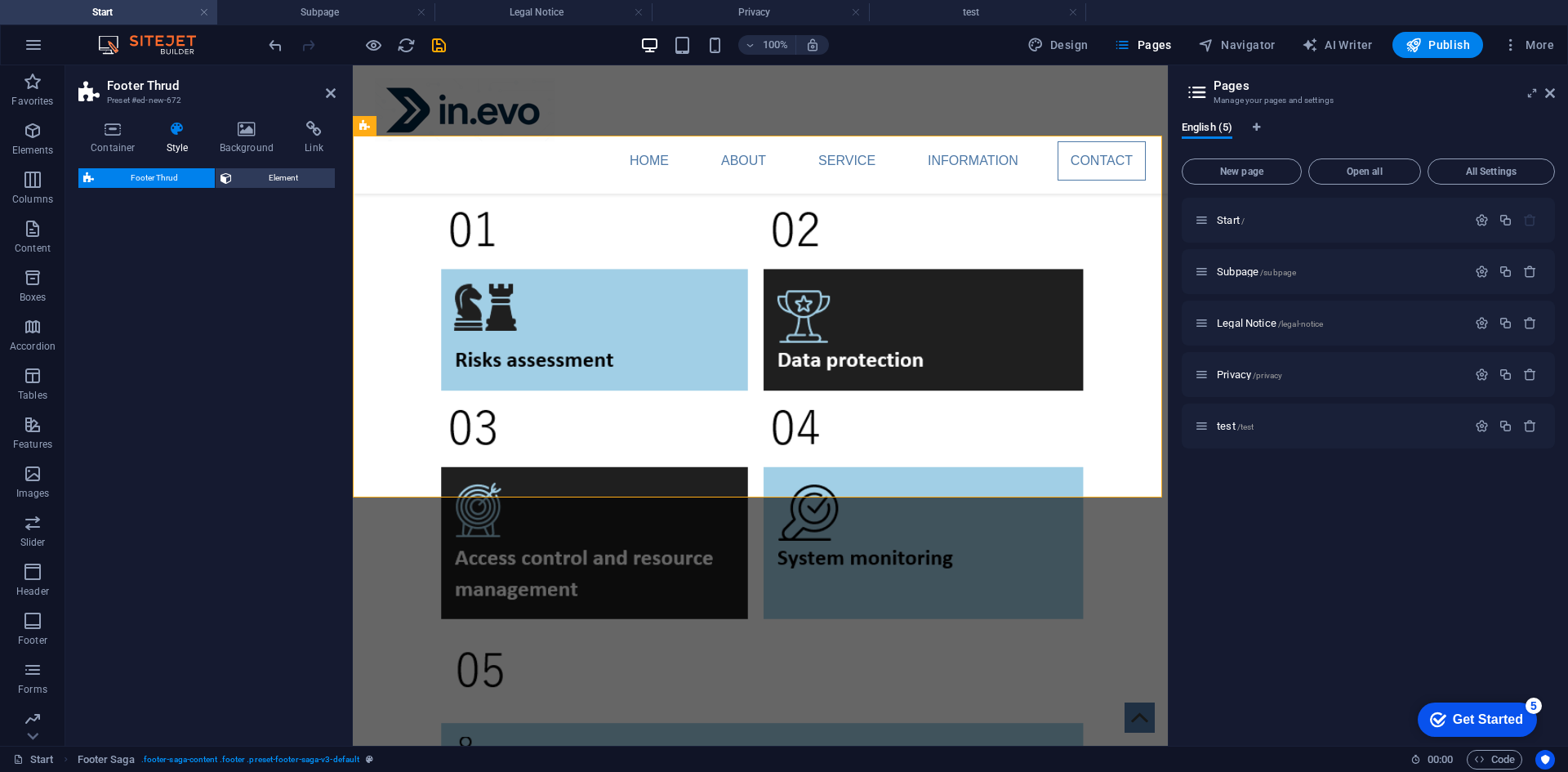
scroll to position [5094, 0]
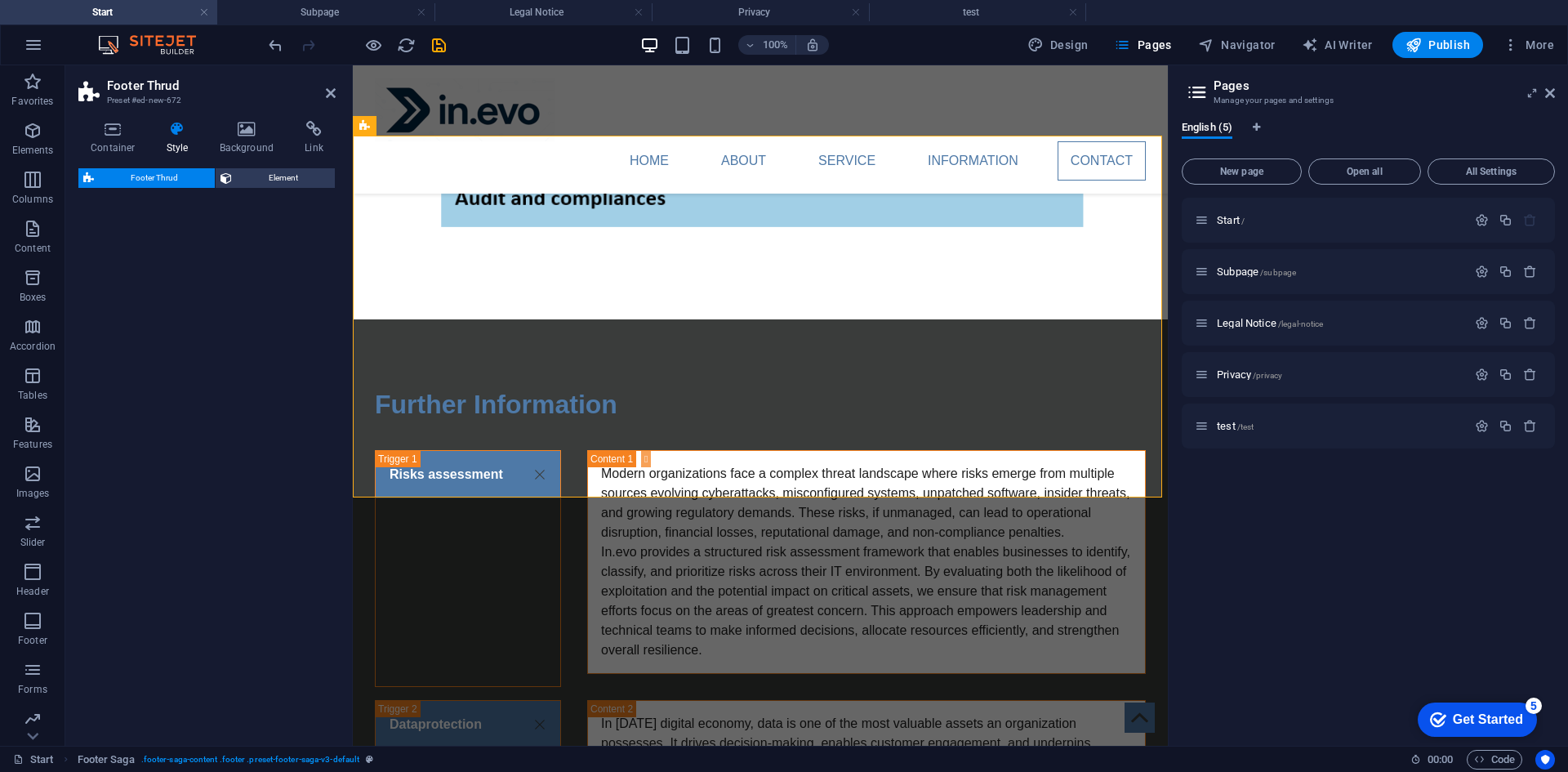
select select "rem"
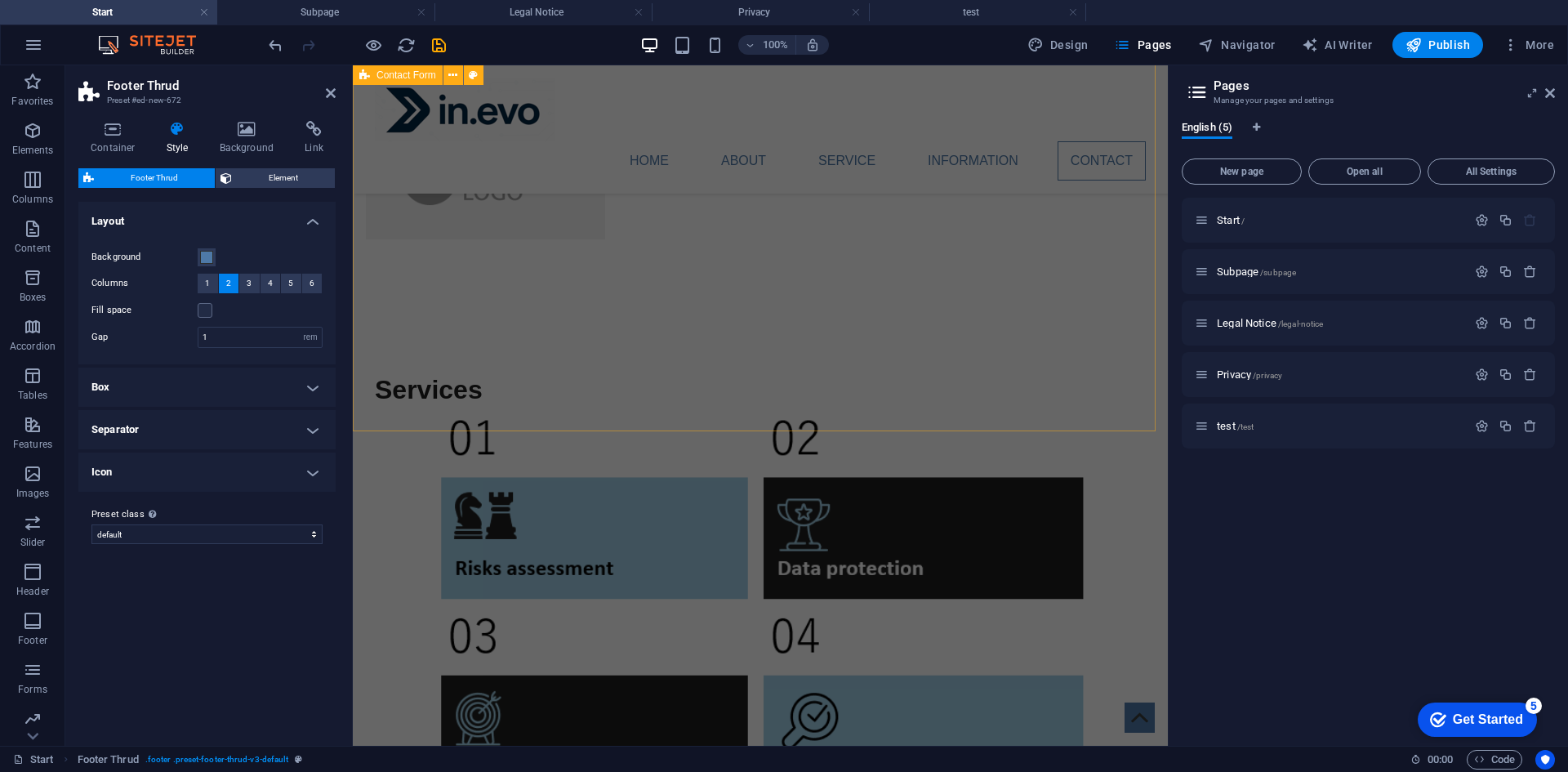
scroll to position [4277, 0]
